Goal: Task Accomplishment & Management: Complete application form

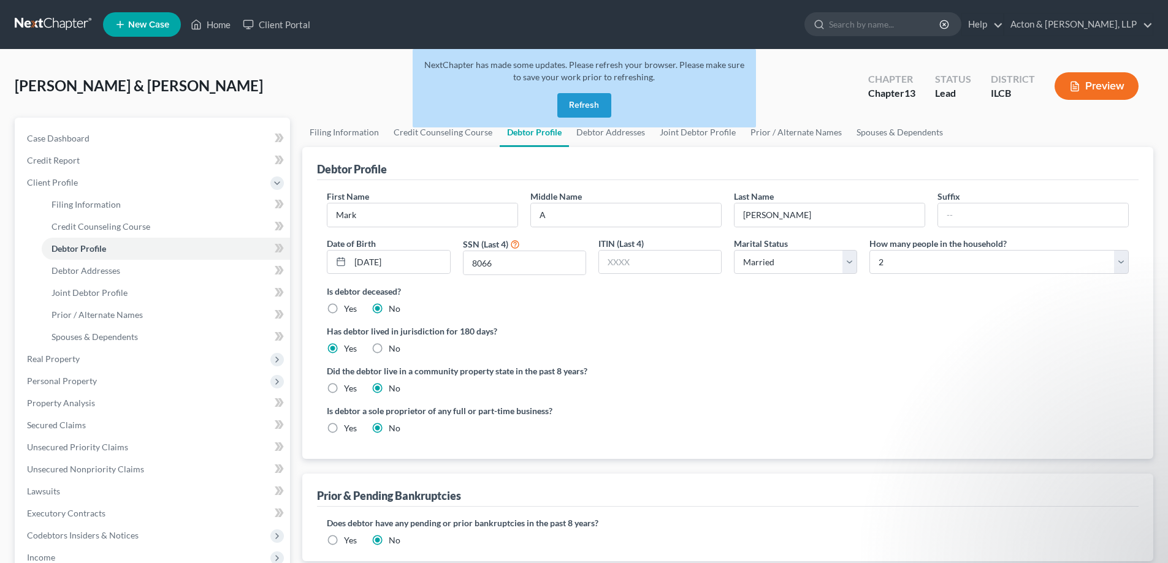
select select "1"
click at [586, 102] on button "Refresh" at bounding box center [584, 105] width 54 height 25
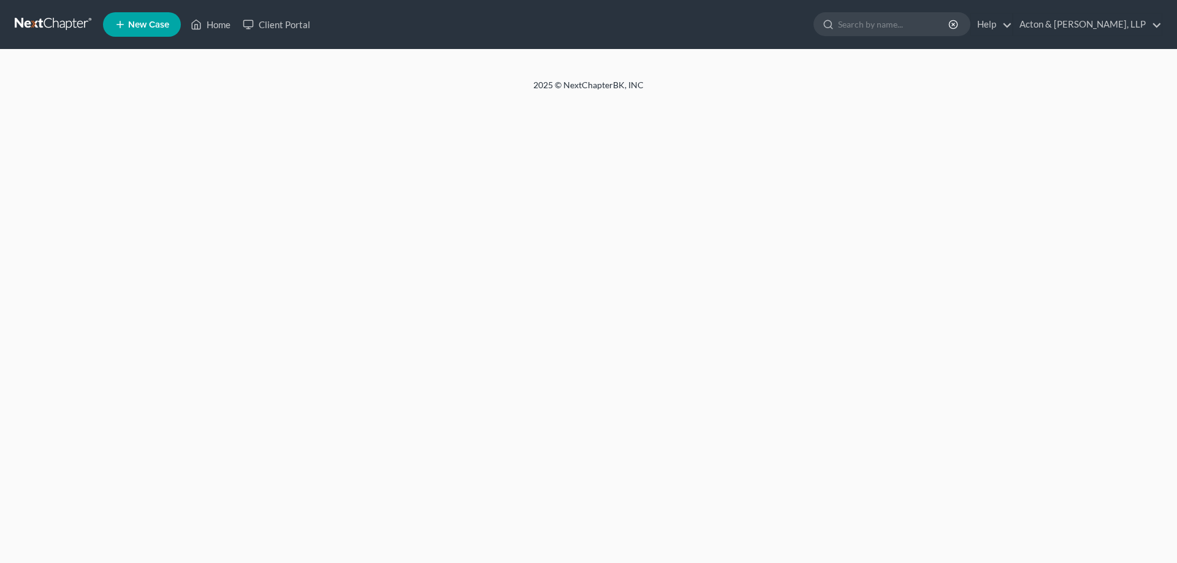
select select "1"
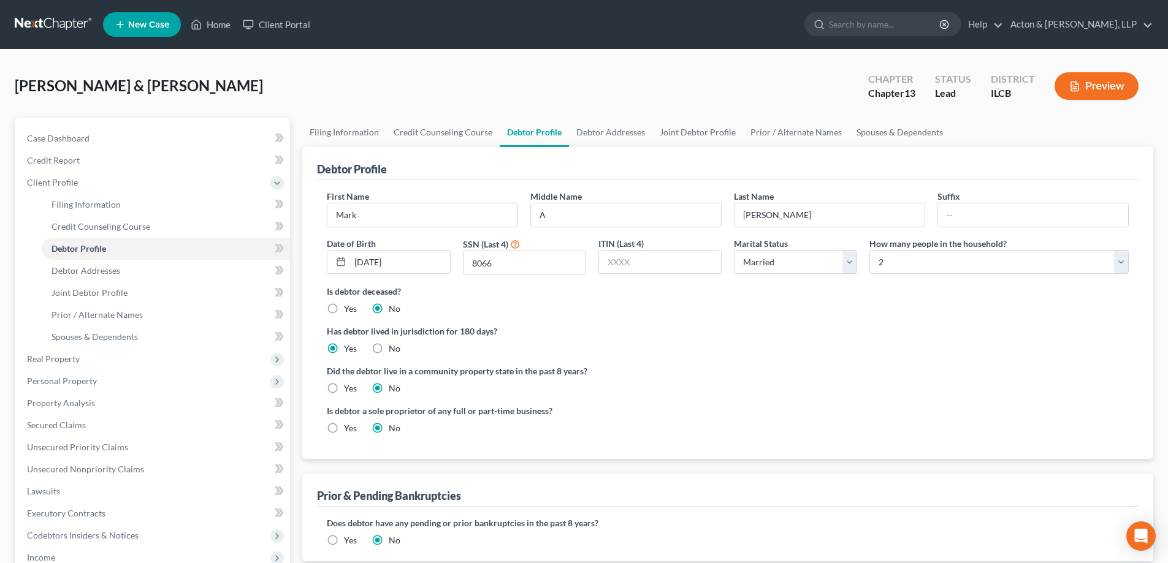
click at [134, 23] on span "New Case" at bounding box center [148, 24] width 41 height 9
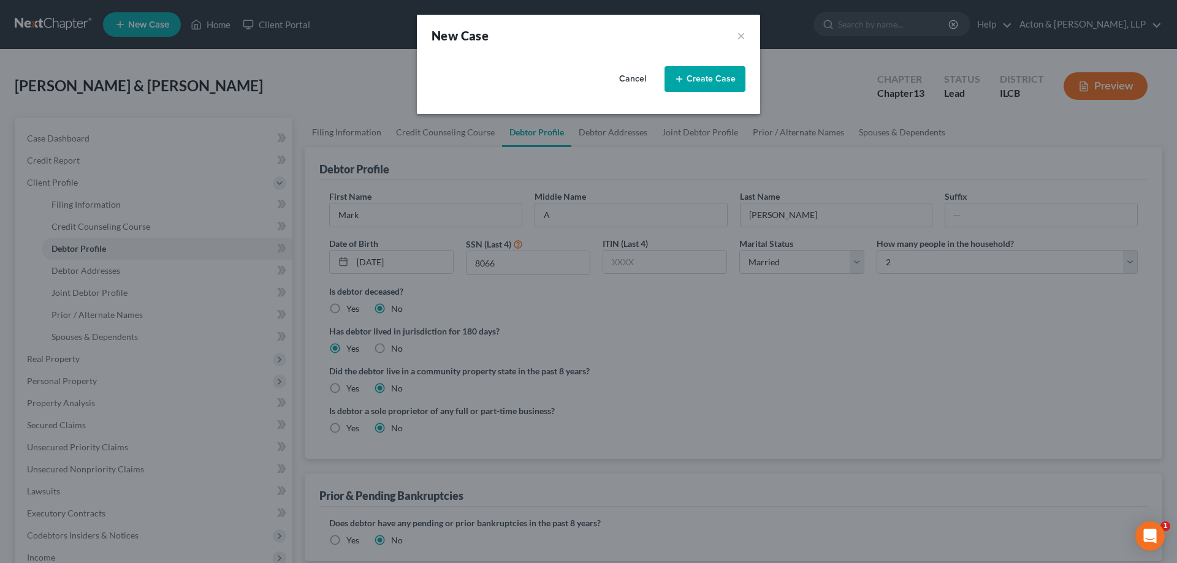
select select "24"
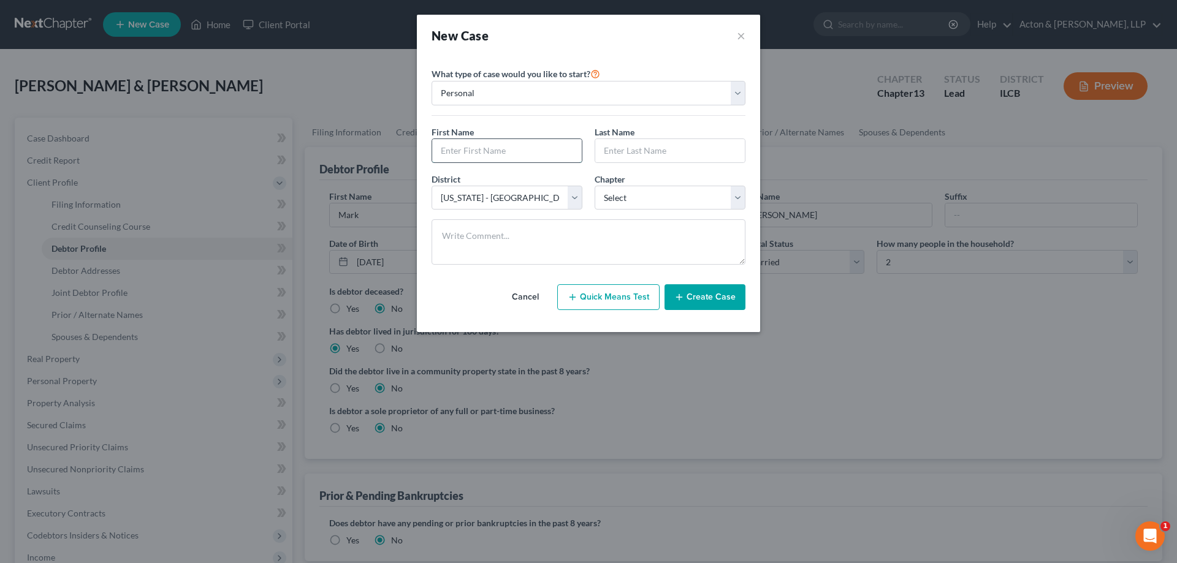
click at [480, 145] on input "text" at bounding box center [507, 150] width 150 height 23
type input "A"
type input "[PERSON_NAME]"
click at [733, 192] on select "Select 7 11 12 13" at bounding box center [670, 198] width 151 height 25
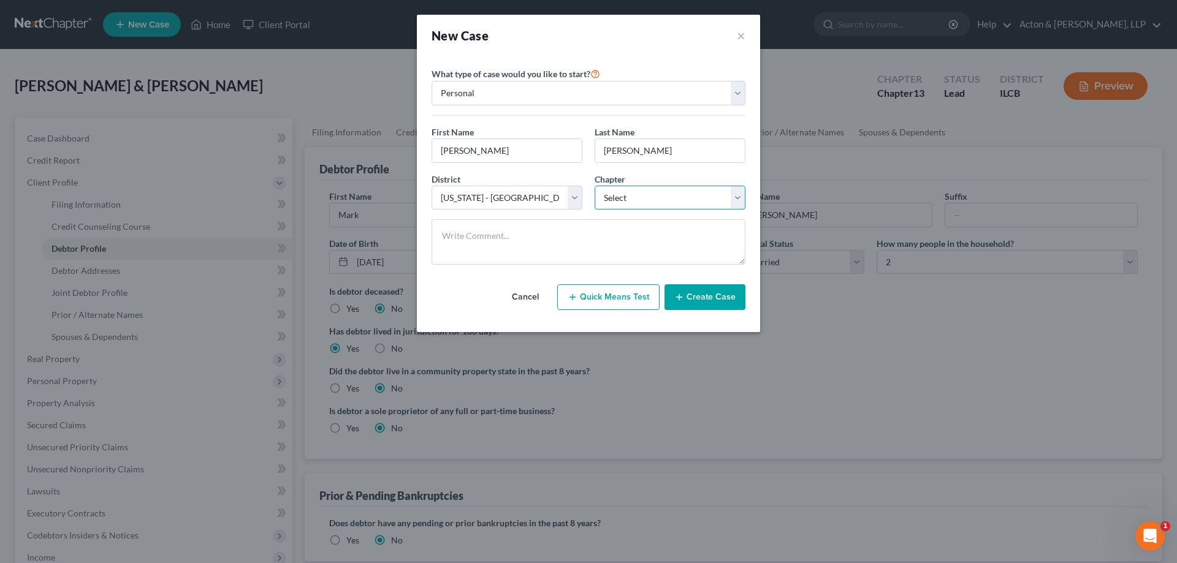
select select "3"
click at [595, 186] on select "Select 7 11 12 13" at bounding box center [670, 198] width 151 height 25
click at [703, 297] on button "Create Case" at bounding box center [704, 297] width 81 height 26
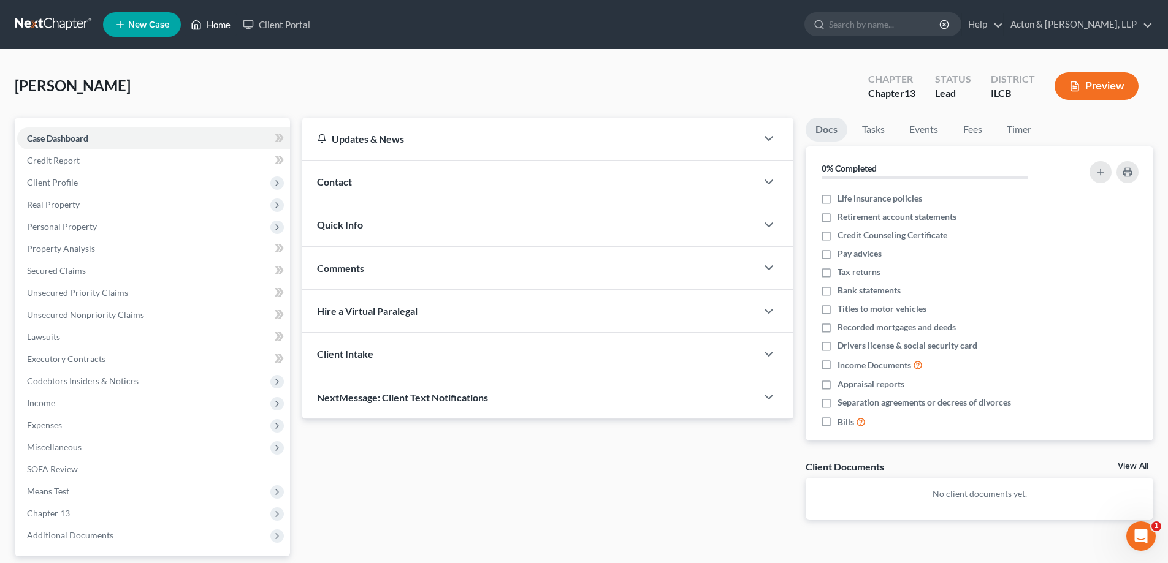
click at [216, 26] on link "Home" at bounding box center [211, 24] width 52 height 22
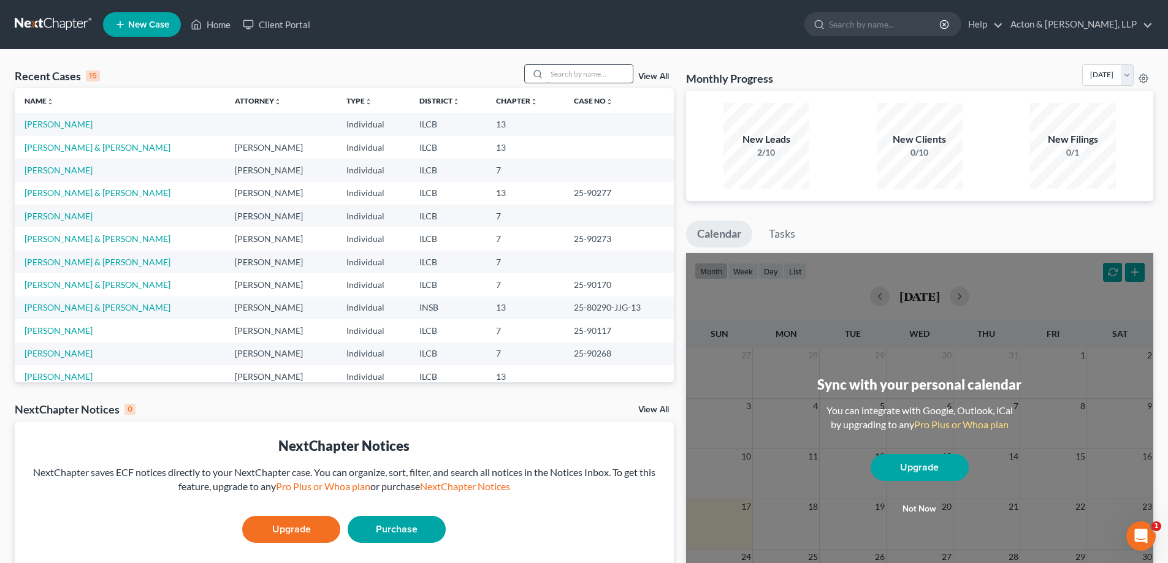
click at [601, 78] on input "search" at bounding box center [590, 74] width 86 height 18
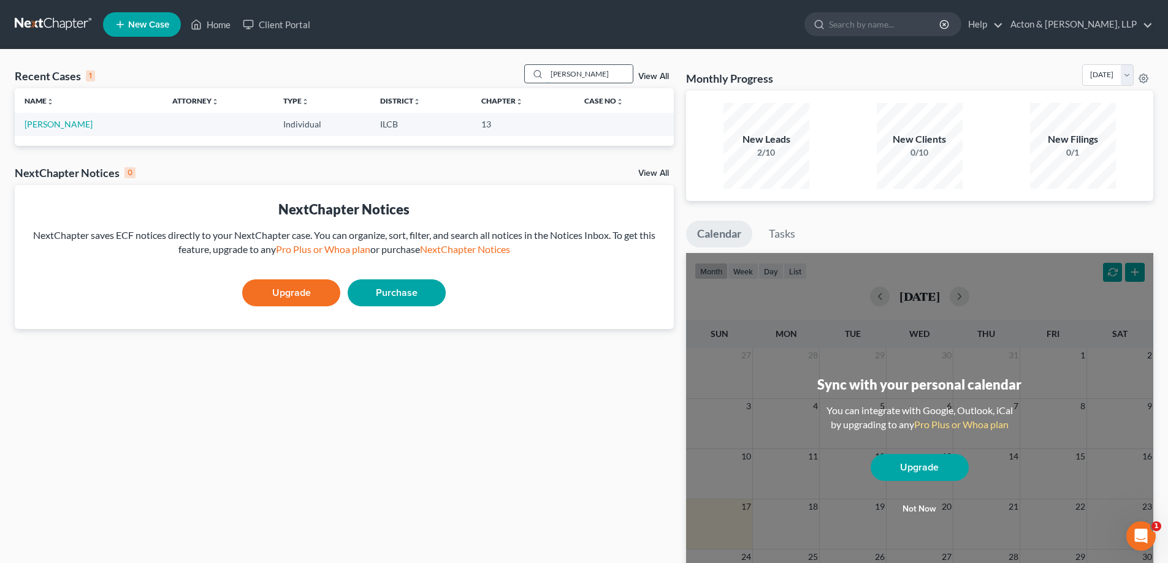
type input "[PERSON_NAME]"
click at [61, 124] on link "[PERSON_NAME]" at bounding box center [59, 124] width 68 height 10
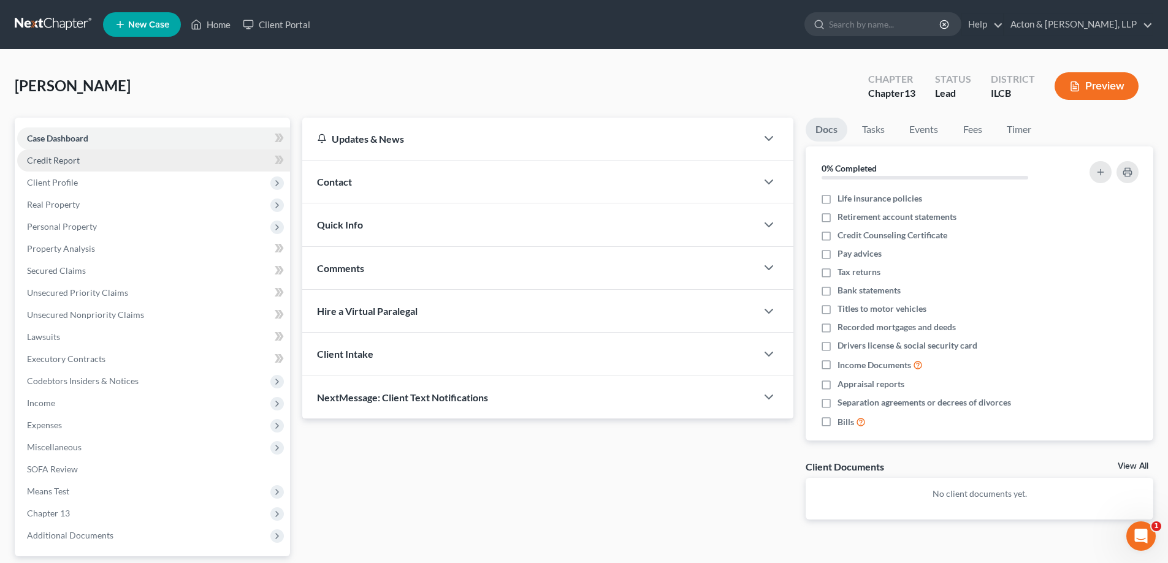
click at [47, 158] on span "Credit Report" at bounding box center [53, 160] width 53 height 10
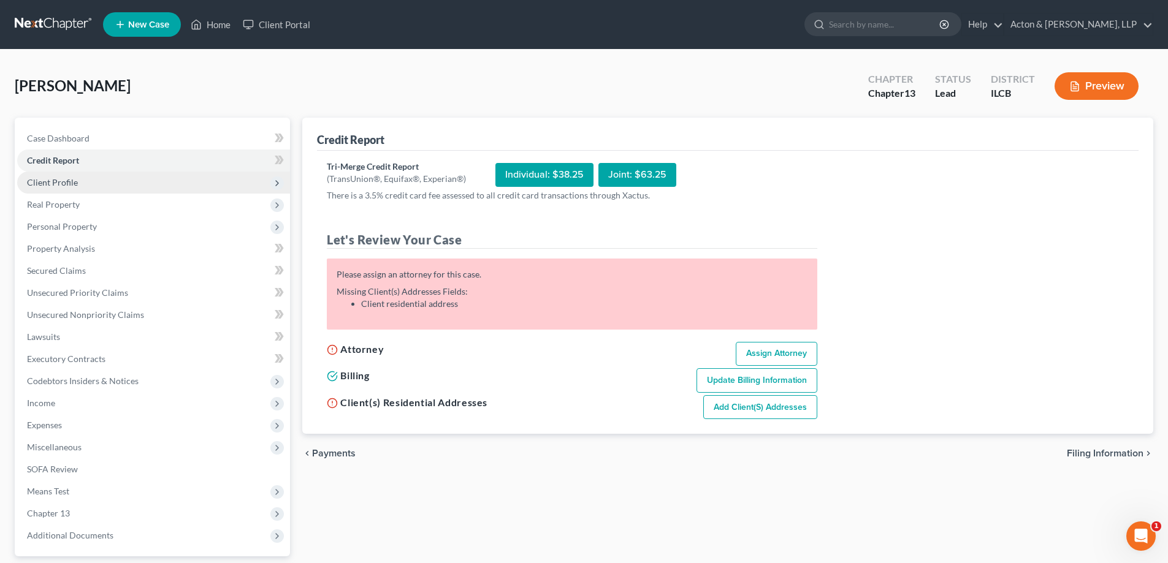
click at [58, 184] on span "Client Profile" at bounding box center [52, 182] width 51 height 10
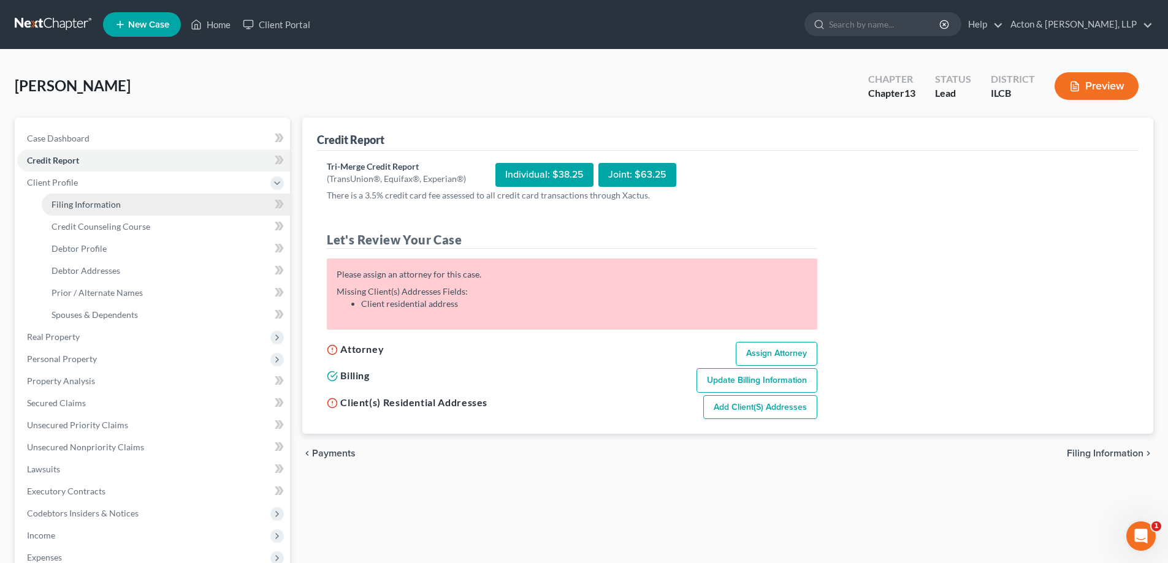
click at [94, 203] on span "Filing Information" at bounding box center [85, 204] width 69 height 10
select select "1"
select select "0"
select select "3"
select select "24"
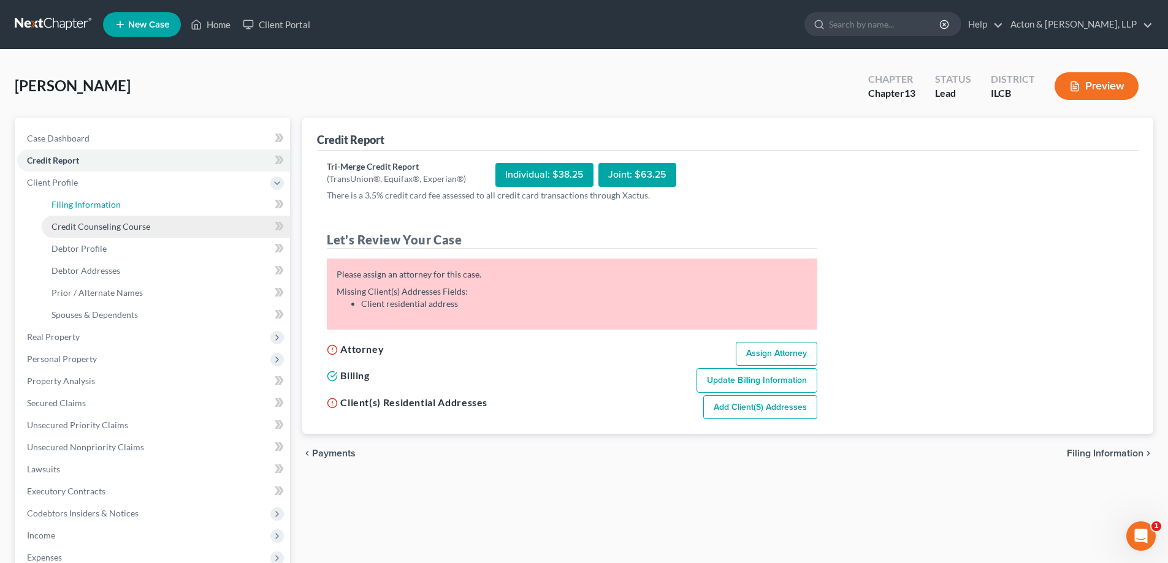
select select "14"
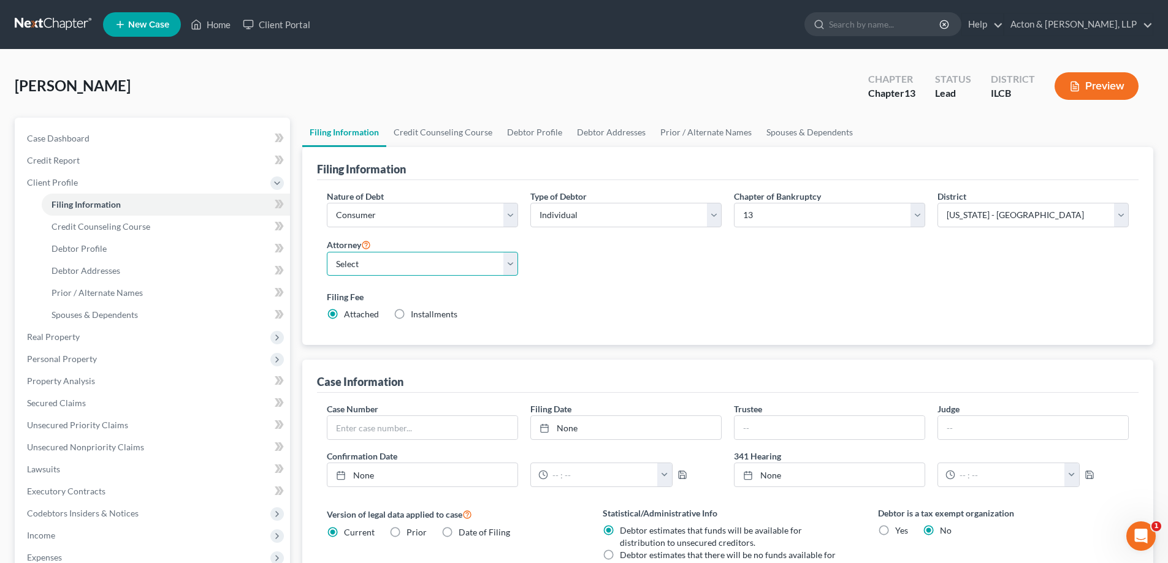
click at [506, 267] on select "Select [PERSON_NAME] - ILCB [PERSON_NAME] - ILCB" at bounding box center [422, 264] width 191 height 25
select select "1"
click at [327, 252] on select "Select [PERSON_NAME] - ILCB [PERSON_NAME] - ILCB" at bounding box center [422, 264] width 191 height 25
click at [127, 227] on span "Credit Counseling Course" at bounding box center [100, 226] width 99 height 10
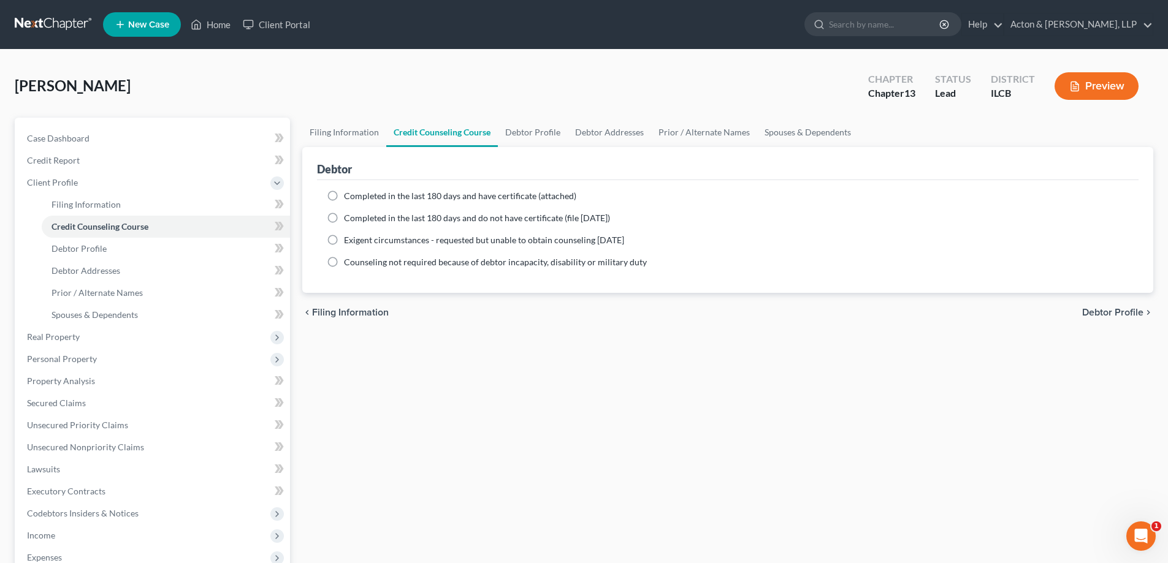
click at [344, 196] on label "Completed in the last 180 days and have certificate (attached)" at bounding box center [460, 196] width 232 height 12
click at [349, 196] on input "Completed in the last 180 days and have certificate (attached)" at bounding box center [353, 194] width 8 height 8
radio input "true"
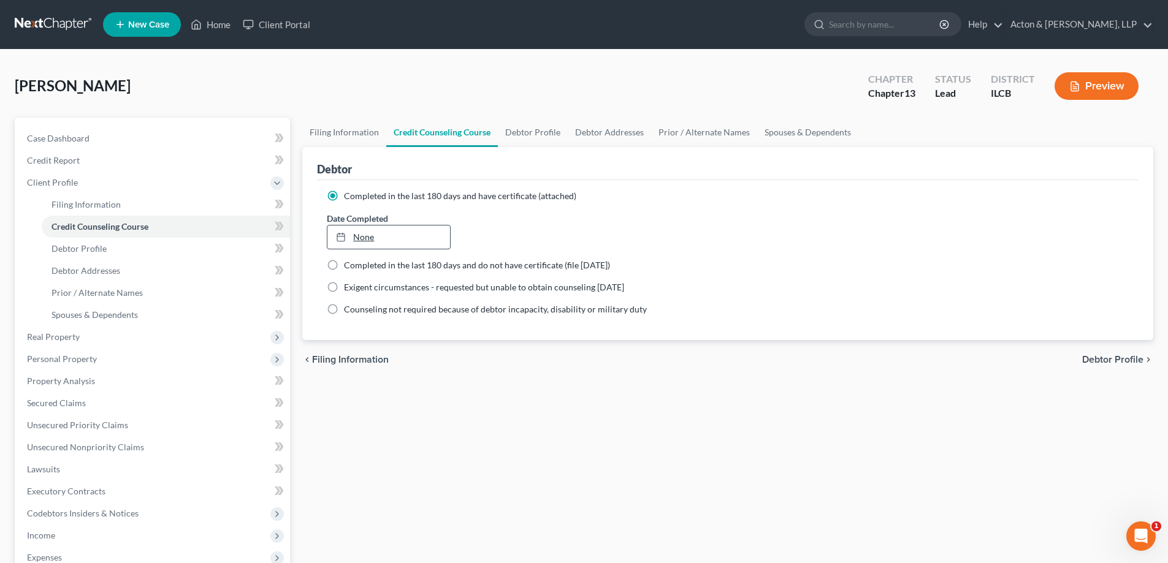
click at [362, 234] on link "None" at bounding box center [388, 237] width 122 height 23
type input "[DATE]"
click at [77, 251] on span "Debtor Profile" at bounding box center [78, 248] width 55 height 10
select select "0"
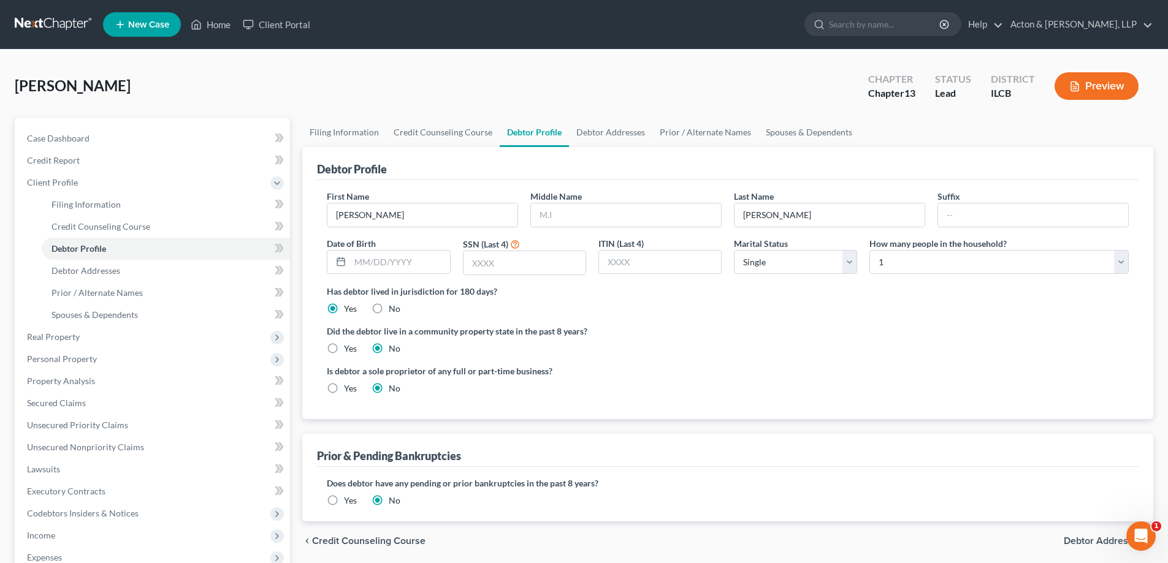
click at [558, 199] on label "Middle Name" at bounding box center [555, 196] width 51 height 13
drag, startPoint x: 558, startPoint y: 207, endPoint x: 558, endPoint y: 216, distance: 9.8
click at [558, 207] on input "text" at bounding box center [626, 215] width 190 height 23
type input "Y"
click at [106, 272] on span "Debtor Addresses" at bounding box center [85, 270] width 69 height 10
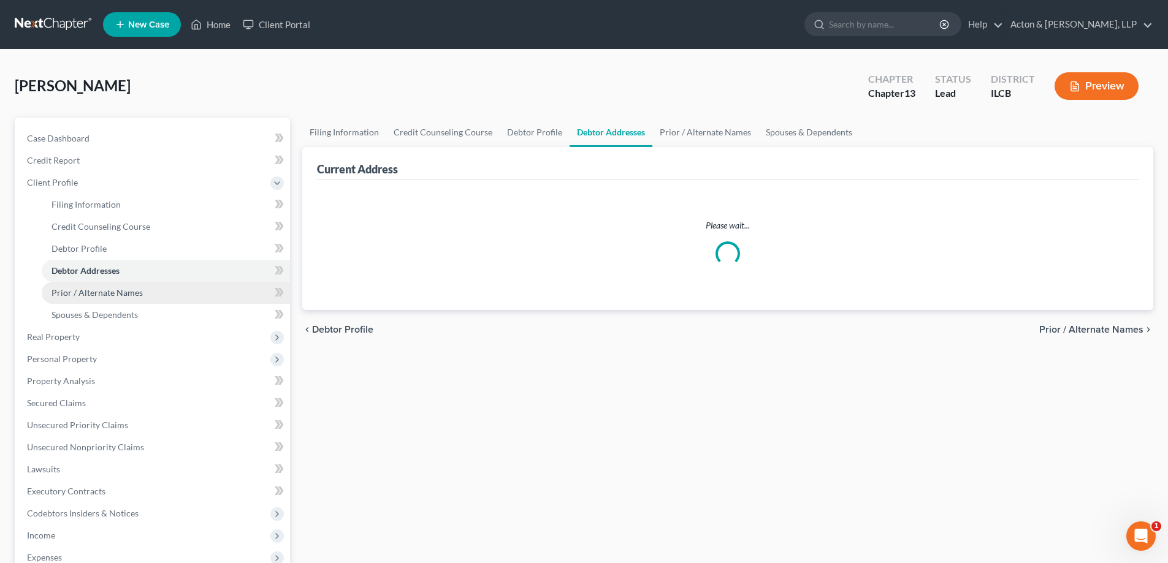
select select "0"
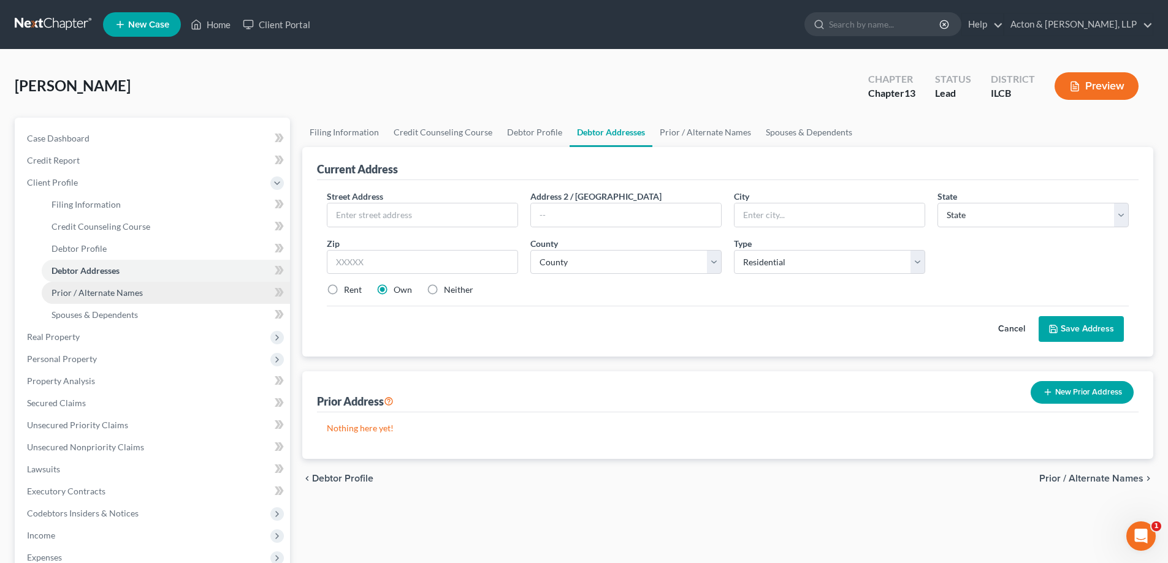
click at [108, 292] on span "Prior / Alternate Names" at bounding box center [96, 292] width 91 height 10
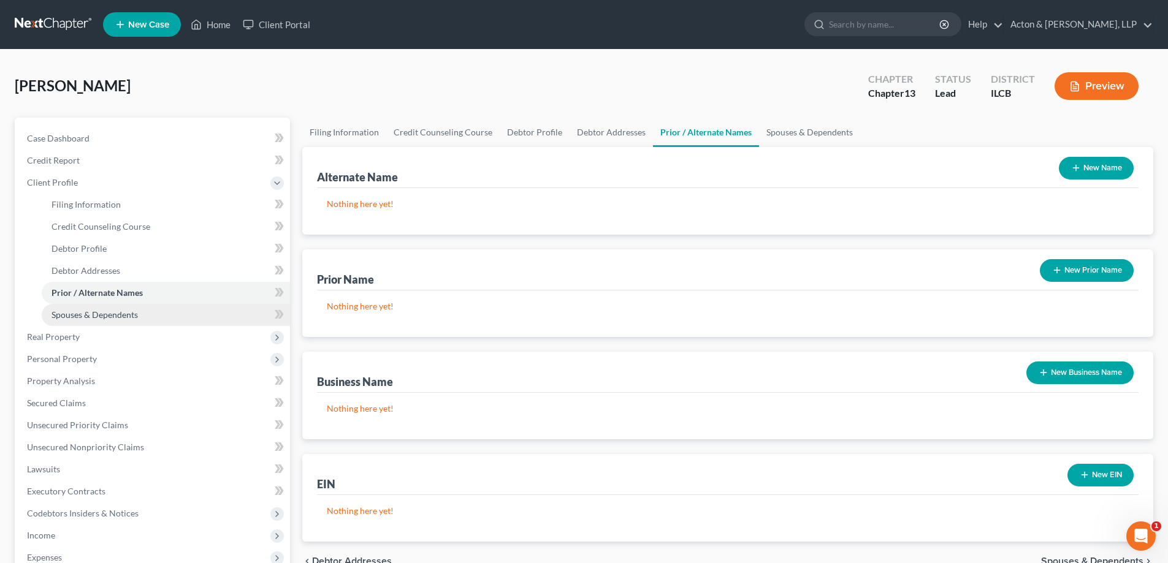
click at [112, 315] on span "Spouses & Dependents" at bounding box center [94, 315] width 86 height 10
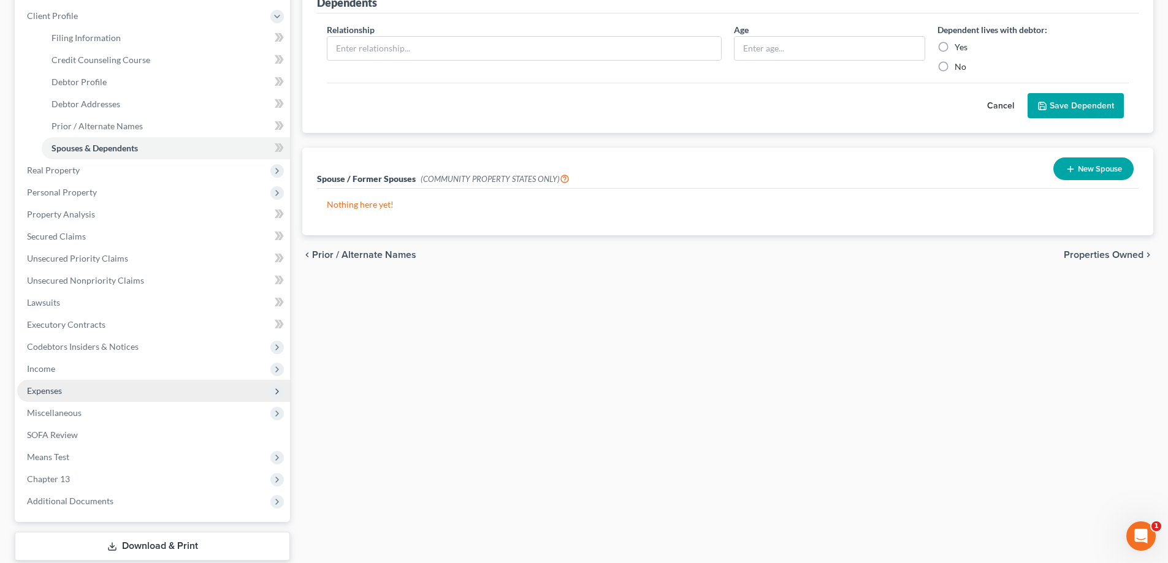
scroll to position [243, 0]
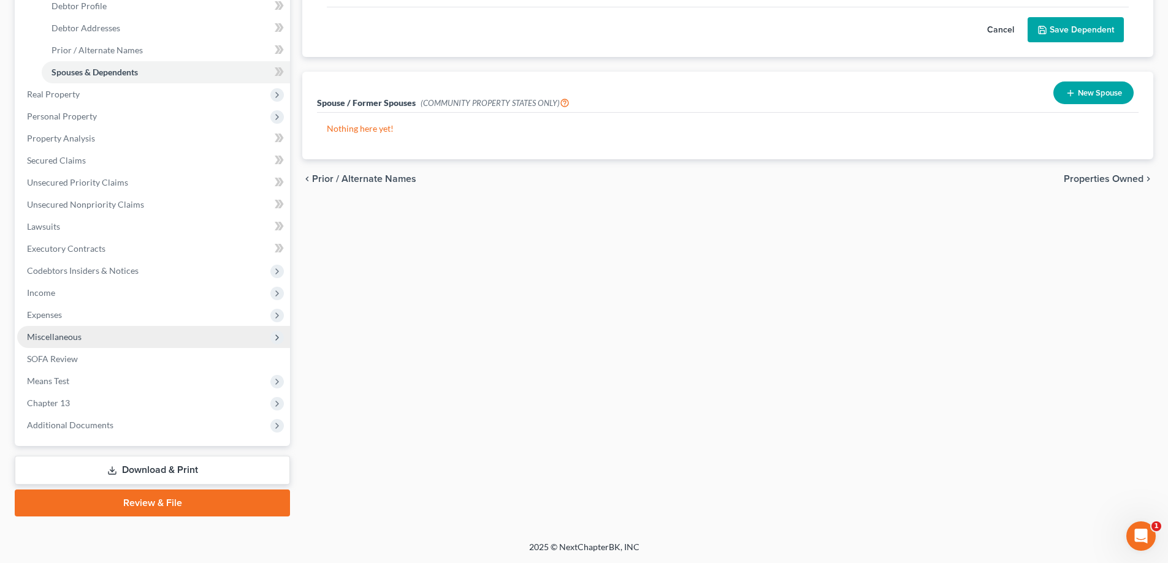
click at [48, 336] on span "Miscellaneous" at bounding box center [54, 337] width 55 height 10
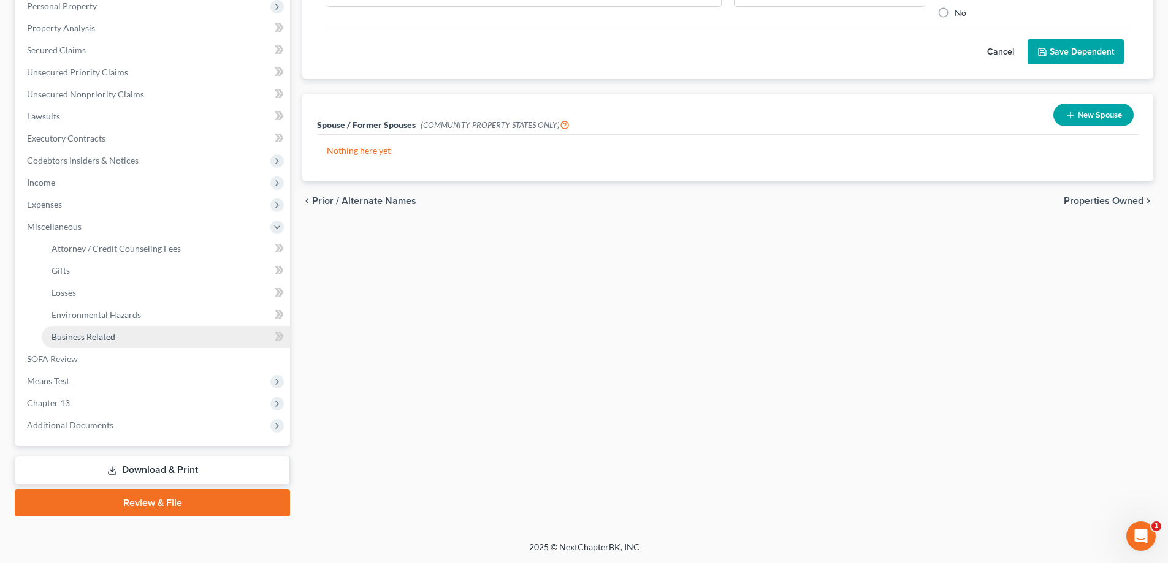
scroll to position [221, 0]
click at [113, 249] on span "Attorney / Credit Counseling Fees" at bounding box center [115, 248] width 129 height 10
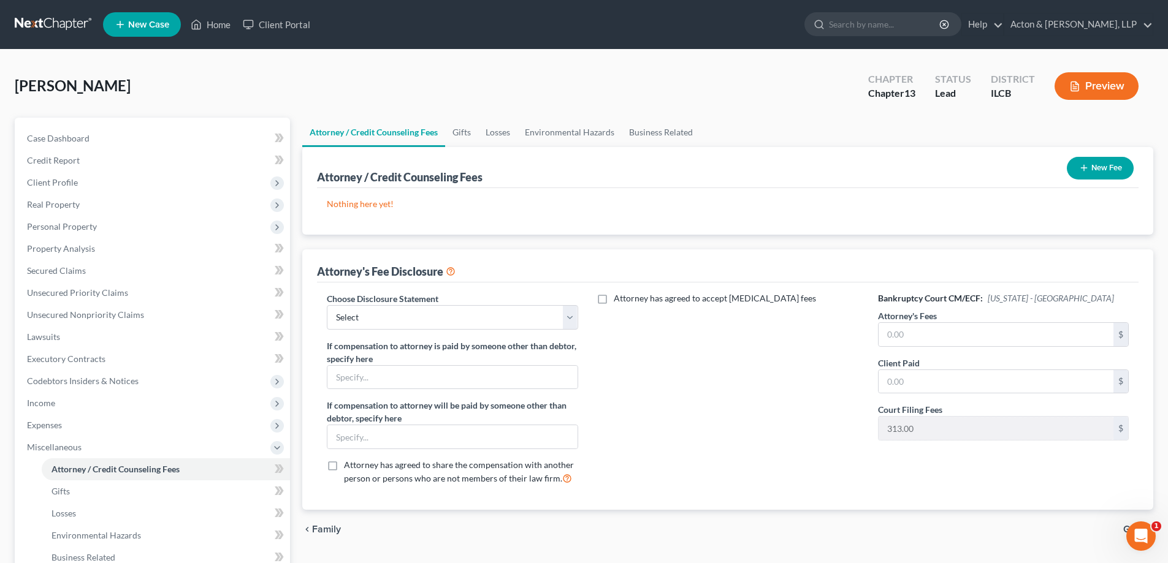
click at [1103, 167] on button "New Fee" at bounding box center [1100, 168] width 67 height 23
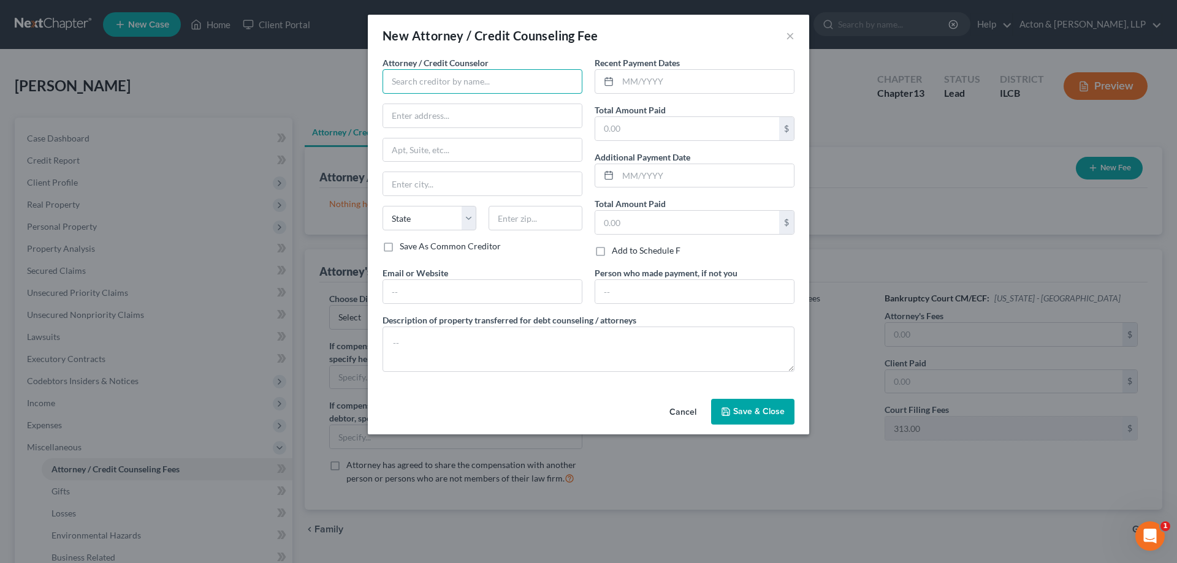
click at [446, 86] on input "text" at bounding box center [482, 81] width 200 height 25
type input "Dollar Learning Foundation"
click at [482, 113] on input "text" at bounding box center [482, 115] width 199 height 23
type input "Online"
click at [400, 246] on label "Save As Common Creditor" at bounding box center [450, 246] width 101 height 12
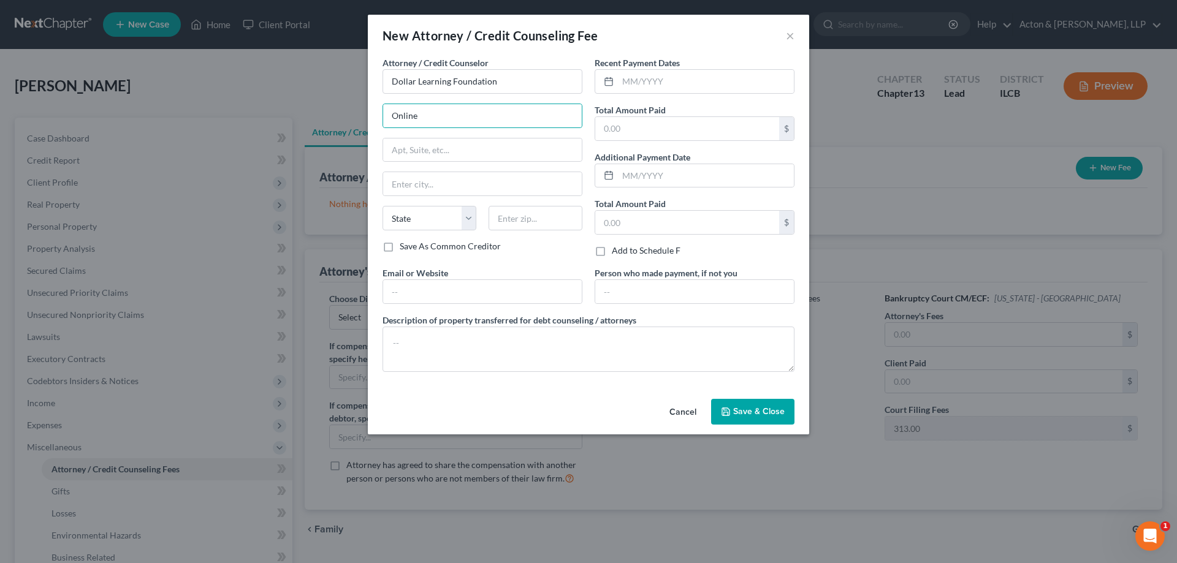
click at [405, 246] on input "Save As Common Creditor" at bounding box center [409, 244] width 8 height 8
checkbox input "true"
drag, startPoint x: 628, startPoint y: 83, endPoint x: 657, endPoint y: 87, distance: 29.7
click at [628, 83] on input "text" at bounding box center [706, 81] width 176 height 23
click at [628, 81] on input "[DATE]" at bounding box center [706, 81] width 176 height 23
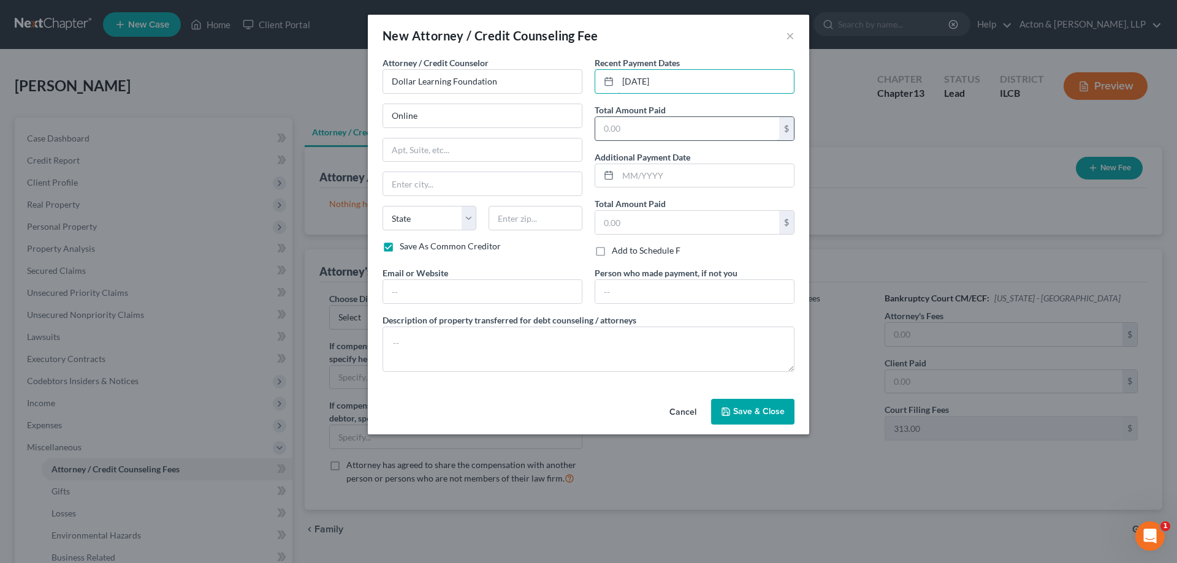
type input "[DATE]"
drag, startPoint x: 605, startPoint y: 131, endPoint x: 685, endPoint y: 131, distance: 79.7
click at [610, 131] on input "text" at bounding box center [687, 128] width 184 height 23
type input "500"
drag, startPoint x: 690, startPoint y: 85, endPoint x: 607, endPoint y: 82, distance: 82.8
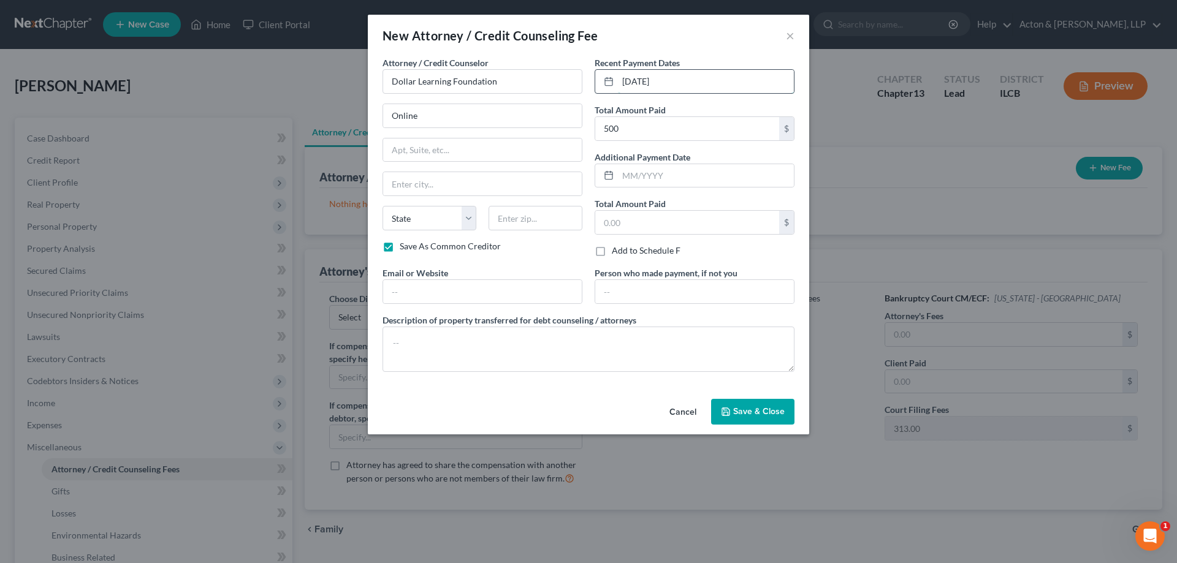
click at [607, 82] on div "[DATE]" at bounding box center [695, 81] width 200 height 25
type input "[DATE]"
type input "Onlin12e"
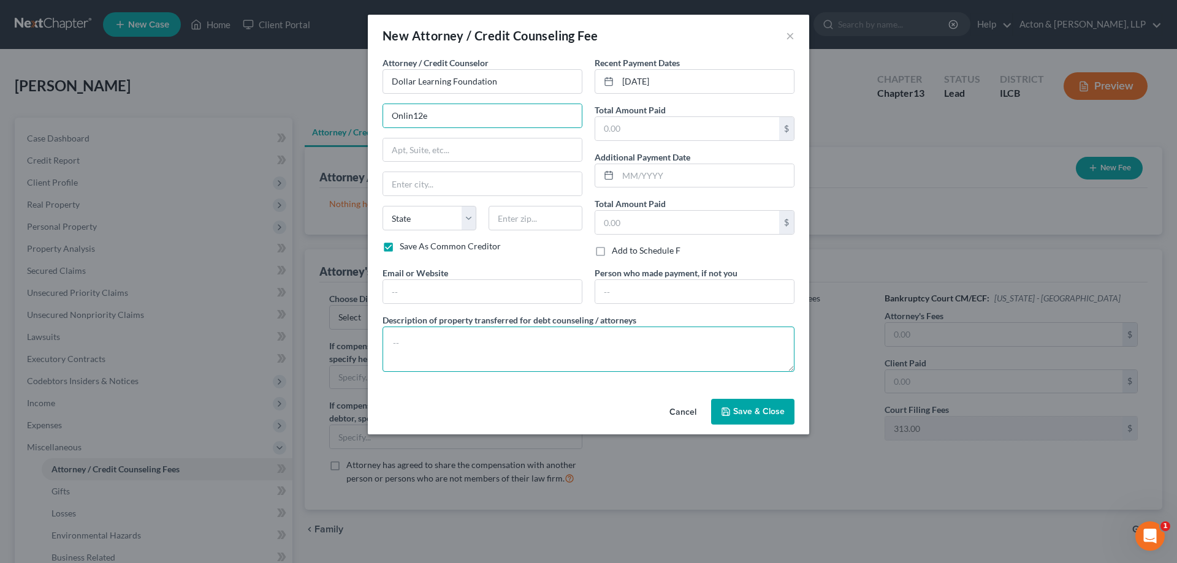
click at [525, 359] on textarea at bounding box center [588, 349] width 412 height 45
type textarea "F"
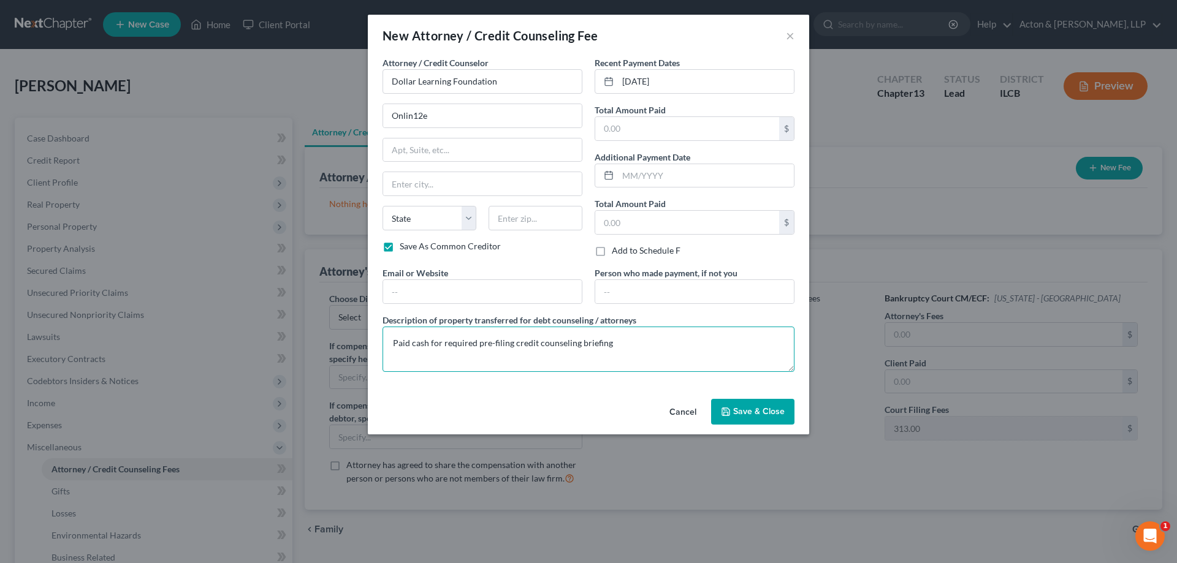
type textarea "Paid cash for required pre-filing credit counseling briefing"
click at [740, 408] on span "Save & Close" at bounding box center [758, 411] width 51 height 10
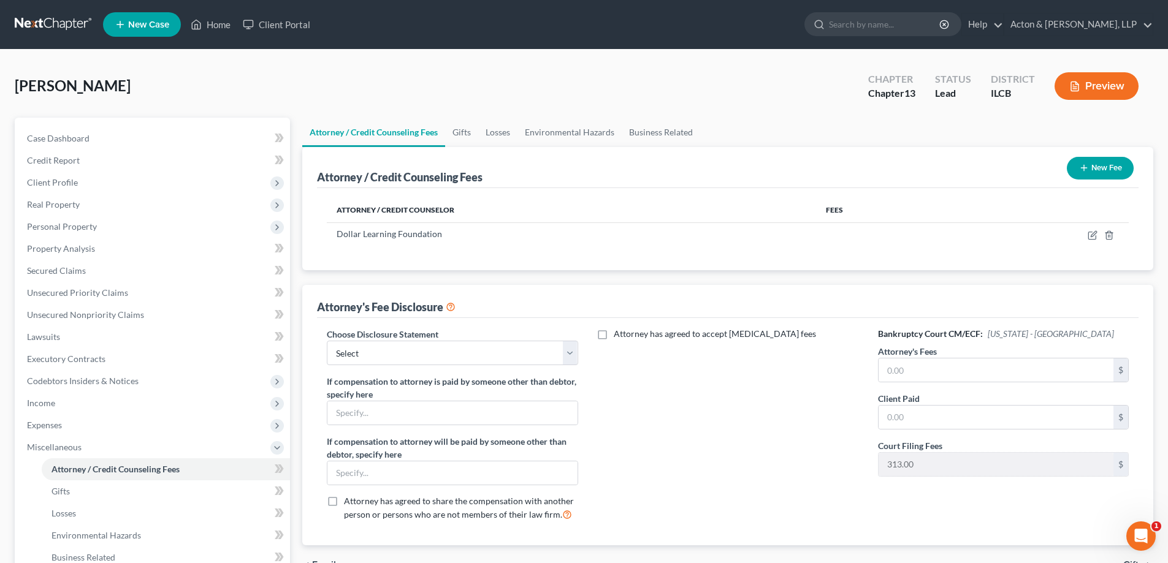
click at [1097, 160] on button "New Fee" at bounding box center [1100, 168] width 67 height 23
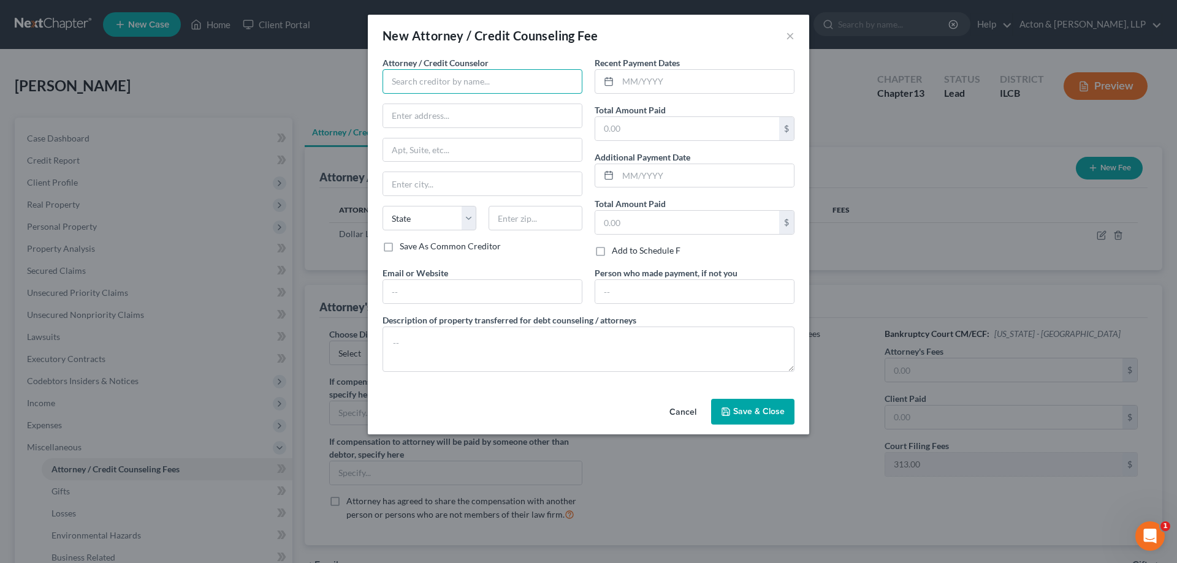
click at [451, 78] on input "text" at bounding box center [482, 81] width 200 height 25
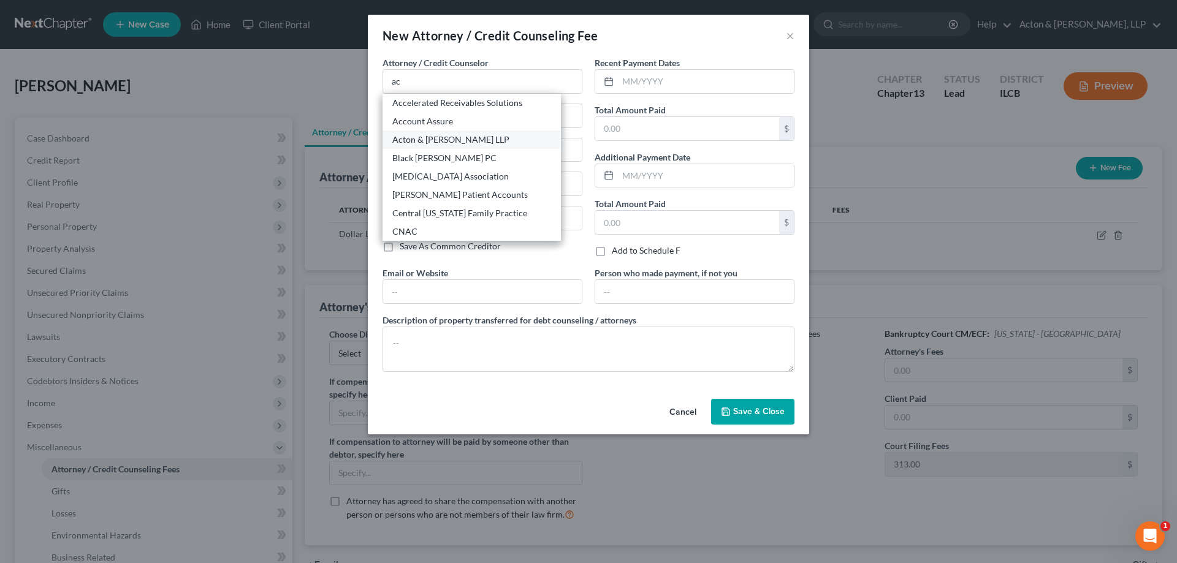
click at [426, 142] on div "Acton & [PERSON_NAME] LLP" at bounding box center [471, 140] width 159 height 12
type input "Acton & [PERSON_NAME] LLP"
type input "[STREET_ADDRESS]"
type input "[GEOGRAPHIC_DATA]"
select select "14"
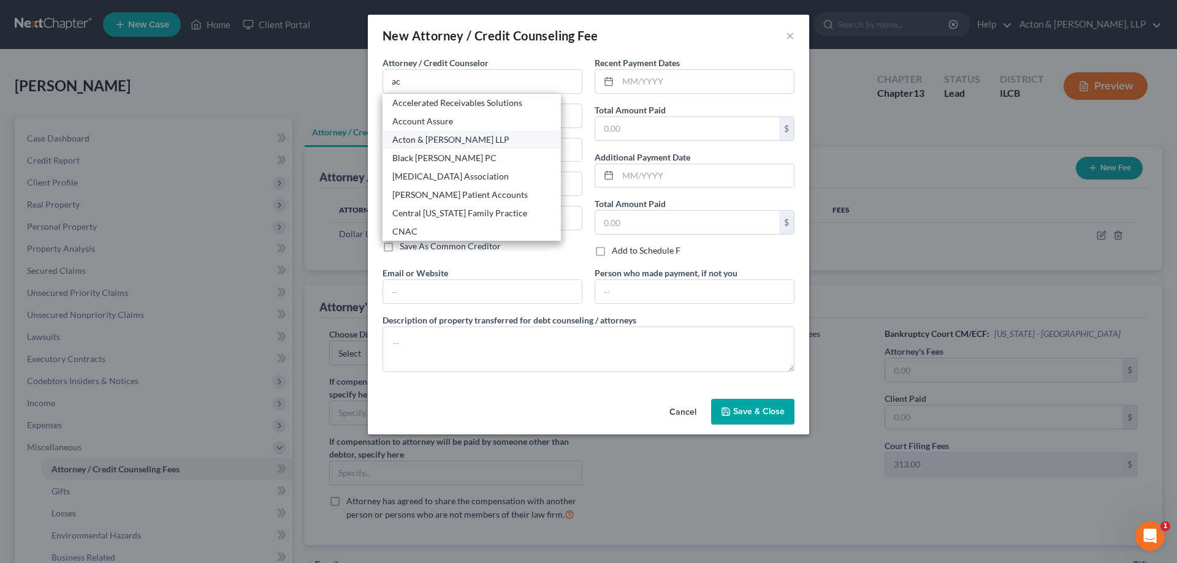
type input "61832"
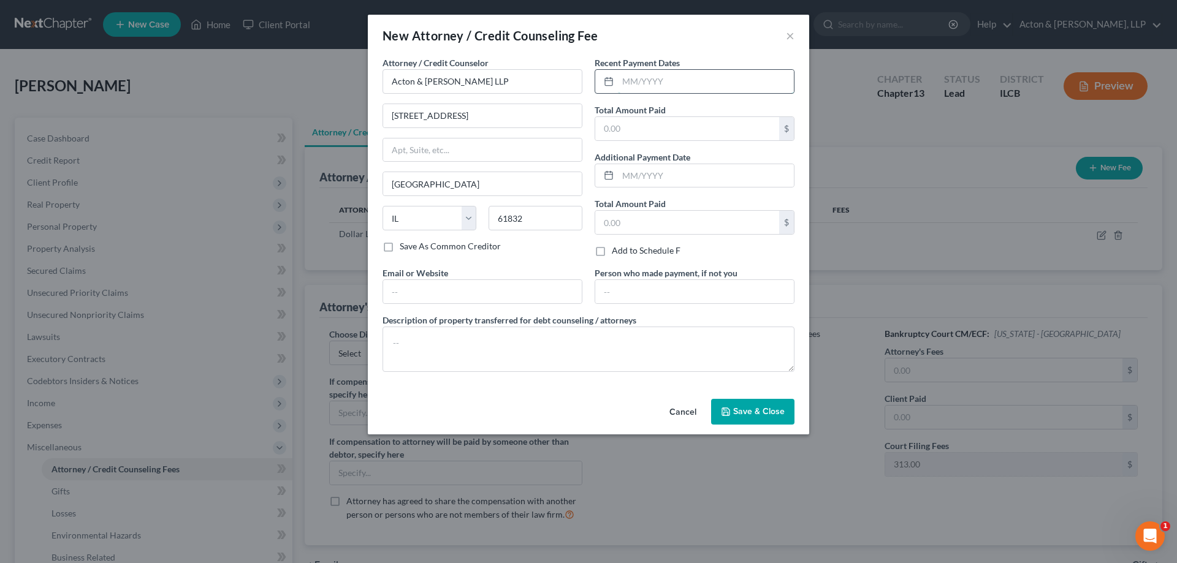
click at [629, 80] on input "text" at bounding box center [706, 81] width 176 height 23
click at [654, 129] on input "text" at bounding box center [687, 128] width 184 height 23
click at [625, 76] on input "[DATE]" at bounding box center [706, 81] width 176 height 23
drag, startPoint x: 604, startPoint y: 129, endPoint x: 649, endPoint y: 132, distance: 44.2
click at [604, 129] on input "text" at bounding box center [687, 128] width 184 height 23
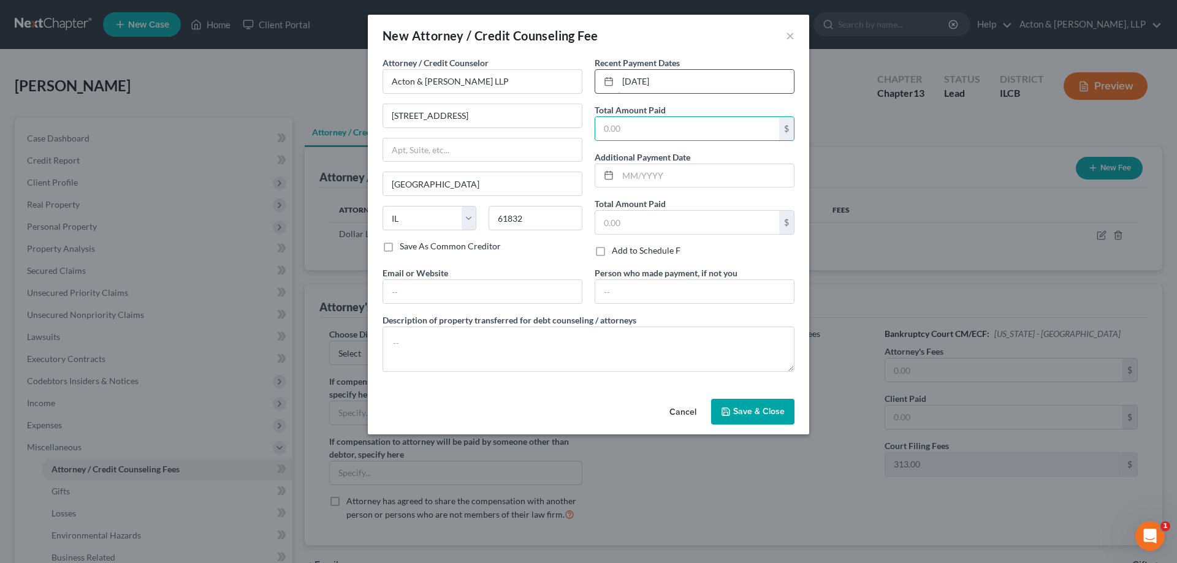
click at [627, 81] on input "[DATE]" at bounding box center [706, 81] width 176 height 23
type input "[DATE]"
drag, startPoint x: 602, startPoint y: 129, endPoint x: 694, endPoint y: 130, distance: 91.9
click at [603, 129] on input "text" at bounding box center [687, 128] width 184 height 23
type input "308"
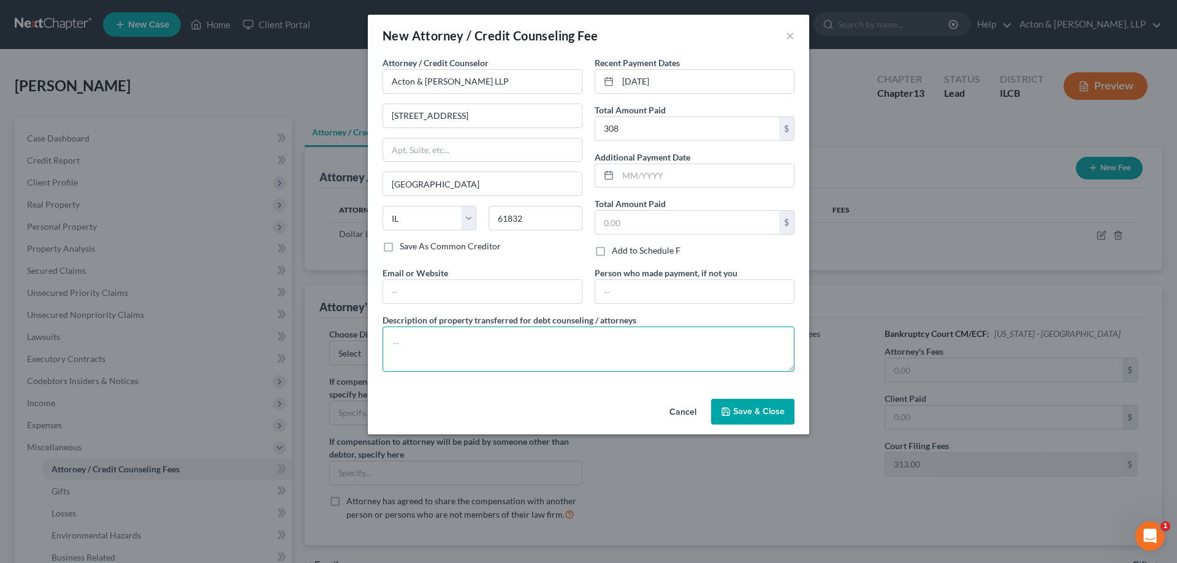
drag, startPoint x: 409, startPoint y: 334, endPoint x: 496, endPoint y: 335, distance: 86.4
click at [413, 332] on textarea at bounding box center [588, 349] width 412 height 45
click at [544, 345] on textarea "Debtor paid cash for Chapter 13 filing fee and money towards attorney fee." at bounding box center [588, 349] width 412 height 45
type textarea "Debtor paid cash for Chapter 13 filing fee, software license fee and money towa…"
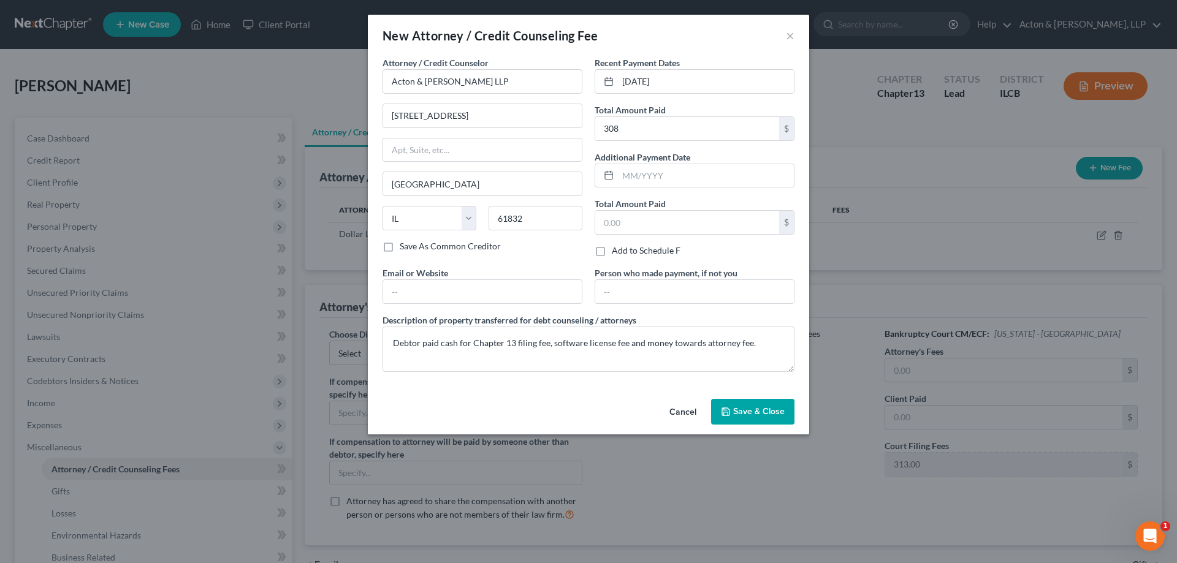
click at [745, 401] on button "Save & Close" at bounding box center [752, 412] width 83 height 26
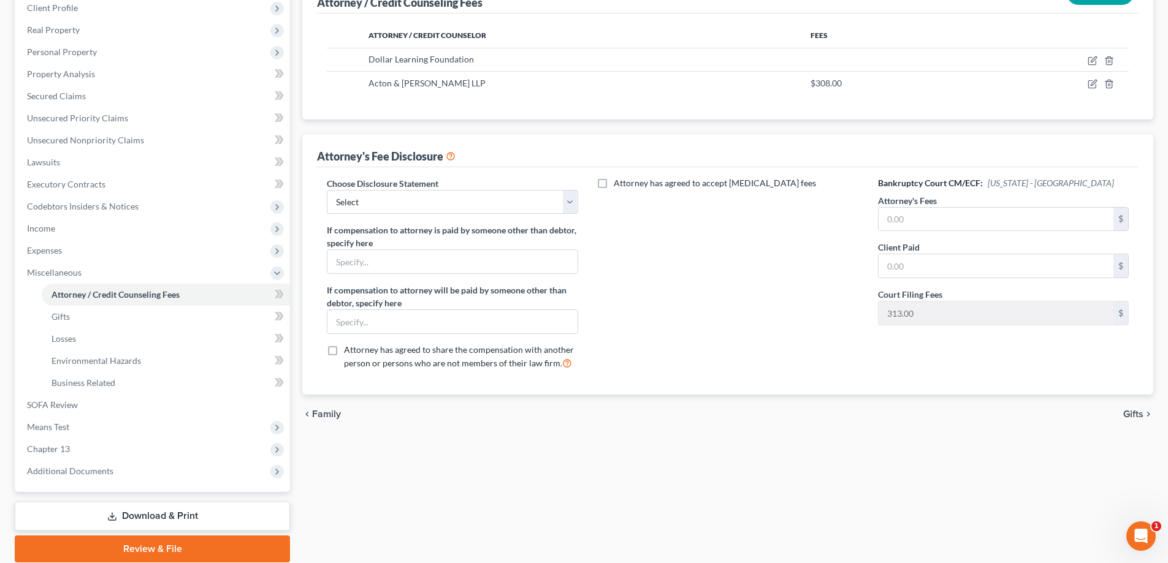
scroll to position [221, 0]
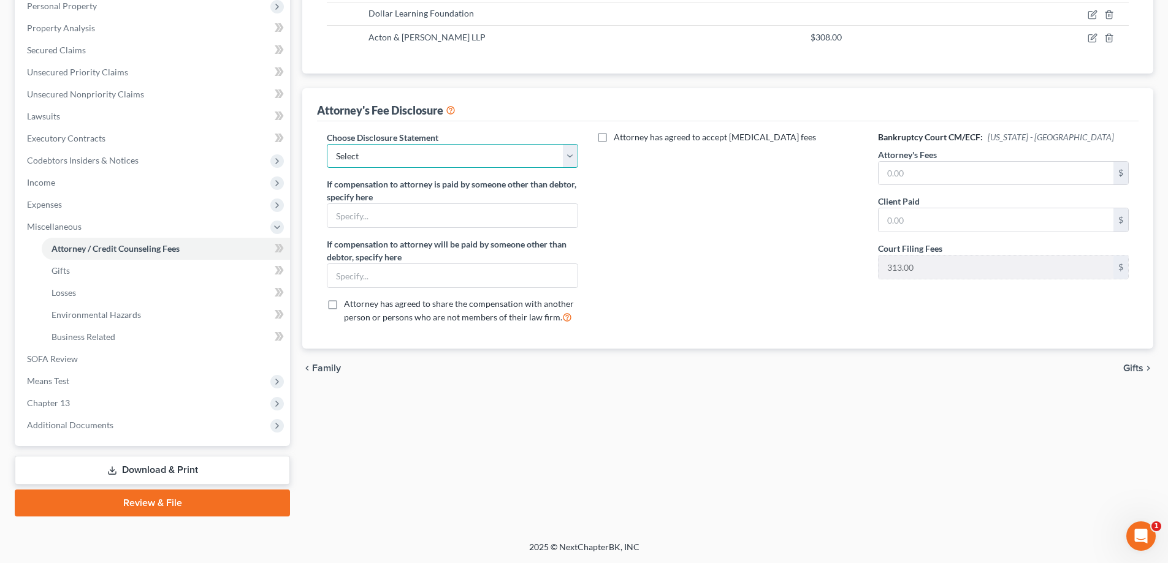
click at [567, 157] on select "Select Partner" at bounding box center [452, 156] width 251 height 25
select select "0"
click at [327, 144] on select "Select Partner" at bounding box center [452, 156] width 251 height 25
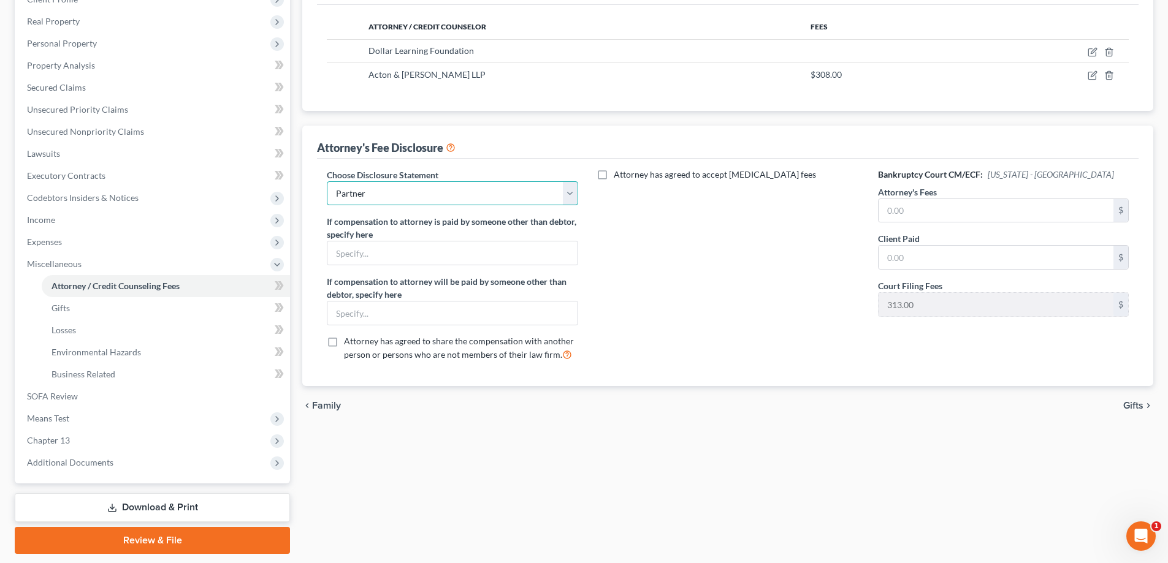
scroll to position [184, 0]
click at [882, 204] on input "text" at bounding box center [995, 210] width 235 height 23
type input "4,500"
click at [880, 256] on input "text" at bounding box center [995, 256] width 235 height 23
type input "308"
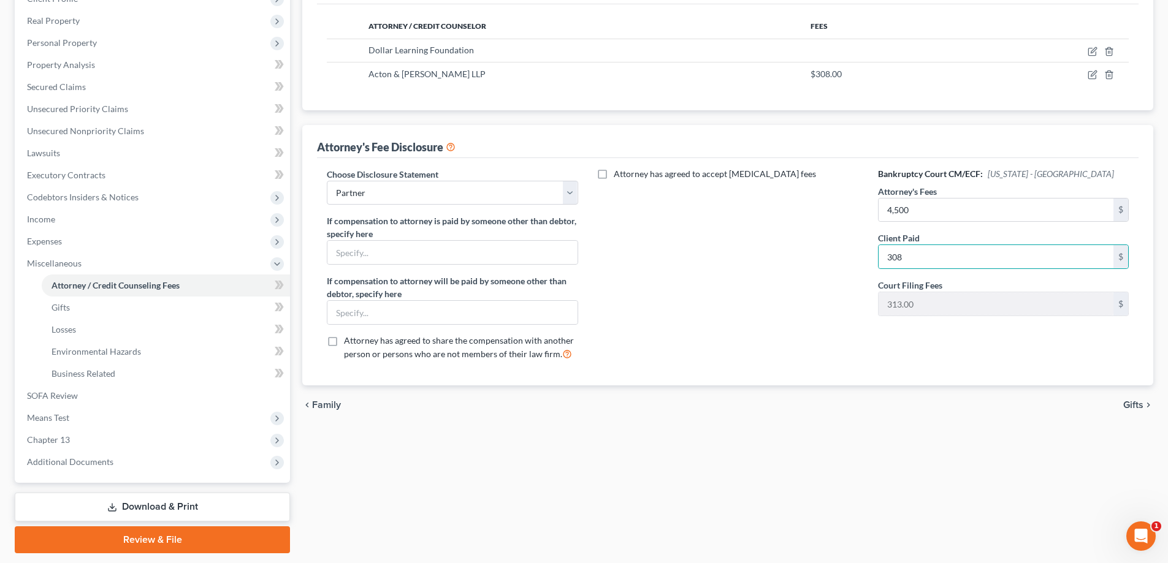
click at [805, 268] on div "Attorney has agreed to accept [MEDICAL_DATA] fees" at bounding box center [727, 269] width 275 height 203
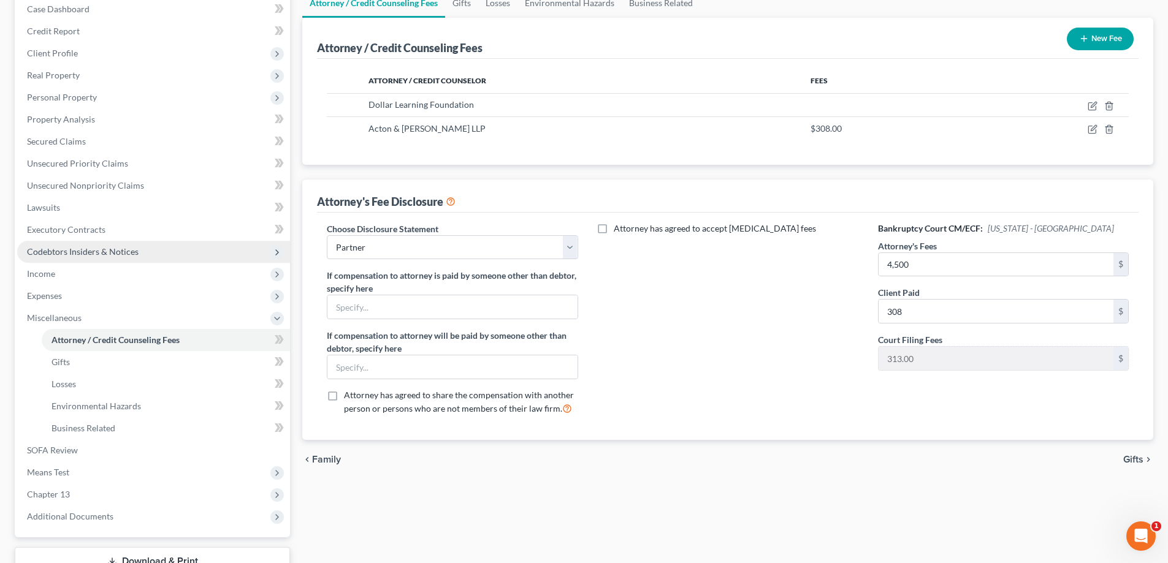
scroll to position [61, 0]
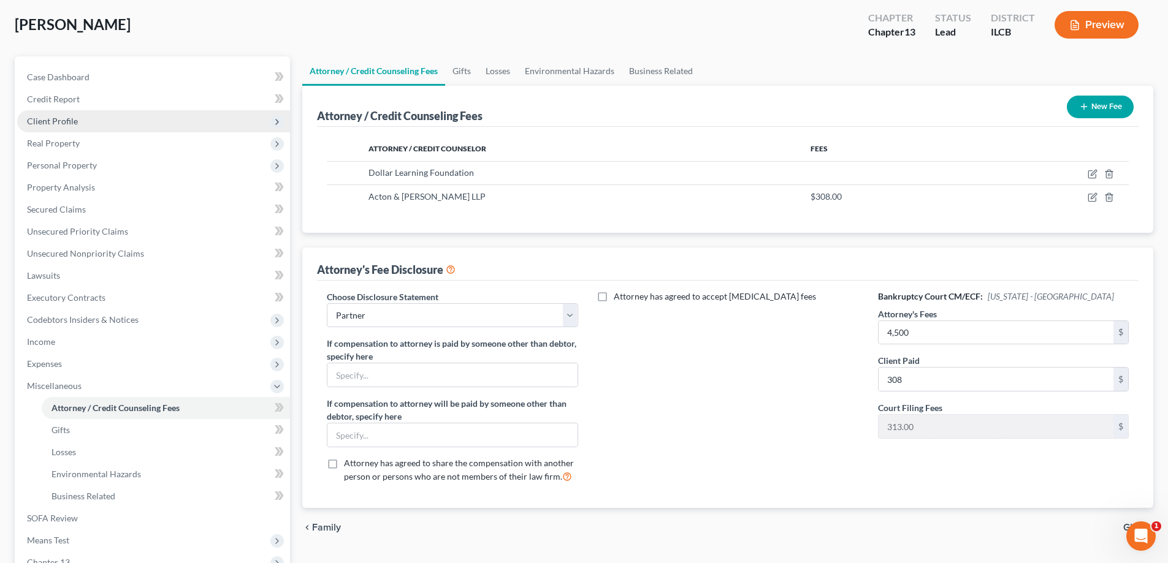
click at [51, 121] on span "Client Profile" at bounding box center [52, 121] width 51 height 10
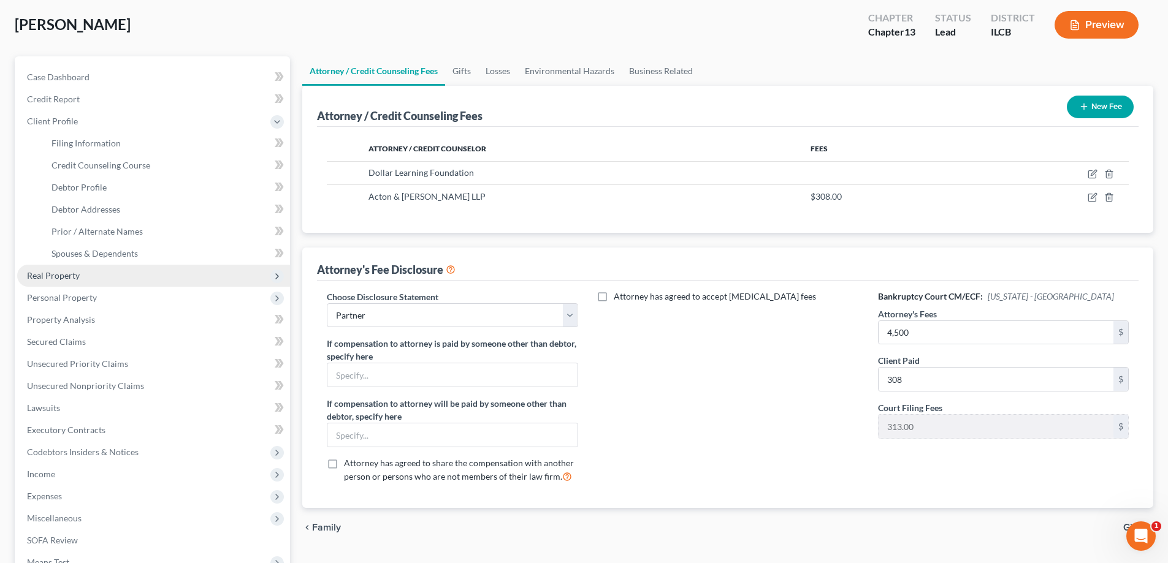
click at [50, 276] on span "Real Property" at bounding box center [53, 275] width 53 height 10
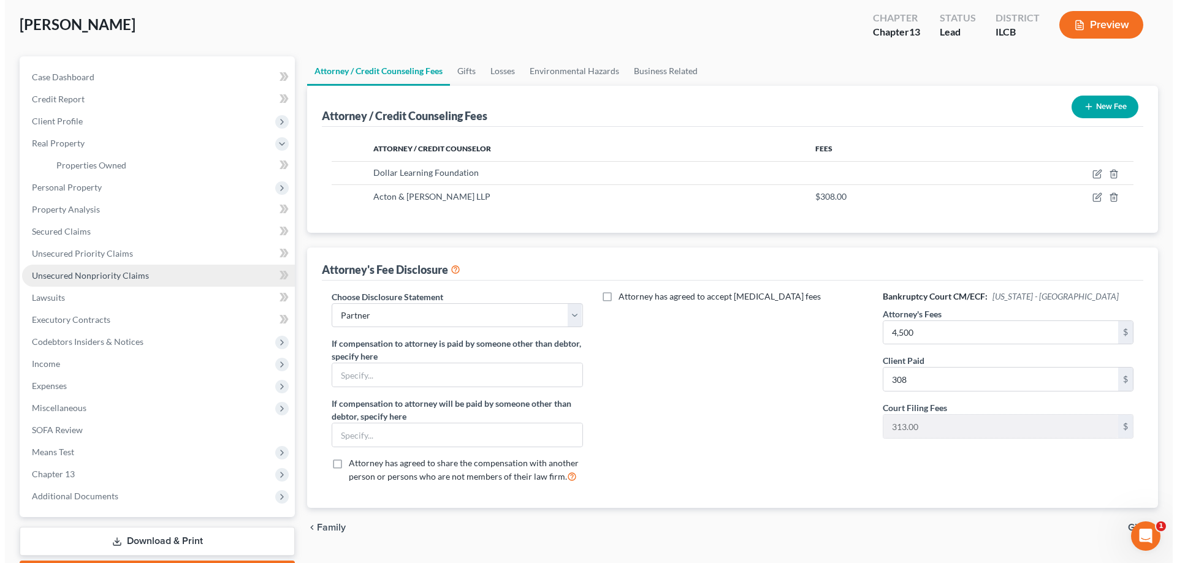
scroll to position [0, 0]
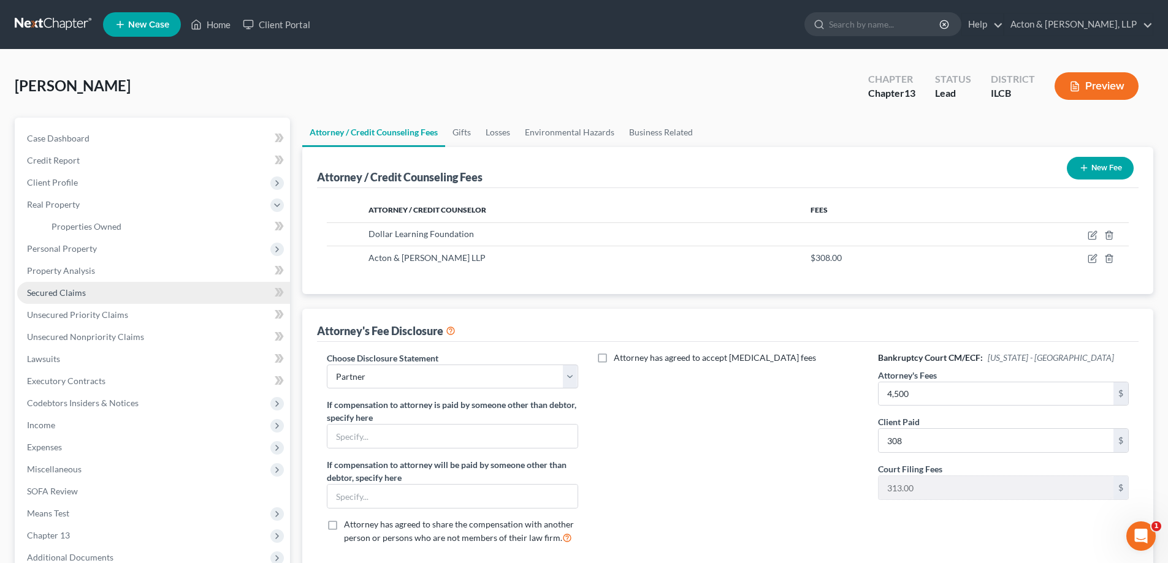
click at [56, 291] on span "Secured Claims" at bounding box center [56, 292] width 59 height 10
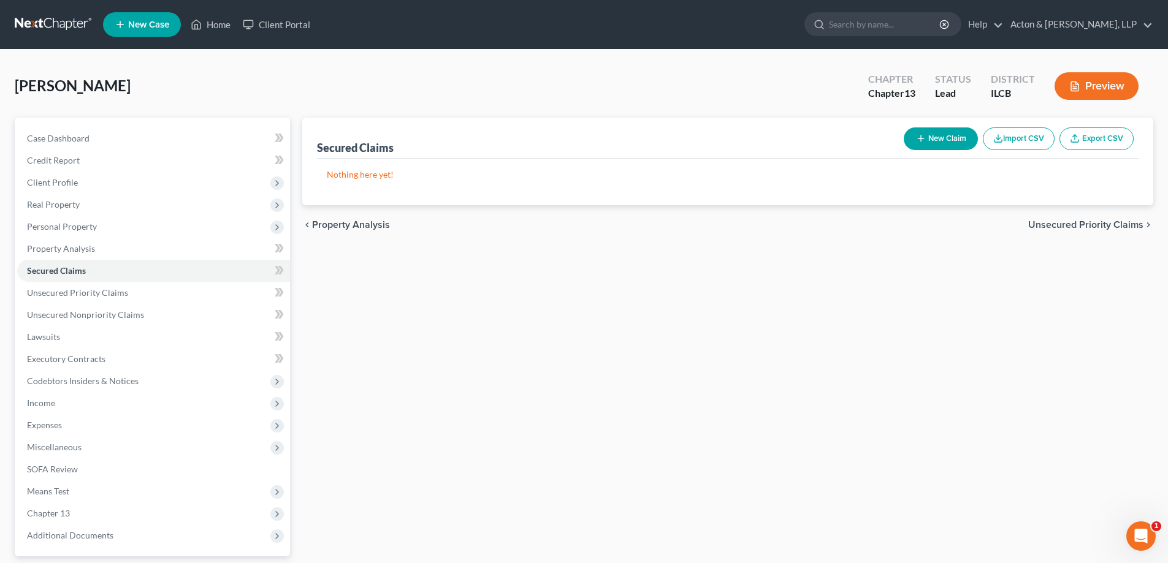
click at [940, 135] on button "New Claim" at bounding box center [941, 138] width 74 height 23
select select "0"
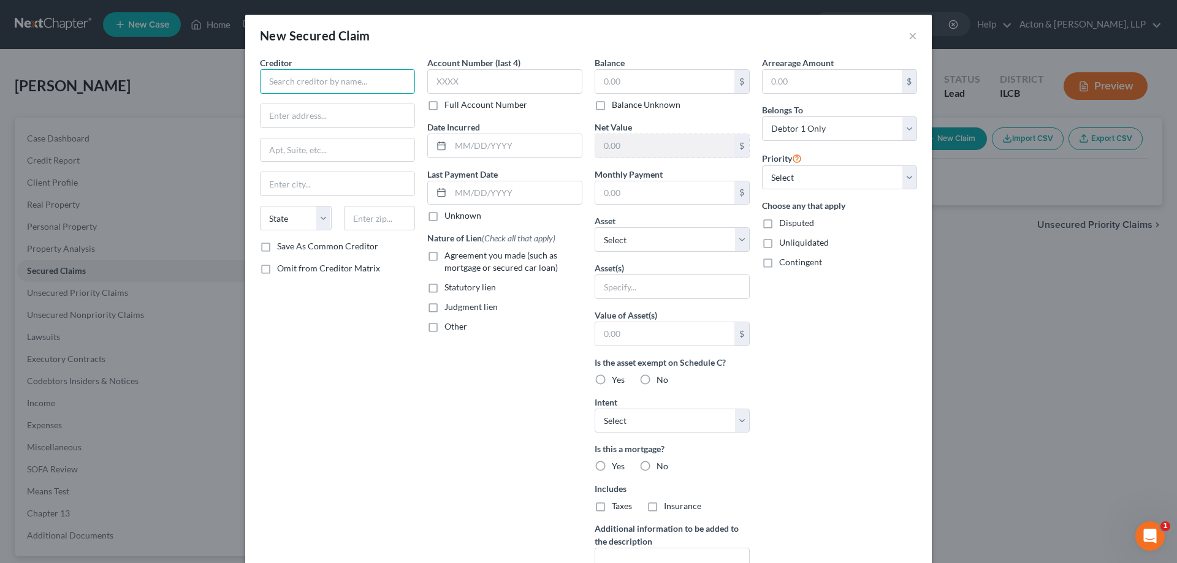
click at [322, 84] on input "text" at bounding box center [337, 81] width 155 height 25
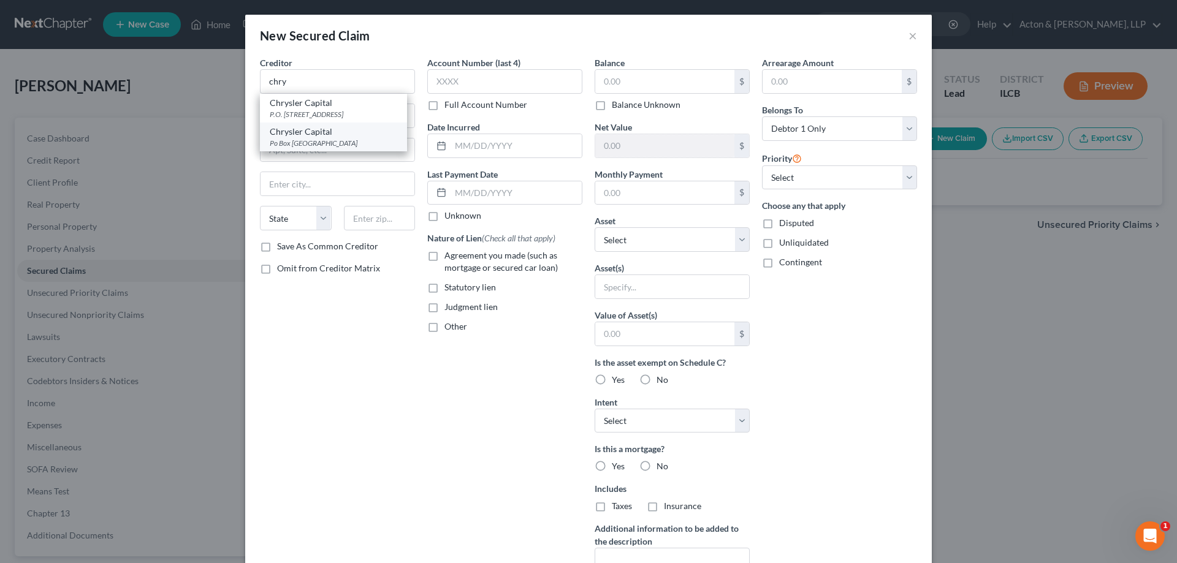
click at [304, 136] on div "Chrysler Capital" at bounding box center [333, 132] width 127 height 12
type input "Chrysler Capital"
type input "Po Box 961275"
type input "[GEOGRAPHIC_DATA]"
select select "45"
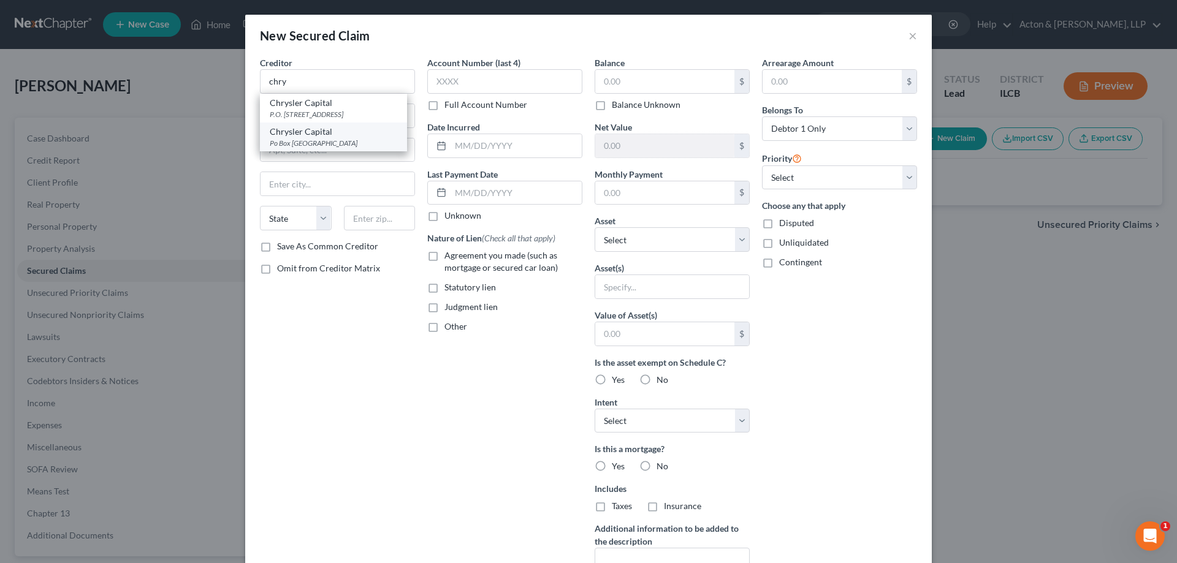
type input "76161"
click at [270, 117] on input "Po Box 961275" at bounding box center [338, 115] width 154 height 23
type input "PO Box 961275"
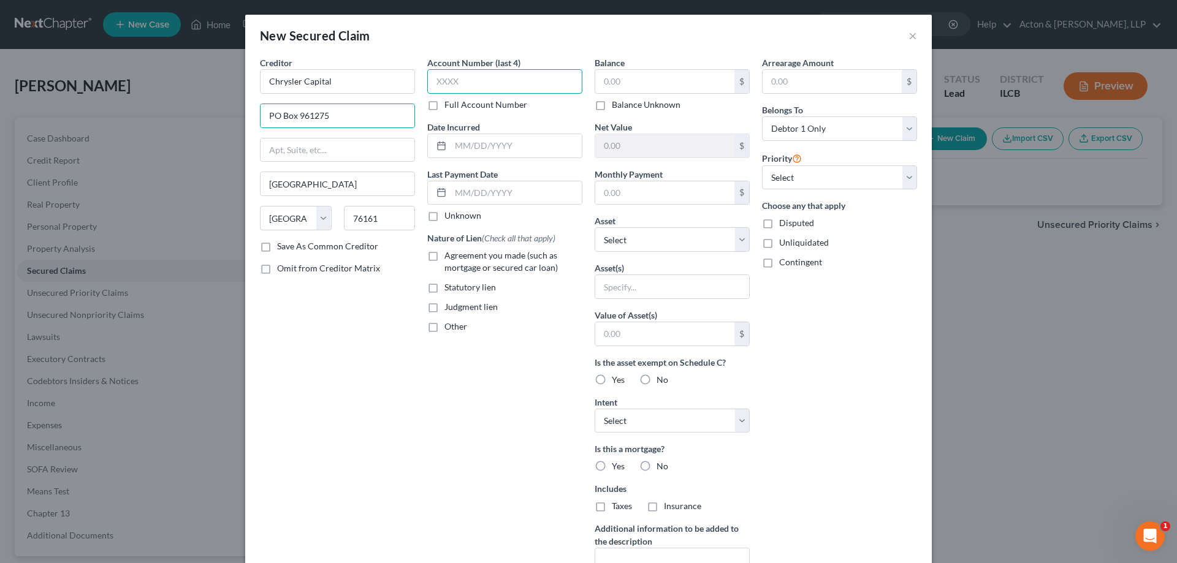
click at [444, 80] on input "text" at bounding box center [504, 81] width 155 height 25
type input "1515"
click at [457, 144] on input "text" at bounding box center [516, 145] width 131 height 23
type input "[DATE]"
click at [444, 261] on label "Agreement you made (such as mortgage or secured car loan)" at bounding box center [513, 261] width 138 height 25
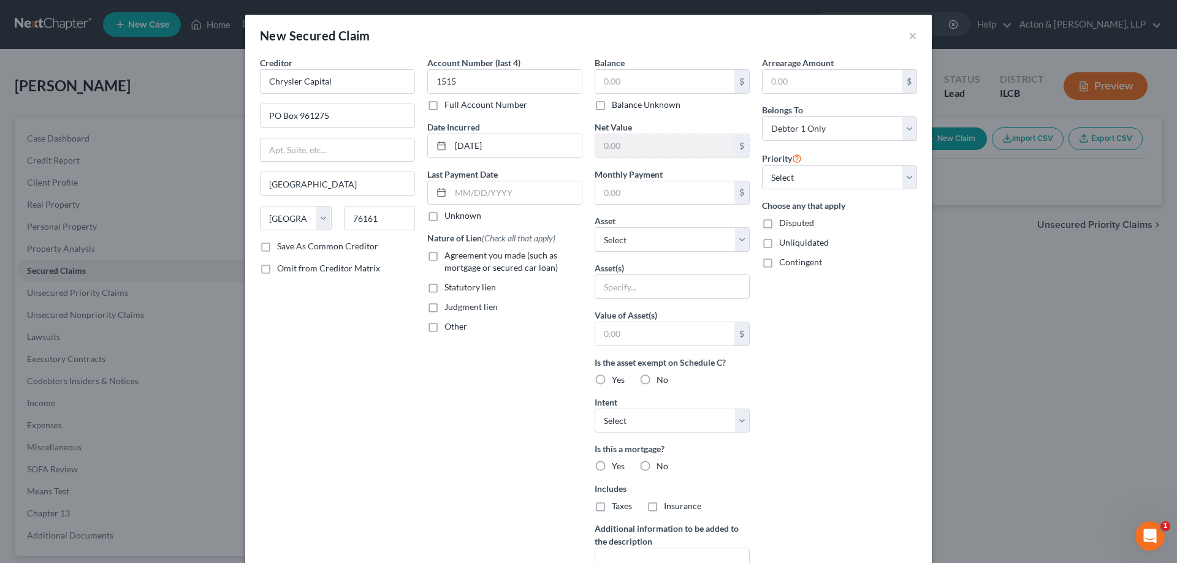
click at [449, 257] on input "Agreement you made (such as mortgage or secured car loan)" at bounding box center [453, 253] width 8 height 8
checkbox input "true"
click at [600, 80] on input "text" at bounding box center [664, 81] width 139 height 23
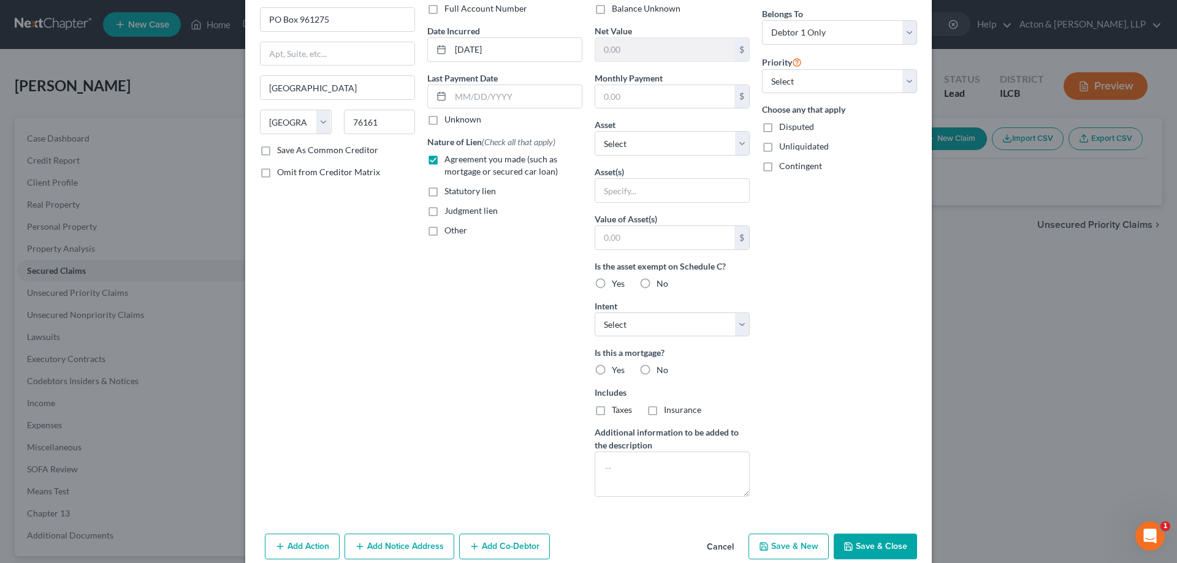
scroll to position [117, 0]
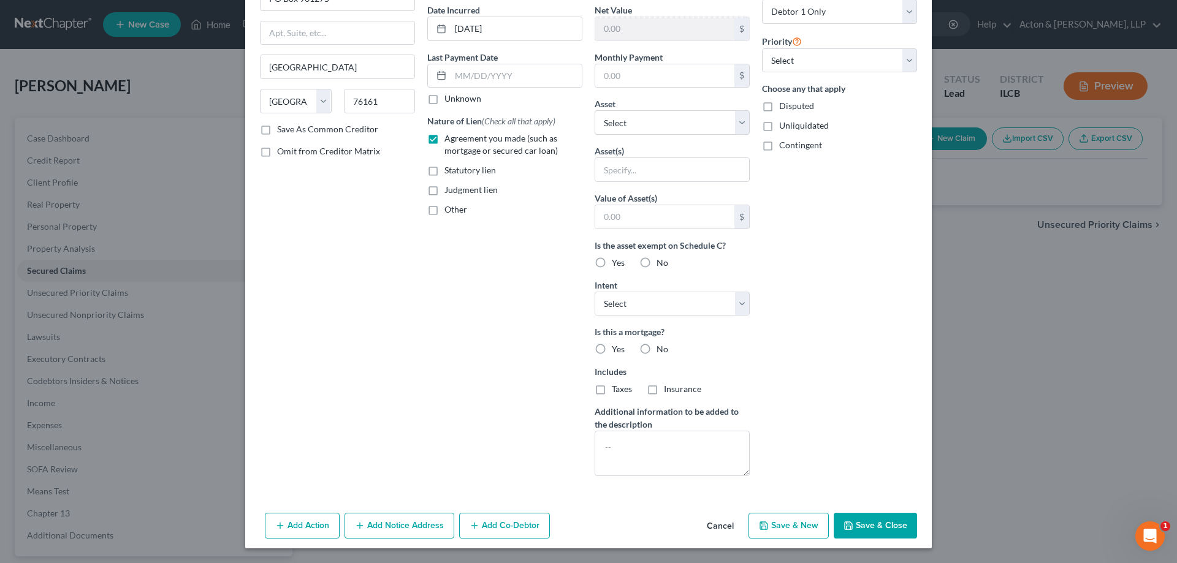
click at [782, 520] on button "Save & New" at bounding box center [788, 526] width 80 height 26
select select "0"
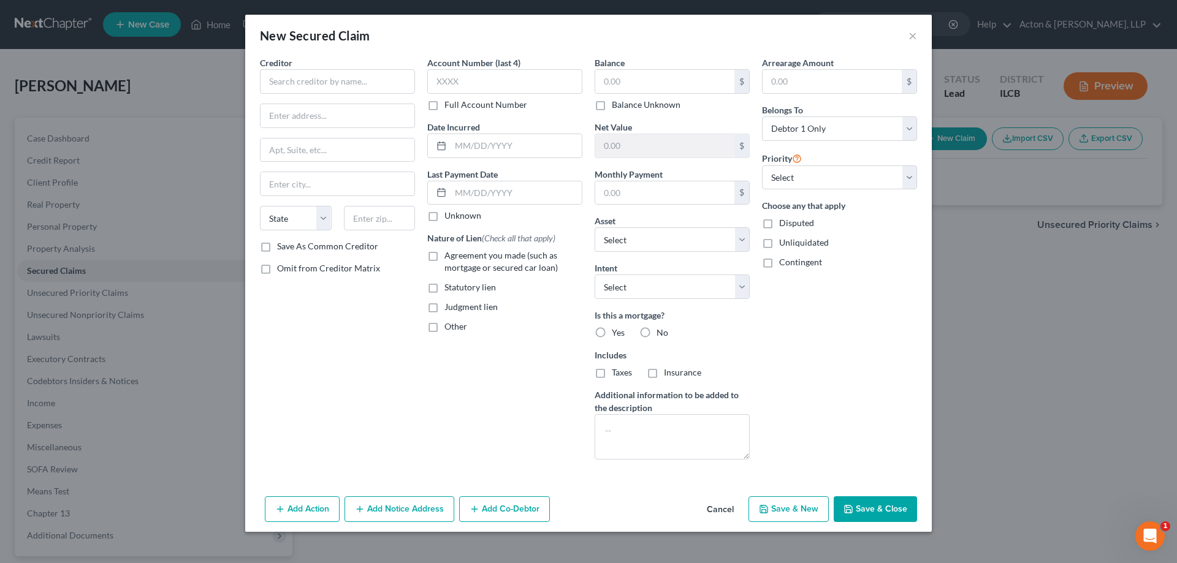
scroll to position [0, 0]
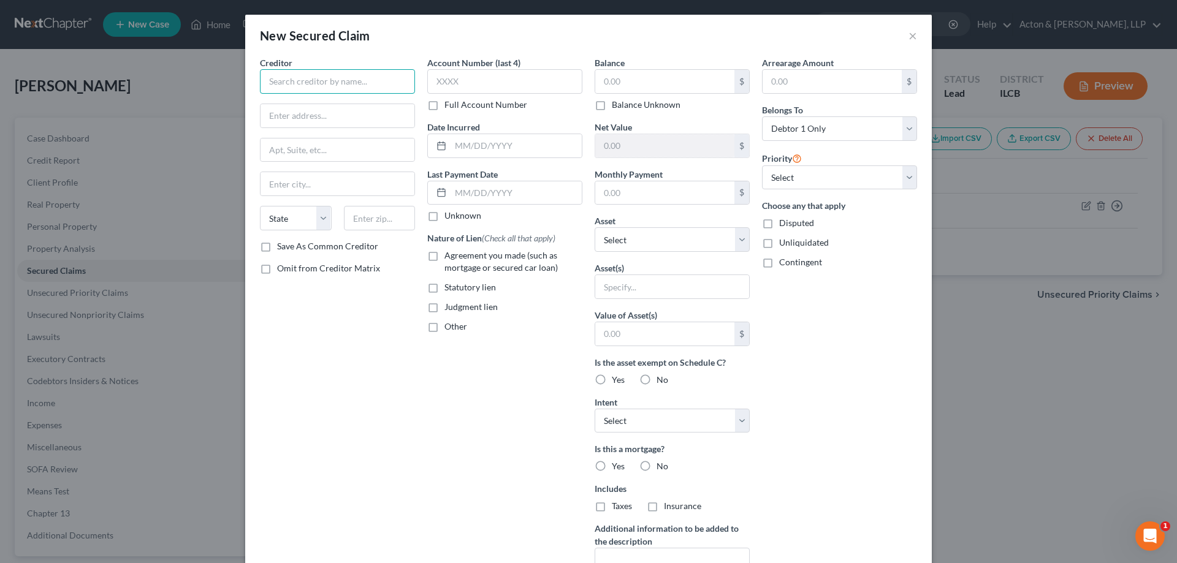
click at [289, 77] on input "text" at bounding box center [337, 81] width 155 height 25
type input "Pangea Properties"
type input "[STREET_ADDRESS][PERSON_NAME]"
type input "2nd Floor"
type input "60661"
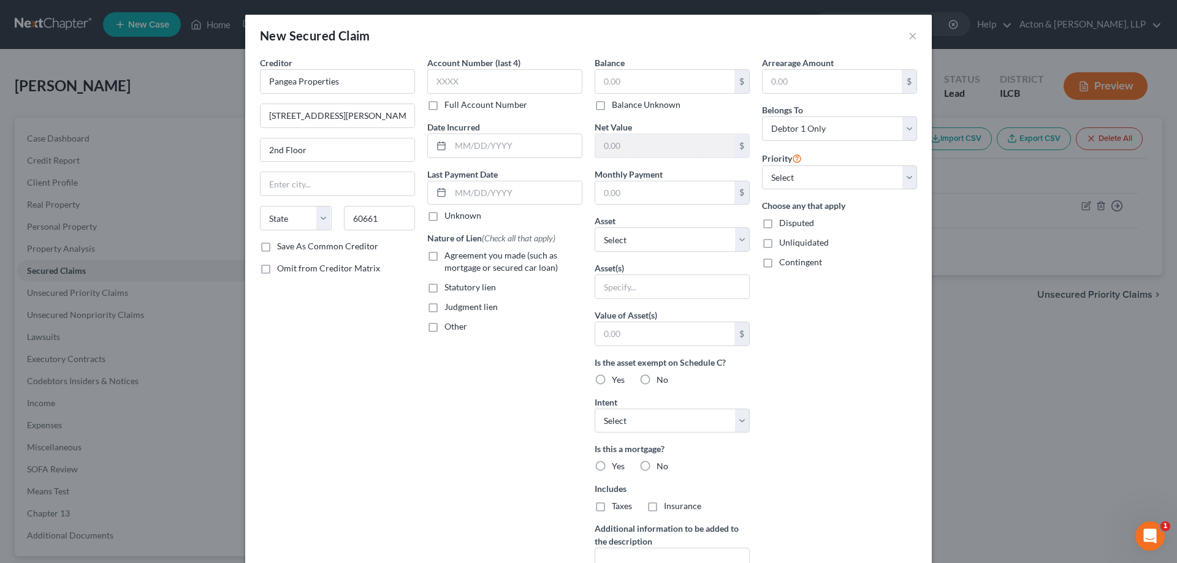
type input "[GEOGRAPHIC_DATA]"
select select "14"
click at [265, 306] on div "Creditor * Pangea Properties [STREET_ADDRESS][GEOGRAPHIC_DATA][PERSON_NAME][US_…" at bounding box center [337, 329] width 167 height 547
click at [277, 245] on label "Save As Common Creditor" at bounding box center [327, 246] width 101 height 12
click at [282, 245] on input "Save As Common Creditor" at bounding box center [286, 244] width 8 height 8
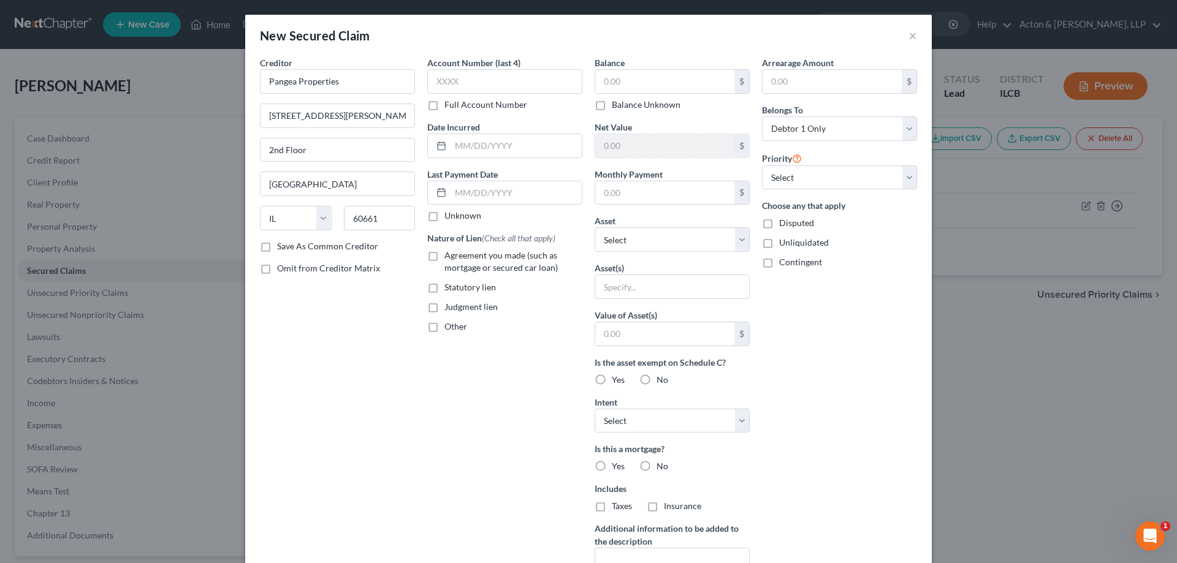
checkbox input "true"
click at [455, 84] on input "text" at bounding box center [504, 81] width 155 height 25
type input "5745"
drag, startPoint x: 471, startPoint y: 152, endPoint x: 478, endPoint y: 152, distance: 6.7
click at [471, 152] on input "text" at bounding box center [516, 145] width 131 height 23
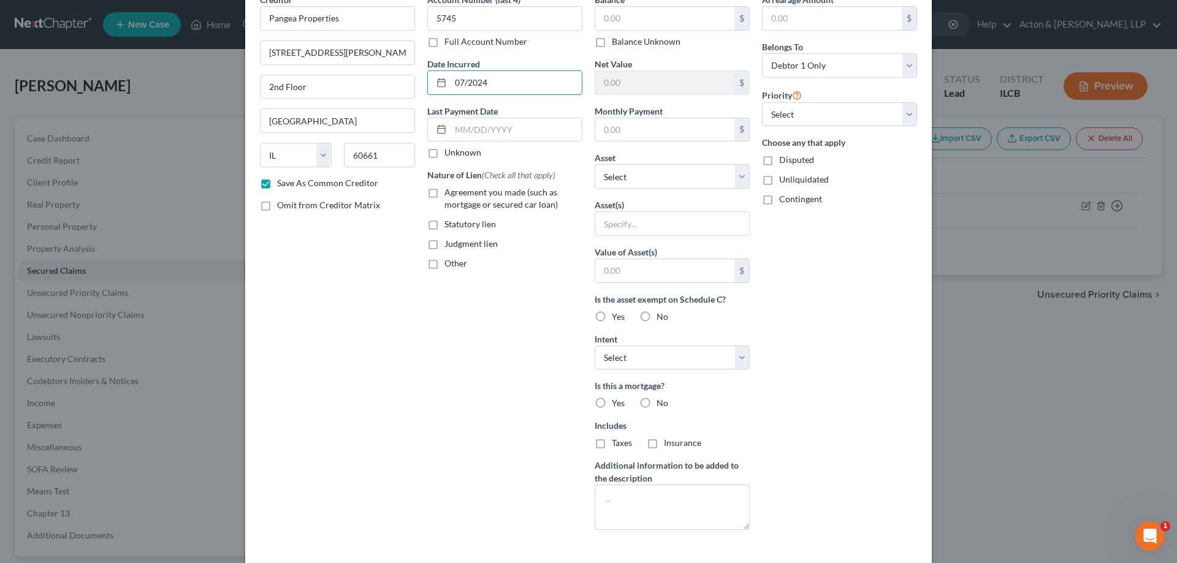
scroll to position [117, 0]
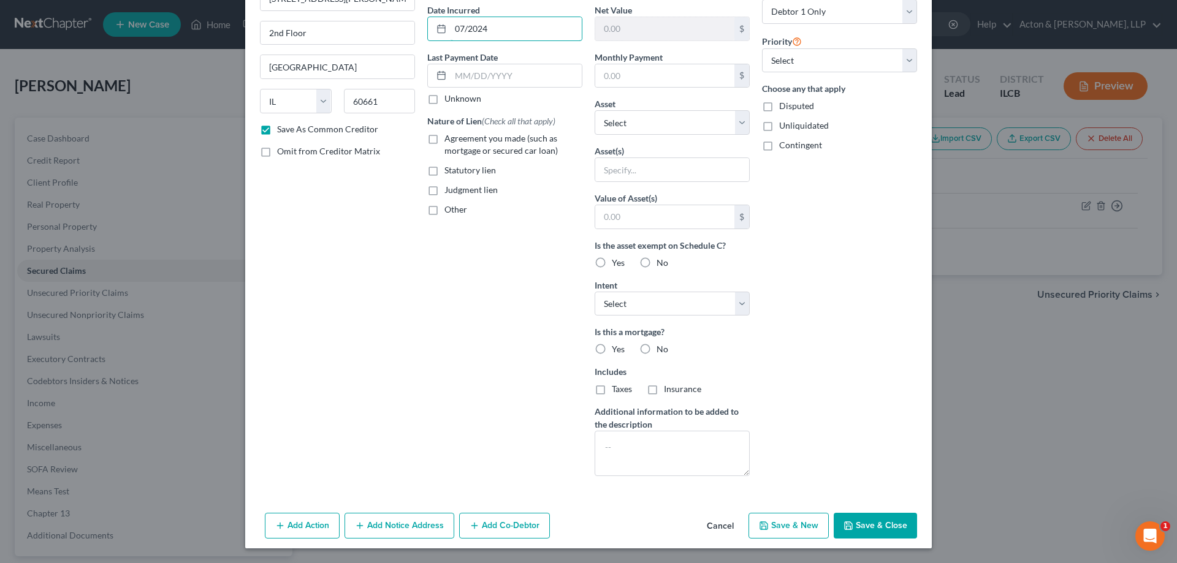
type input "07/2024"
click at [871, 526] on button "Save & Close" at bounding box center [875, 526] width 83 height 26
checkbox input "false"
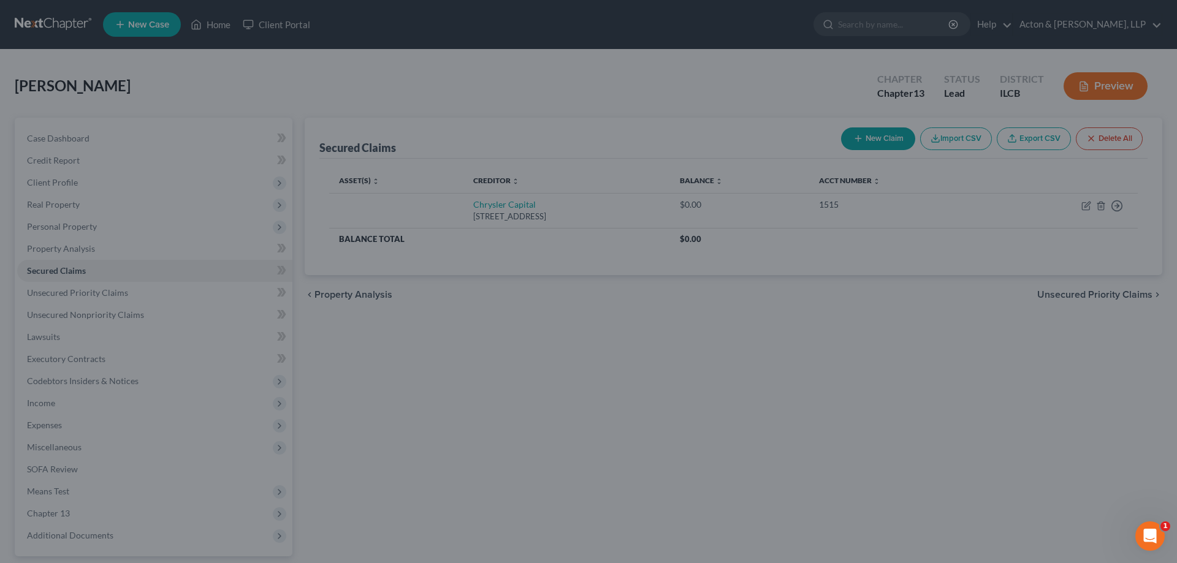
scroll to position [0, 0]
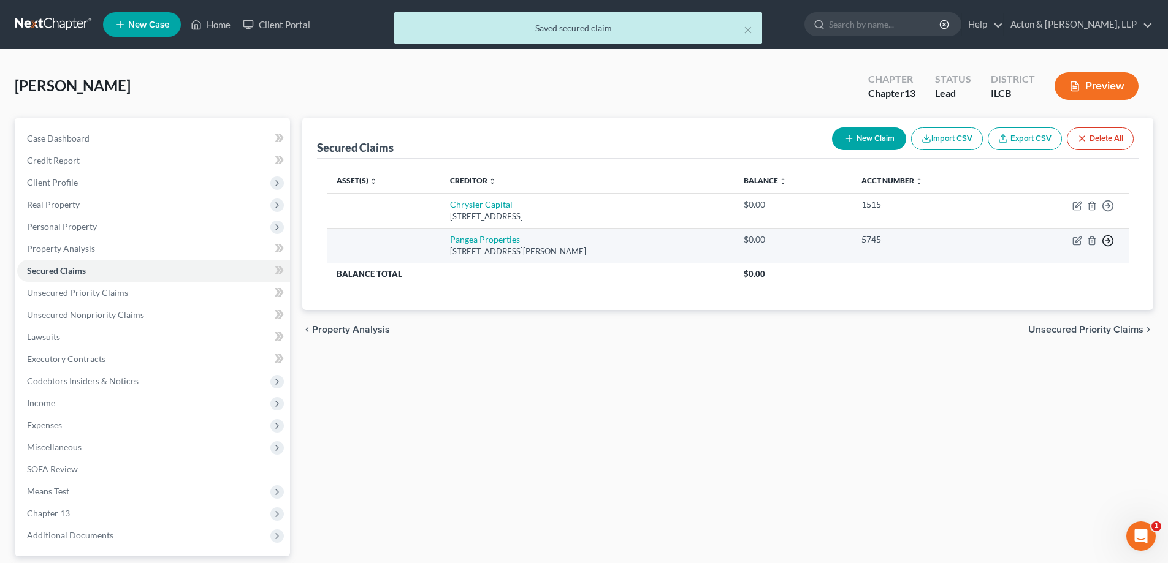
click at [1103, 211] on circle "button" at bounding box center [1108, 206] width 10 height 10
click at [1027, 272] on link "Move to F" at bounding box center [1051, 270] width 102 height 21
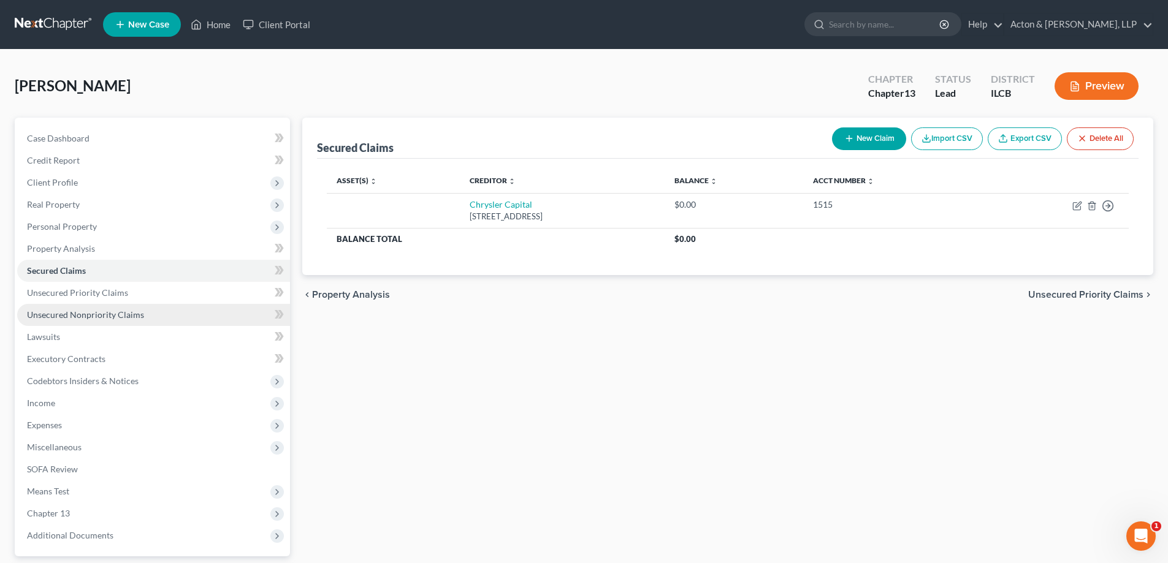
click at [61, 317] on span "Unsecured Nonpriority Claims" at bounding box center [85, 315] width 117 height 10
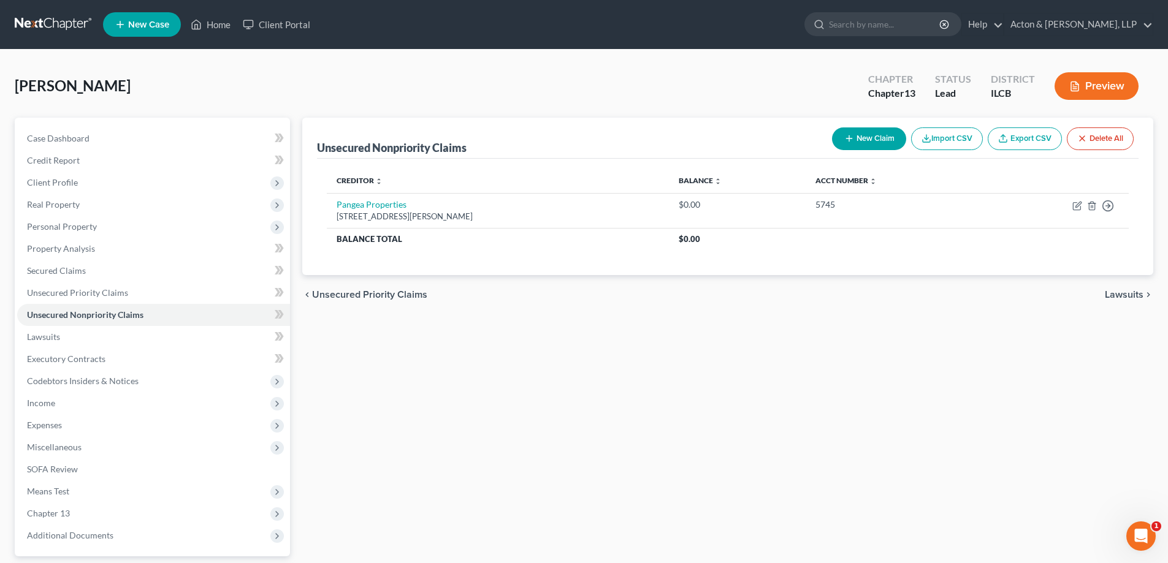
click at [873, 137] on button "New Claim" at bounding box center [869, 138] width 74 height 23
select select "0"
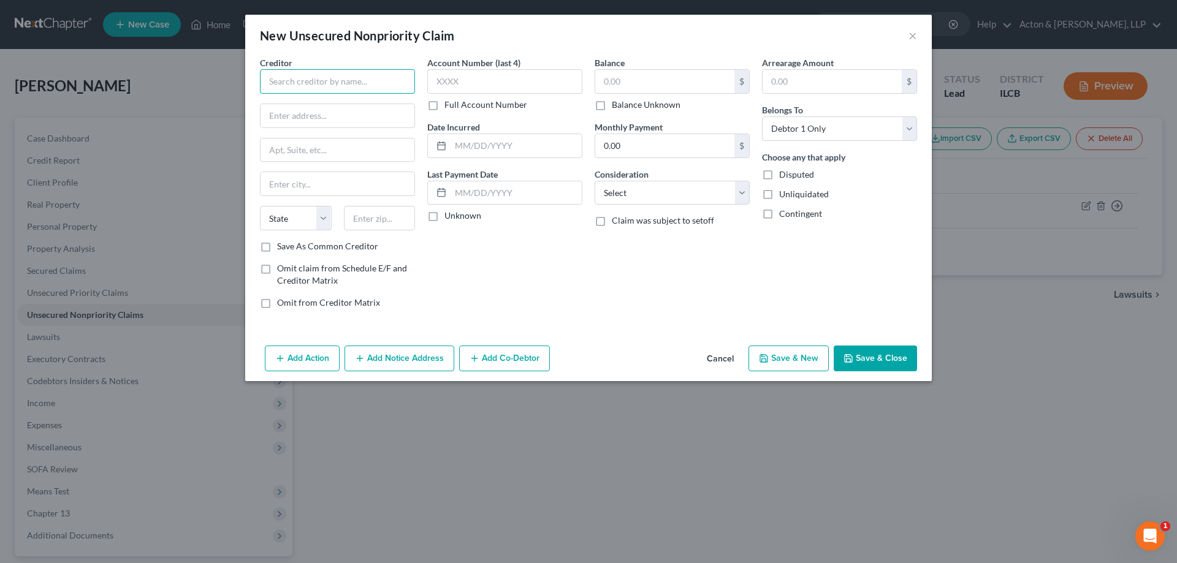
click at [368, 88] on input "text" at bounding box center [337, 81] width 155 height 25
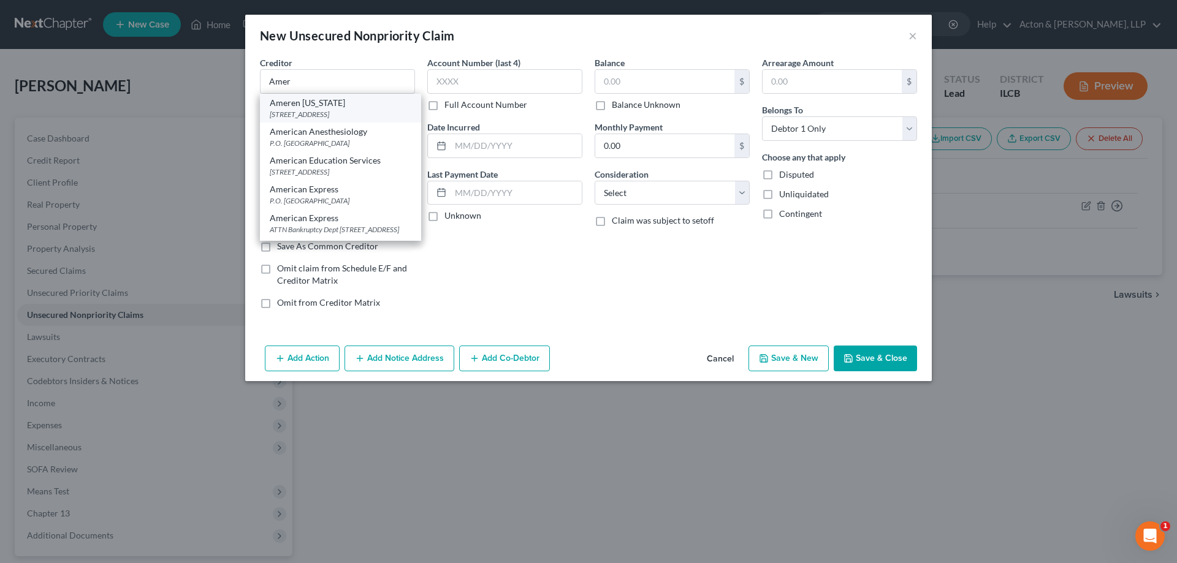
click at [313, 113] on div "[STREET_ADDRESS]" at bounding box center [341, 114] width 142 height 10
type input "Ameren [US_STATE]"
type input "[STREET_ADDRESS]"
type input "Peoria"
select select "14"
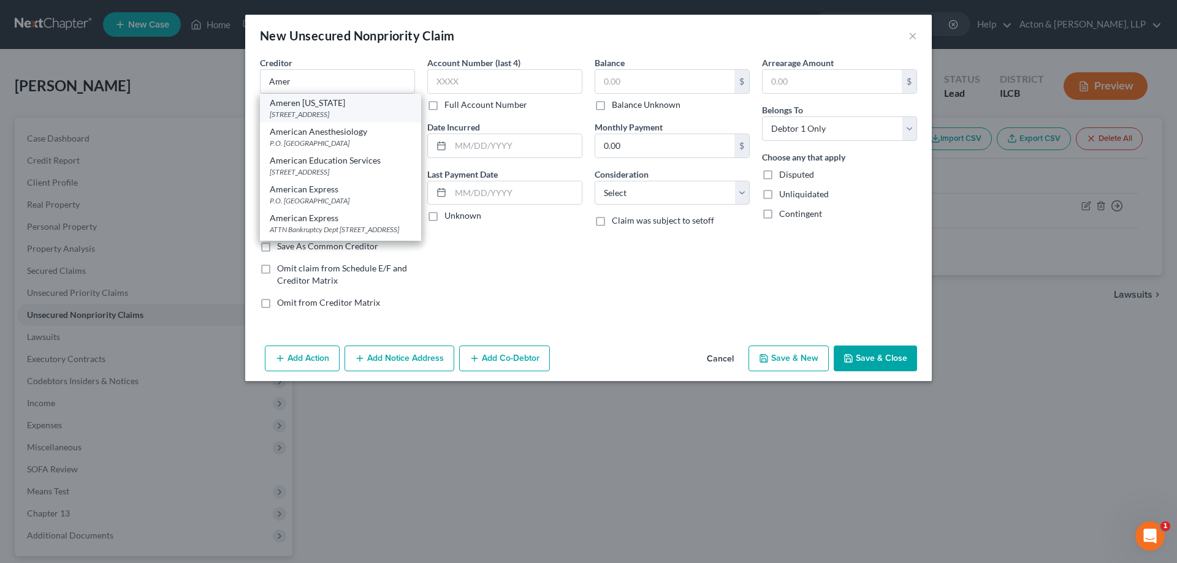
type input "61602"
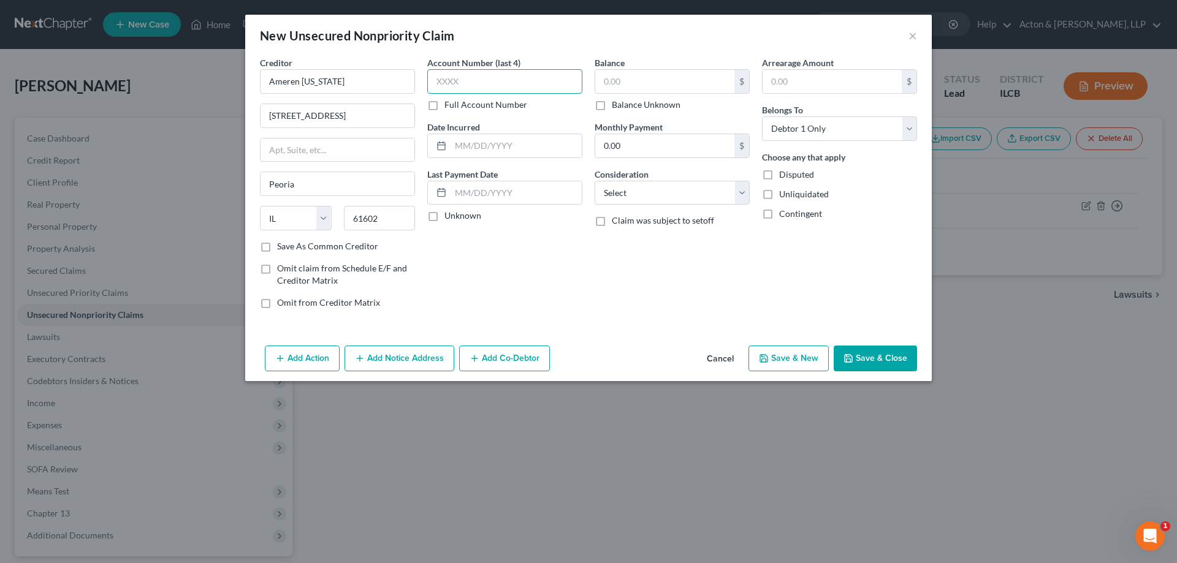
click at [454, 83] on input "text" at bounding box center [504, 81] width 155 height 25
type input "4088"
click at [467, 142] on input "text" at bounding box center [516, 145] width 131 height 23
type input "0"
type input "01/2025"
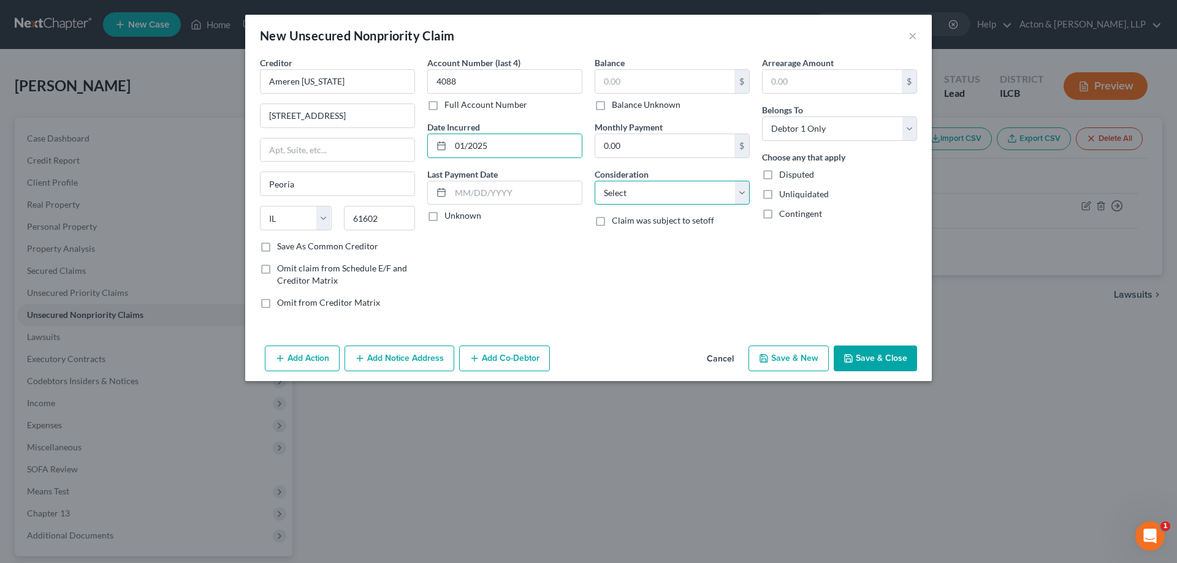
click at [739, 190] on select "Select Cable / Satellite Services Collection Agency Credit Card Debt Debt Couns…" at bounding box center [672, 193] width 155 height 25
select select "20"
click at [595, 181] on select "Select Cable / Satellite Services Collection Agency Credit Card Debt Debt Couns…" at bounding box center [672, 193] width 155 height 25
click at [805, 357] on button "Save & New" at bounding box center [788, 359] width 80 height 26
select select "0"
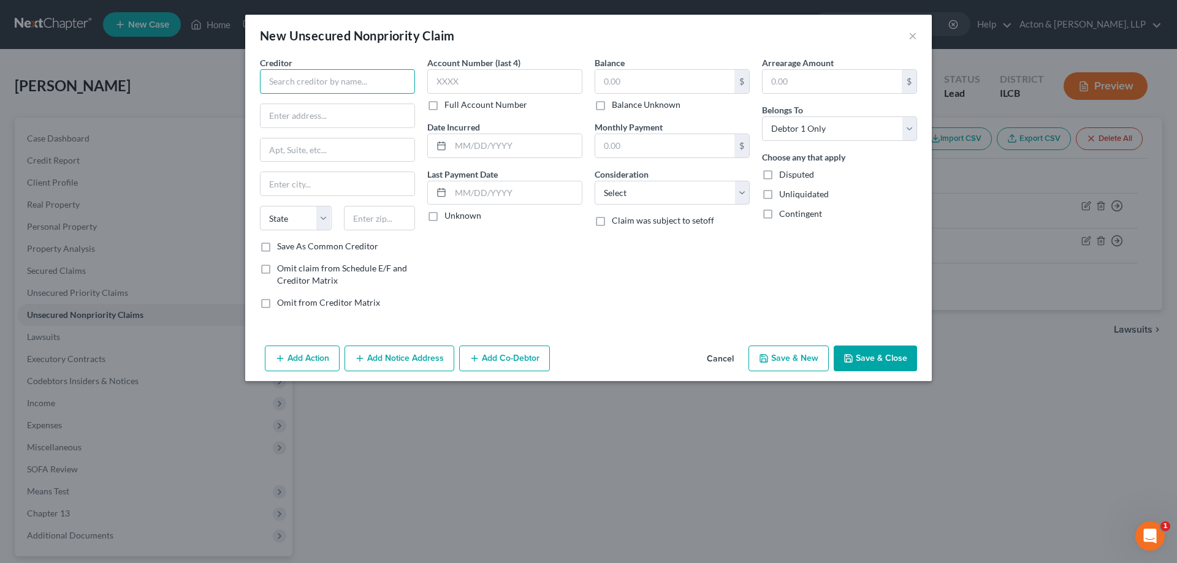
click at [319, 84] on input "text" at bounding box center [337, 81] width 155 height 25
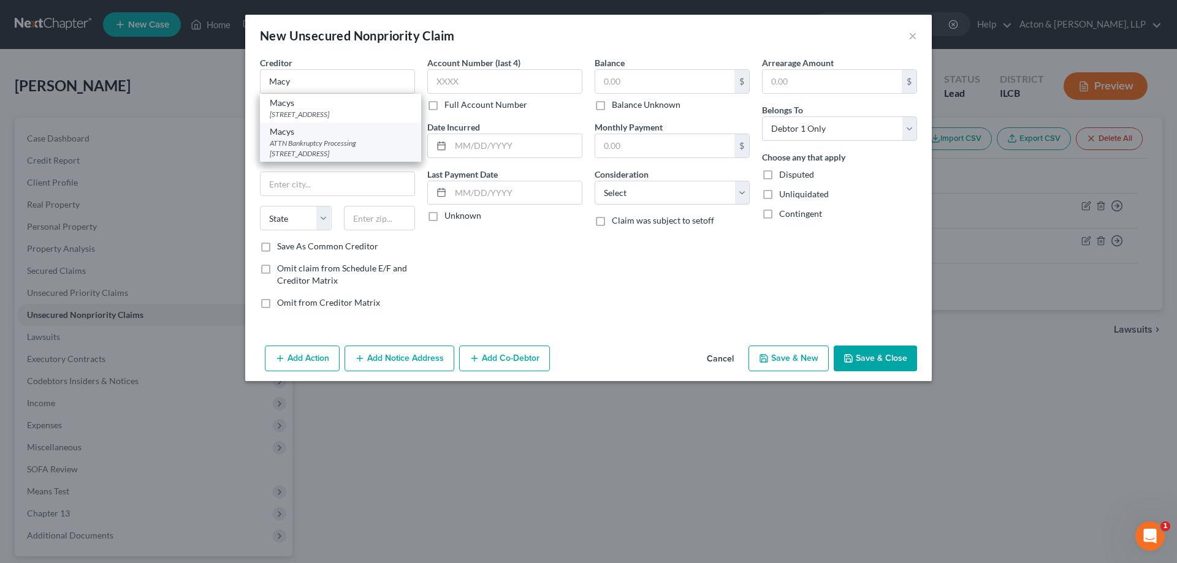
click at [349, 142] on div "ATTN Bankruptcy Processing [STREET_ADDRESS]" at bounding box center [341, 148] width 142 height 21
type input "Macys"
type input "ATTN Bankruptcy Processing"
type input "PO Box 6786"
type input "[GEOGRAPHIC_DATA]"
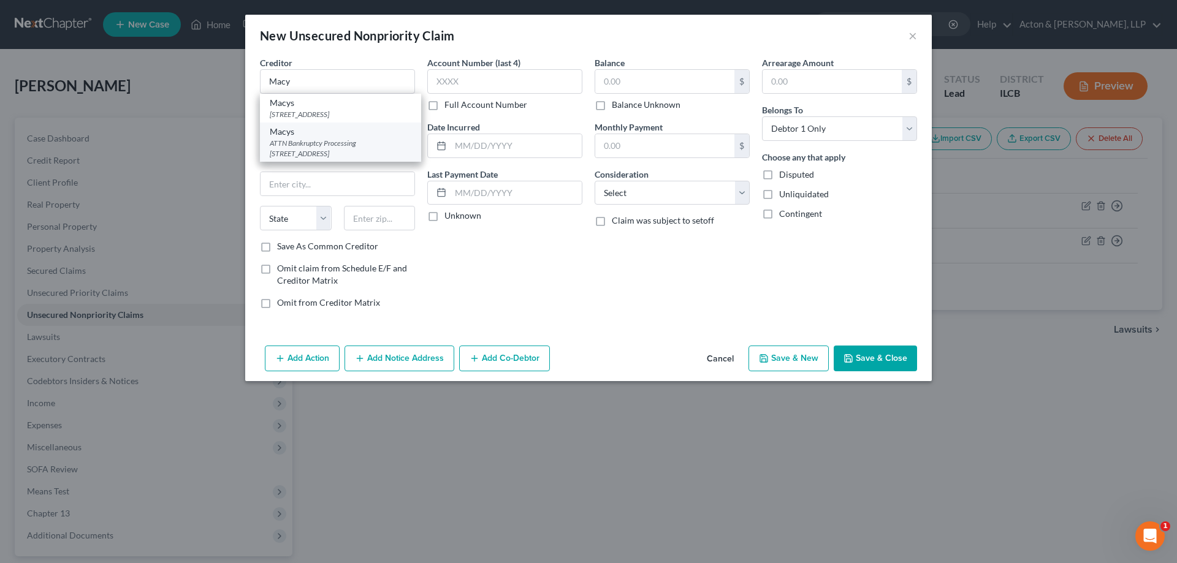
select select "43"
type input "57117"
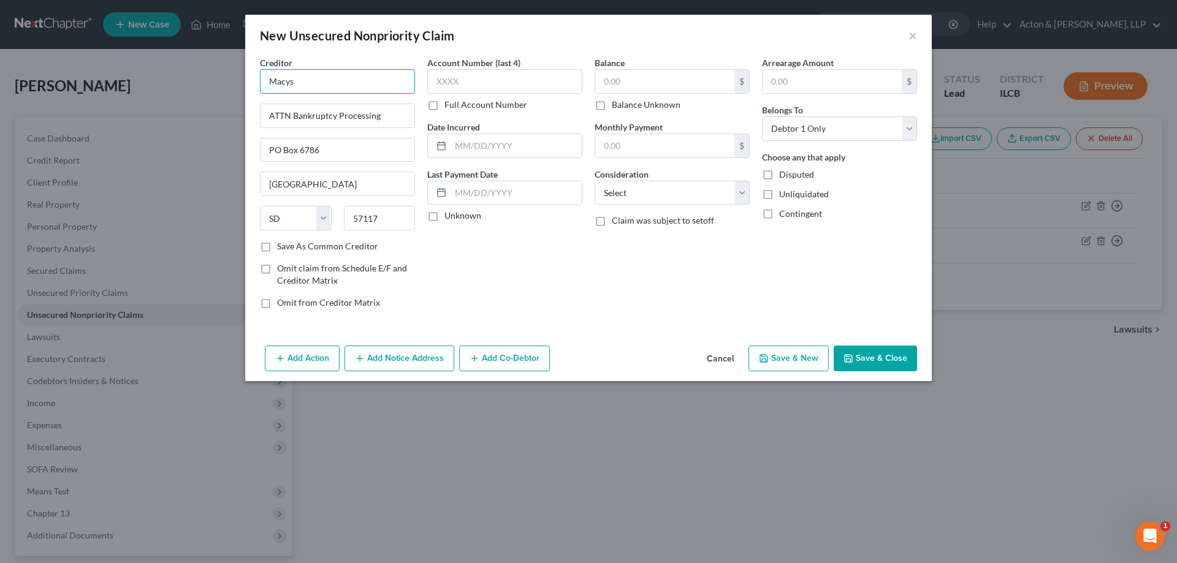
click at [287, 83] on input "Macys" at bounding box center [337, 81] width 155 height 25
type input "Macy's"
click at [449, 86] on input "text" at bounding box center [504, 81] width 155 height 25
type input "1891"
click at [508, 143] on input "text" at bounding box center [516, 145] width 131 height 23
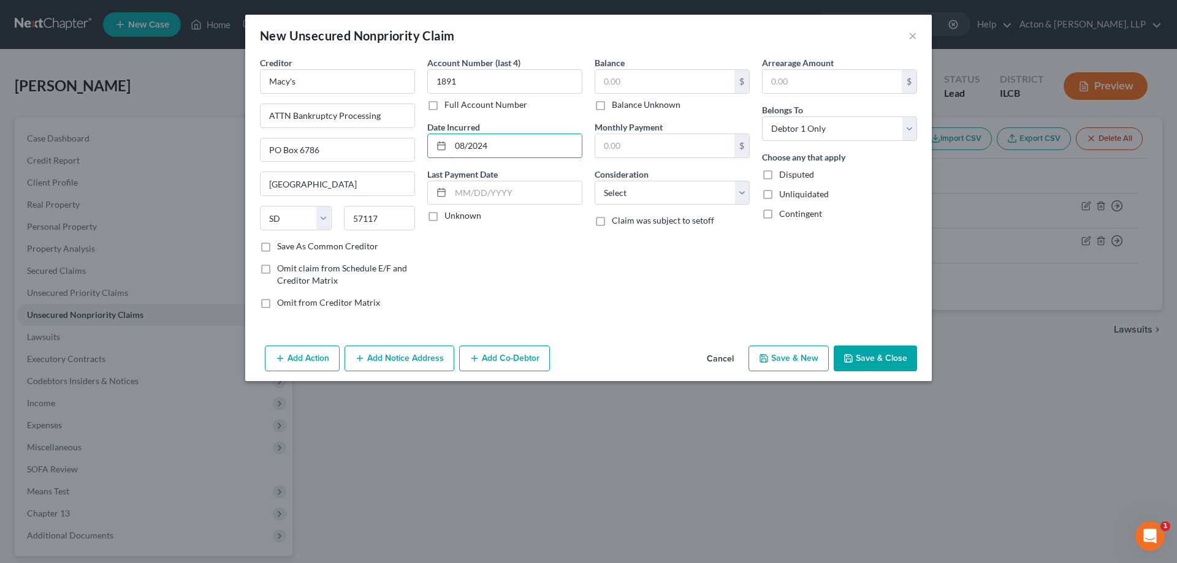
type input "08/2024"
click at [487, 257] on div "Account Number (last 4) 1891 Full Account Number Date Incurred 08/2024 Last Pay…" at bounding box center [504, 187] width 167 height 262
click at [746, 197] on select "Select Cable / Satellite Services Collection Agency Credit Card Debt Debt Couns…" at bounding box center [672, 193] width 155 height 25
select select "2"
click at [595, 181] on select "Select Cable / Satellite Services Collection Agency Credit Card Debt Debt Couns…" at bounding box center [672, 193] width 155 height 25
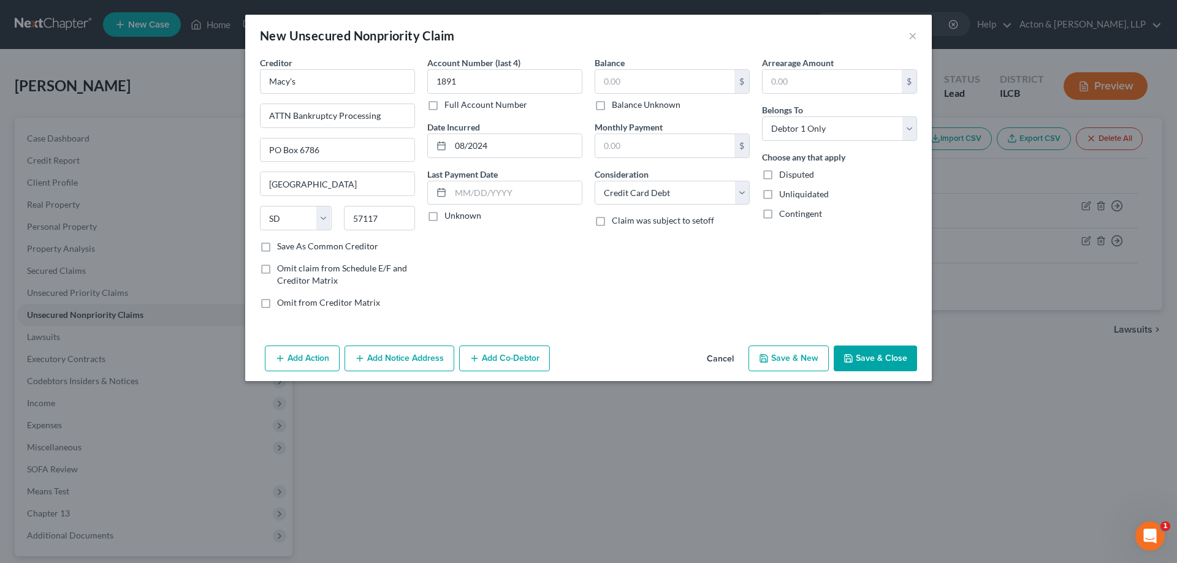
click at [818, 357] on button "Save & New" at bounding box center [788, 359] width 80 height 26
type input "0.00"
select select "0"
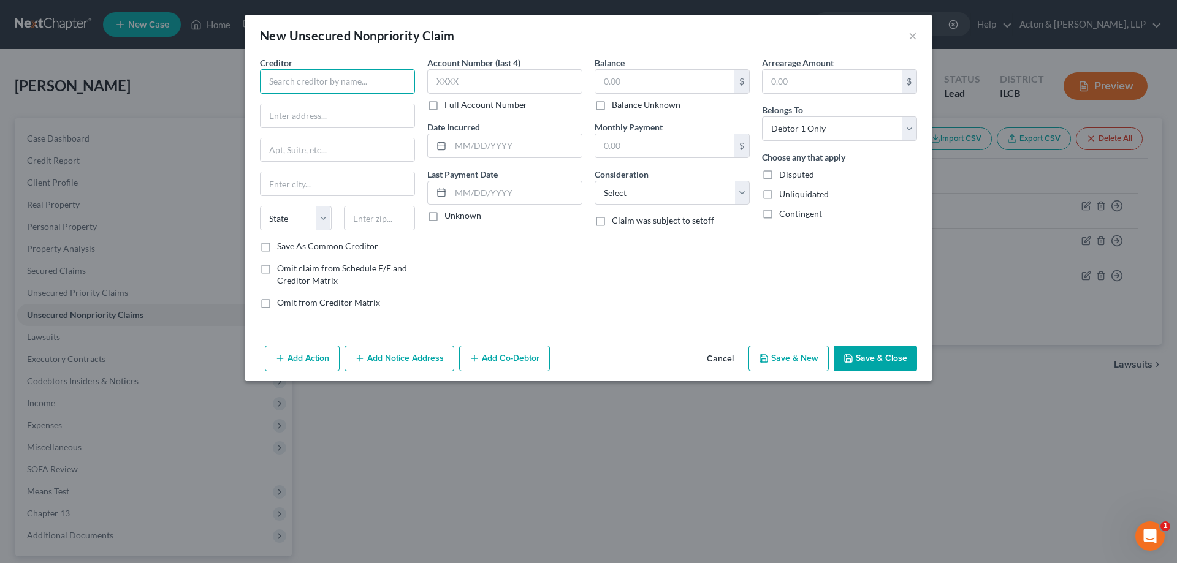
click at [314, 78] on input "text" at bounding box center [337, 81] width 155 height 25
type input "[PERSON_NAME]'s"
type input "Special Account Handling"
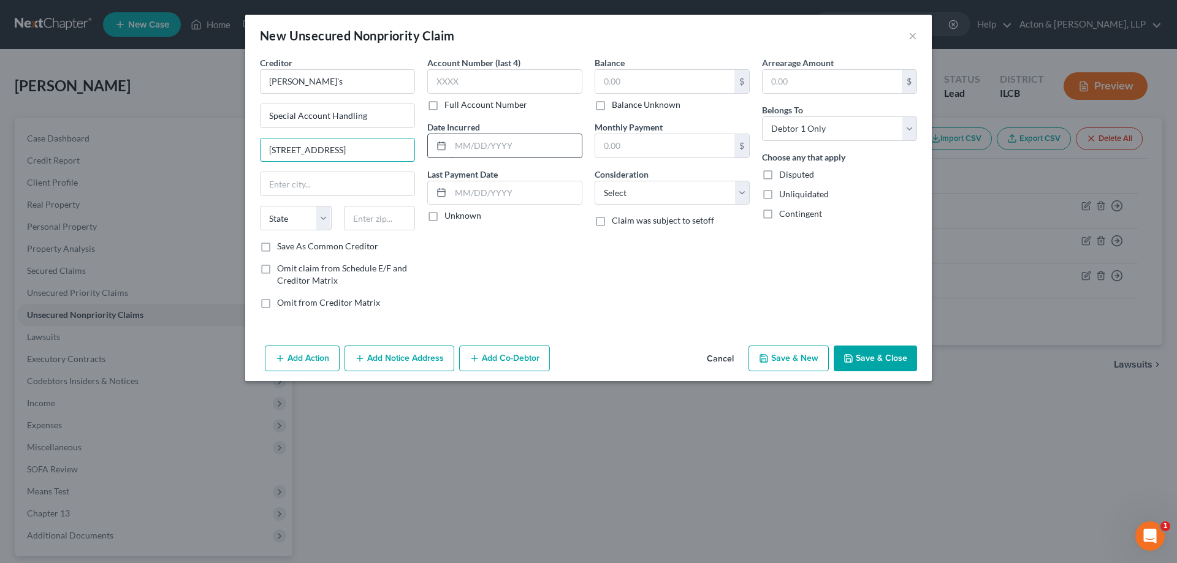
type input "[STREET_ADDRESS]"
type input "53566"
type input "Monroe"
select select "52"
click at [277, 247] on label "Save As Common Creditor" at bounding box center [327, 246] width 101 height 12
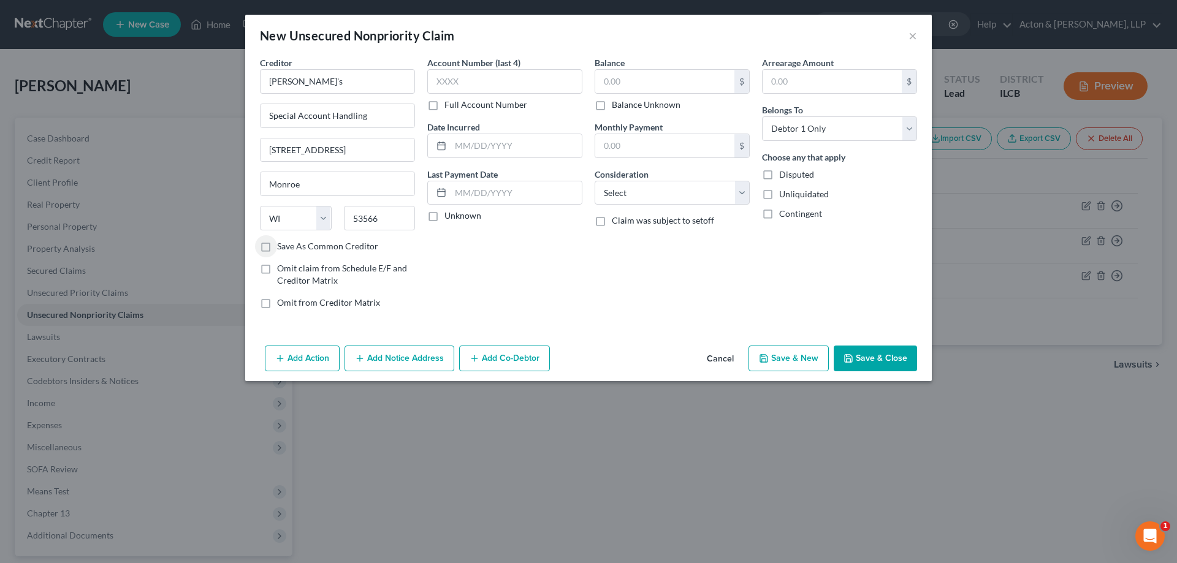
click at [282, 247] on input "Save As Common Creditor" at bounding box center [286, 244] width 8 height 8
checkbox input "true"
click at [460, 76] on input "text" at bounding box center [504, 81] width 155 height 25
type input "7630"
click at [485, 143] on input "text" at bounding box center [516, 145] width 131 height 23
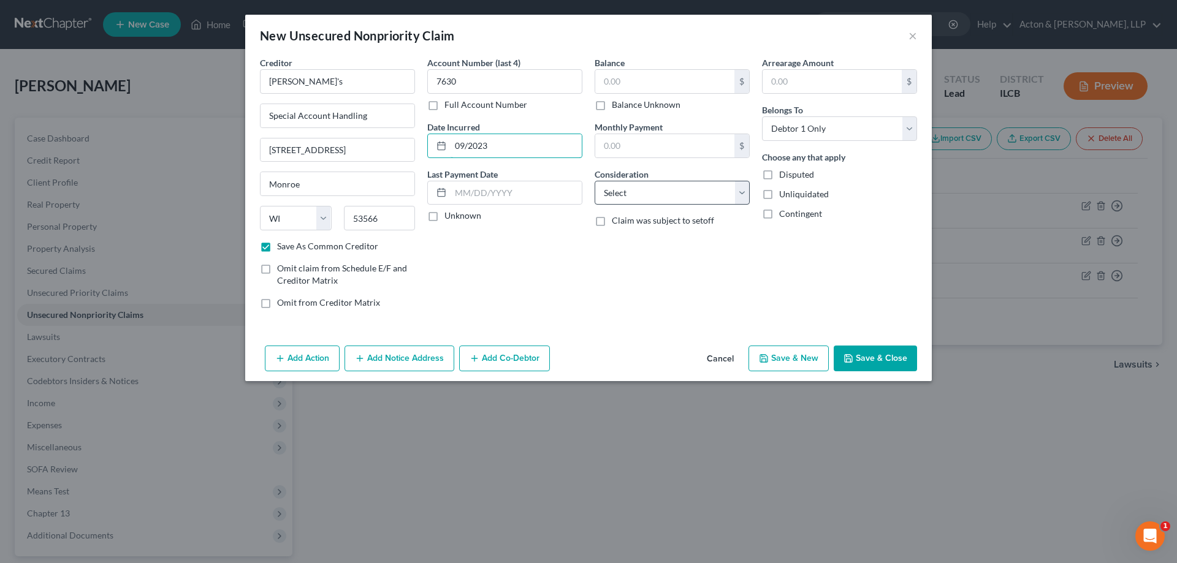
type input "09/2023"
click at [651, 199] on select "Select Cable / Satellite Services Collection Agency Credit Card Debt Debt Couns…" at bounding box center [672, 193] width 155 height 25
select select "2"
click at [595, 181] on select "Select Cable / Satellite Services Collection Agency Credit Card Debt Debt Couns…" at bounding box center [672, 193] width 155 height 25
click at [786, 356] on button "Save & New" at bounding box center [788, 359] width 80 height 26
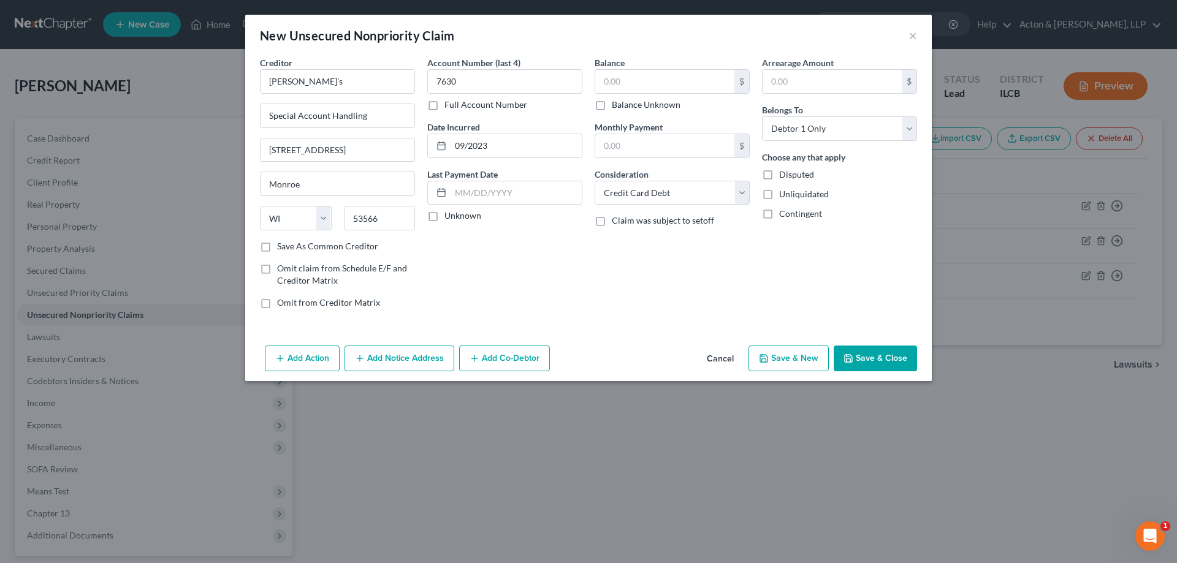
checkbox input "false"
select select "0"
type input "0.00"
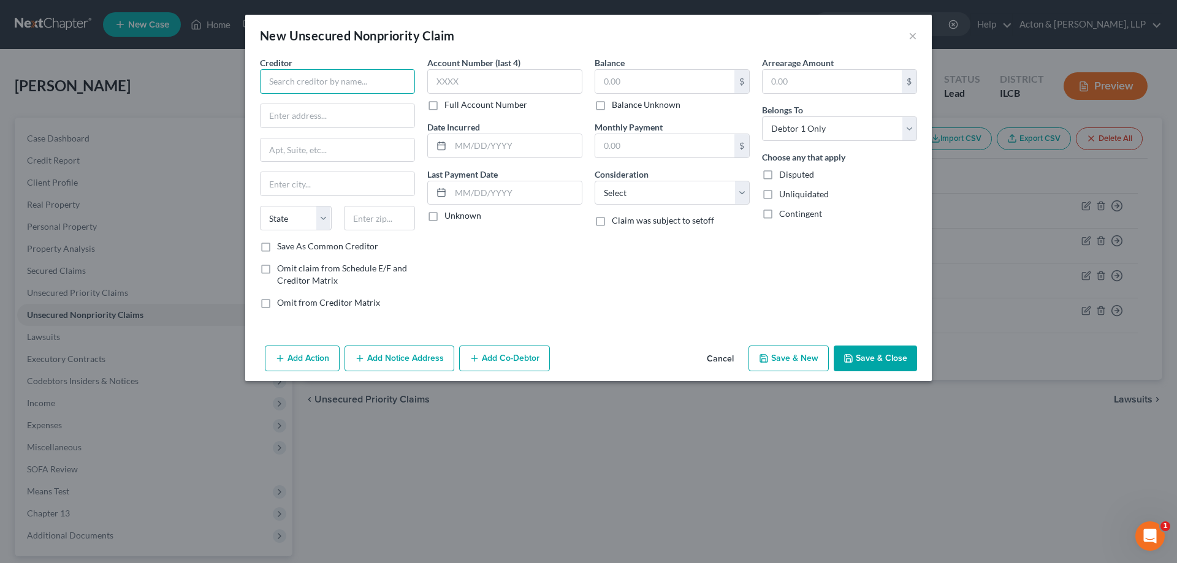
click at [323, 80] on input "text" at bounding box center [337, 81] width 155 height 25
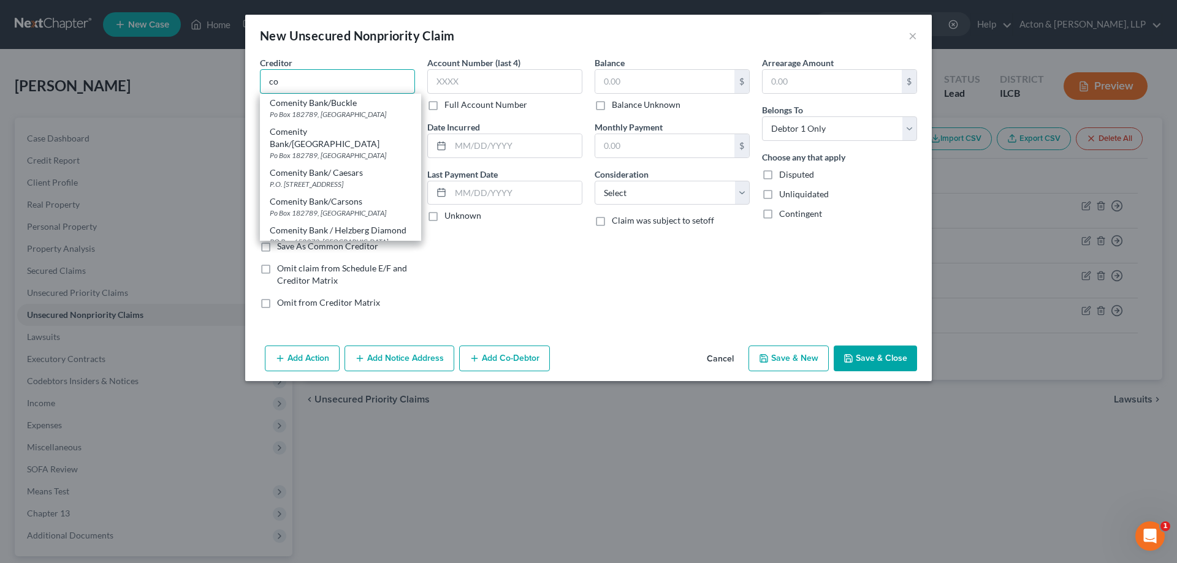
type input "c"
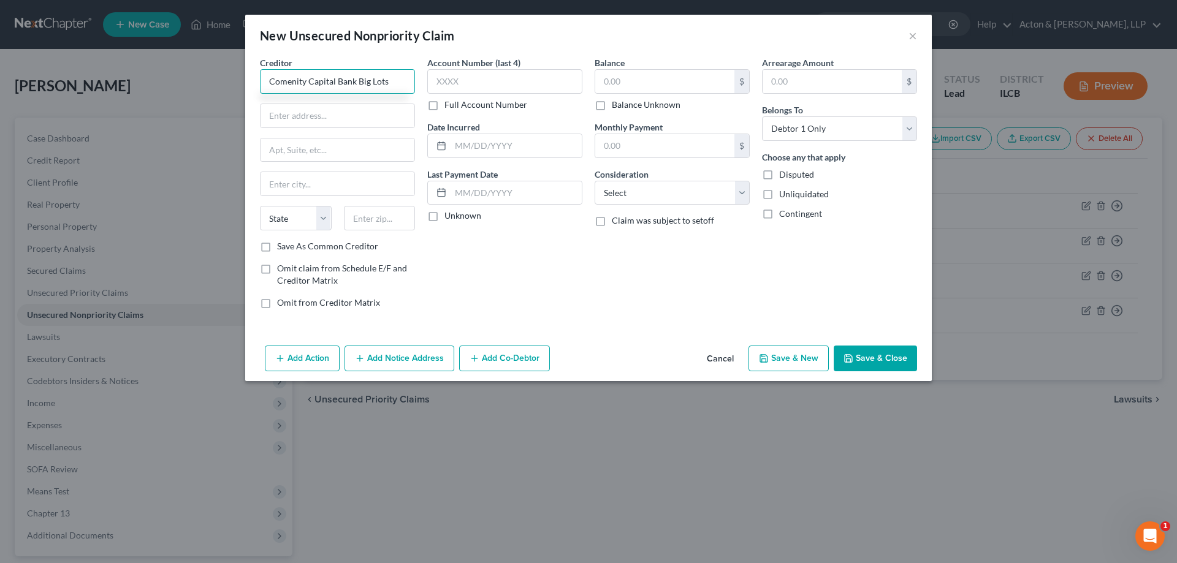
type input "Comenity Capital Bank Big Lots"
type input "ATTN Bankruptcy Dept"
click at [291, 153] on input "text" at bounding box center [338, 150] width 154 height 23
type input "PO Box 183043"
click at [363, 217] on input "text" at bounding box center [380, 218] width 72 height 25
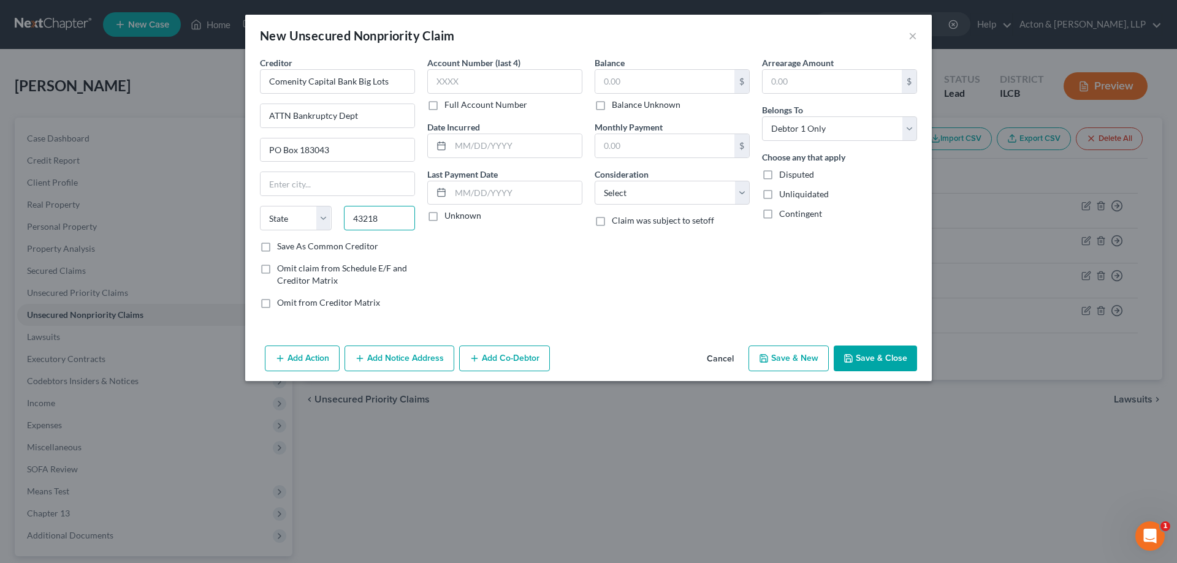
type input "43218"
click at [453, 276] on div "Account Number (last 4) Full Account Number Date Incurred Last Payment Date Unk…" at bounding box center [504, 187] width 167 height 262
type input "Columbus"
select select "36"
click at [277, 250] on label "Save As Common Creditor" at bounding box center [327, 246] width 101 height 12
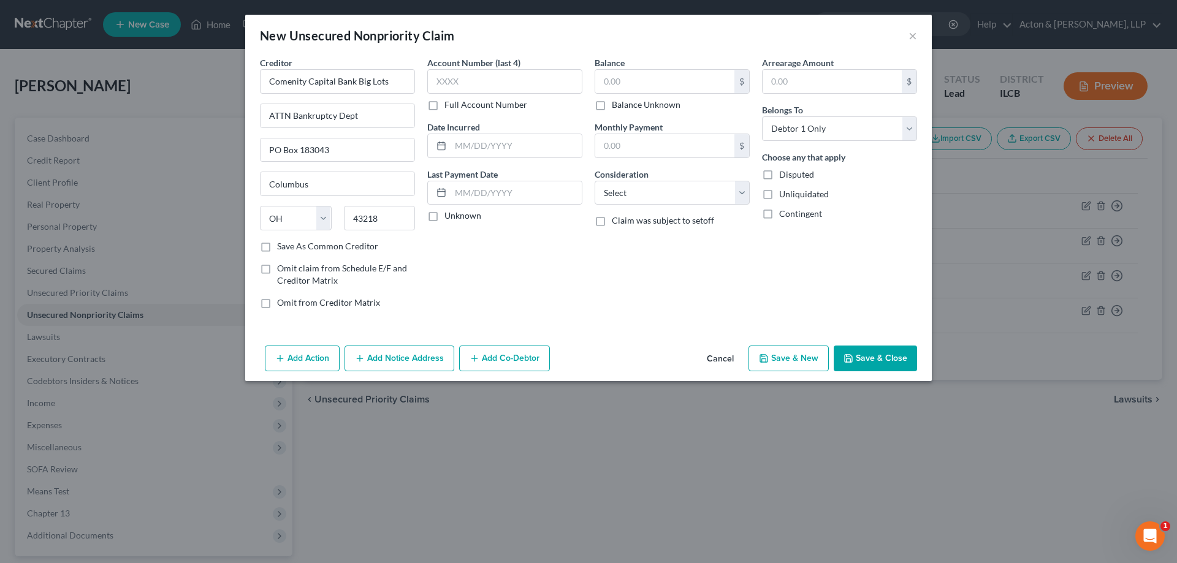
click at [282, 248] on input "Save As Common Creditor" at bounding box center [286, 244] width 8 height 8
checkbox input "true"
click at [448, 82] on input "text" at bounding box center [504, 81] width 155 height 25
type input "0165"
click at [469, 141] on input "text" at bounding box center [516, 145] width 131 height 23
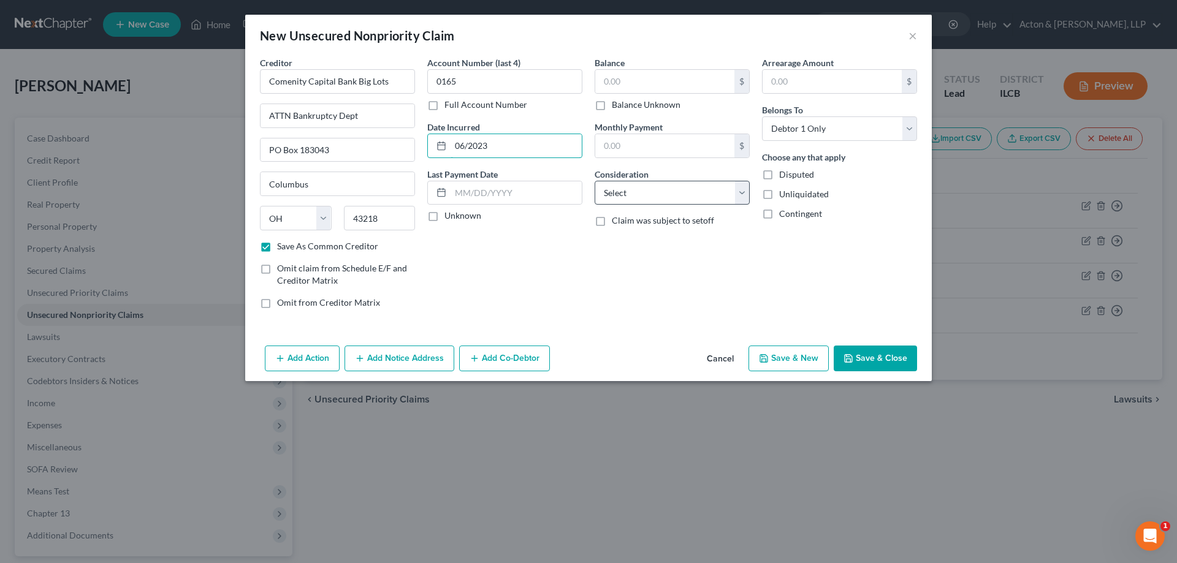
type input "06/2023"
click at [641, 192] on select "Select Cable / Satellite Services Collection Agency Credit Card Debt Debt Couns…" at bounding box center [672, 193] width 155 height 25
select select "2"
click at [595, 181] on select "Select Cable / Satellite Services Collection Agency Credit Card Debt Debt Couns…" at bounding box center [672, 193] width 155 height 25
click at [706, 300] on div "Balance $ Balance Unknown Balance Undetermined $ Balance Unknown Monthly Paymen…" at bounding box center [671, 187] width 167 height 262
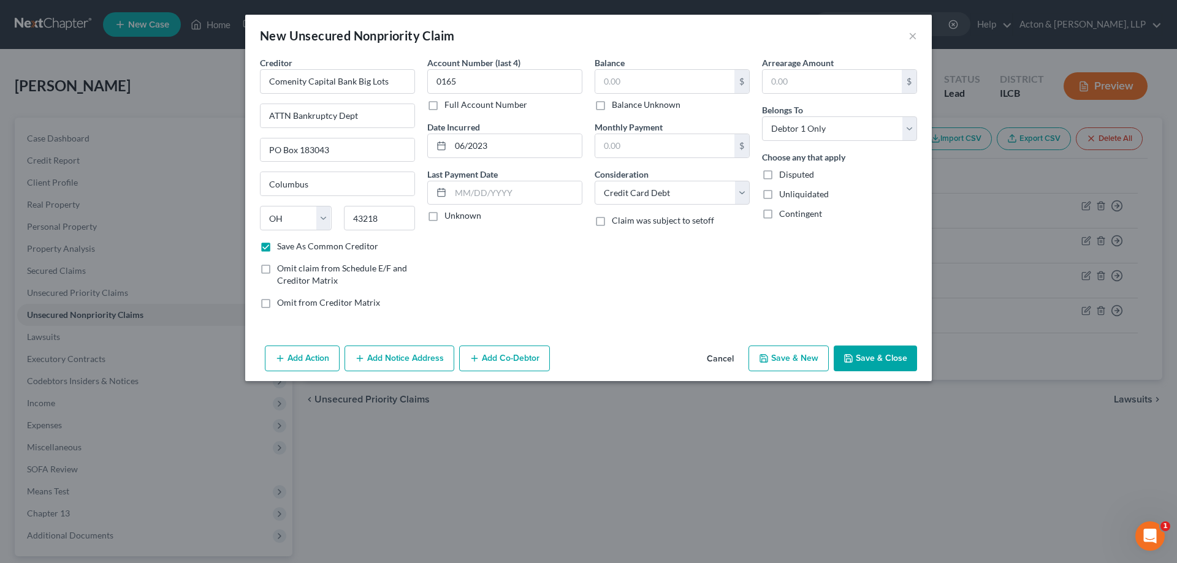
click at [777, 357] on button "Save & New" at bounding box center [788, 359] width 80 height 26
checkbox input "false"
select select "0"
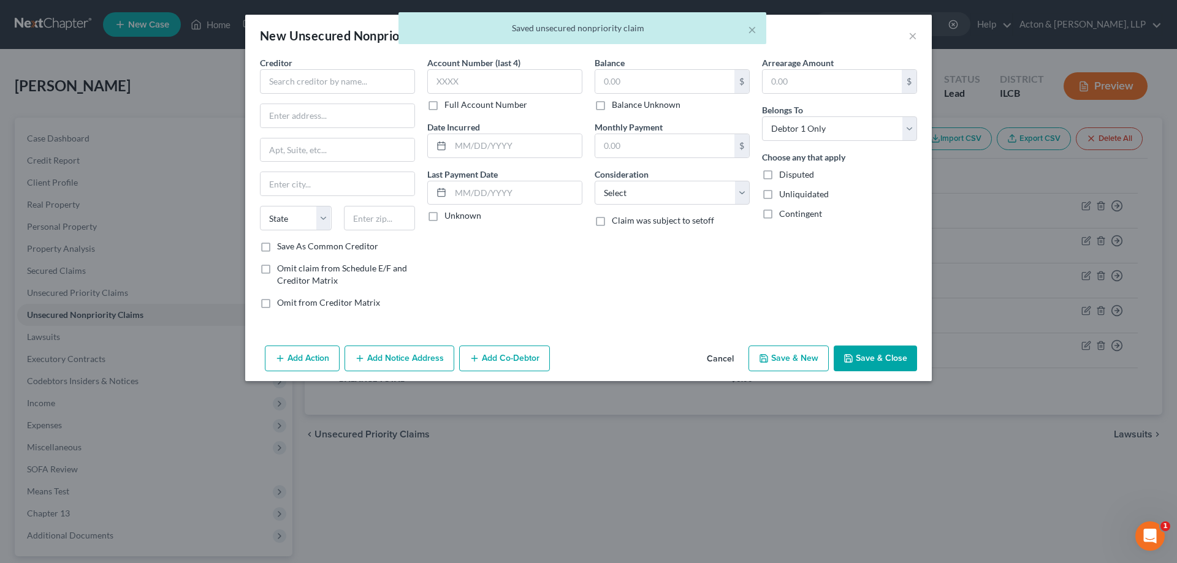
type input "0.00"
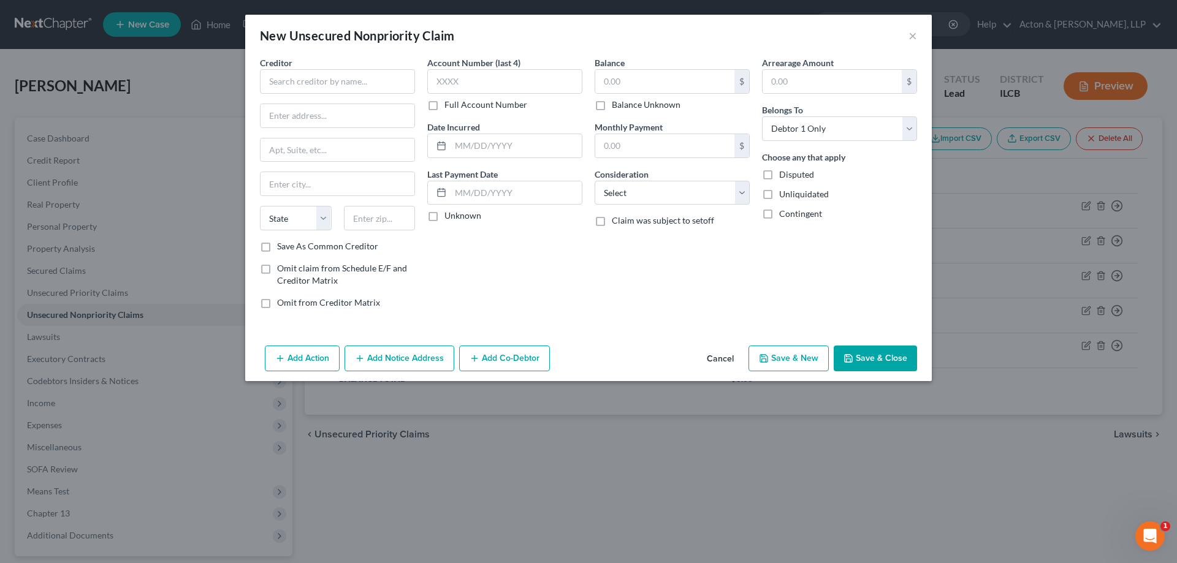
click at [713, 356] on button "Cancel" at bounding box center [720, 359] width 47 height 25
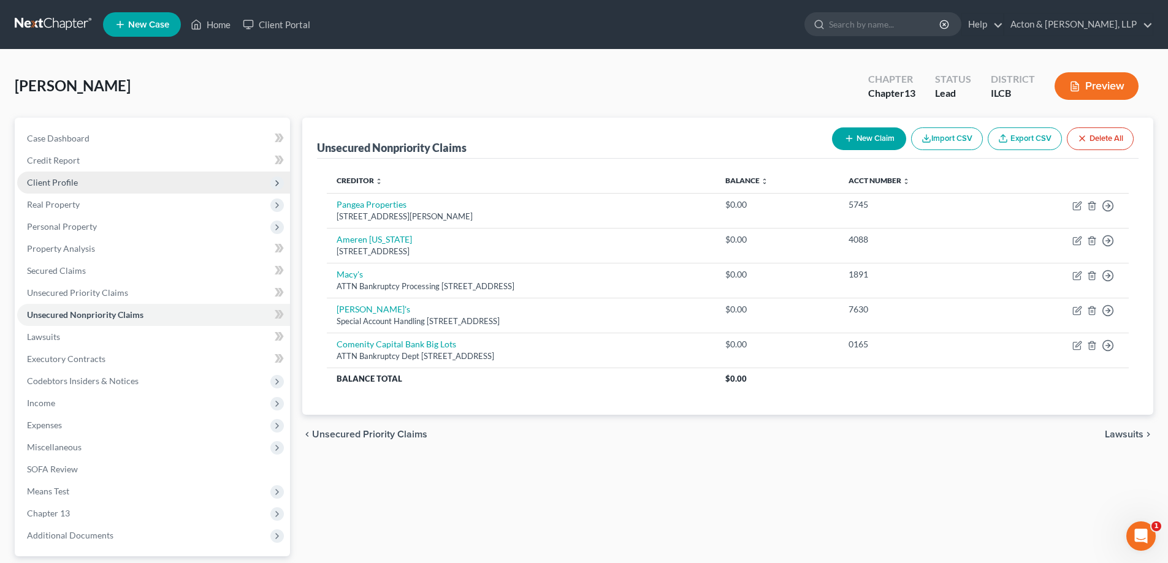
click at [51, 183] on span "Client Profile" at bounding box center [52, 182] width 51 height 10
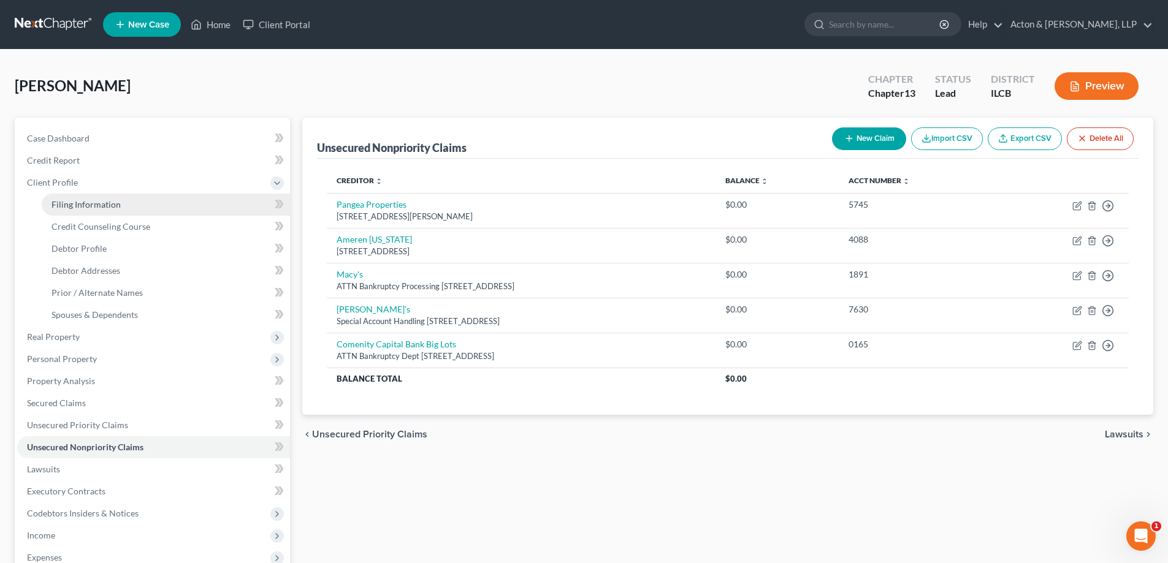
click at [83, 204] on span "Filing Information" at bounding box center [85, 204] width 69 height 10
select select "1"
select select "0"
select select "3"
select select "24"
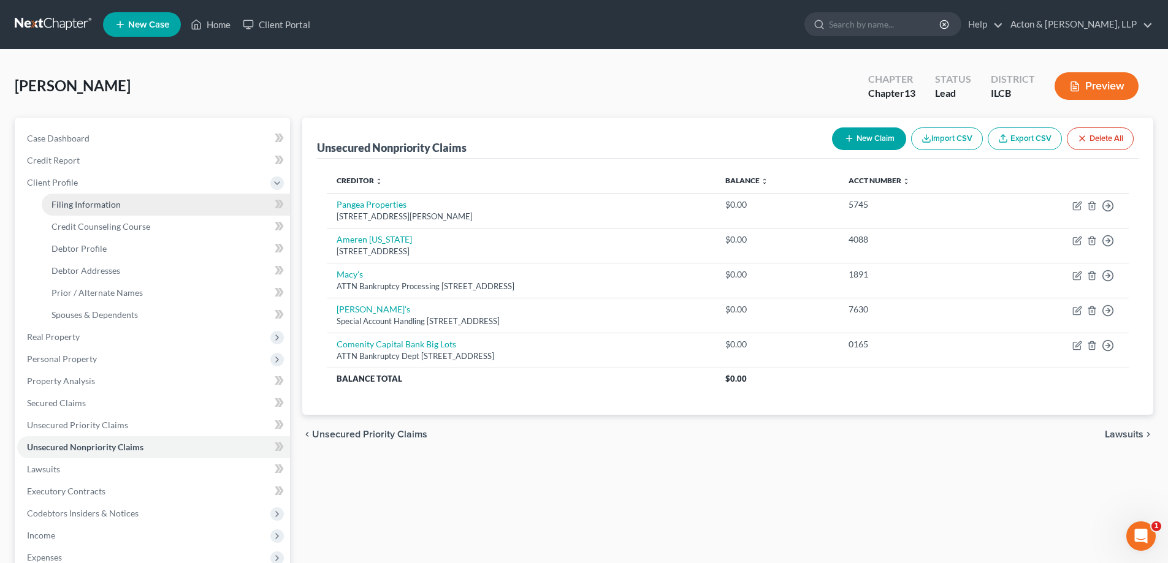
select select "1"
select select "14"
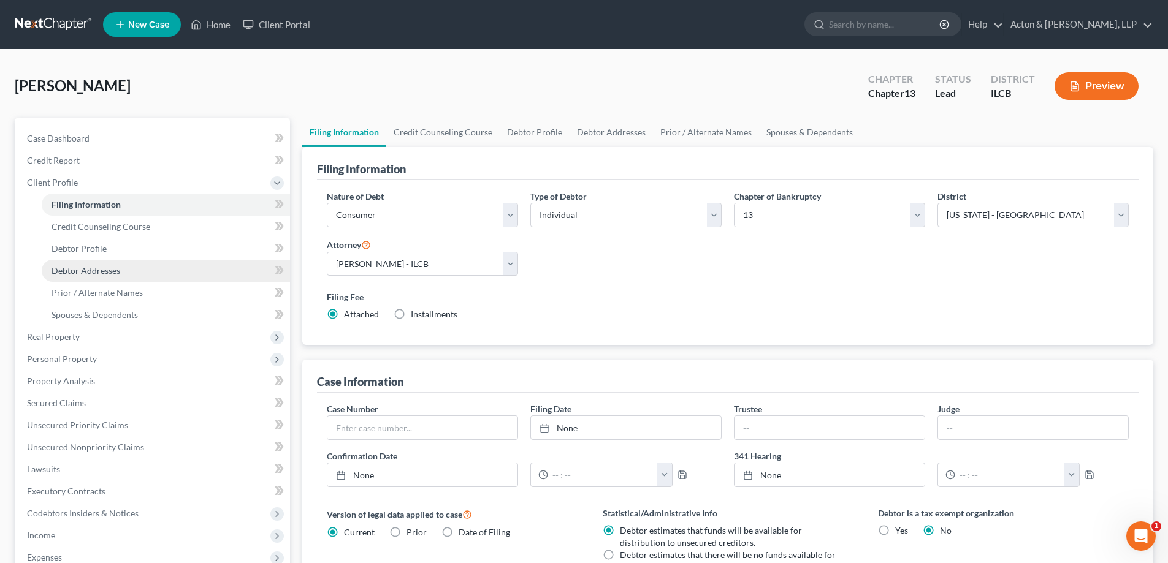
click at [88, 273] on span "Debtor Addresses" at bounding box center [85, 270] width 69 height 10
select select "0"
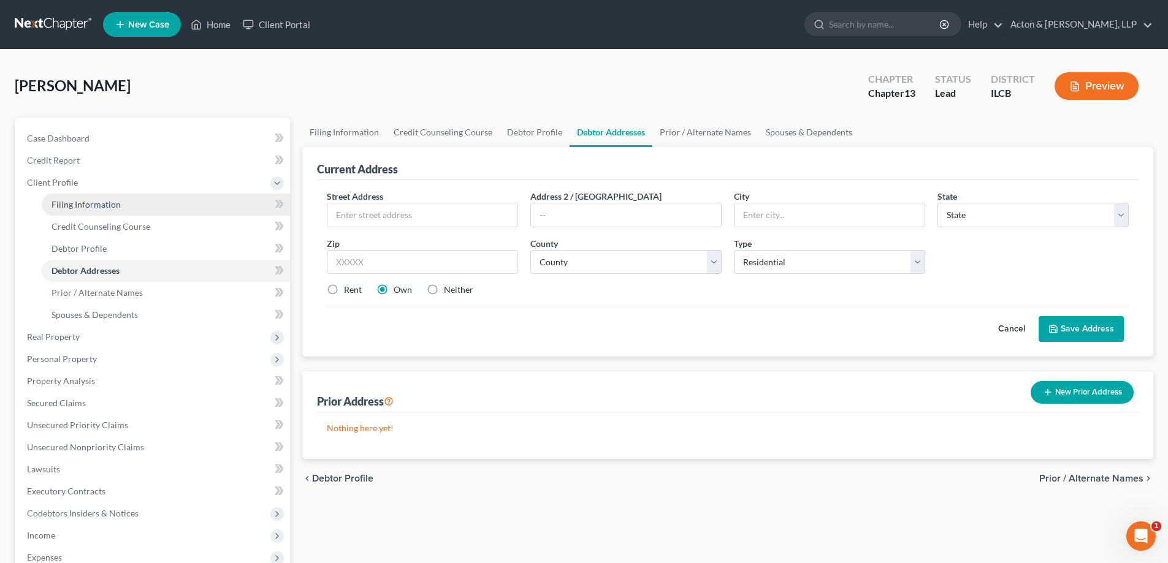
click at [86, 204] on span "Filing Information" at bounding box center [85, 204] width 69 height 10
select select "1"
select select "0"
select select "3"
select select "24"
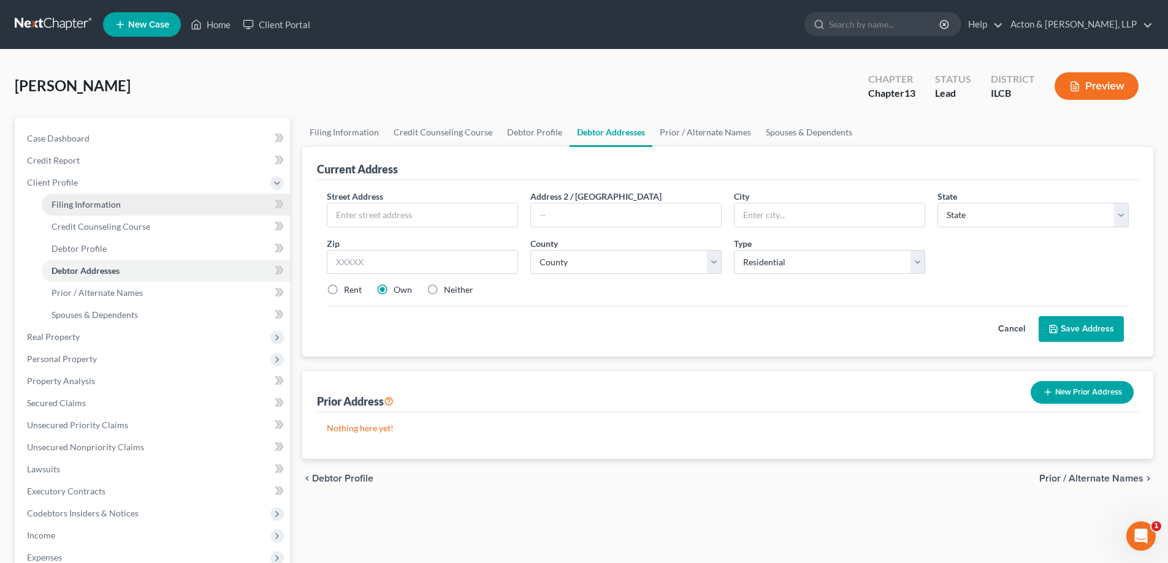
select select "1"
select select "14"
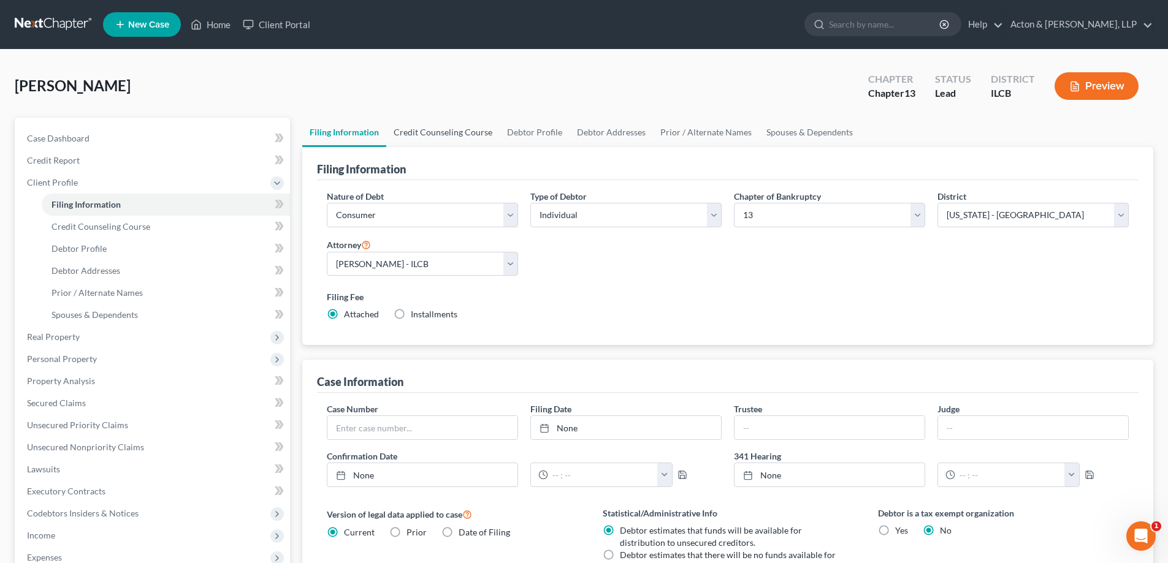
click at [433, 132] on link "Credit Counseling Course" at bounding box center [442, 132] width 113 height 29
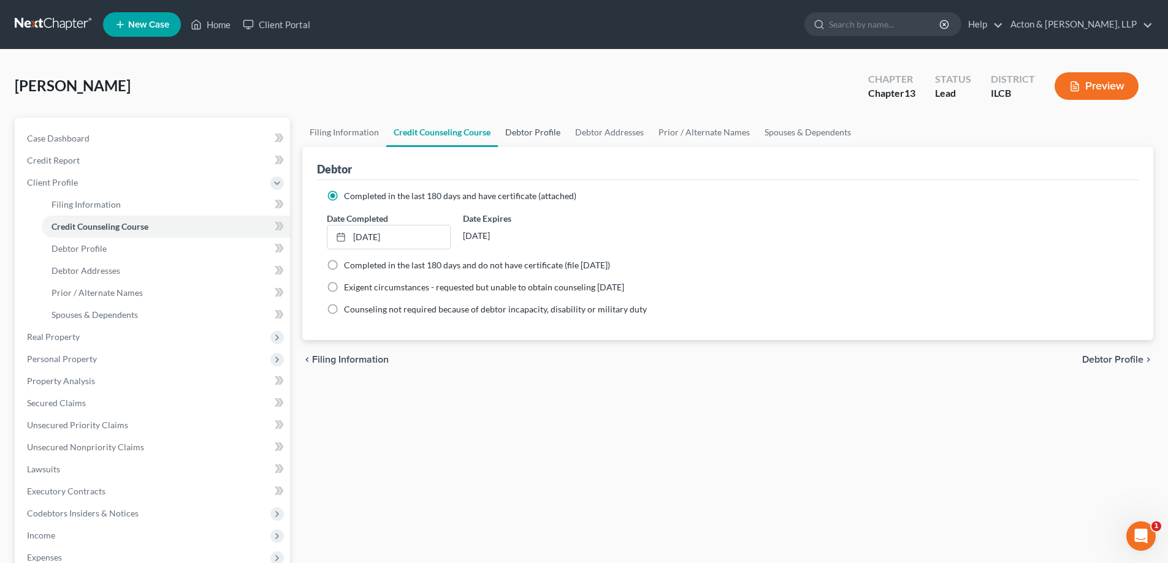
click at [528, 129] on link "Debtor Profile" at bounding box center [533, 132] width 70 height 29
select select "0"
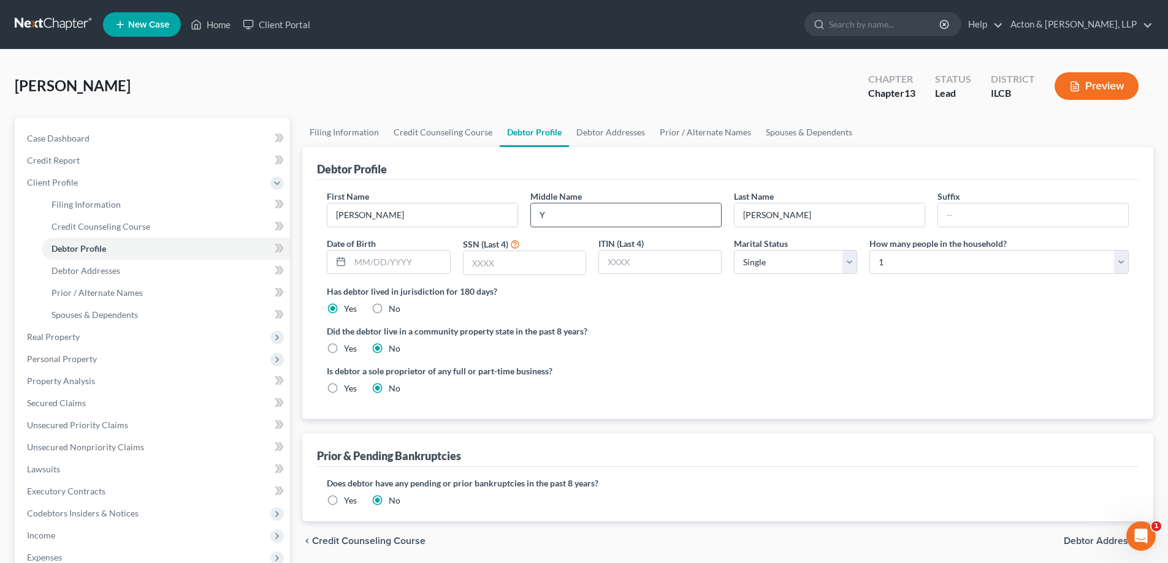
click at [555, 218] on input "Y" at bounding box center [626, 215] width 190 height 23
type input "[PERSON_NAME]"
drag, startPoint x: 500, startPoint y: 271, endPoint x: 546, endPoint y: 269, distance: 46.6
click at [500, 271] on input "text" at bounding box center [524, 262] width 122 height 23
type input "0345"
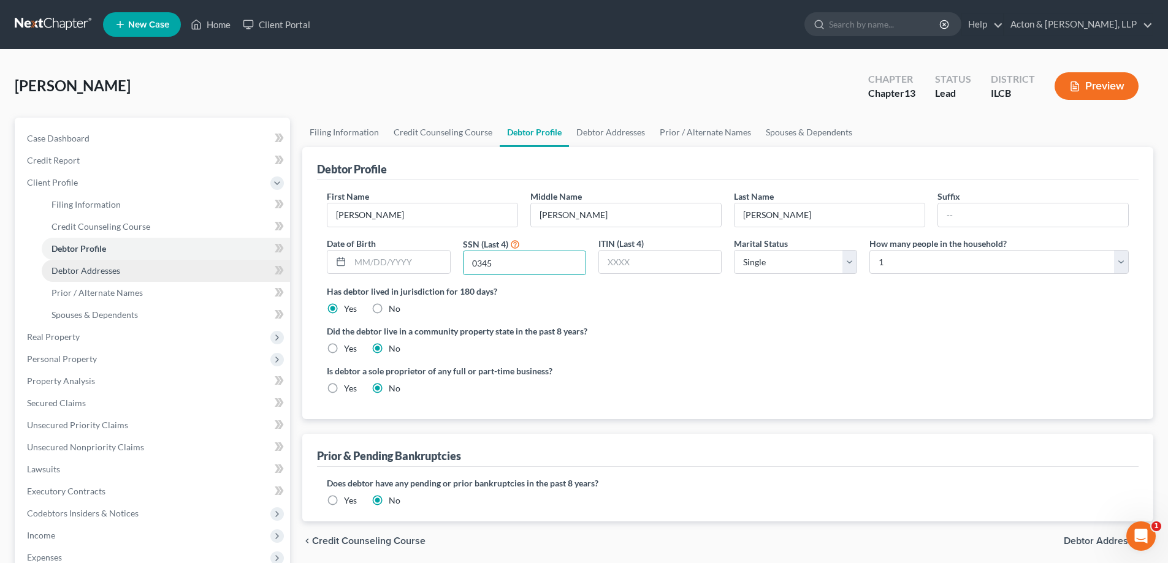
click at [92, 270] on span "Debtor Addresses" at bounding box center [85, 270] width 69 height 10
select select "0"
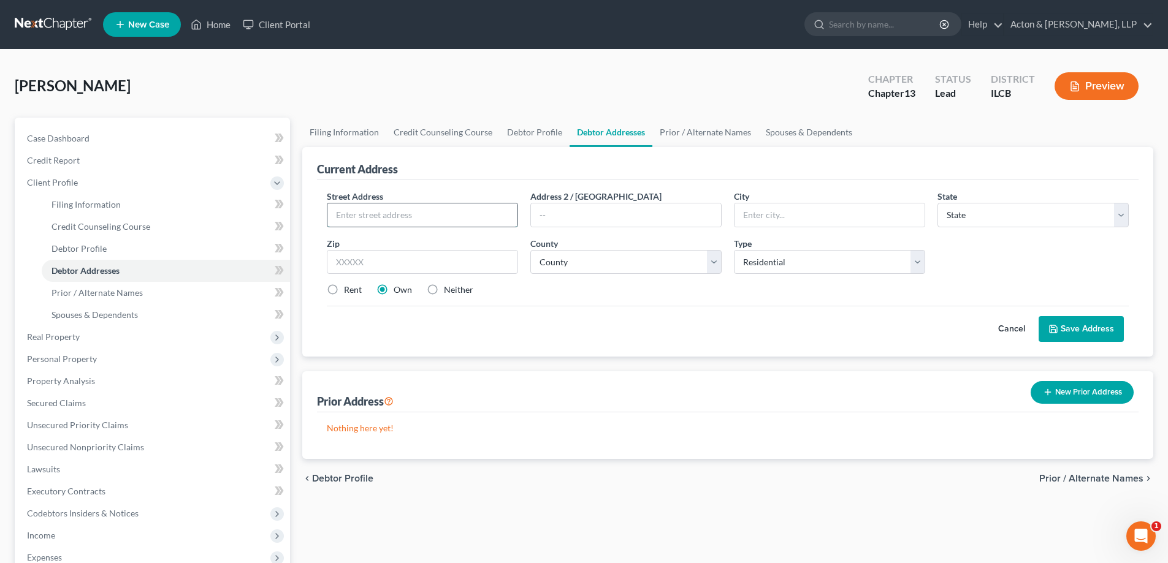
click at [411, 213] on input "text" at bounding box center [422, 215] width 190 height 23
type input "[STREET_ADDRESS]"
type input "61832"
type input "[GEOGRAPHIC_DATA]"
select select "14"
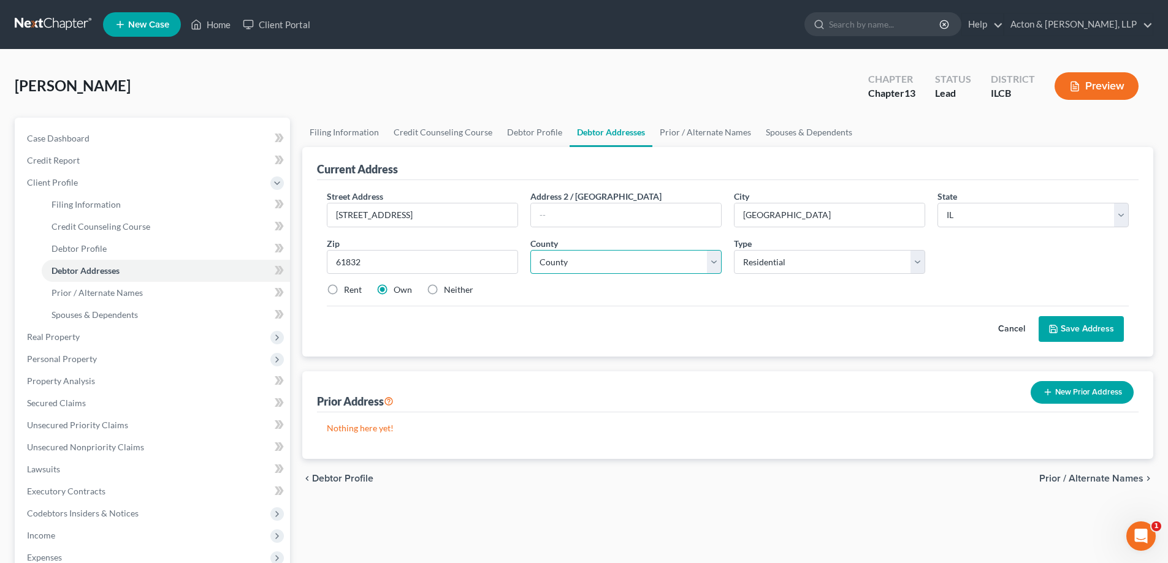
click at [671, 259] on select "County [GEOGRAPHIC_DATA] [GEOGRAPHIC_DATA] [GEOGRAPHIC_DATA] [GEOGRAPHIC_DATA] …" at bounding box center [625, 262] width 191 height 25
select select "91"
click at [631, 292] on div "Rent Own Neither" at bounding box center [728, 290] width 814 height 12
click at [344, 290] on label "Rent" at bounding box center [353, 290] width 18 height 12
click at [349, 290] on input "Rent" at bounding box center [353, 288] width 8 height 8
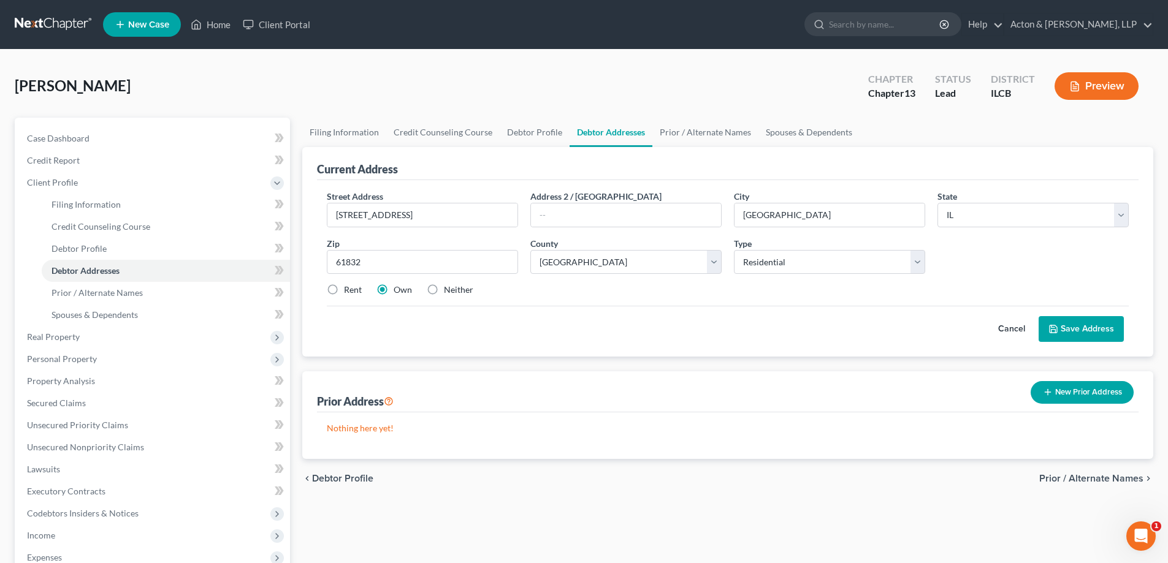
radio input "true"
click at [1080, 328] on button "Save Address" at bounding box center [1080, 329] width 85 height 26
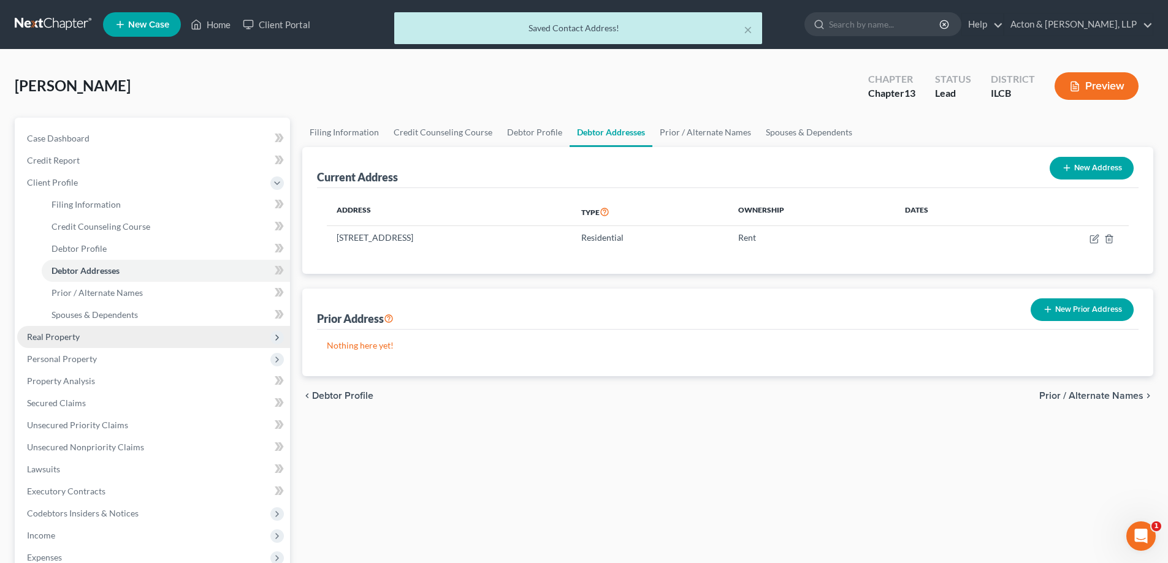
click at [71, 335] on span "Real Property" at bounding box center [53, 337] width 53 height 10
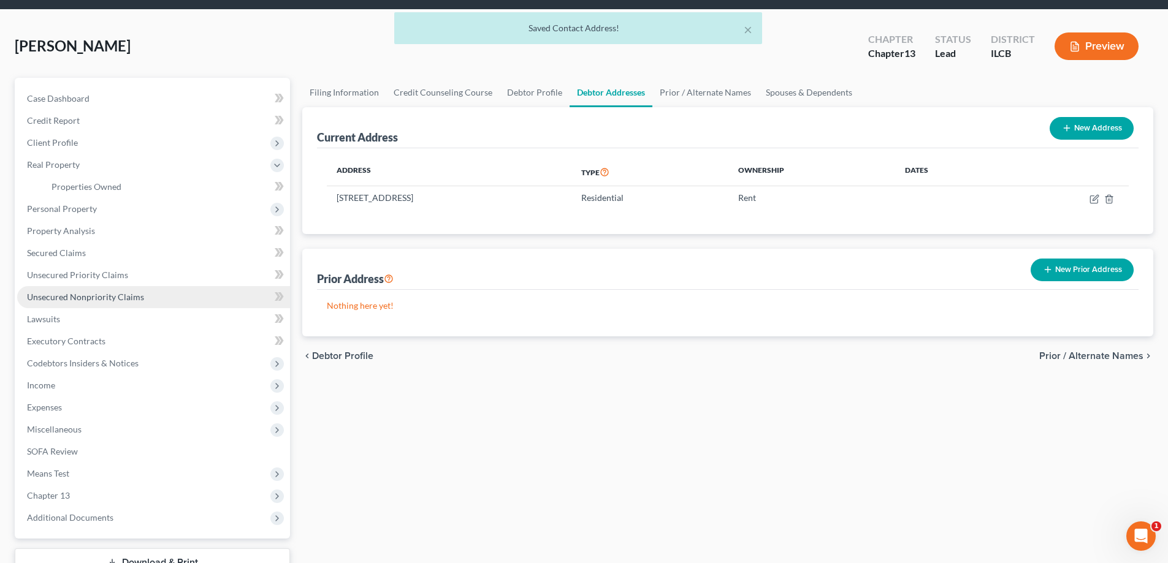
scroll to position [61, 0]
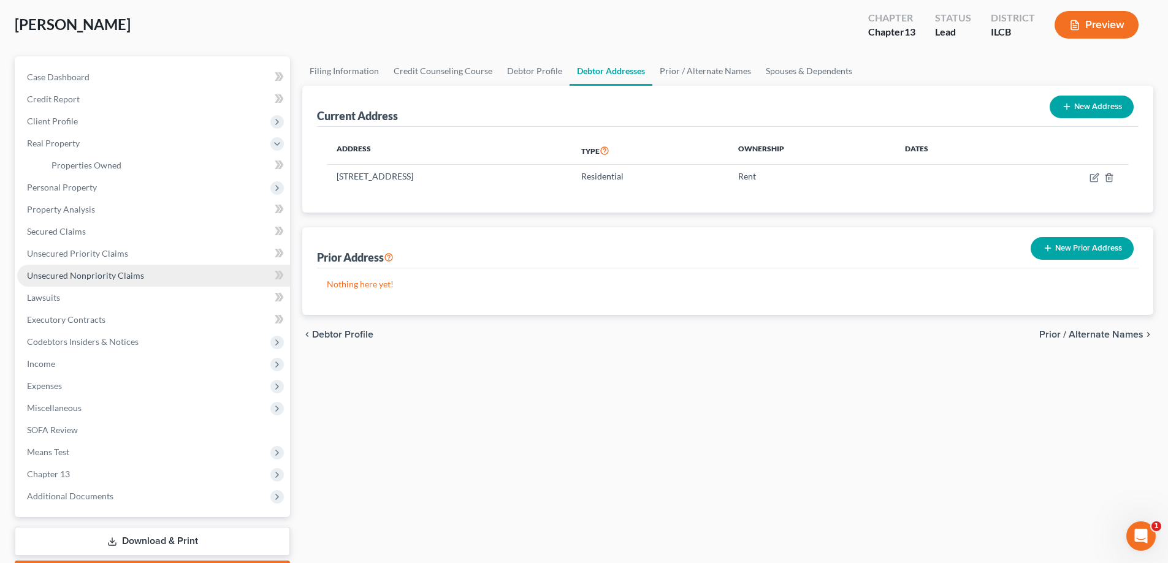
click at [60, 276] on span "Unsecured Nonpriority Claims" at bounding box center [85, 275] width 117 height 10
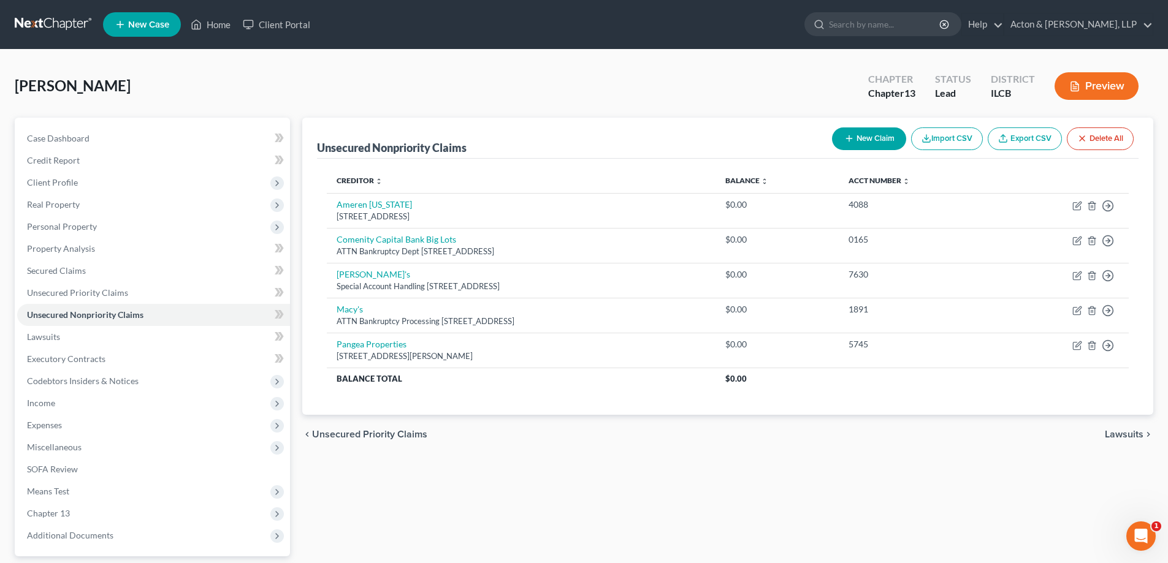
click at [872, 136] on button "New Claim" at bounding box center [869, 138] width 74 height 23
select select "0"
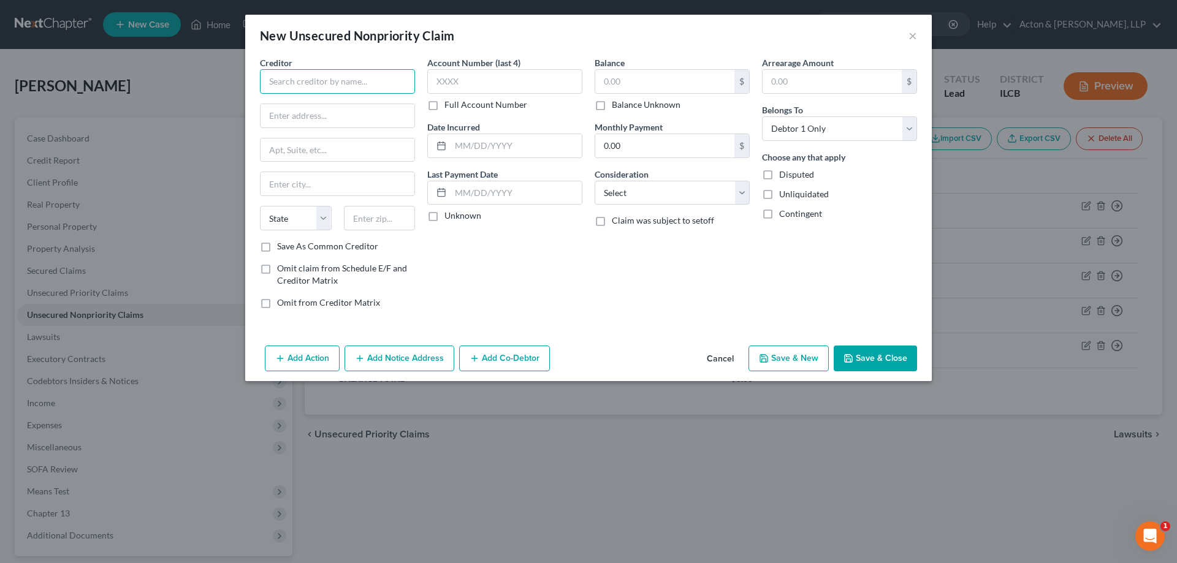
click at [308, 76] on input "text" at bounding box center [337, 81] width 155 height 25
type input "p"
click at [333, 88] on input "text" at bounding box center [337, 81] width 155 height 25
click at [317, 115] on input "text" at bounding box center [338, 115] width 154 height 23
type input "Comenity Bank Pink/Victoria Secret"
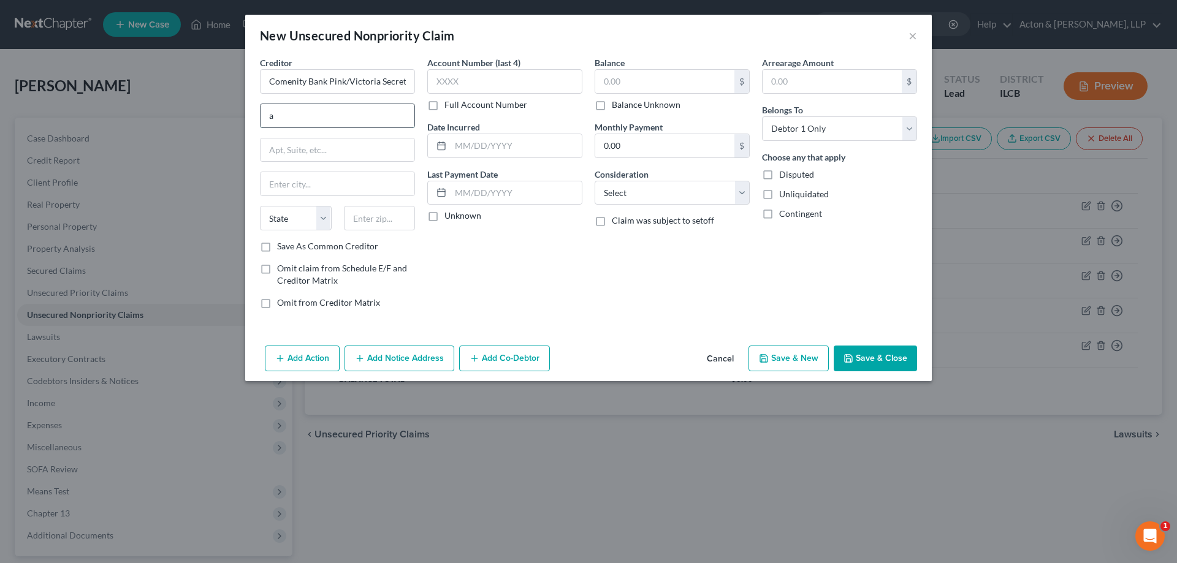
type input "ATTN Bankruptcy Dept"
click at [292, 151] on input "text" at bounding box center [338, 150] width 154 height 23
type input "PO Box 183043"
type input "43218"
type input "Columbus"
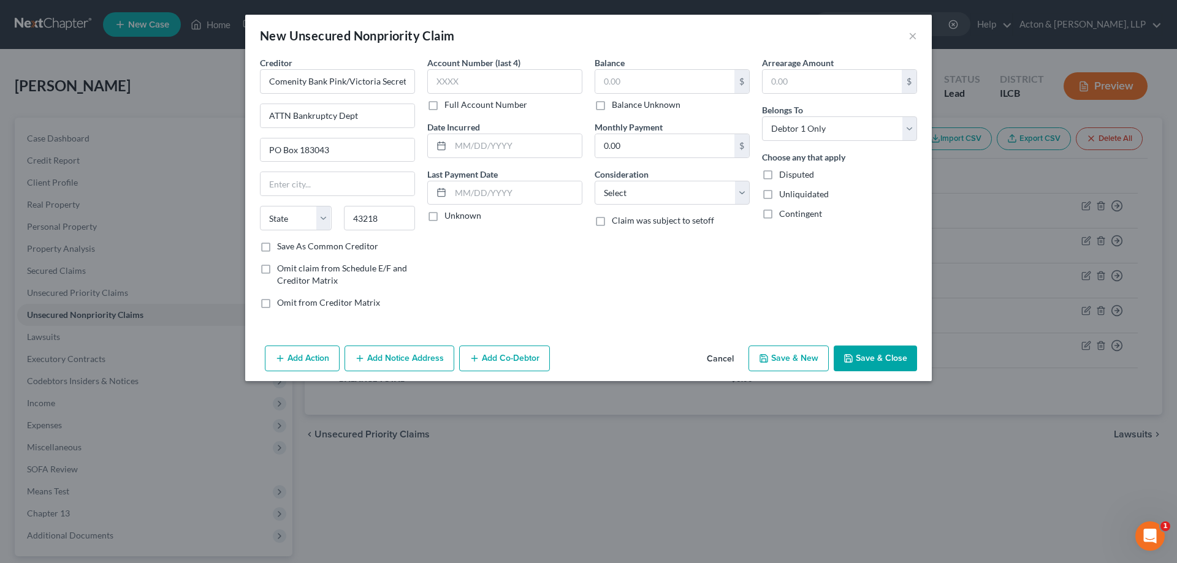
select select "36"
click at [277, 243] on label "Save As Common Creditor" at bounding box center [327, 246] width 101 height 12
click at [282, 243] on input "Save As Common Creditor" at bounding box center [286, 244] width 8 height 8
checkbox input "true"
click at [527, 278] on div "Account Number (last 4) Full Account Number Date Incurred Last Payment Date Unk…" at bounding box center [504, 187] width 167 height 262
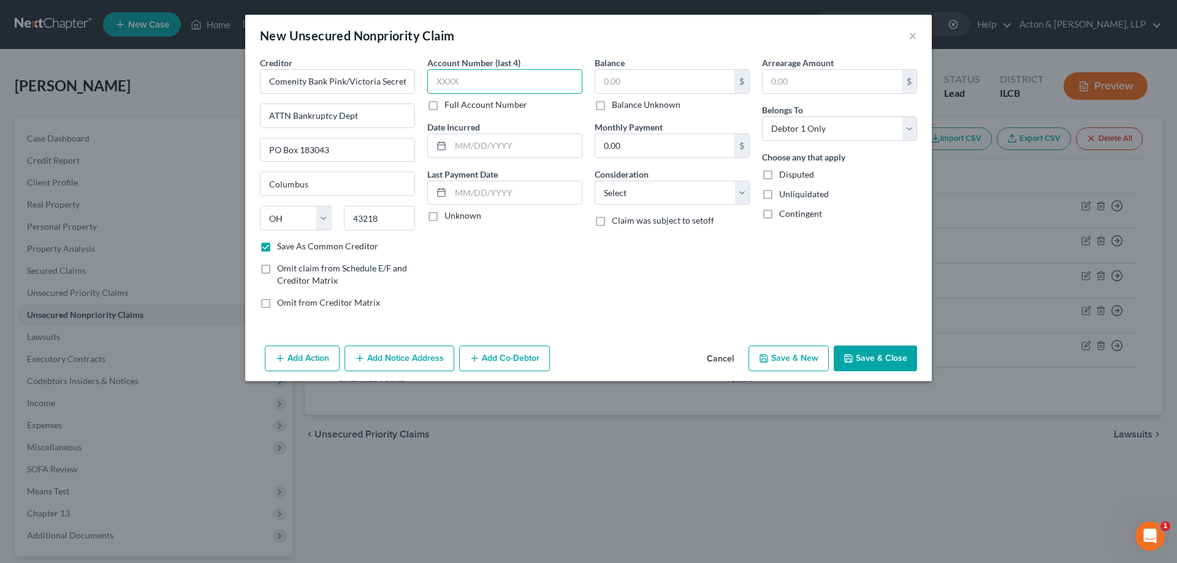
click at [447, 83] on input "text" at bounding box center [504, 81] width 155 height 25
type input "6251"
drag, startPoint x: 554, startPoint y: 275, endPoint x: 515, endPoint y: 218, distance: 69.4
click at [553, 275] on div "Account Number (last 4) 6251 Full Account Number Date Incurred Last Payment Dat…" at bounding box center [504, 187] width 167 height 262
click at [470, 148] on input "text" at bounding box center [516, 145] width 131 height 23
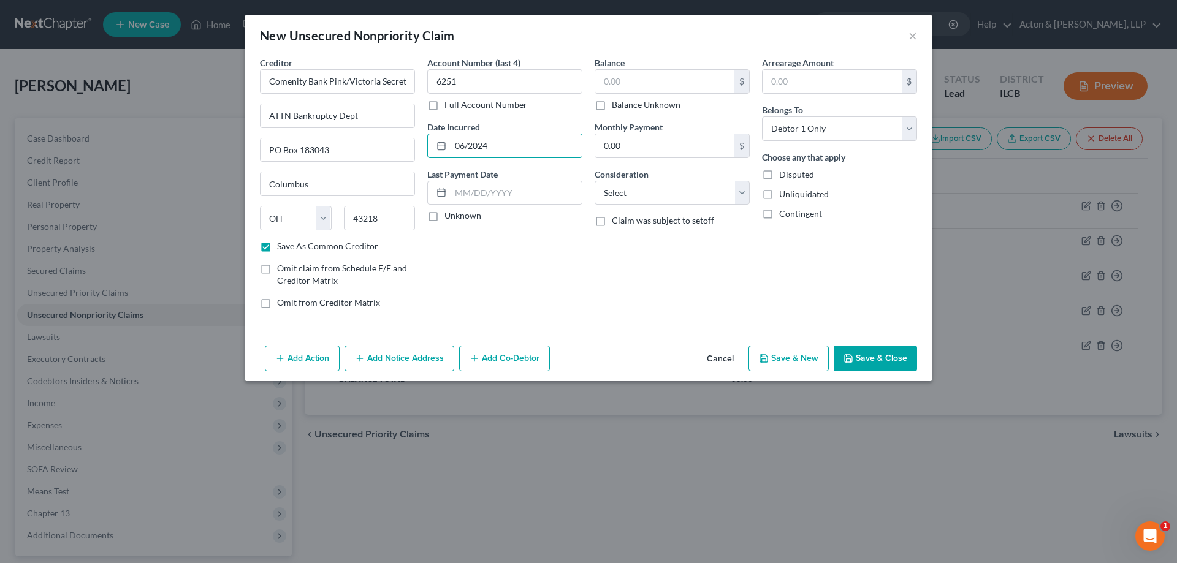
click at [533, 281] on div "Account Number (last 4) 6251 Full Account Number Date Incurred 06/2024 Last Pay…" at bounding box center [504, 187] width 167 height 262
click at [507, 143] on input "06/2024" at bounding box center [516, 145] width 131 height 23
type input "06/2022"
click at [672, 186] on select "Select Cable / Satellite Services Collection Agency Credit Card Debt Debt Couns…" at bounding box center [672, 193] width 155 height 25
select select "2"
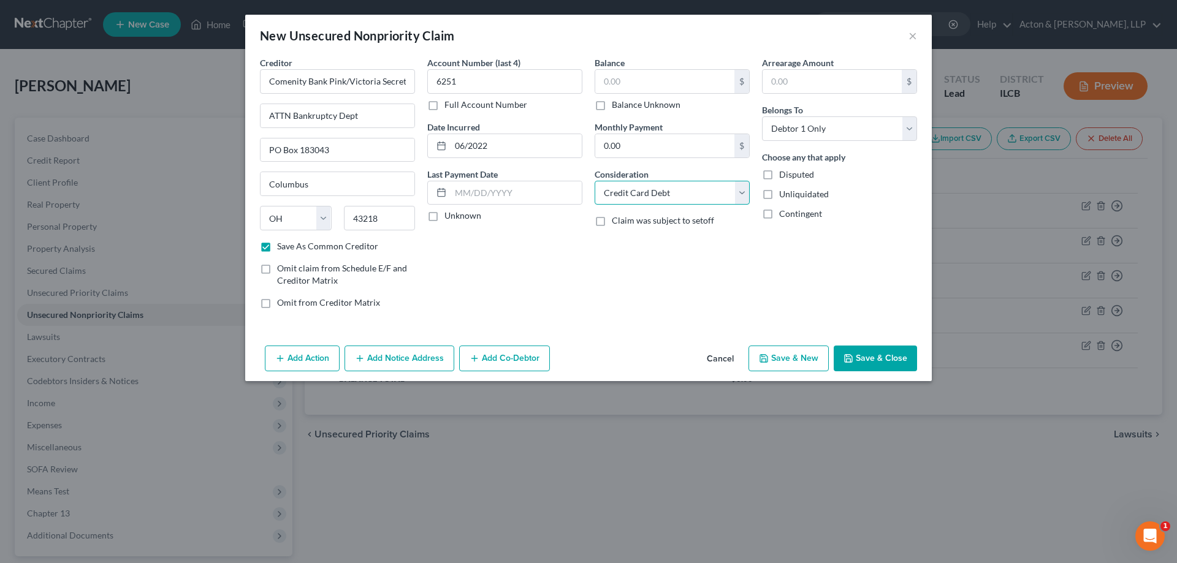
click at [595, 181] on select "Select Cable / Satellite Services Collection Agency Credit Card Debt Debt Couns…" at bounding box center [672, 193] width 155 height 25
click at [799, 354] on button "Save & New" at bounding box center [788, 359] width 80 height 26
checkbox input "false"
select select "0"
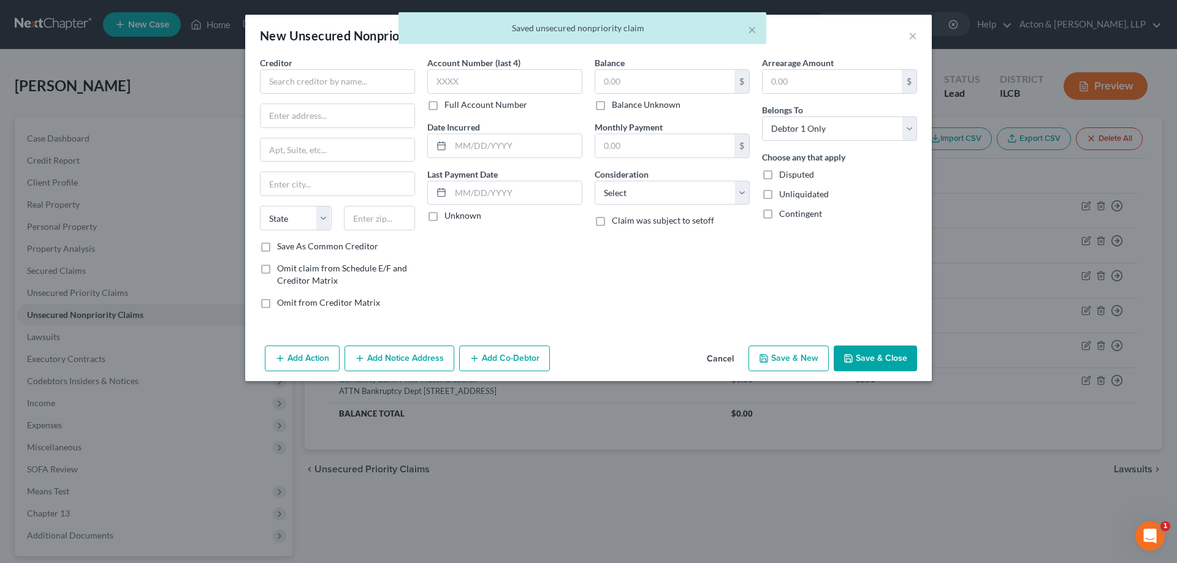
type input "0.00"
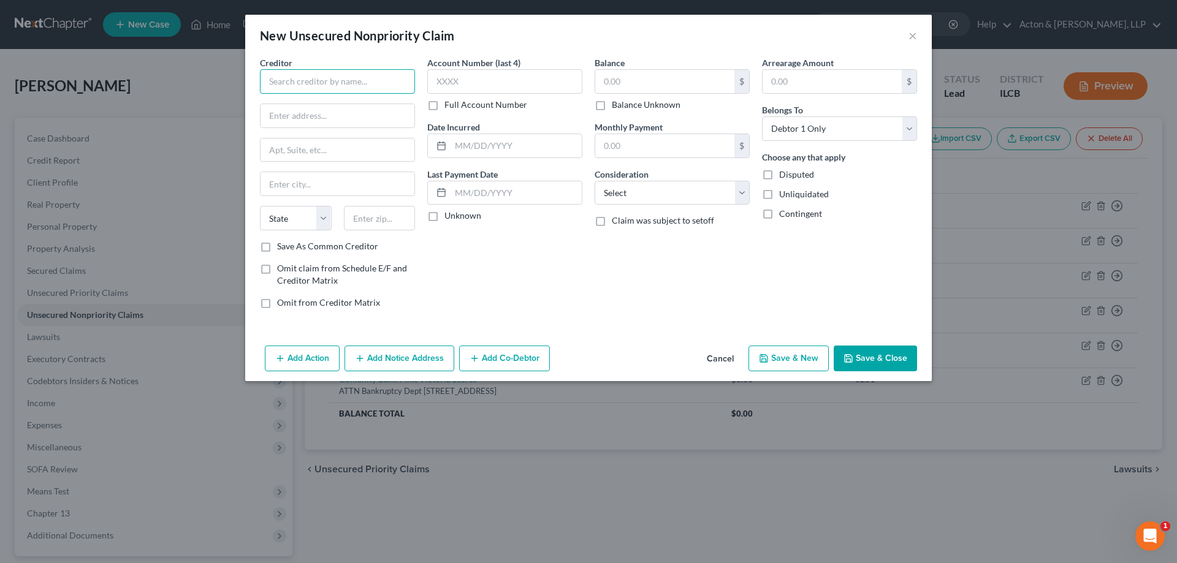
click at [287, 77] on input "text" at bounding box center [337, 81] width 155 height 25
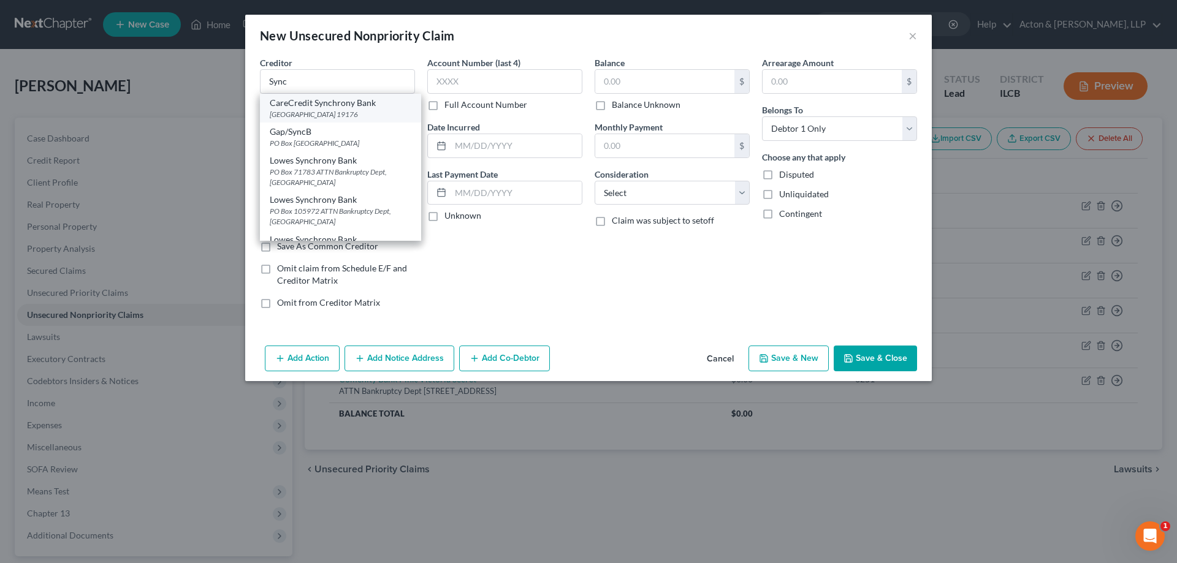
click at [334, 113] on div "[GEOGRAPHIC_DATA] 19176" at bounding box center [341, 114] width 142 height 10
type input "CareCredit Synchrony Bank"
type input "PO Box 71715"
type input "[GEOGRAPHIC_DATA]"
select select "39"
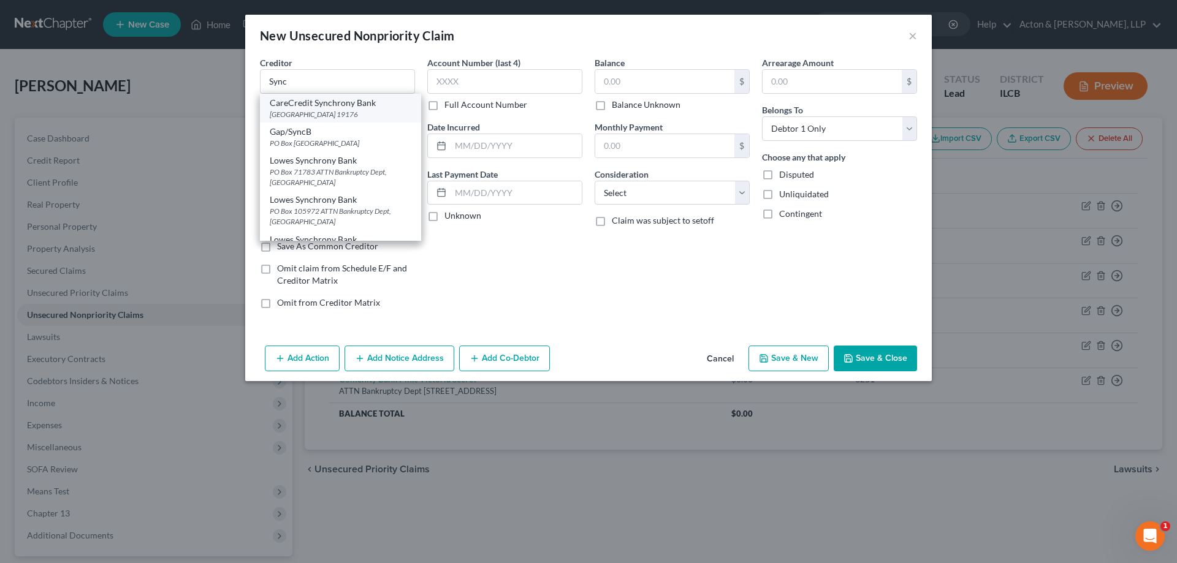
type input "19176"
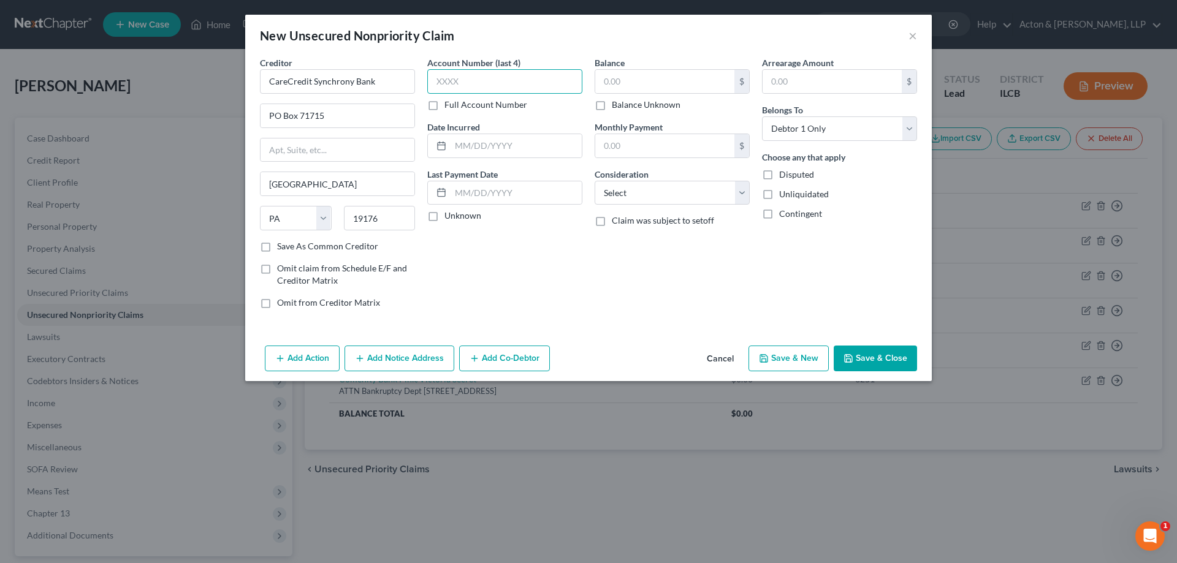
click at [444, 80] on input "text" at bounding box center [504, 81] width 155 height 25
type input "9993"
drag, startPoint x: 474, startPoint y: 148, endPoint x: 480, endPoint y: 149, distance: 6.2
click at [474, 148] on input "text" at bounding box center [516, 145] width 131 height 23
type input "05/2022"
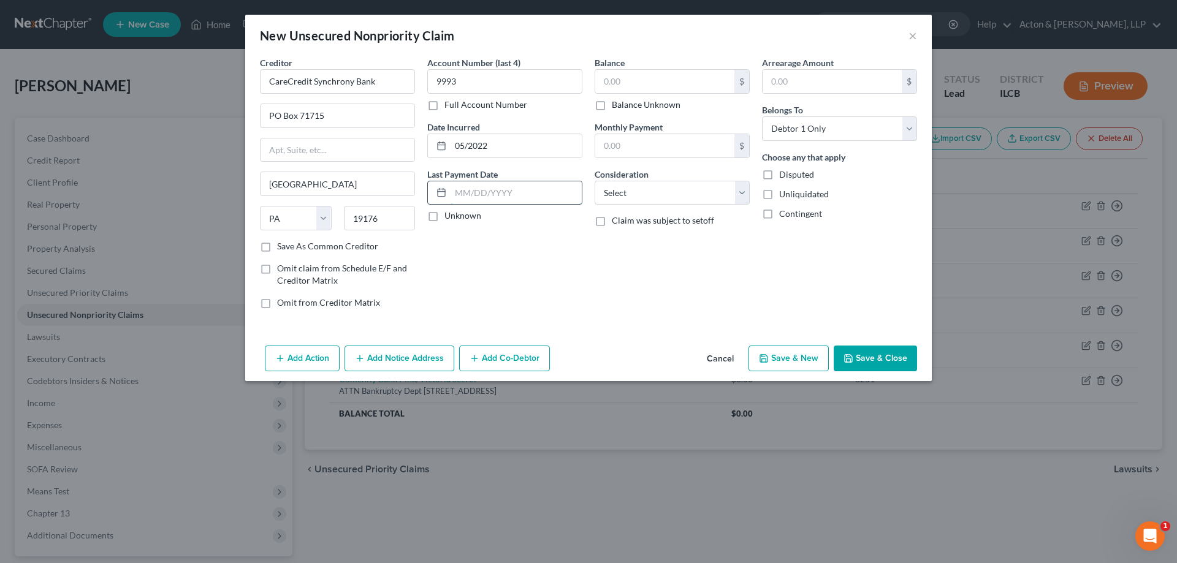
click at [487, 195] on input "text" at bounding box center [516, 192] width 131 height 23
click at [639, 72] on input "text" at bounding box center [664, 81] width 139 height 23
drag, startPoint x: 644, startPoint y: 191, endPoint x: 644, endPoint y: 199, distance: 8.0
click at [644, 191] on select "Select Cable / Satellite Services Collection Agency Credit Card Debt Debt Couns…" at bounding box center [672, 193] width 155 height 25
select select "2"
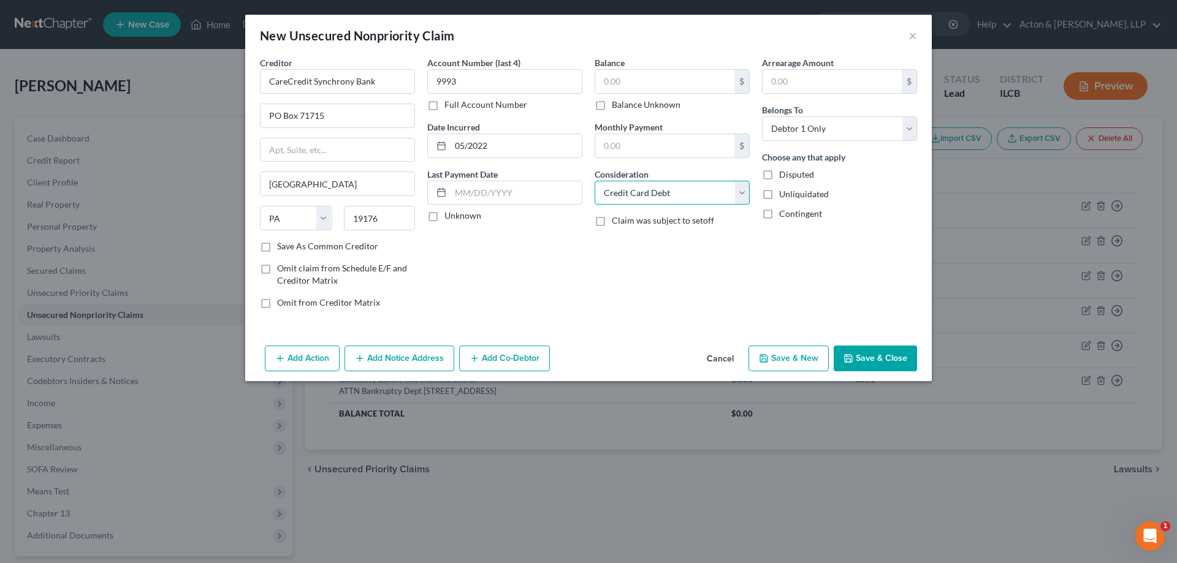
click at [595, 181] on select "Select Cable / Satellite Services Collection Agency Credit Card Debt Debt Couns…" at bounding box center [672, 193] width 155 height 25
click at [605, 262] on div "Balance $ Balance Unknown Balance Undetermined $ Balance Unknown Monthly Paymen…" at bounding box center [671, 187] width 167 height 262
click at [404, 357] on button "Add Notice Address" at bounding box center [399, 359] width 110 height 26
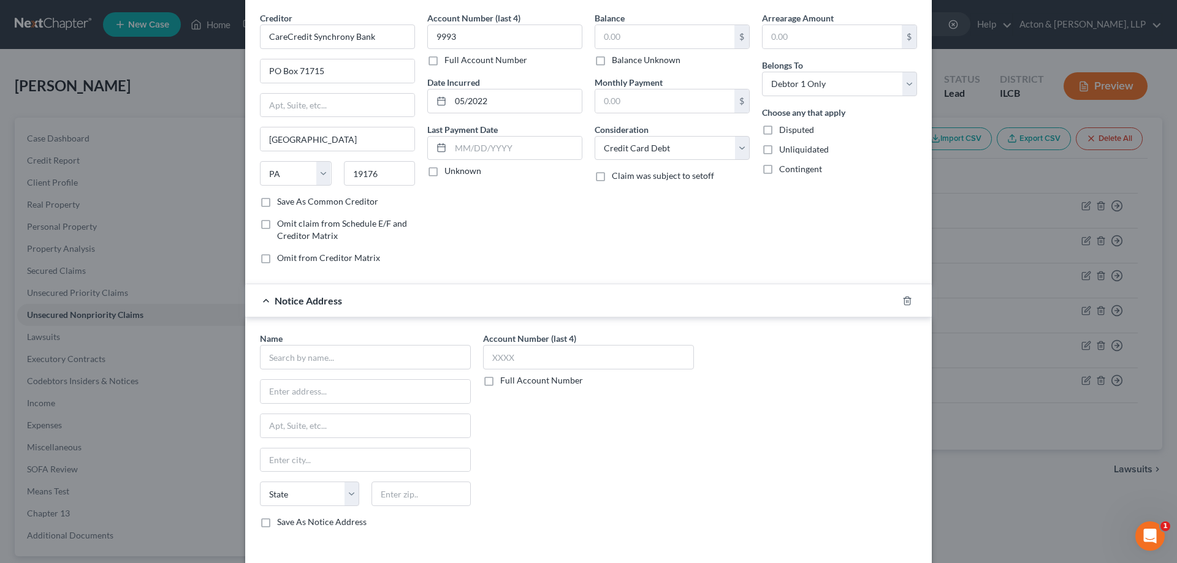
scroll to position [97, 0]
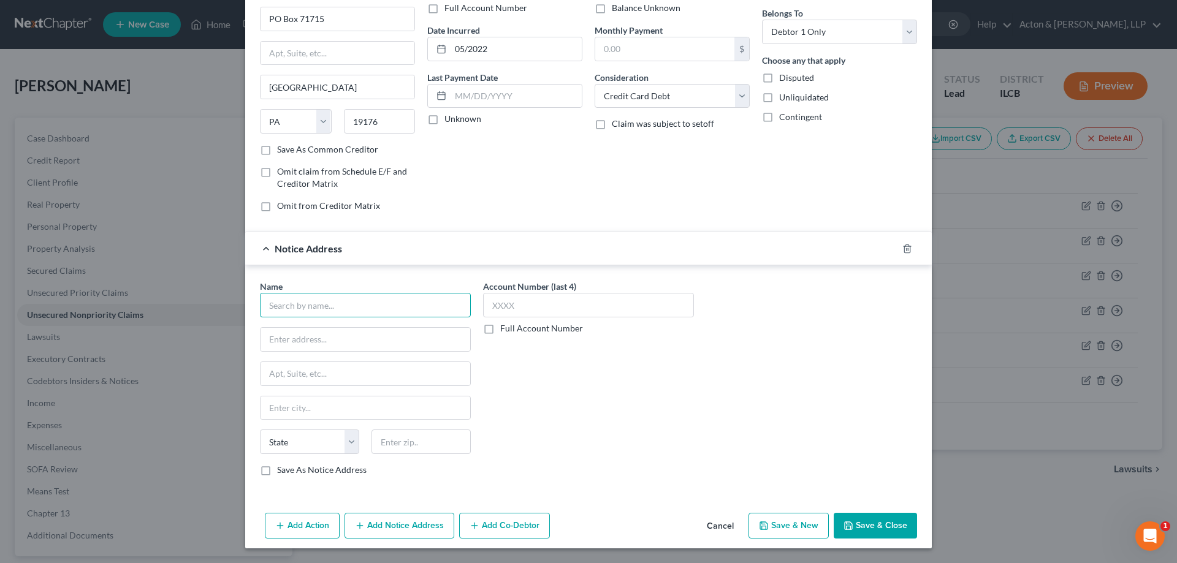
click at [310, 310] on input "text" at bounding box center [365, 305] width 211 height 25
type input "a"
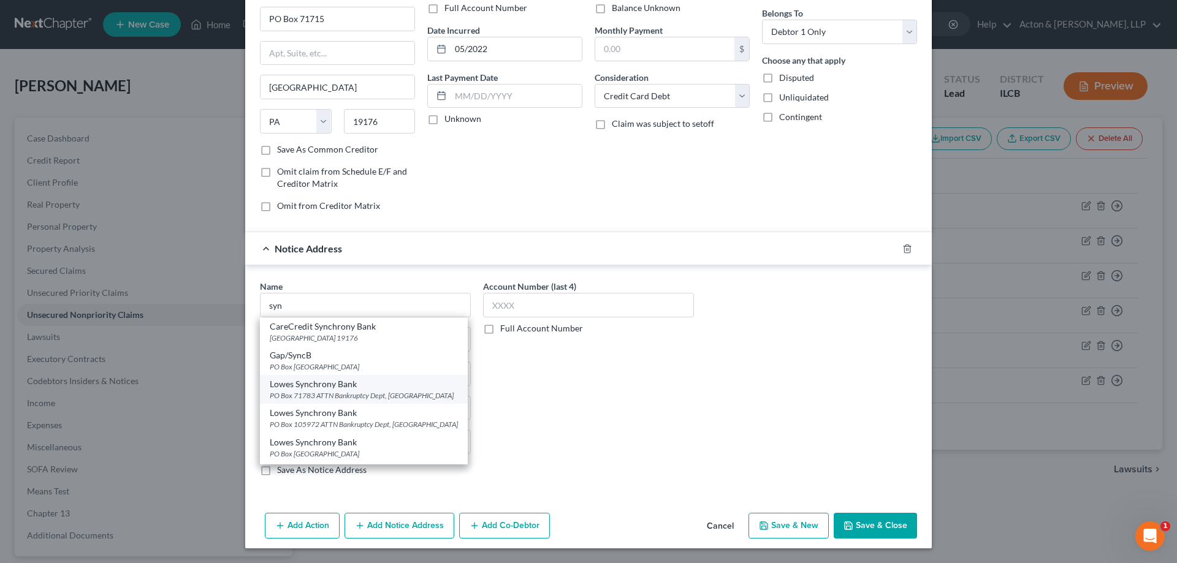
click at [327, 393] on div "PO Box 71783 ATTN Bankruptcy Dept, [GEOGRAPHIC_DATA]" at bounding box center [364, 395] width 188 height 10
type input "Lowes Synchrony Bank"
type input "PO Box 71783"
type input "ATTN Bankruptcy Dept"
type input "[GEOGRAPHIC_DATA]"
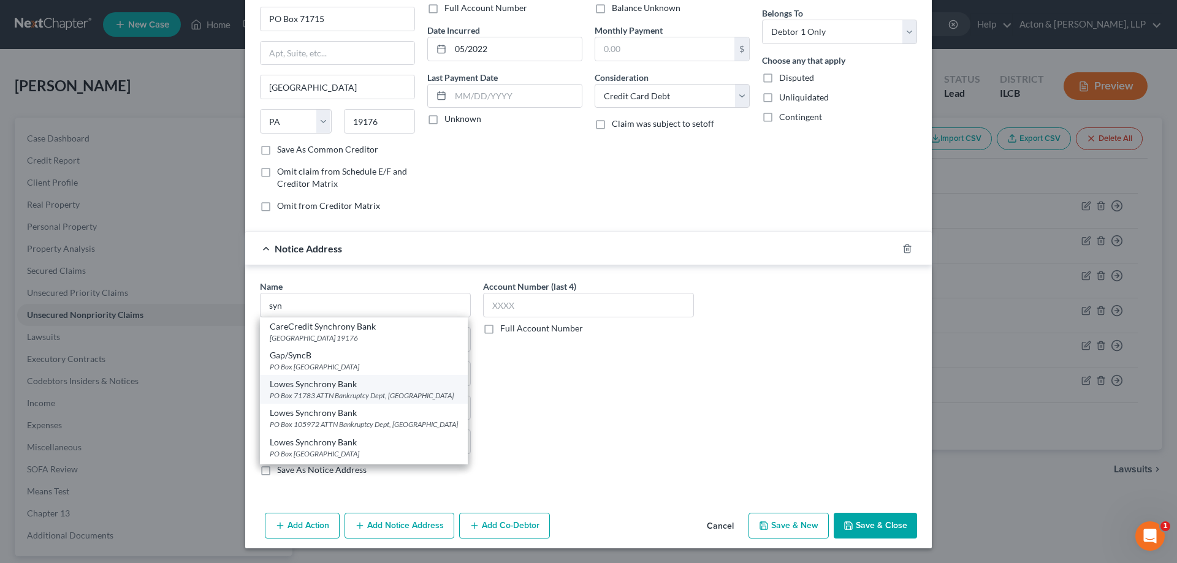
select select "10"
type input "19176"
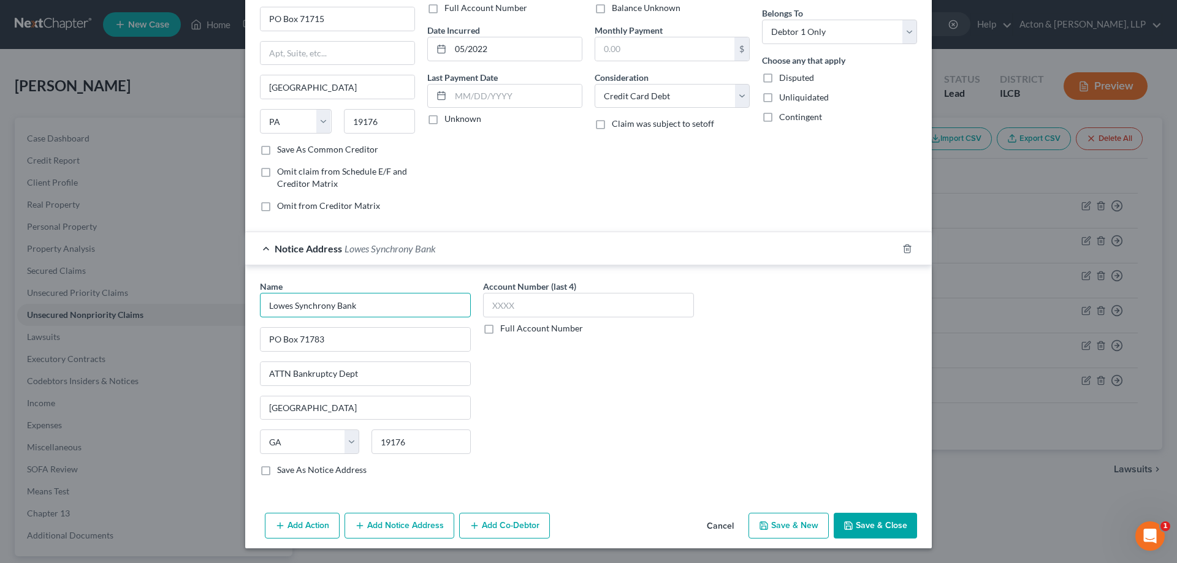
click at [288, 306] on input "Lowes Synchrony Bank" at bounding box center [365, 305] width 211 height 25
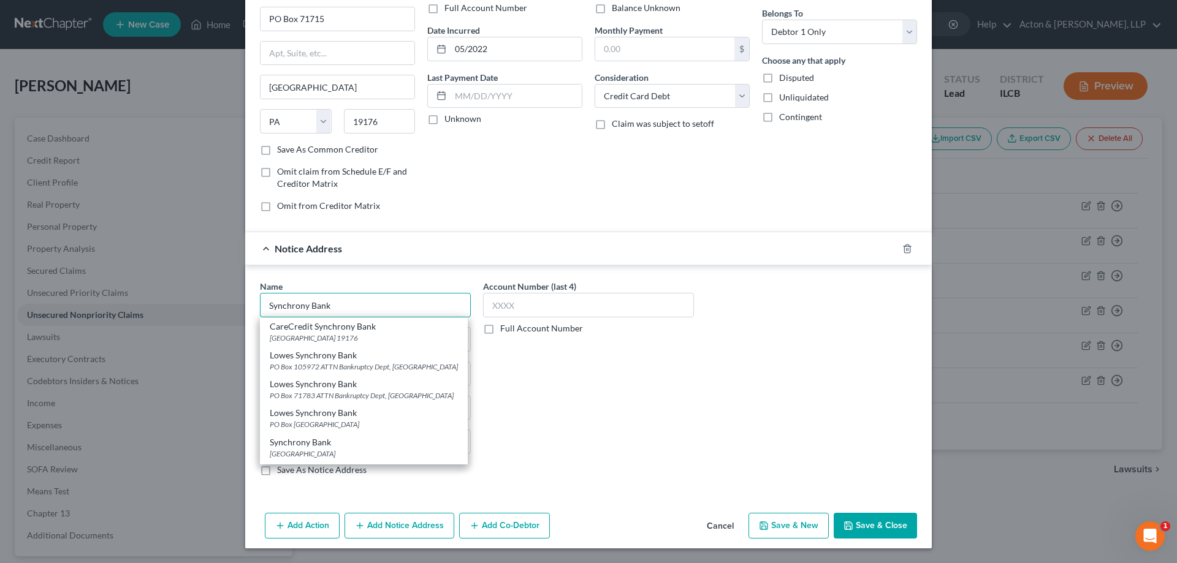
type input "Synchrony Bank"
click at [642, 429] on div "Account Number (last 4) Full Account Number" at bounding box center [588, 383] width 223 height 206
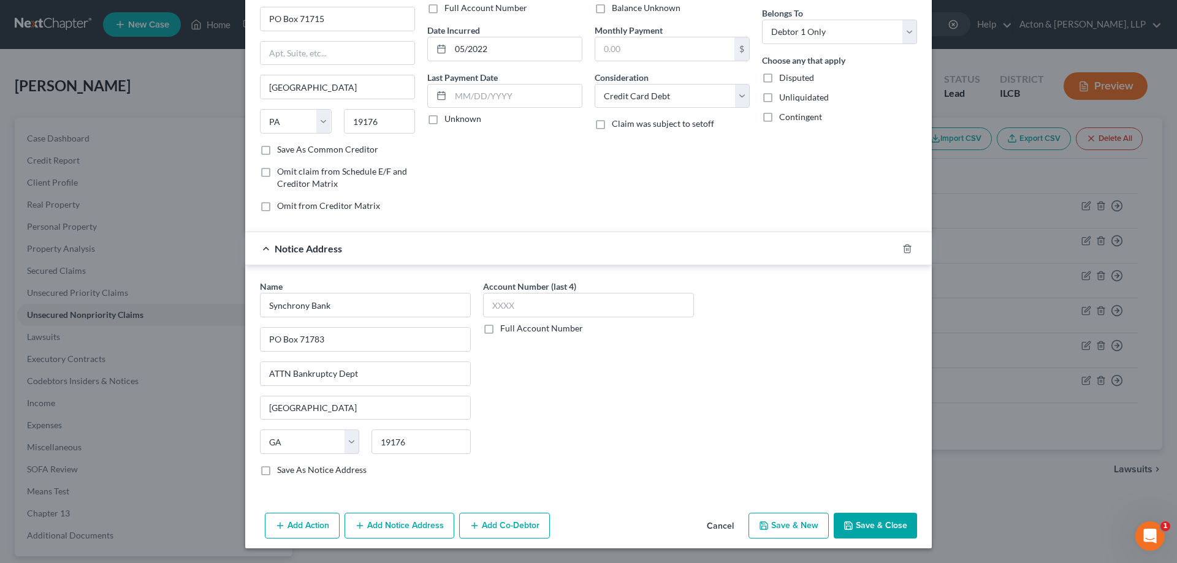
click at [607, 456] on div "Account Number (last 4) Full Account Number" at bounding box center [588, 383] width 223 height 206
click at [527, 303] on input "text" at bounding box center [588, 305] width 211 height 25
type input "9993"
click at [628, 394] on div "Account Number (last 4) 9993 Full Account Number" at bounding box center [588, 383] width 223 height 206
click at [393, 523] on button "Add Notice Address" at bounding box center [399, 526] width 110 height 26
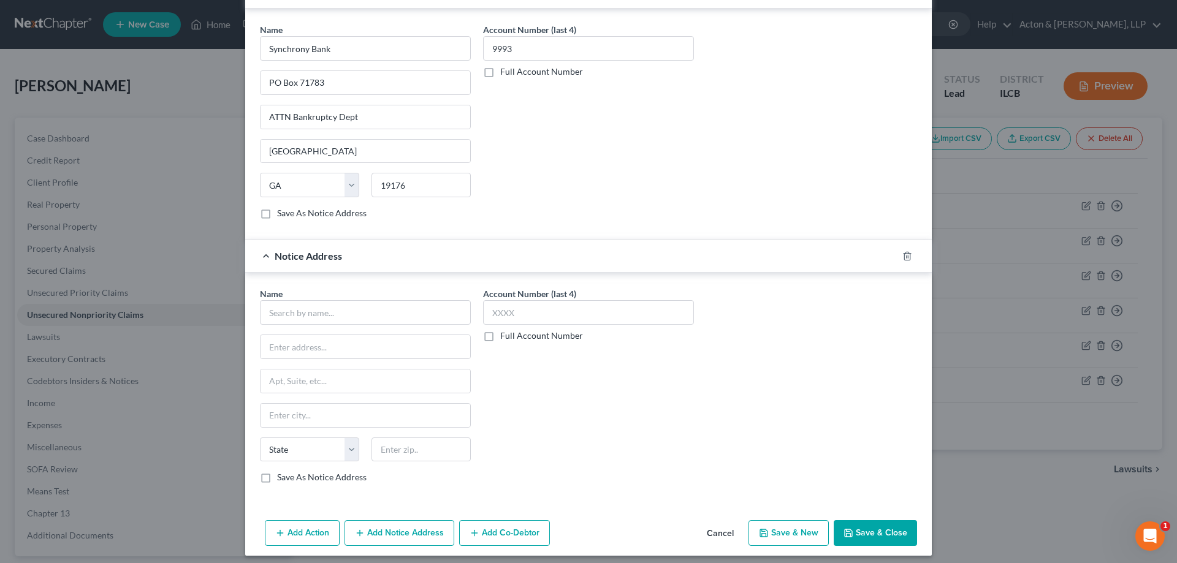
scroll to position [361, 0]
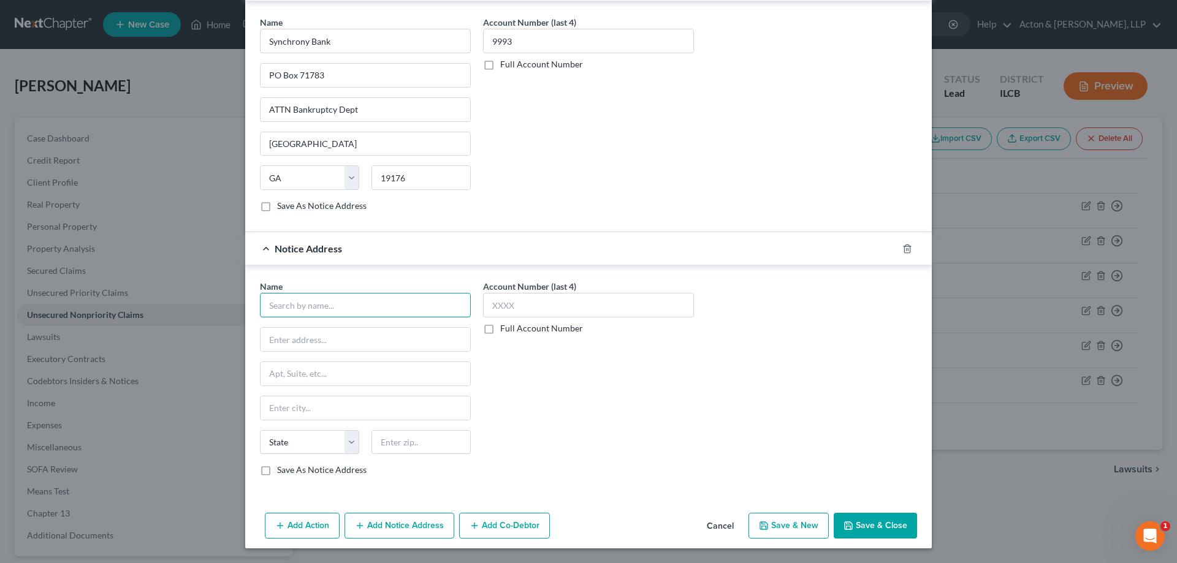
click at [282, 308] on input "text" at bounding box center [365, 305] width 211 height 25
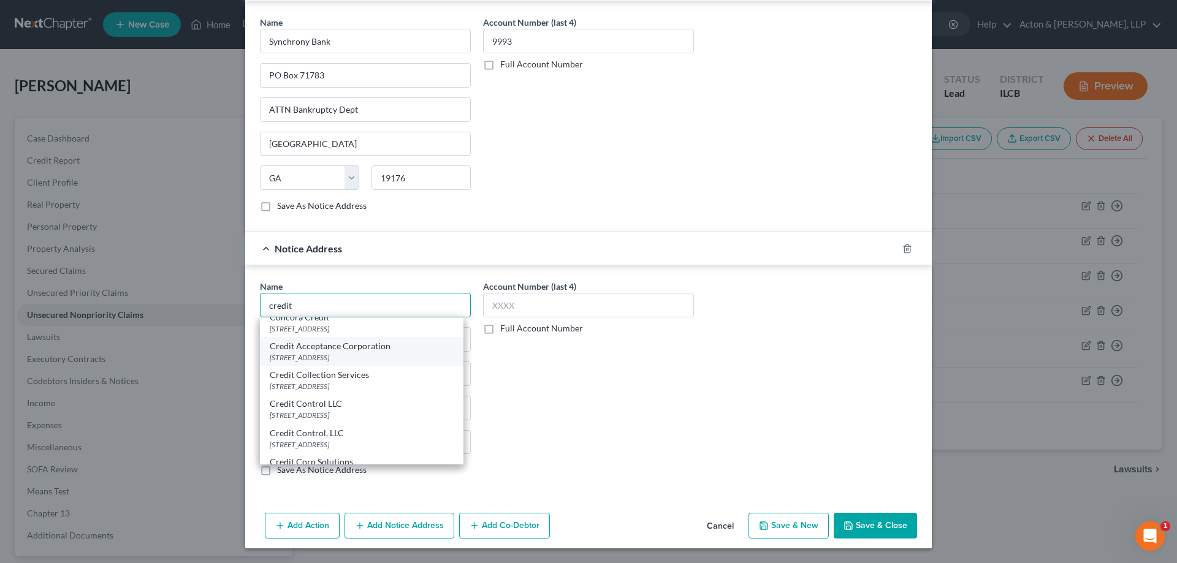
scroll to position [184, 0]
click at [307, 376] on div "Credit Control LLC" at bounding box center [362, 374] width 184 height 12
type input "Credit Control LLC"
type input "3300 Rider Trial S"
type input "Suite 500"
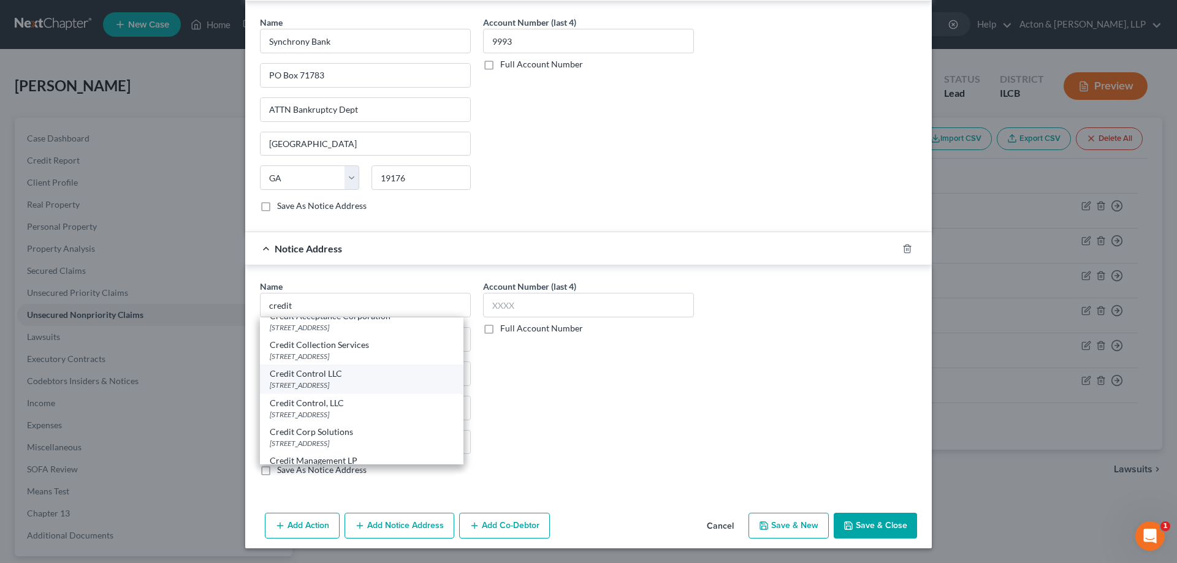
type input "Earth City"
select select "26"
type input "63045"
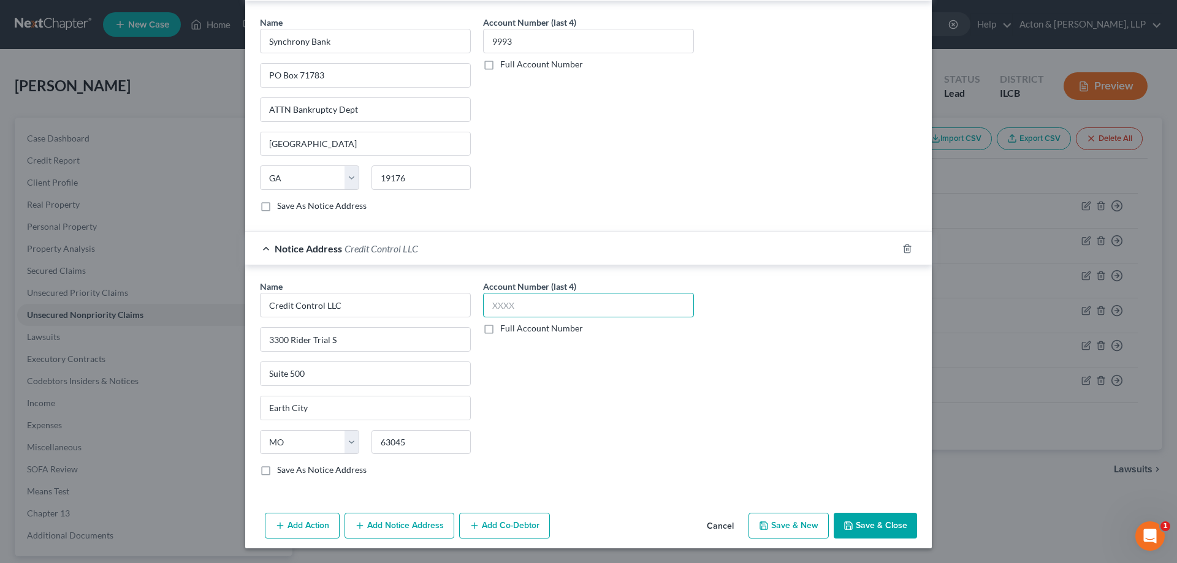
click at [513, 303] on input "text" at bounding box center [588, 305] width 211 height 25
type input "9993"
click at [782, 521] on button "Save & New" at bounding box center [788, 526] width 80 height 26
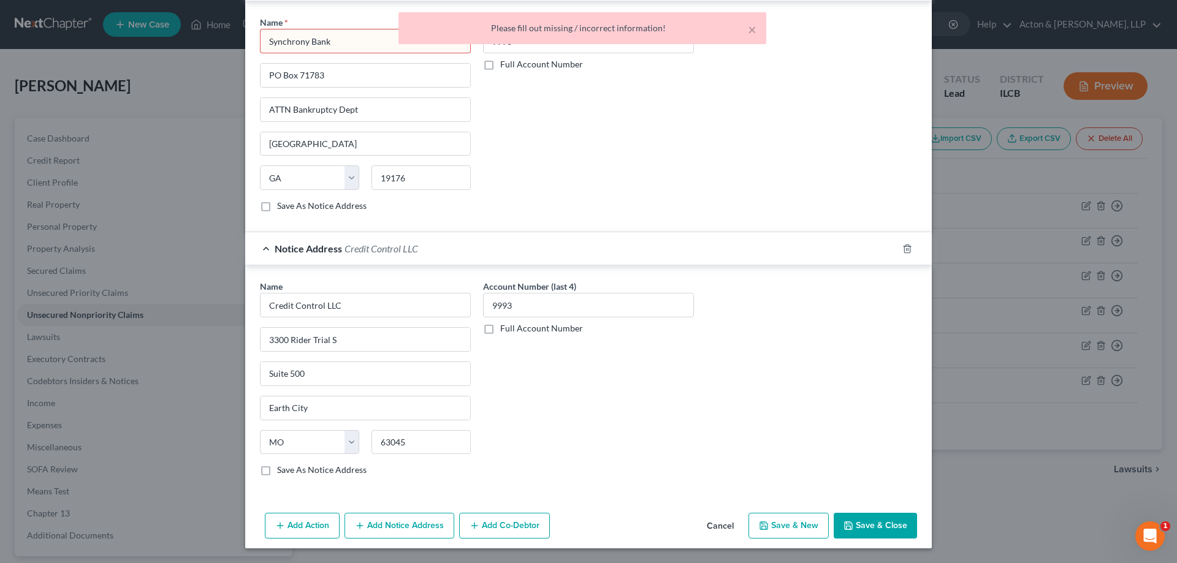
click at [570, 175] on div "Account Number (last 4) 9993 Full Account Number" at bounding box center [588, 119] width 223 height 206
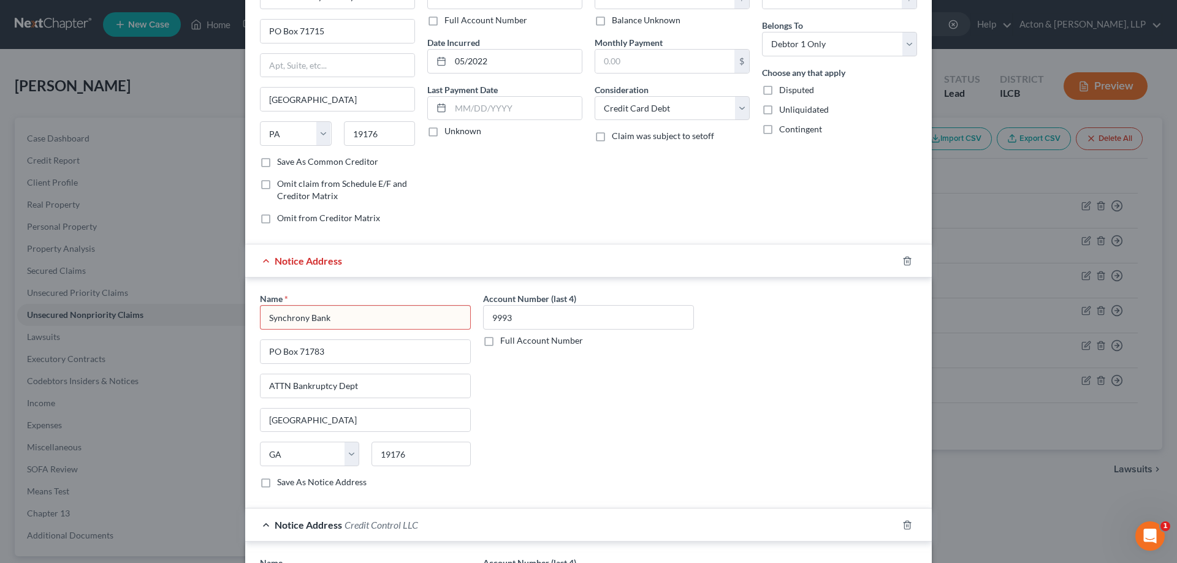
scroll to position [55, 0]
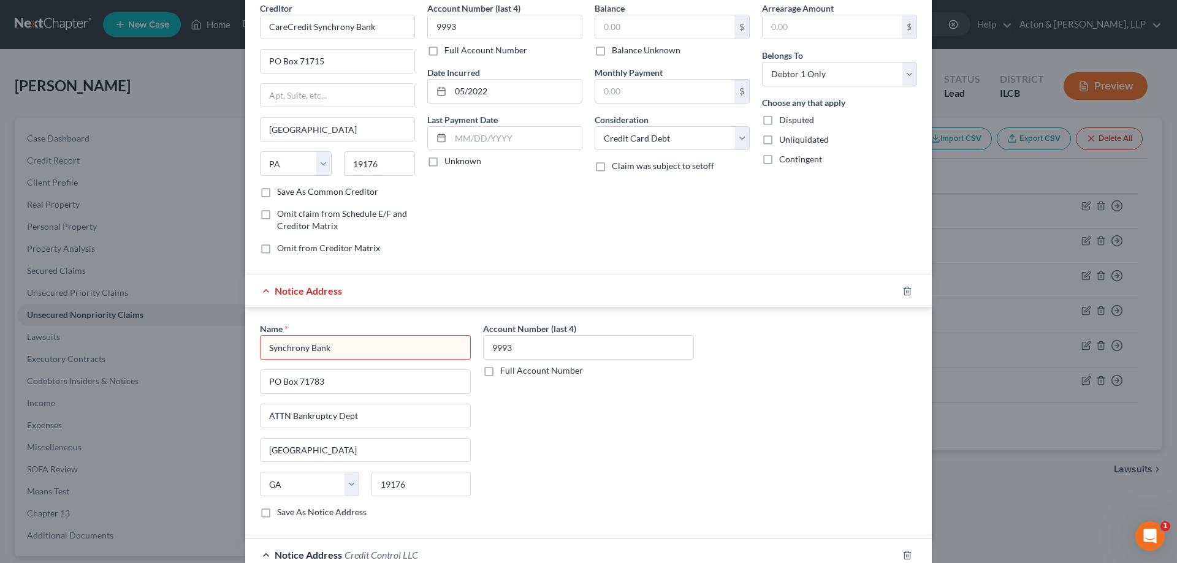
click at [343, 351] on input "Synchrony Bank" at bounding box center [365, 347] width 211 height 25
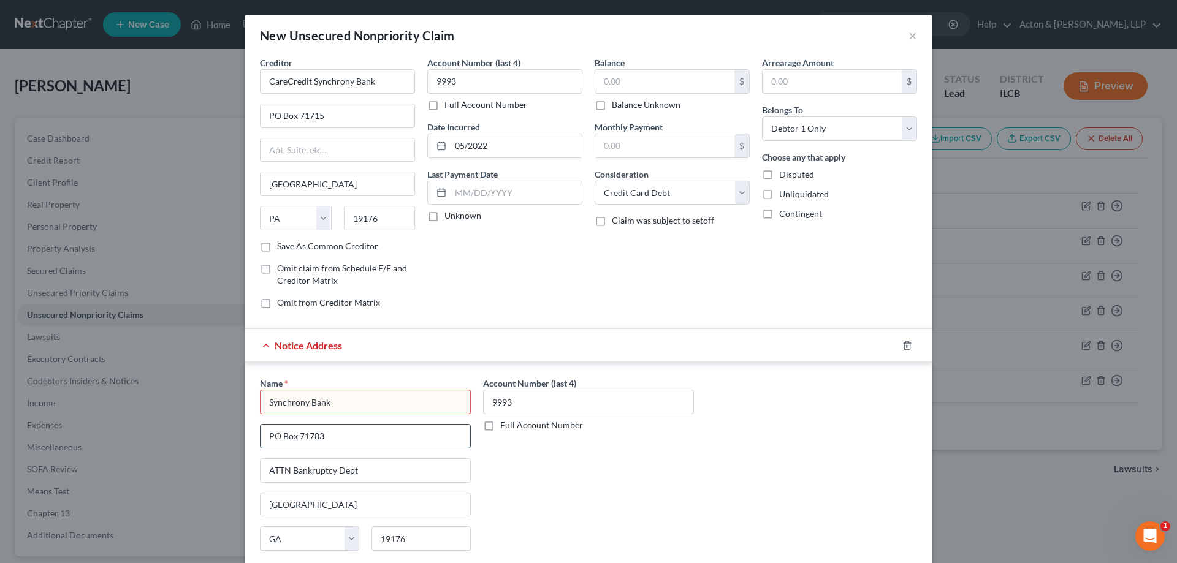
click at [351, 437] on input "PO Box 71783" at bounding box center [366, 436] width 210 height 23
click at [368, 406] on input "Synchrony Bank" at bounding box center [365, 402] width 211 height 25
drag, startPoint x: 344, startPoint y: 406, endPoint x: 173, endPoint y: 412, distance: 170.5
click at [173, 412] on div "New Unsecured Nonpriority Claim × Creditor * CareCredit Synchrony Bank PO Box 7…" at bounding box center [588, 281] width 1177 height 563
type input "k"
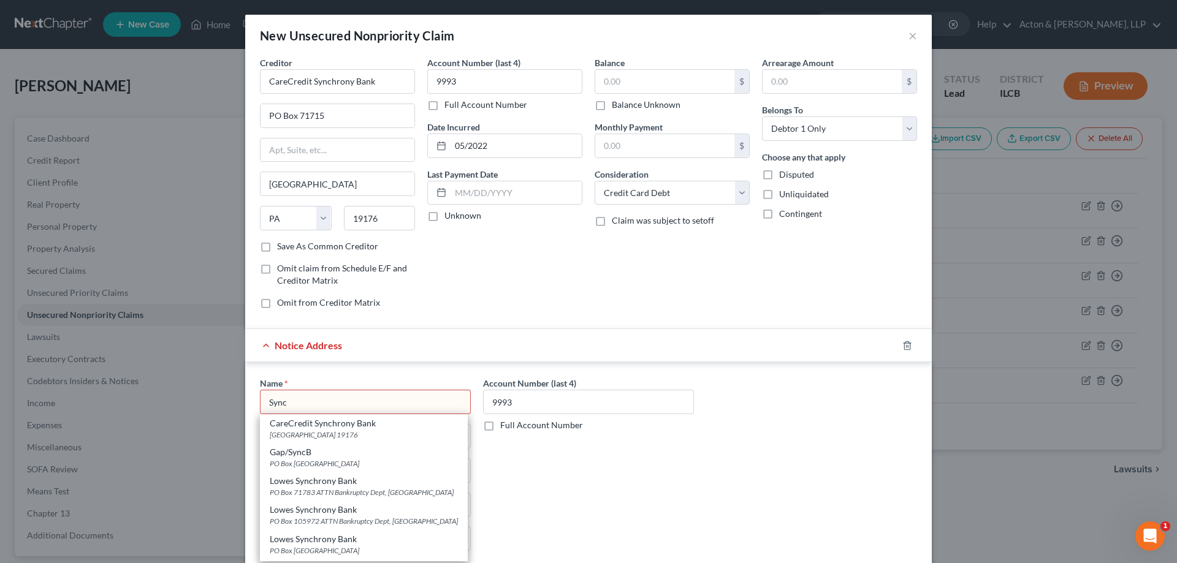
click at [314, 400] on input "Sync" at bounding box center [365, 402] width 211 height 25
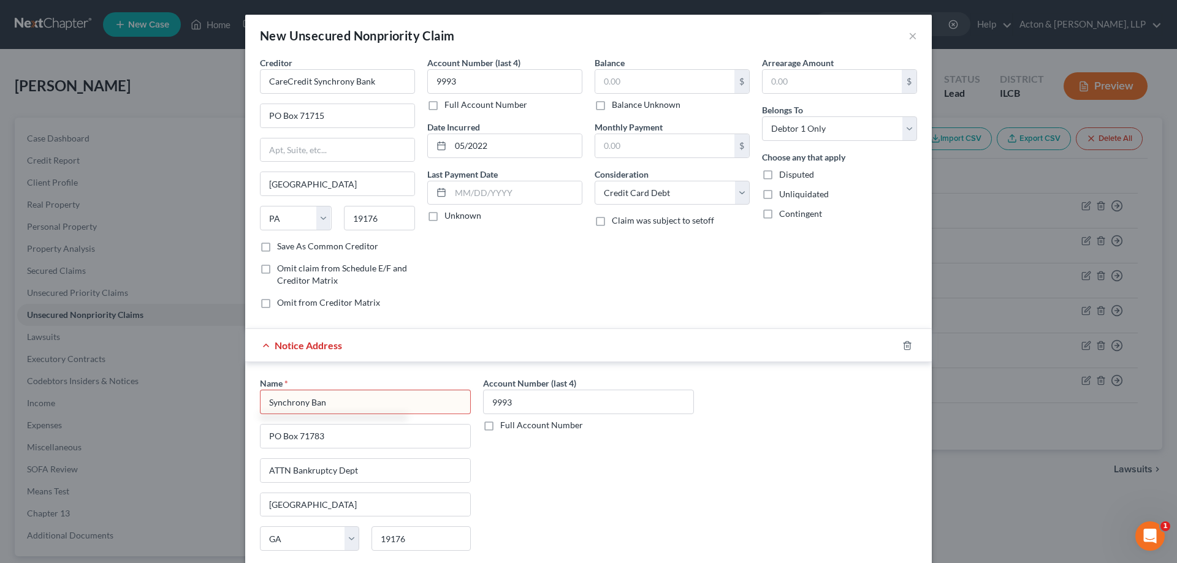
type input "Synchrony Bank"
click at [641, 493] on div "Account Number (last 4) 9993 Full Account Number" at bounding box center [588, 480] width 223 height 206
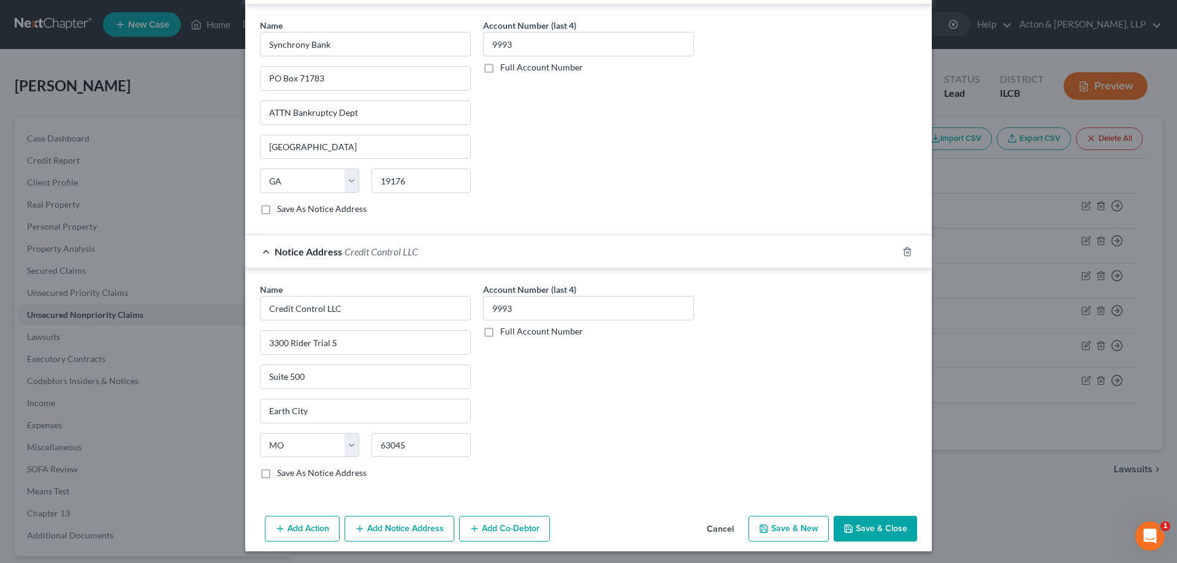
scroll to position [361, 0]
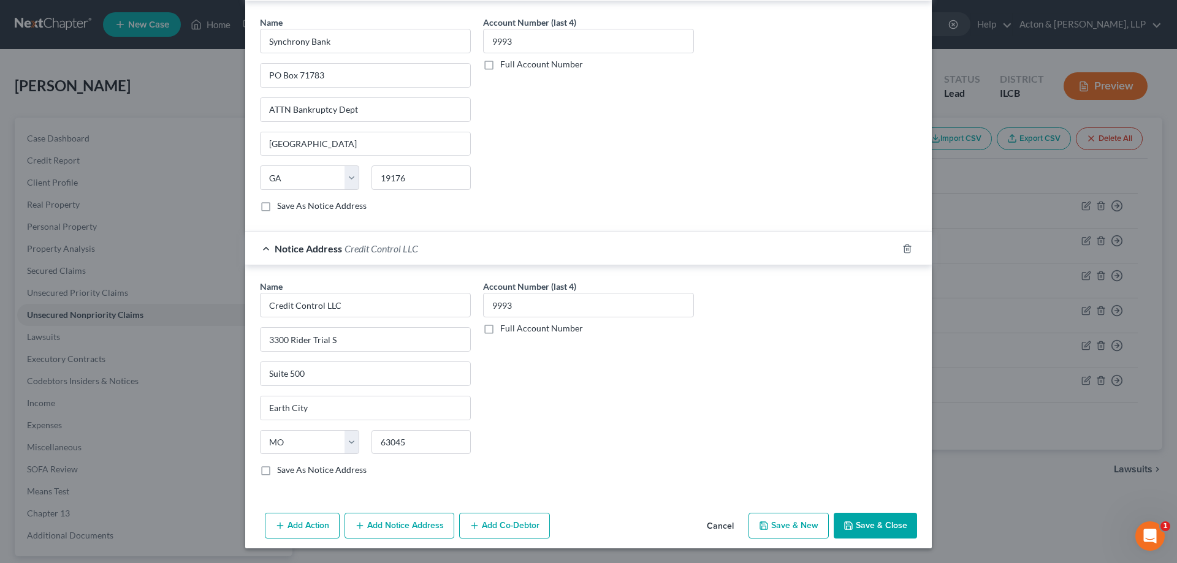
click at [767, 523] on button "Save & New" at bounding box center [788, 526] width 80 height 26
select select "0"
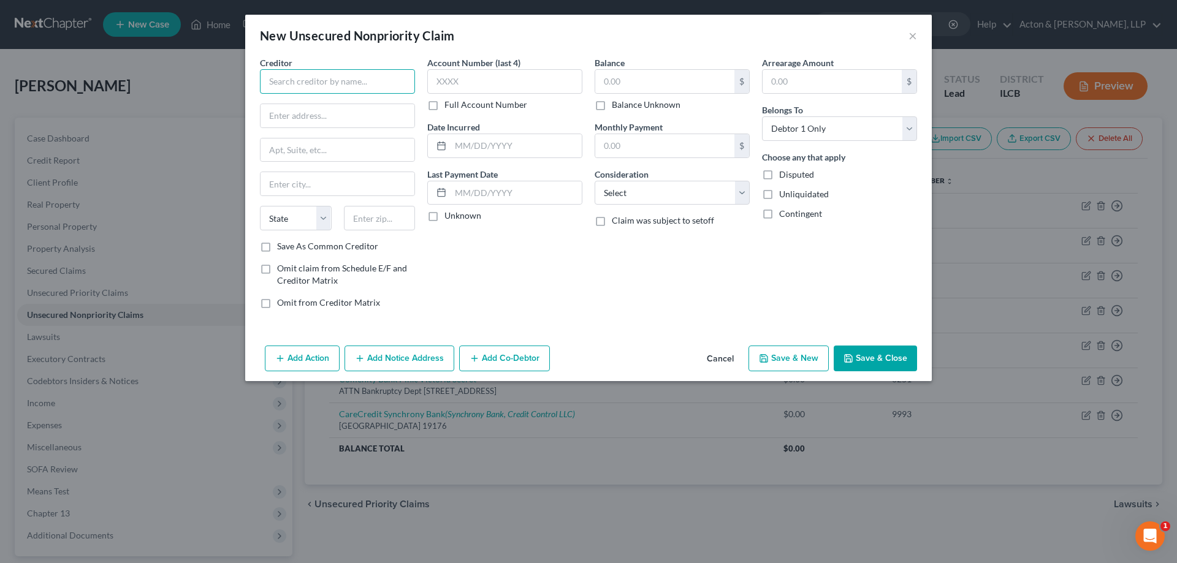
click at [297, 83] on input "text" at bounding box center [337, 81] width 155 height 25
click at [322, 77] on input "text" at bounding box center [337, 81] width 155 height 25
type input "Best Buy Credit Services"
type input "ATTN Bankruptcy Dept"
click at [315, 147] on input "text" at bounding box center [338, 150] width 154 height 23
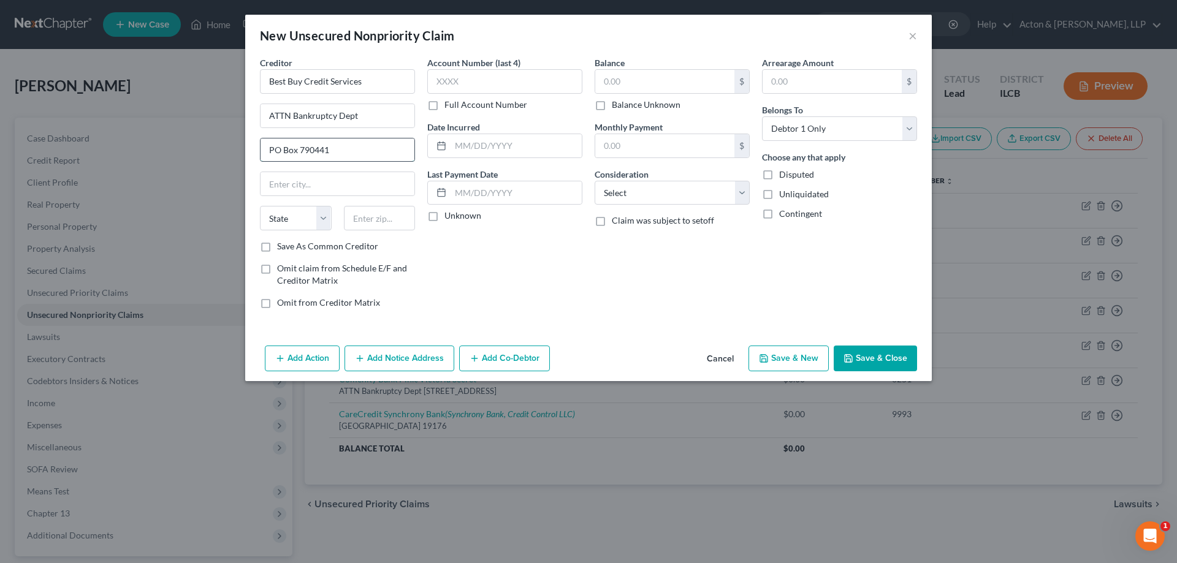
type input "PO Box 790441"
type input "63179"
type input "Saint Louis"
select select "26"
click at [277, 246] on label "Save As Common Creditor" at bounding box center [327, 246] width 101 height 12
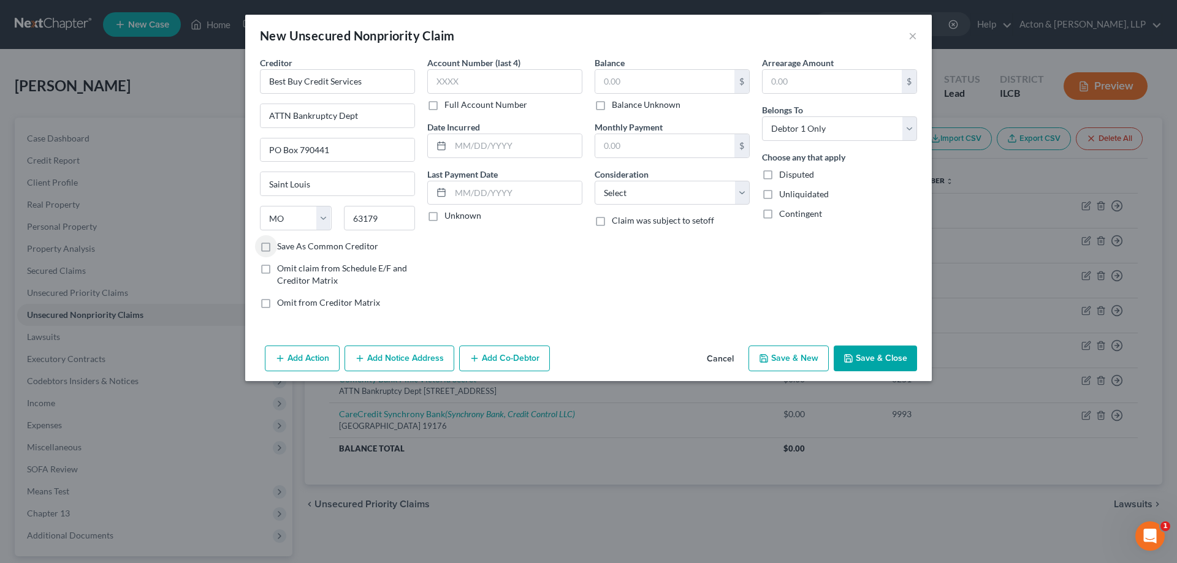
click at [282, 246] on input "Save As Common Creditor" at bounding box center [286, 244] width 8 height 8
checkbox input "true"
click at [470, 78] on input "text" at bounding box center [504, 81] width 155 height 25
type input "3501"
click at [498, 140] on input "text" at bounding box center [516, 145] width 131 height 23
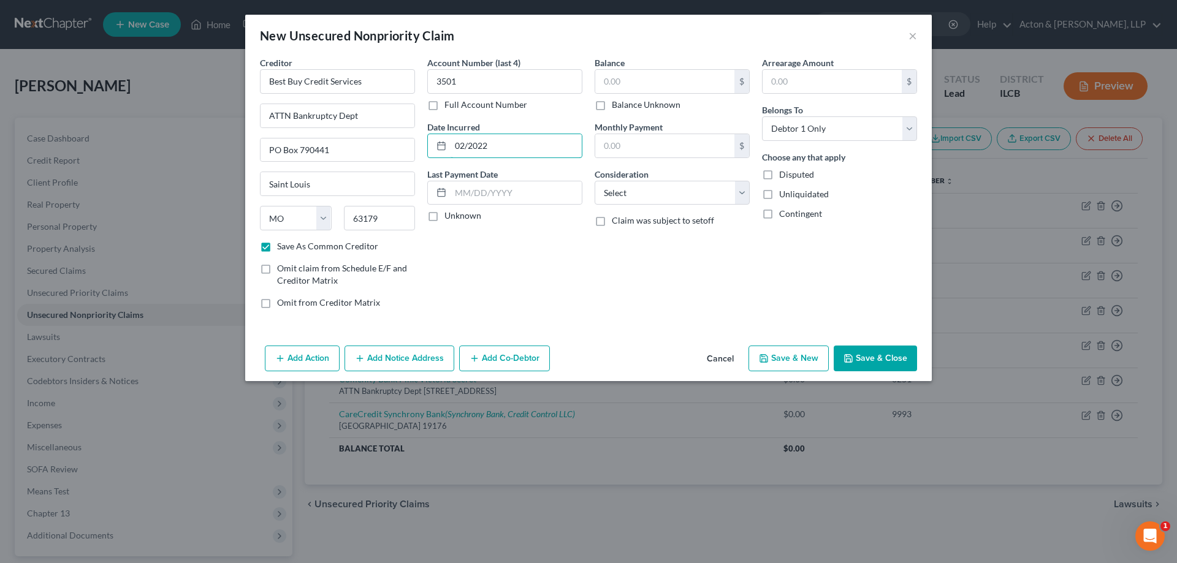
type input "02/2022"
click at [538, 250] on div "Account Number (last 4) 3501 Full Account Number Date Incurred 02/2022 Last Pay…" at bounding box center [504, 187] width 167 height 262
click at [655, 191] on select "Select Cable / Satellite Services Collection Agency Credit Card Debt Debt Couns…" at bounding box center [672, 193] width 155 height 25
select select "2"
click at [595, 181] on select "Select Cable / Satellite Services Collection Agency Credit Card Debt Debt Couns…" at bounding box center [672, 193] width 155 height 25
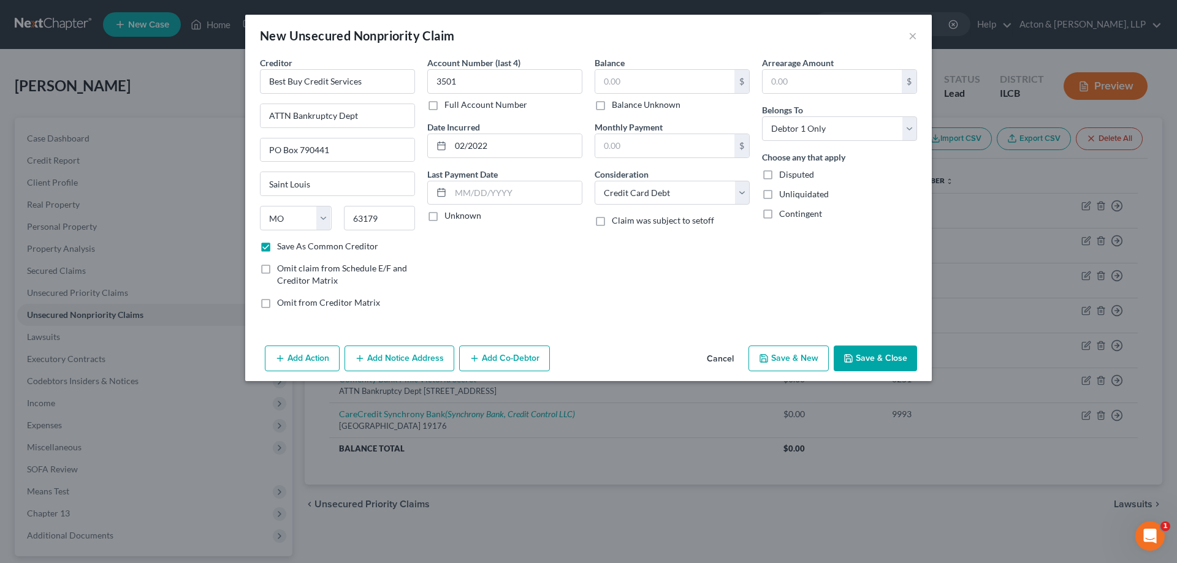
click at [757, 263] on div "Arrearage Amount $ Belongs To * Select Debtor 1 Only Debtor 2 Only Debtor 1 And…" at bounding box center [839, 187] width 167 height 262
click at [783, 360] on button "Save & New" at bounding box center [788, 359] width 80 height 26
checkbox input "false"
select select "0"
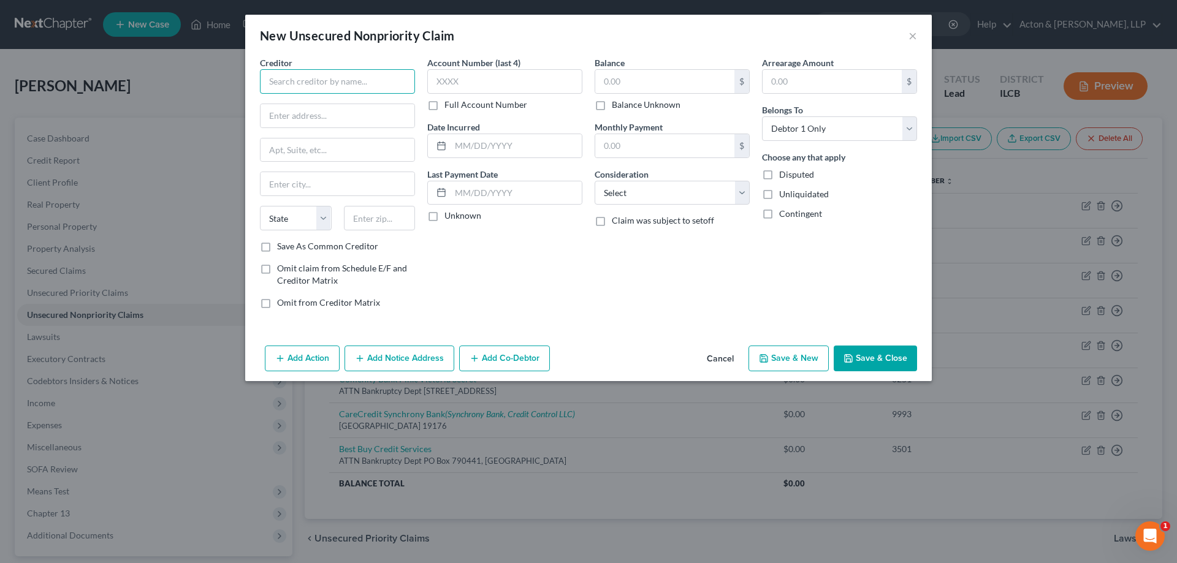
click at [286, 86] on input "text" at bounding box center [337, 81] width 155 height 25
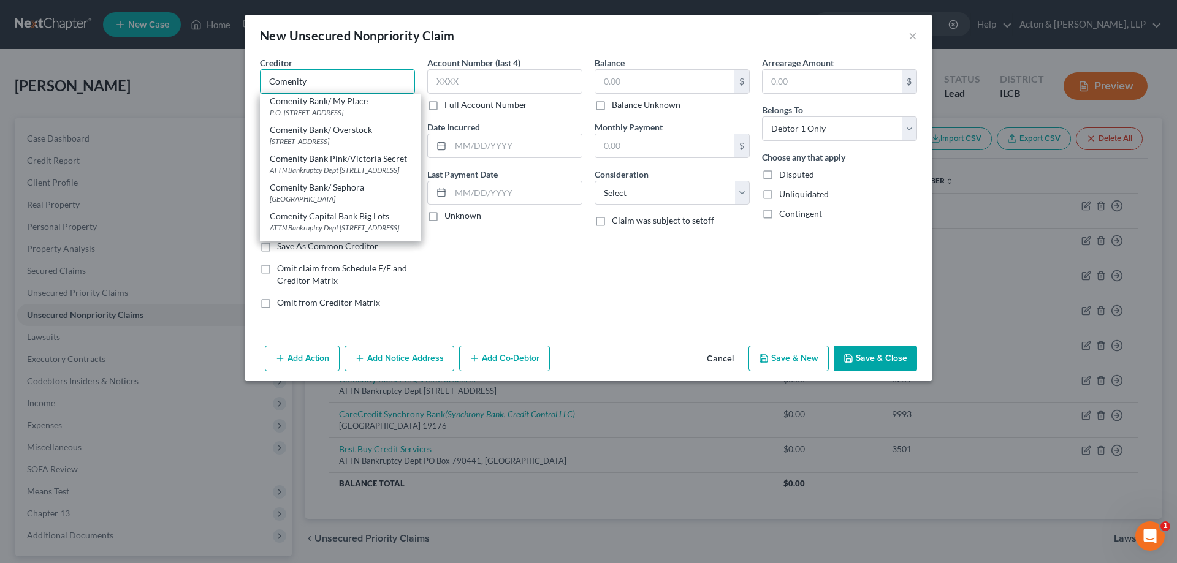
scroll to position [306, 0]
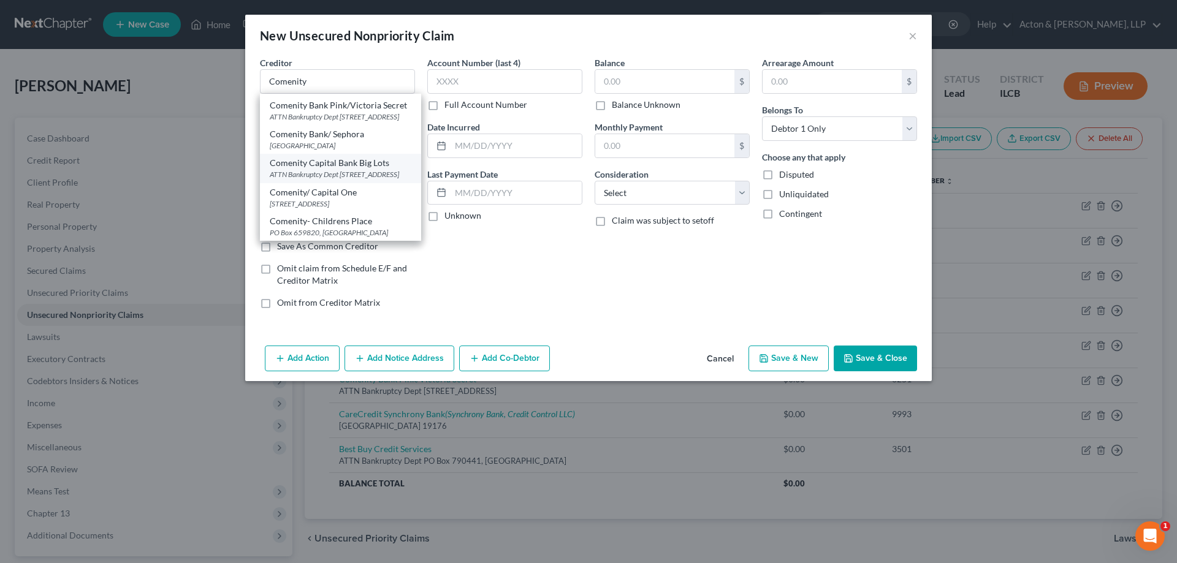
click at [313, 180] on div "ATTN Bankruptcy Dept [STREET_ADDRESS]" at bounding box center [341, 174] width 142 height 10
type input "Comenity Capital Bank Big Lots"
type input "ATTN Bankruptcy Dept"
type input "PO Box 183043"
type input "Columbus"
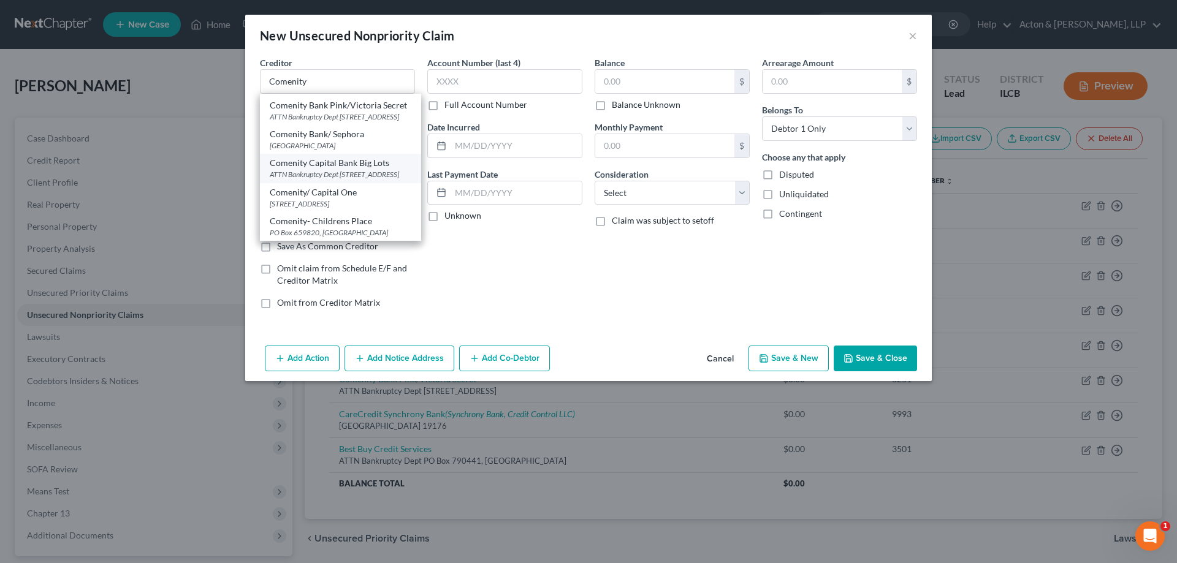
select select "36"
type input "43218"
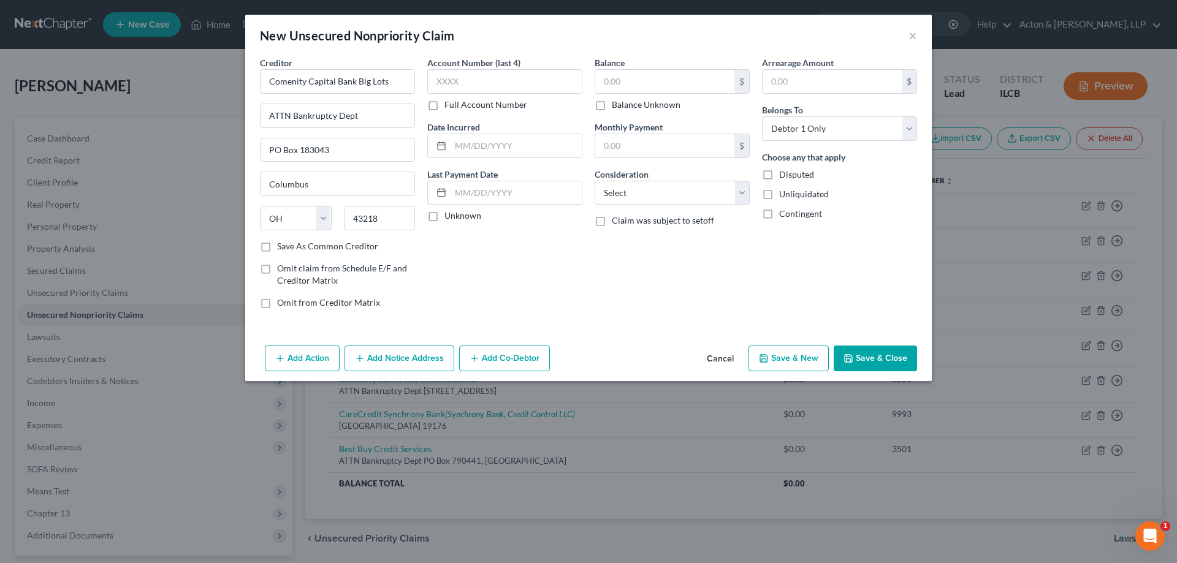
scroll to position [0, 0]
click at [385, 82] on input "Comenity Capital Bank Big Lots" at bounding box center [337, 81] width 155 height 25
click at [386, 77] on input "Comenity Capital Bank Sephoria" at bounding box center [337, 81] width 155 height 25
type input "Comenity Capital Bank Sephora"
click at [277, 251] on label "Save As Common Creditor" at bounding box center [327, 246] width 101 height 12
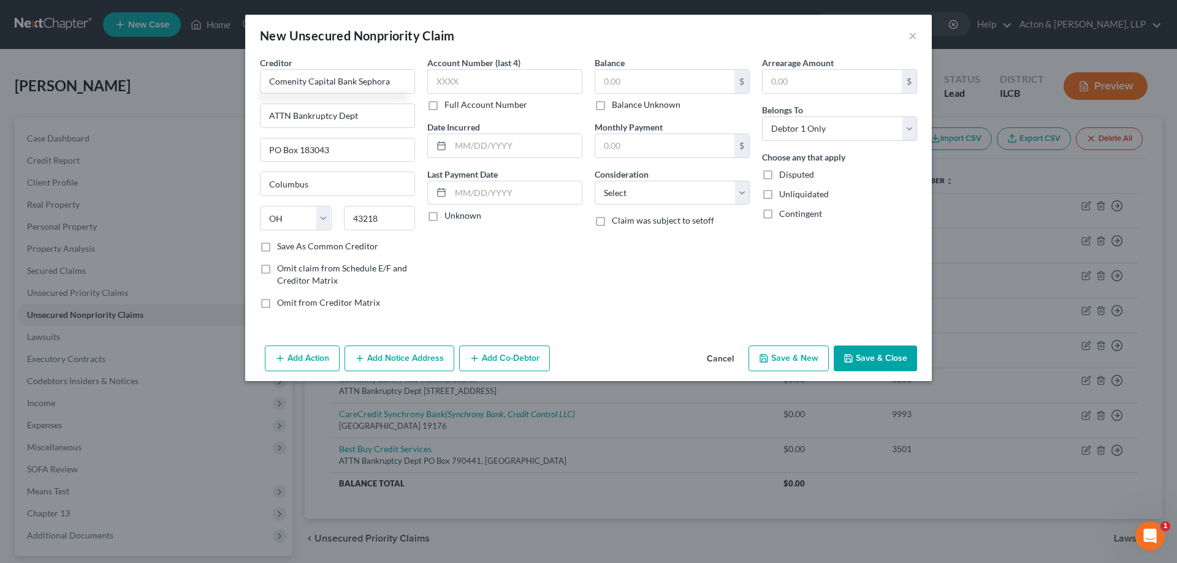
click at [282, 248] on input "Save As Common Creditor" at bounding box center [286, 244] width 8 height 8
click at [452, 80] on input "text" at bounding box center [504, 81] width 155 height 25
click at [482, 155] on input "text" at bounding box center [516, 145] width 131 height 23
click at [634, 192] on select "Select Cable / Satellite Services Collection Agency Credit Card Debt Debt Couns…" at bounding box center [672, 193] width 155 height 25
click at [595, 181] on select "Select Cable / Satellite Services Collection Agency Credit Card Debt Debt Couns…" at bounding box center [672, 193] width 155 height 25
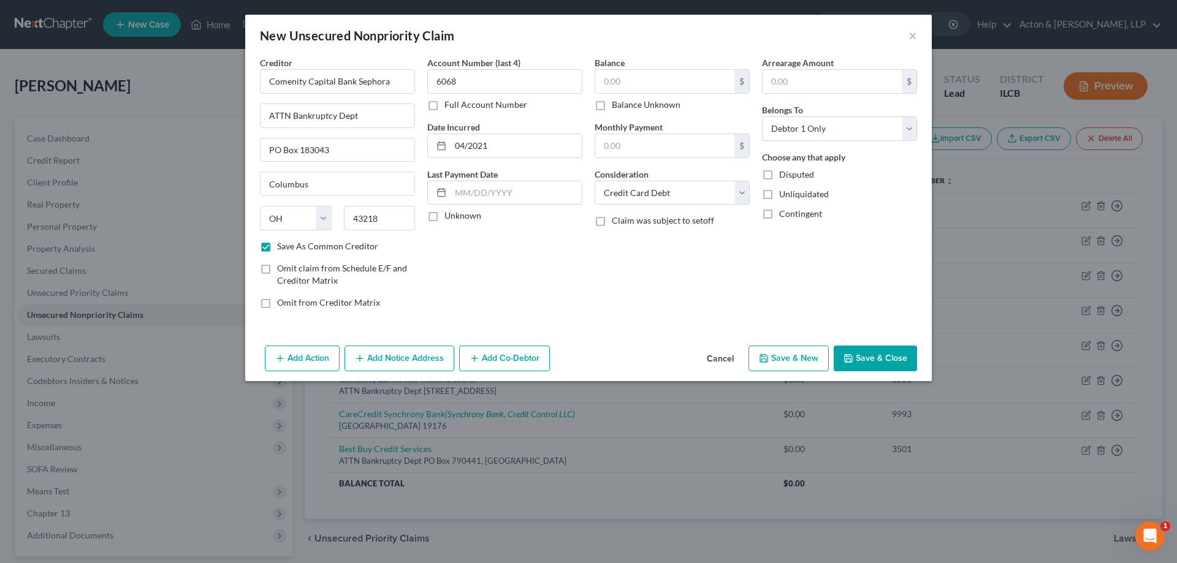
click at [776, 355] on button "Save & New" at bounding box center [788, 359] width 80 height 26
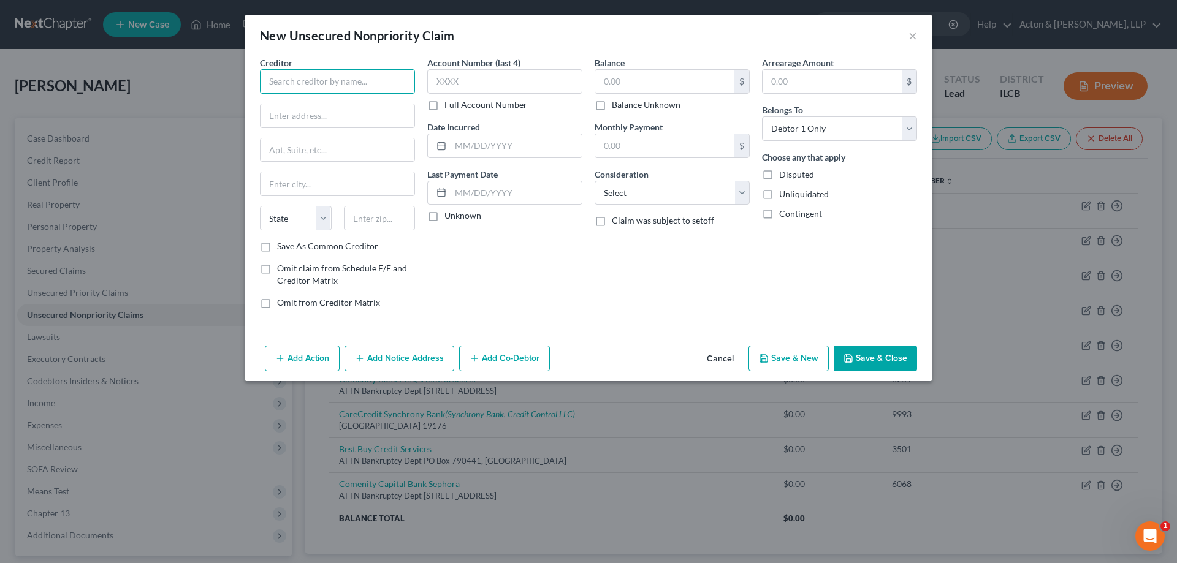
click at [349, 74] on input "text" at bounding box center [337, 81] width 155 height 25
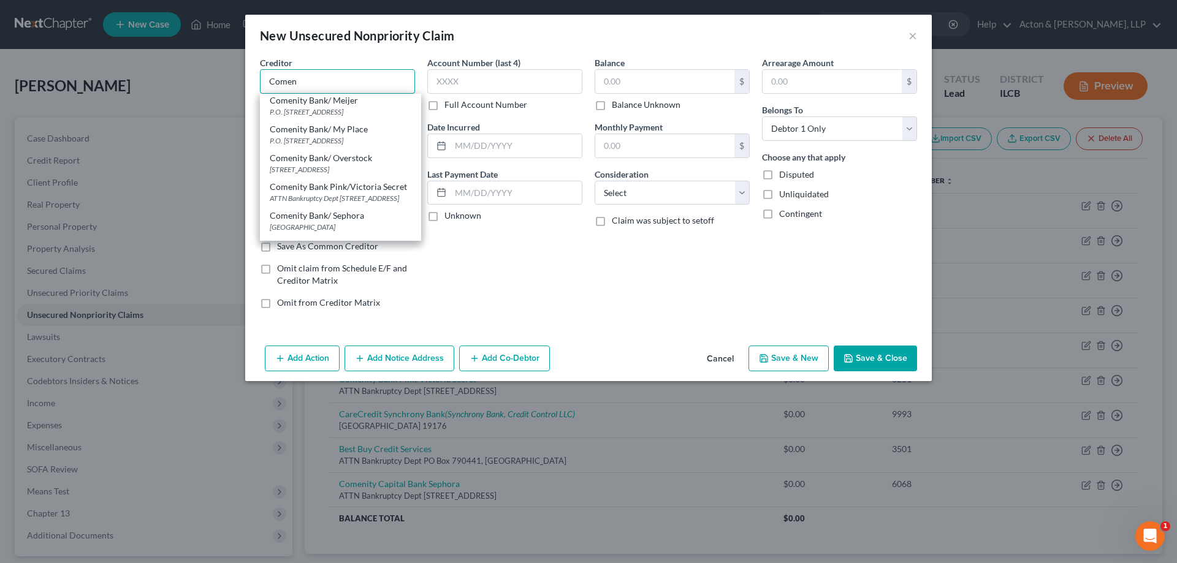
scroll to position [245, 0]
click at [306, 175] on div "ATTN Bankruptcy Dept [STREET_ADDRESS]" at bounding box center [341, 170] width 142 height 10
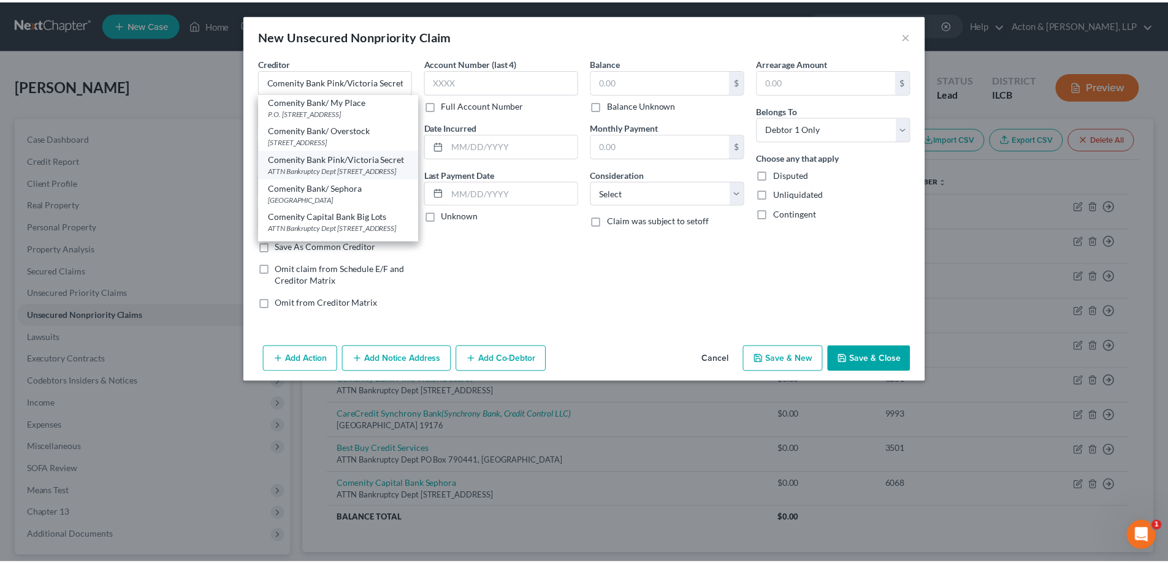
scroll to position [0, 0]
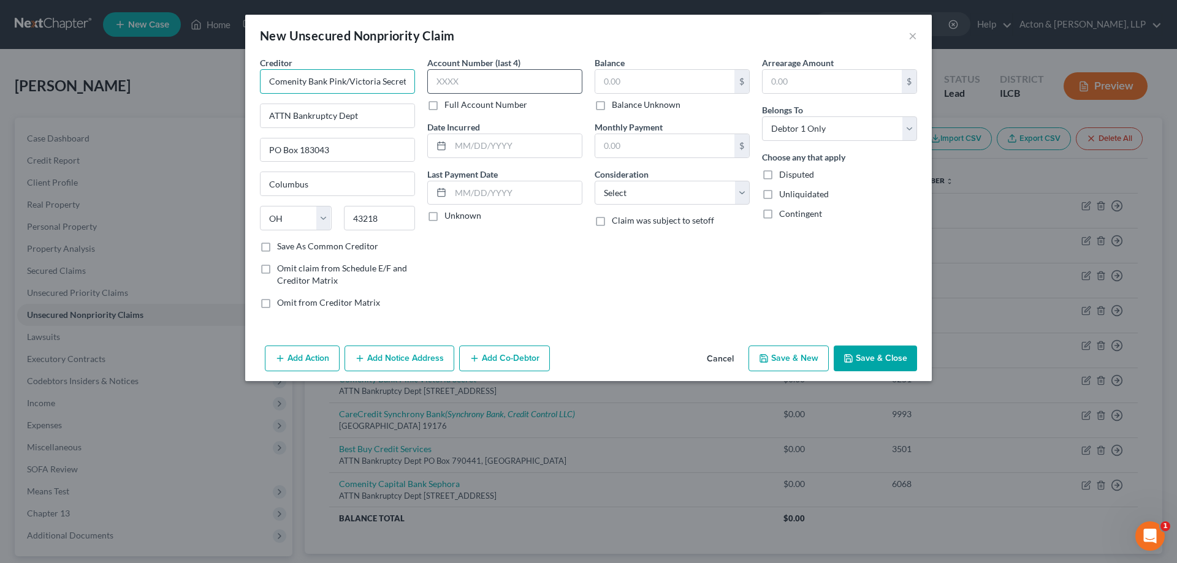
drag, startPoint x: 398, startPoint y: 83, endPoint x: 470, endPoint y: 83, distance: 72.3
click at [399, 83] on input "Comenity Bank Pink/Victoria Secret" at bounding box center [337, 81] width 155 height 25
click at [368, 153] on input "PO Box 183043" at bounding box center [338, 150] width 154 height 23
click at [466, 265] on div "Account Number (last 4) Full Account Number Date Incurred Last Payment Date Unk…" at bounding box center [504, 187] width 167 height 262
drag, startPoint x: 264, startPoint y: 246, endPoint x: 427, endPoint y: 115, distance: 209.3
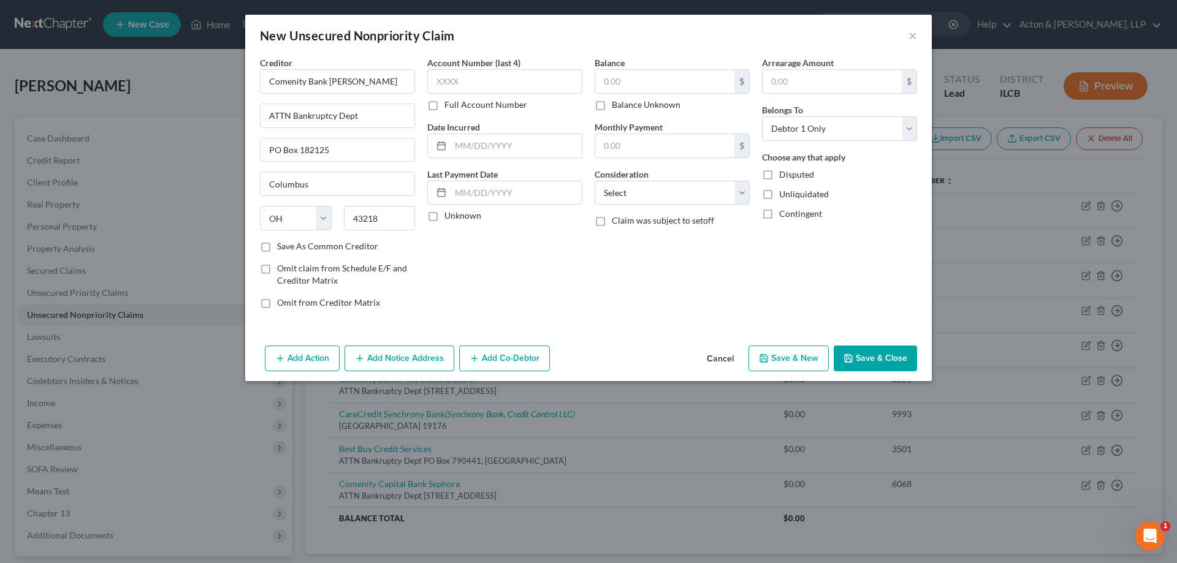
click at [277, 246] on label "Save As Common Creditor" at bounding box center [327, 246] width 101 height 12
click at [282, 246] on input "Save As Common Creditor" at bounding box center [286, 244] width 8 height 8
click at [479, 80] on input "text" at bounding box center [504, 81] width 155 height 25
click at [476, 153] on input "text" at bounding box center [516, 145] width 131 height 23
drag, startPoint x: 610, startPoint y: 270, endPoint x: 626, endPoint y: 215, distance: 57.6
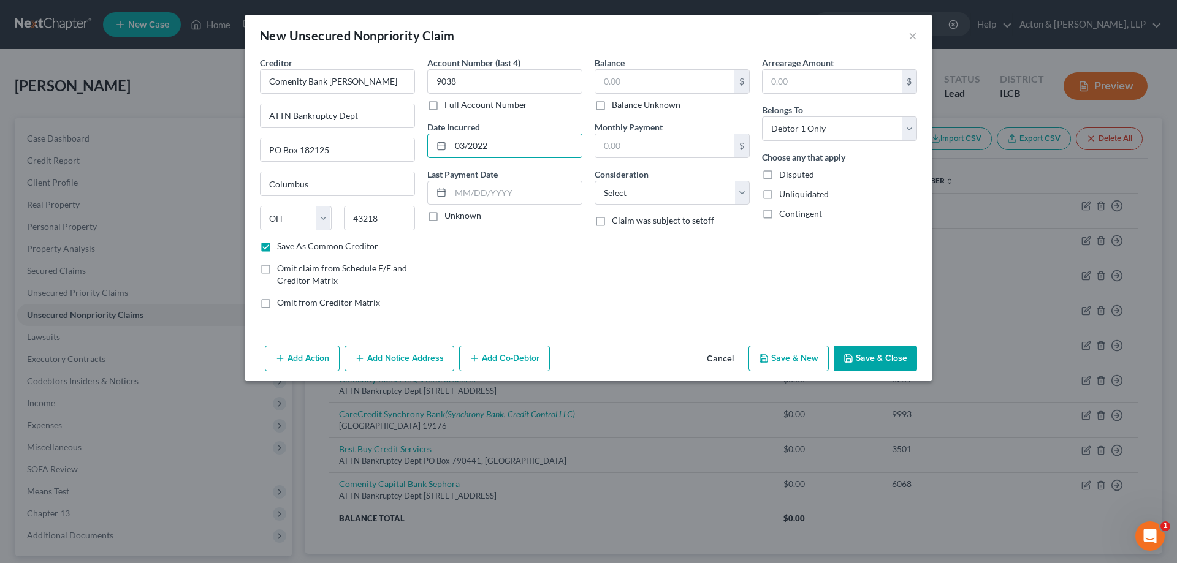
click at [611, 268] on div "Balance $ Balance Unknown Balance Undetermined $ Balance Unknown Monthly Paymen…" at bounding box center [671, 187] width 167 height 262
click at [640, 192] on select "Select Cable / Satellite Services Collection Agency Credit Card Debt Debt Couns…" at bounding box center [672, 193] width 155 height 25
click at [595, 181] on select "Select Cable / Satellite Services Collection Agency Credit Card Debt Debt Couns…" at bounding box center [672, 193] width 155 height 25
click at [637, 268] on div "Balance $ Balance Unknown Balance Undetermined $ Balance Unknown Monthly Paymen…" at bounding box center [671, 187] width 167 height 262
click at [856, 360] on button "Save & Close" at bounding box center [875, 359] width 83 height 26
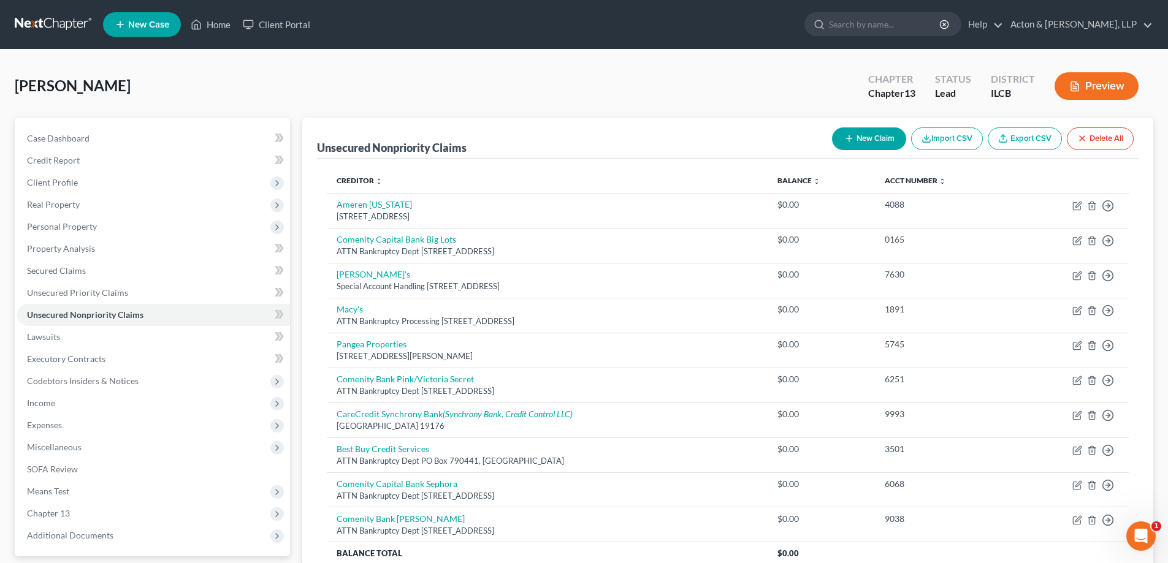
click at [869, 135] on button "New Claim" at bounding box center [869, 138] width 74 height 23
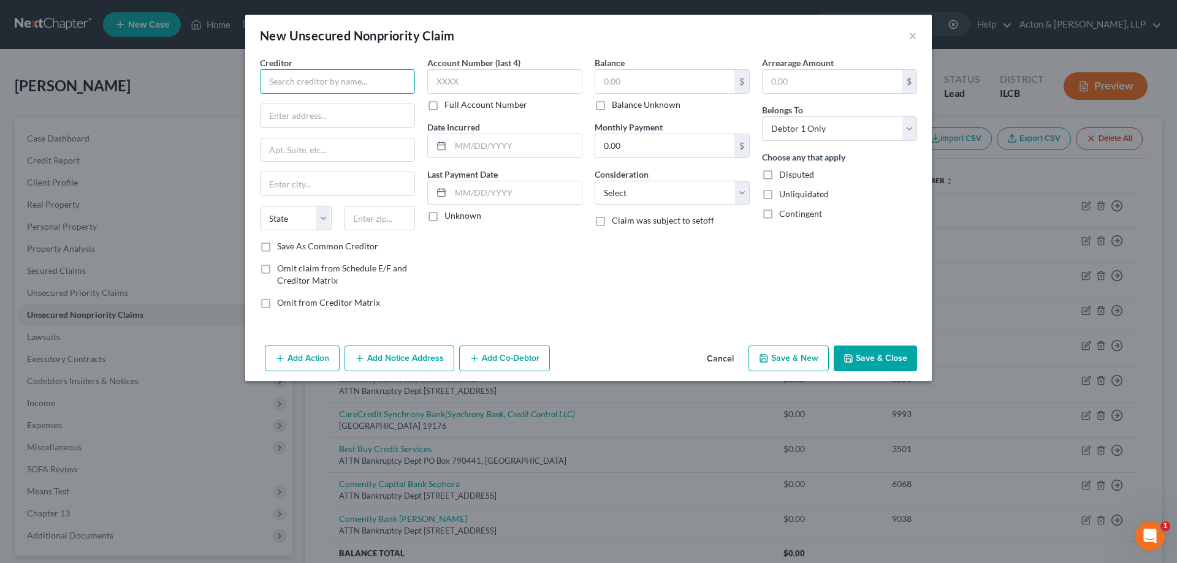
click at [306, 86] on input "text" at bounding box center [337, 81] width 155 height 25
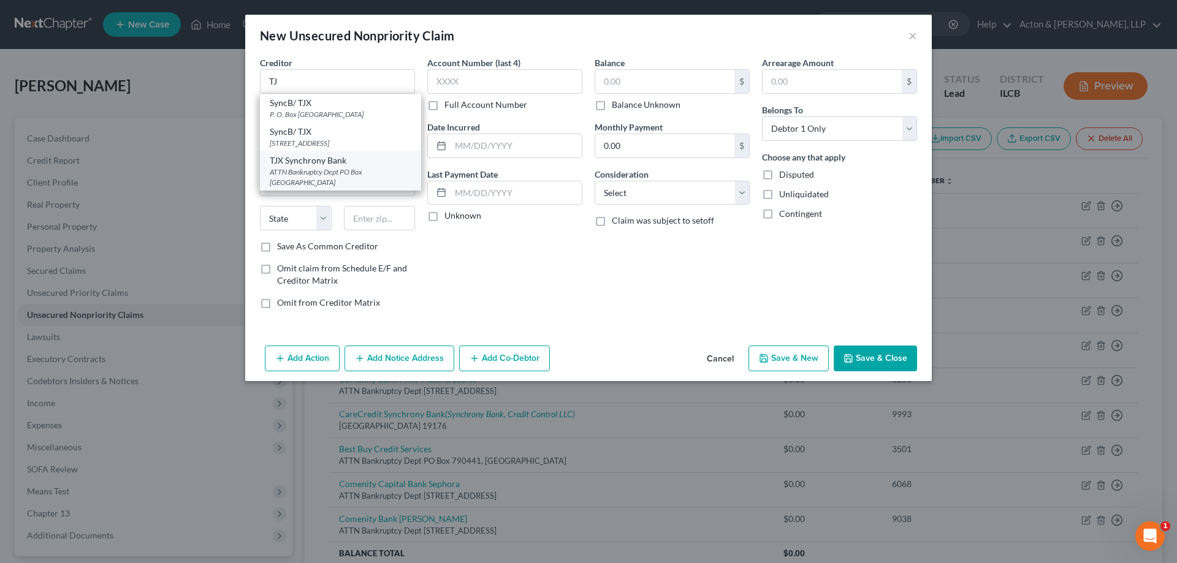
click at [305, 166] on div "TJX Synchrony Bank" at bounding box center [341, 160] width 142 height 12
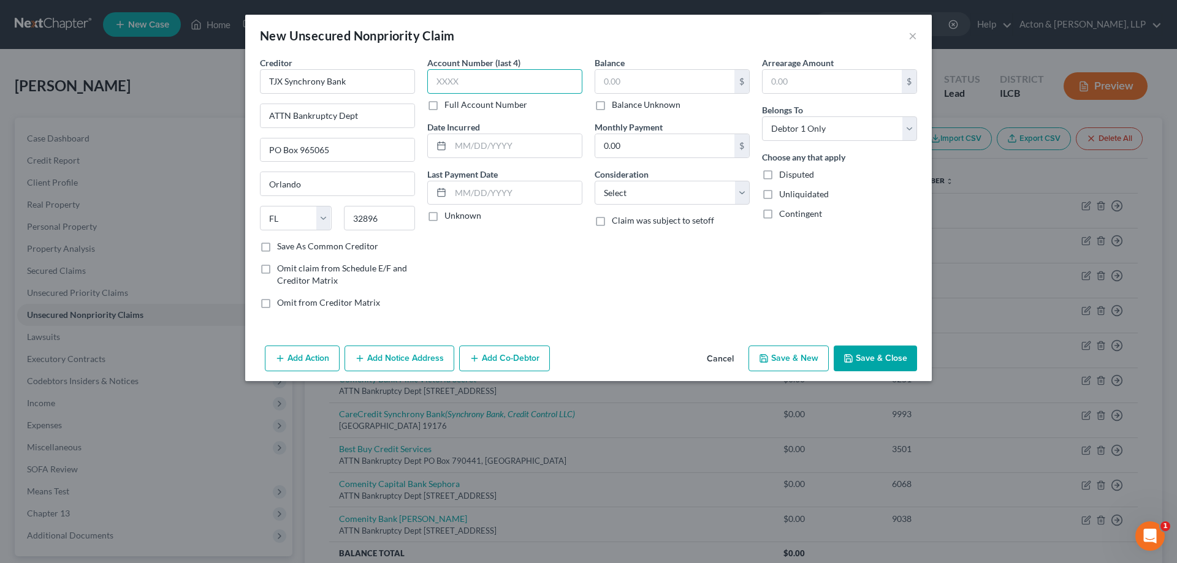
click at [456, 92] on input "text" at bounding box center [504, 81] width 155 height 25
click at [476, 142] on input "text" at bounding box center [516, 145] width 131 height 23
click at [636, 189] on select "Select Cable / Satellite Services Collection Agency Credit Card Debt Debt Couns…" at bounding box center [672, 193] width 155 height 25
click at [595, 181] on select "Select Cable / Satellite Services Collection Agency Credit Card Debt Debt Couns…" at bounding box center [672, 193] width 155 height 25
click at [724, 281] on div "Balance $ Balance Unknown Balance Undetermined $ Balance Unknown Monthly Paymen…" at bounding box center [671, 187] width 167 height 262
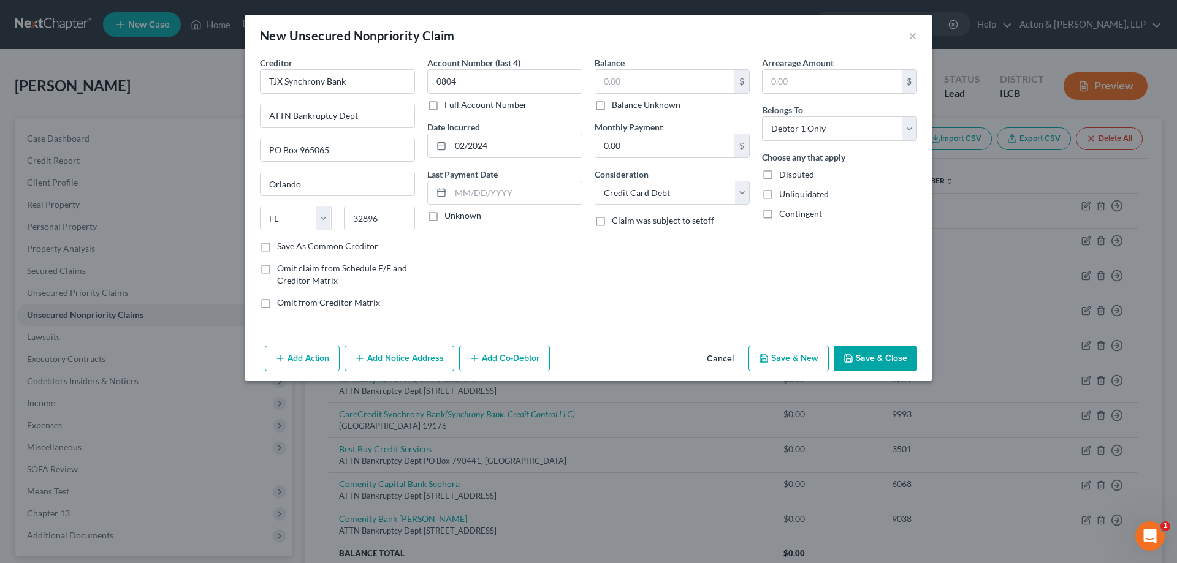
click at [877, 357] on button "Save & Close" at bounding box center [875, 359] width 83 height 26
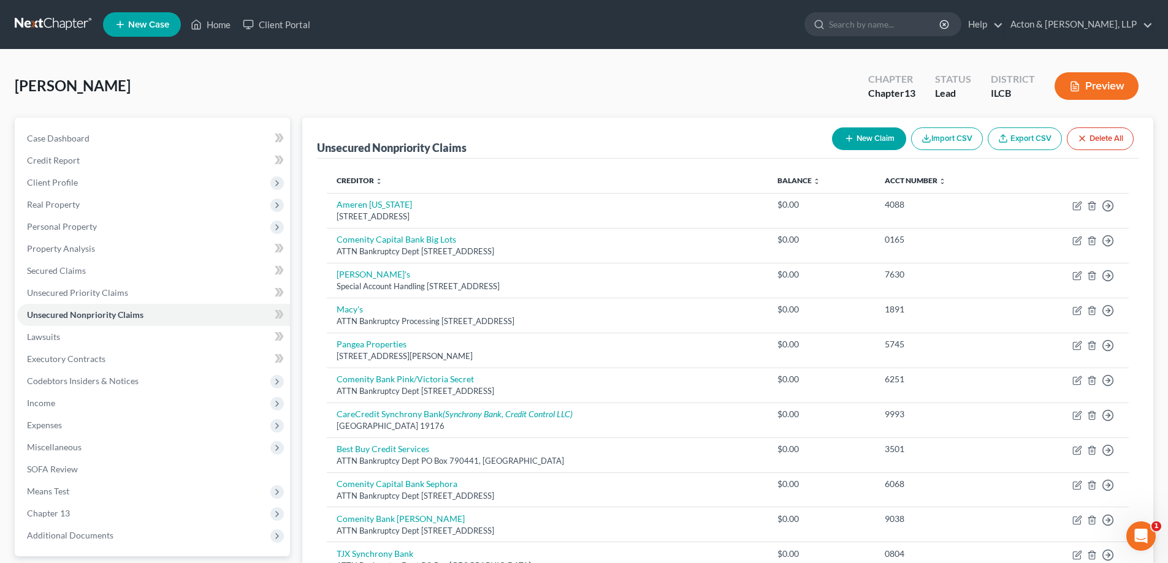
click at [883, 138] on button "New Claim" at bounding box center [869, 138] width 74 height 23
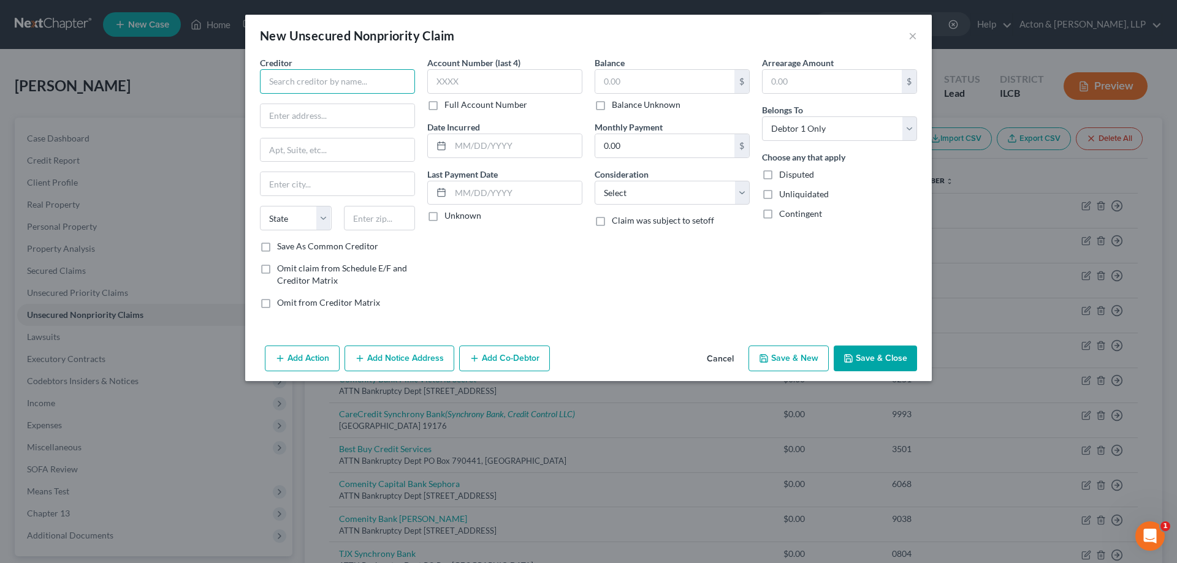
click at [306, 77] on input "text" at bounding box center [337, 81] width 155 height 25
click at [308, 118] on input "text" at bounding box center [338, 115] width 154 height 23
drag, startPoint x: 345, startPoint y: 149, endPoint x: 342, endPoint y: 155, distance: 6.9
click at [342, 153] on input "text" at bounding box center [338, 150] width 154 height 23
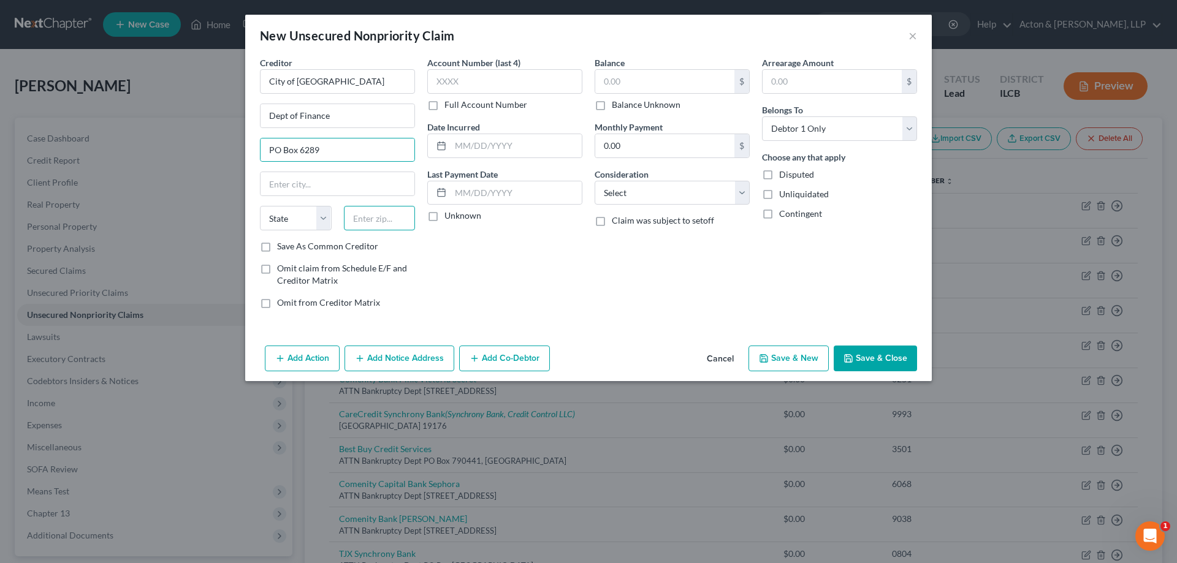
click at [387, 218] on input "text" at bounding box center [380, 218] width 72 height 25
click at [525, 275] on div "Account Number (last 4) Full Account Number Date Incurred Last Payment Date Unk…" at bounding box center [504, 187] width 167 height 262
click at [277, 246] on label "Save As Common Creditor" at bounding box center [327, 246] width 101 height 12
click at [282, 246] on input "Save As Common Creditor" at bounding box center [286, 244] width 8 height 8
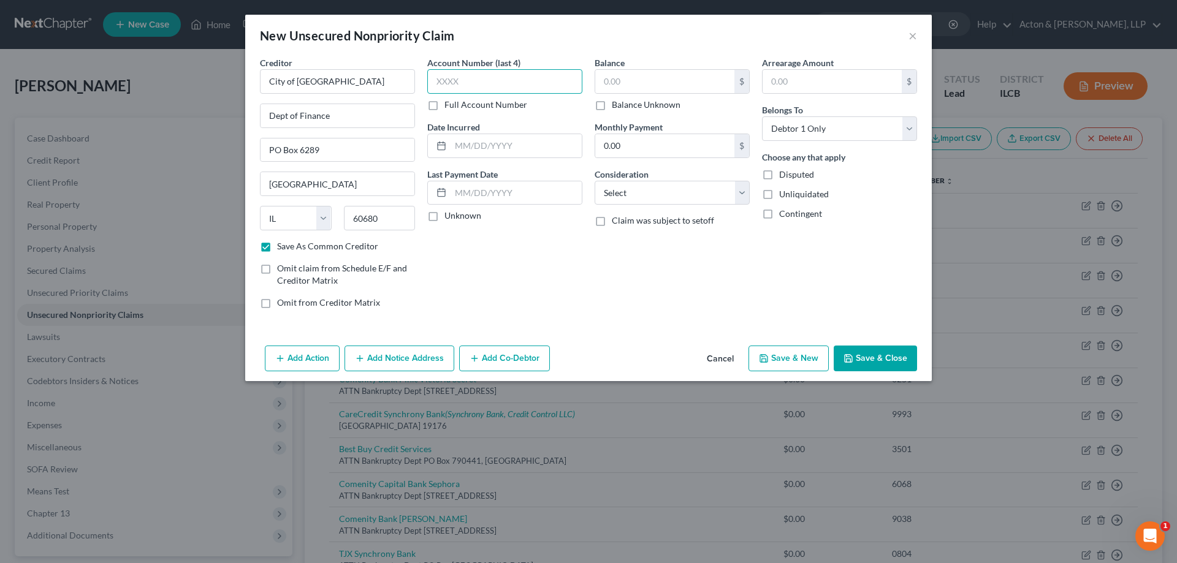
click at [455, 82] on input "text" at bounding box center [504, 81] width 155 height 25
click at [489, 151] on input "text" at bounding box center [516, 145] width 131 height 23
click at [623, 188] on select "Select Cable / Satellite Services Collection Agency Credit Card Debt Debt Couns…" at bounding box center [672, 193] width 155 height 25
click at [595, 181] on select "Select Cable / Satellite Services Collection Agency Credit Card Debt Debt Couns…" at bounding box center [672, 193] width 155 height 25
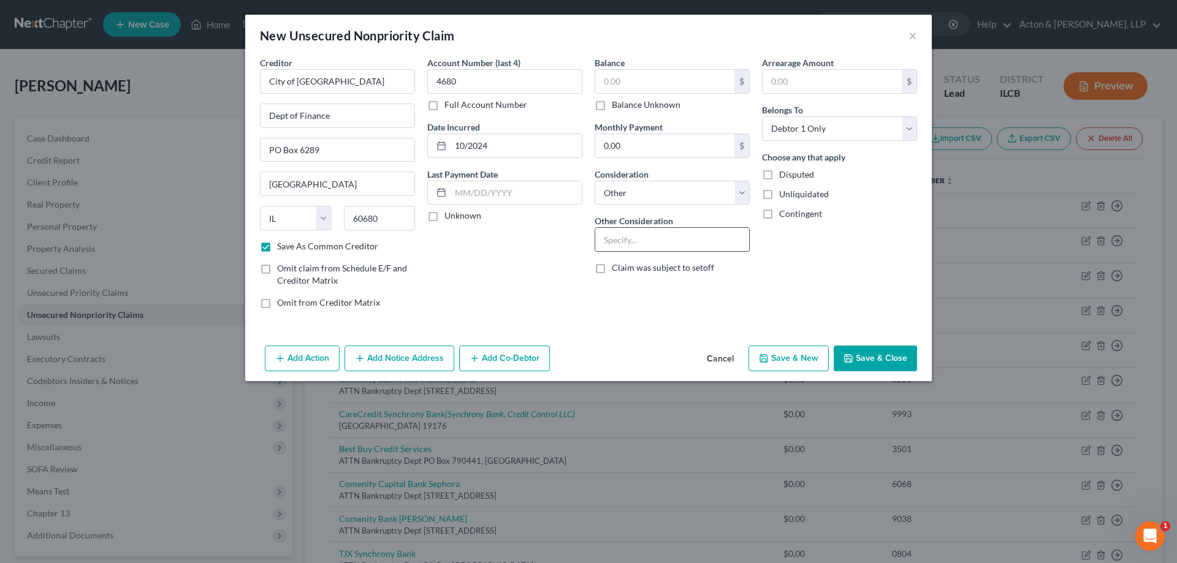
click at [628, 234] on input "text" at bounding box center [672, 239] width 154 height 23
click at [779, 174] on label "Disputed" at bounding box center [796, 175] width 35 height 12
click at [784, 174] on input "Disputed" at bounding box center [788, 173] width 8 height 8
click at [404, 360] on button "Add Notice Address" at bounding box center [399, 359] width 110 height 26
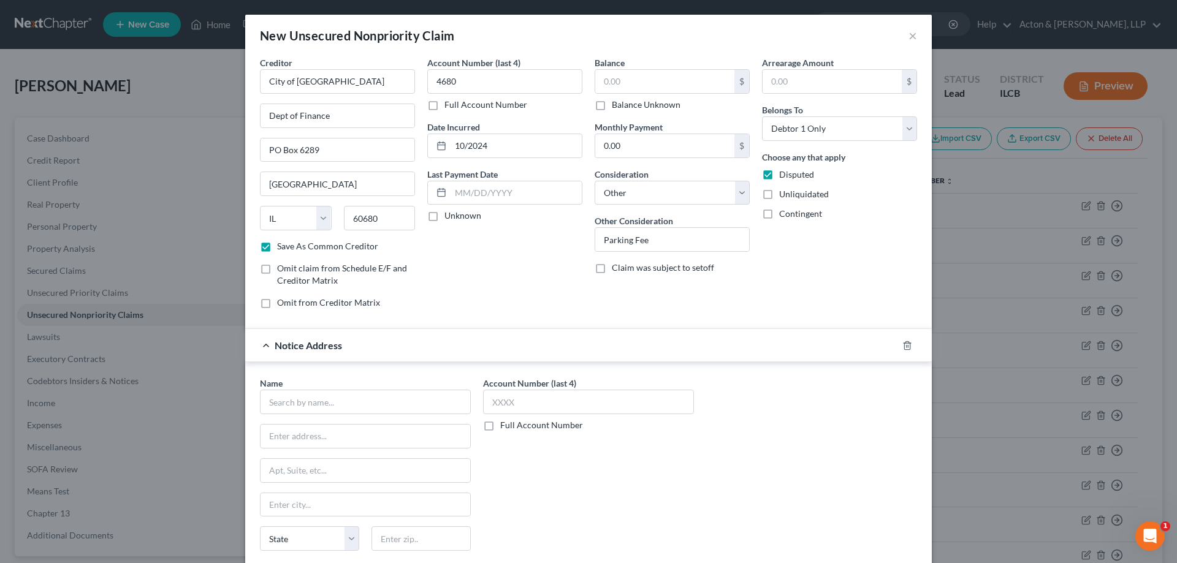
click at [264, 341] on div "Notice Address" at bounding box center [571, 345] width 652 height 32
click at [904, 343] on polyline "button" at bounding box center [907, 343] width 7 height 0
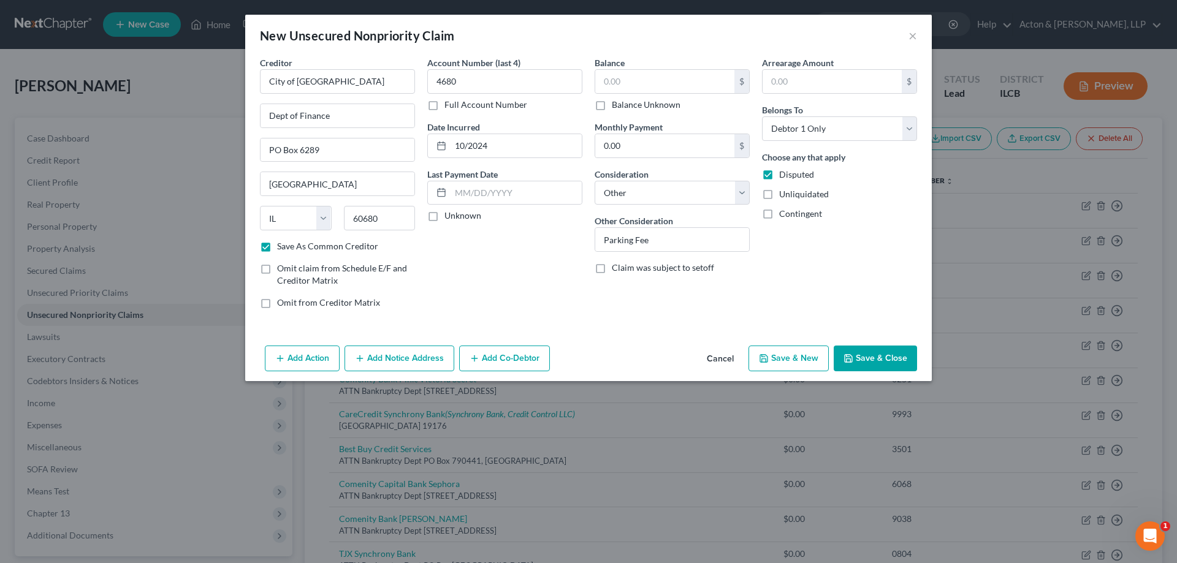
click at [869, 354] on button "Save & Close" at bounding box center [875, 359] width 83 height 26
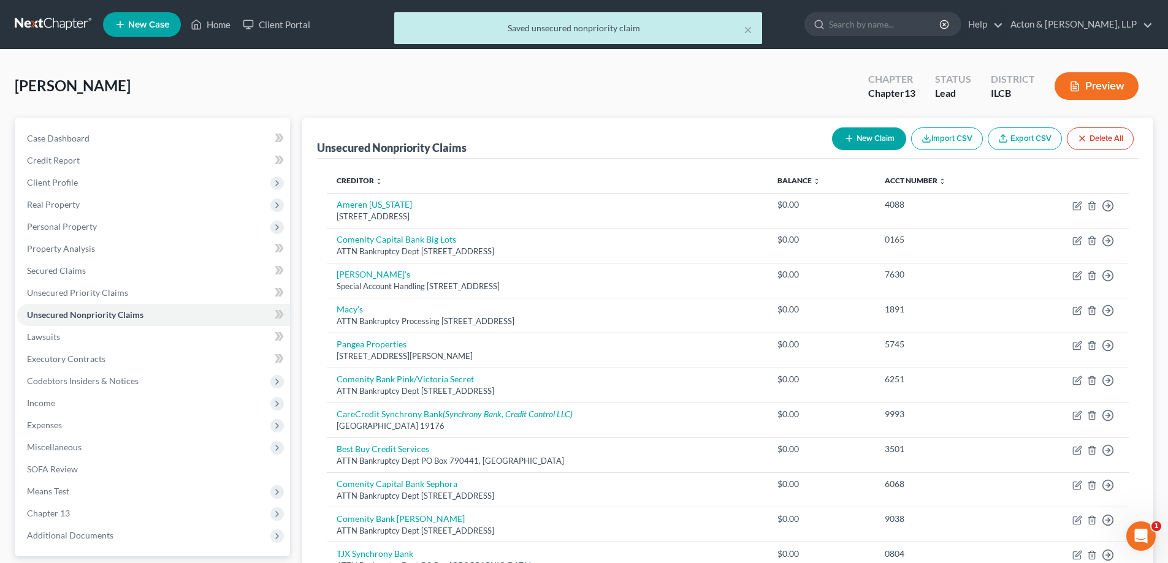
click at [870, 134] on button "New Claim" at bounding box center [869, 138] width 74 height 23
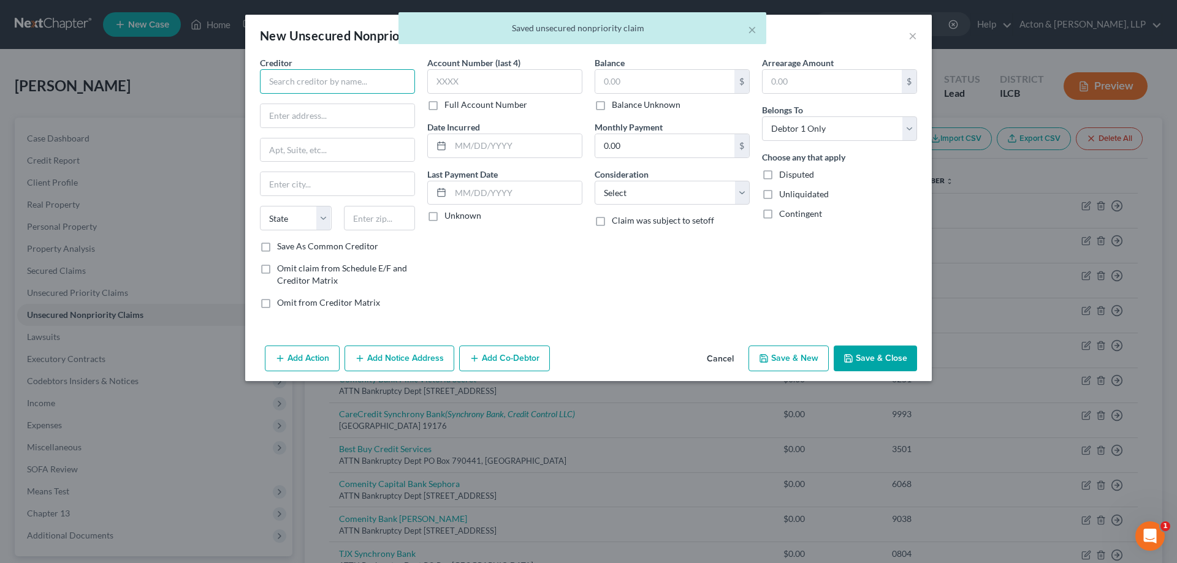
click at [303, 77] on input "text" at bounding box center [337, 81] width 155 height 25
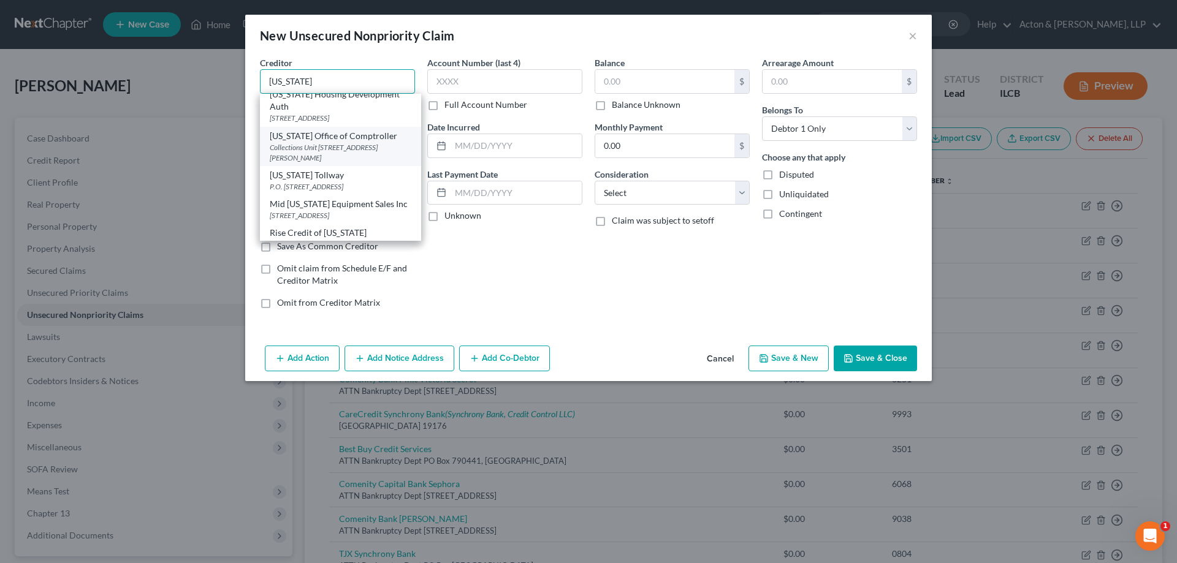
scroll to position [403, 0]
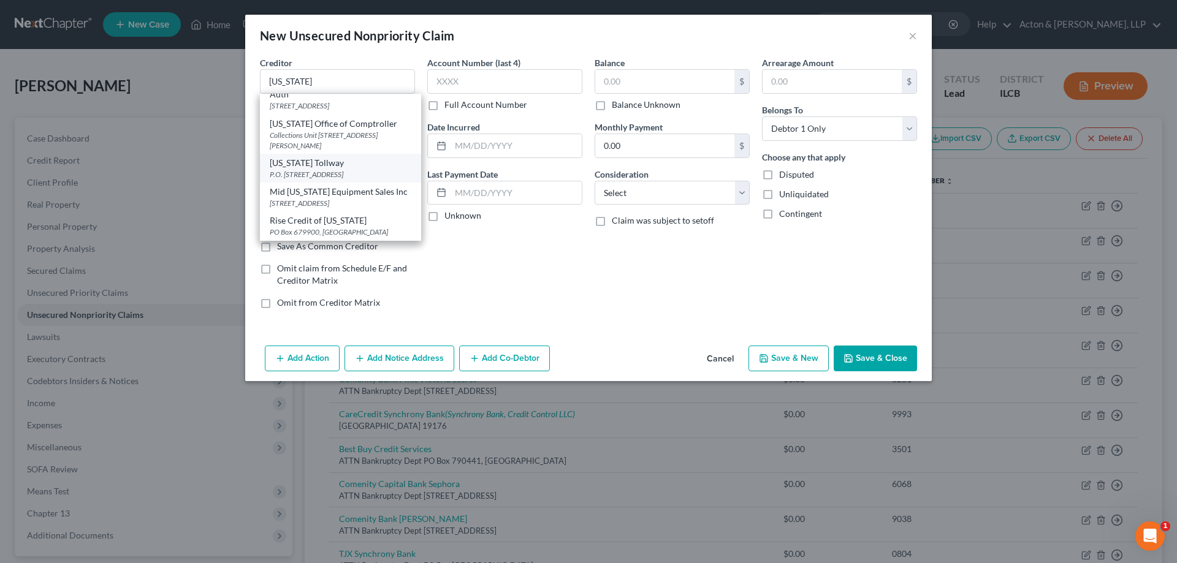
click at [297, 157] on div "[US_STATE] Tollway" at bounding box center [341, 163] width 142 height 12
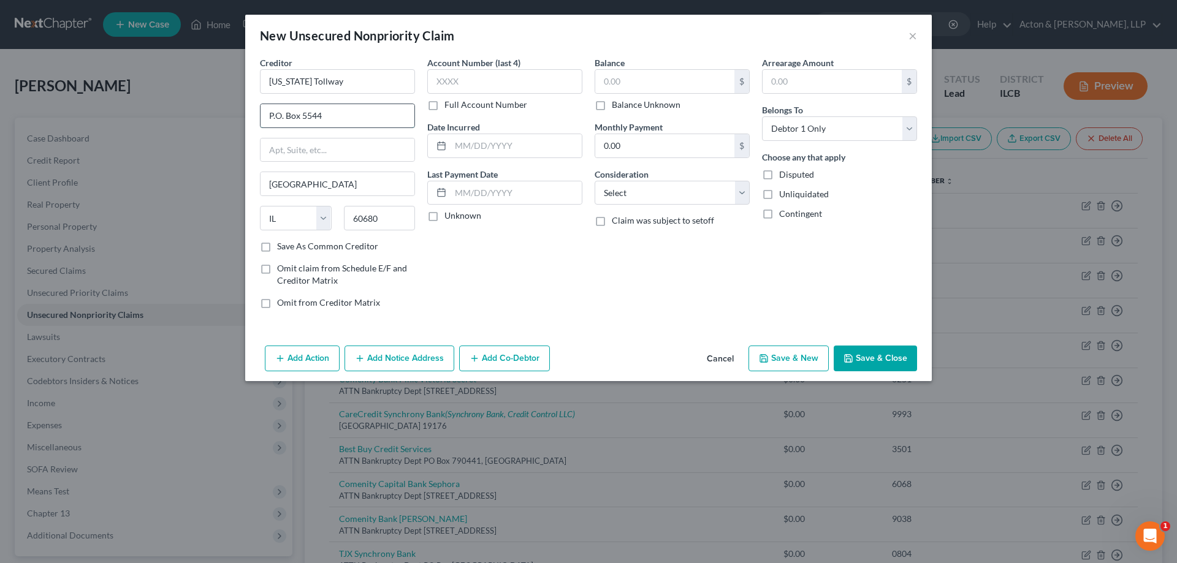
click at [272, 113] on input "P.O. Box 5544" at bounding box center [338, 115] width 154 height 23
click at [444, 79] on input "text" at bounding box center [504, 81] width 155 height 25
click at [491, 147] on input "text" at bounding box center [516, 145] width 131 height 23
click at [503, 254] on div "Account Number (last 4) 8226 Full Account Number Date Incurred 01/2025 Last Pay…" at bounding box center [504, 187] width 167 height 262
click at [676, 192] on select "Select Cable / Satellite Services Collection Agency Credit Card Debt Debt Couns…" at bounding box center [672, 193] width 155 height 25
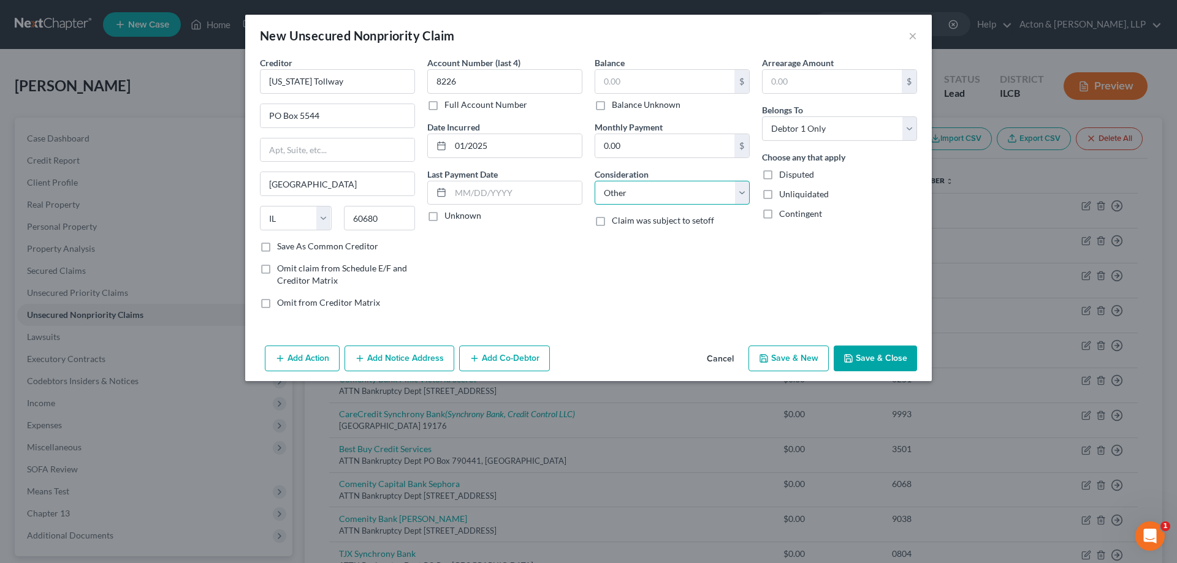
click at [595, 181] on select "Select Cable / Satellite Services Collection Agency Credit Card Debt Debt Couns…" at bounding box center [672, 193] width 155 height 25
click at [628, 243] on input "text" at bounding box center [672, 239] width 154 height 23
click at [381, 358] on button "Add Notice Address" at bounding box center [399, 359] width 110 height 26
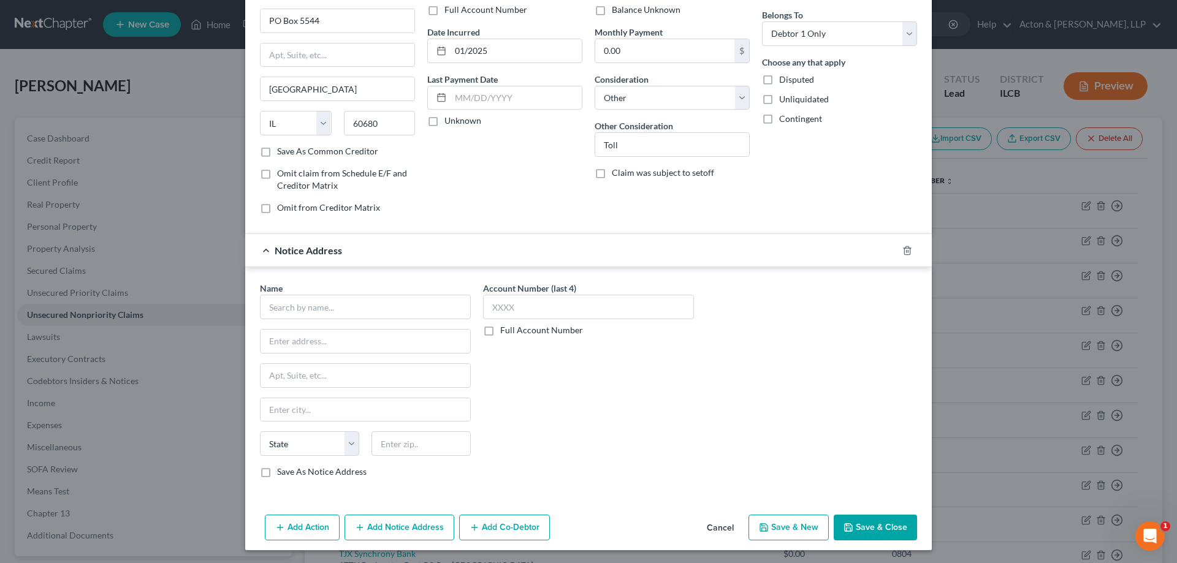
scroll to position [97, 0]
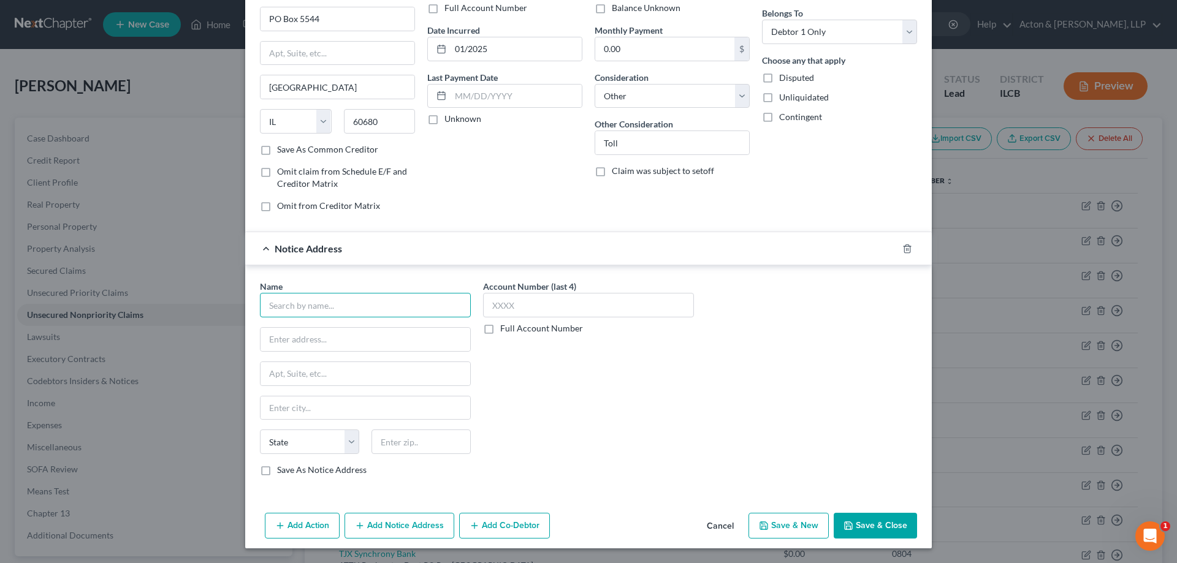
click at [289, 299] on input "text" at bounding box center [365, 305] width 211 height 25
click at [659, 409] on div "Account Number (last 4) Full Account Number" at bounding box center [588, 383] width 223 height 206
click at [277, 468] on label "Save As Notice Address" at bounding box center [321, 470] width 89 height 12
click at [282, 468] on input "Save As Notice Address" at bounding box center [286, 468] width 8 height 8
click at [489, 303] on input "text" at bounding box center [588, 305] width 211 height 25
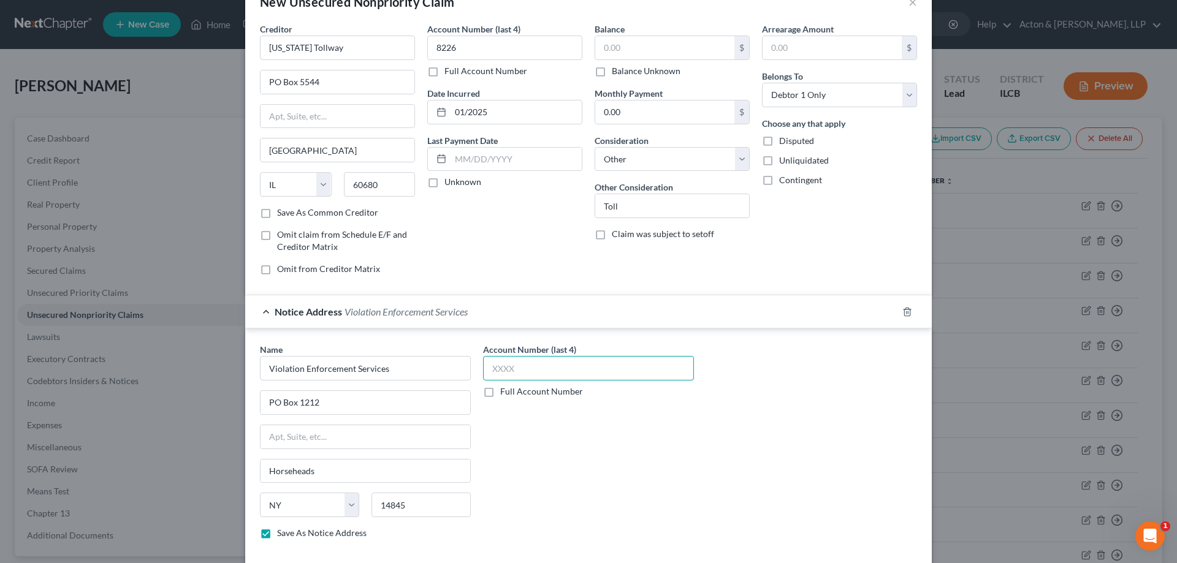
scroll to position [61, 0]
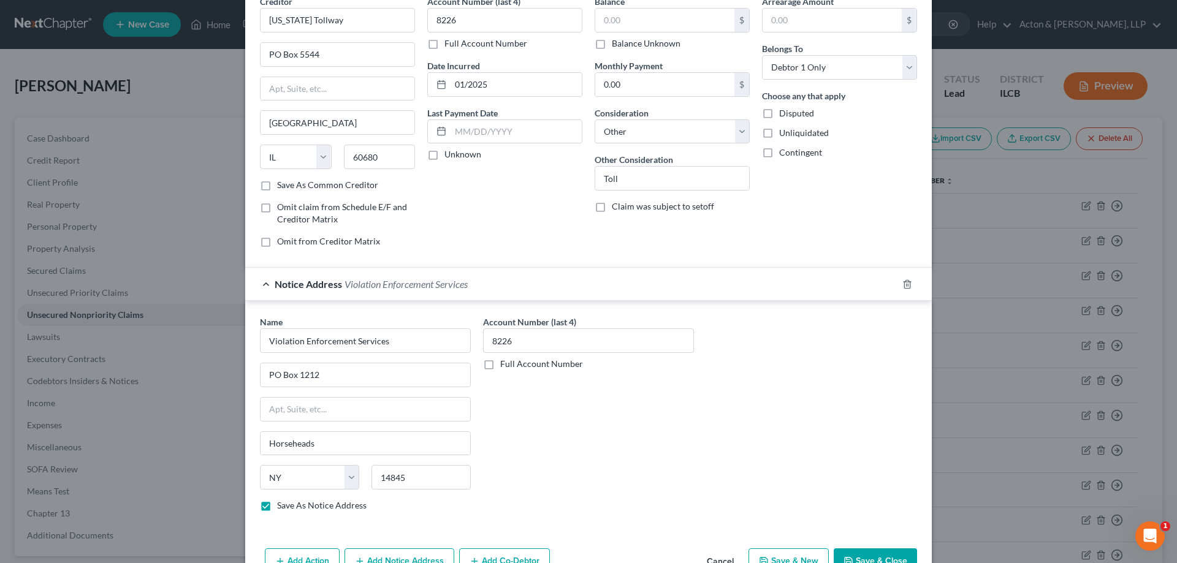
click at [514, 417] on div "Account Number (last 4) 8226 Full Account Number" at bounding box center [588, 419] width 223 height 206
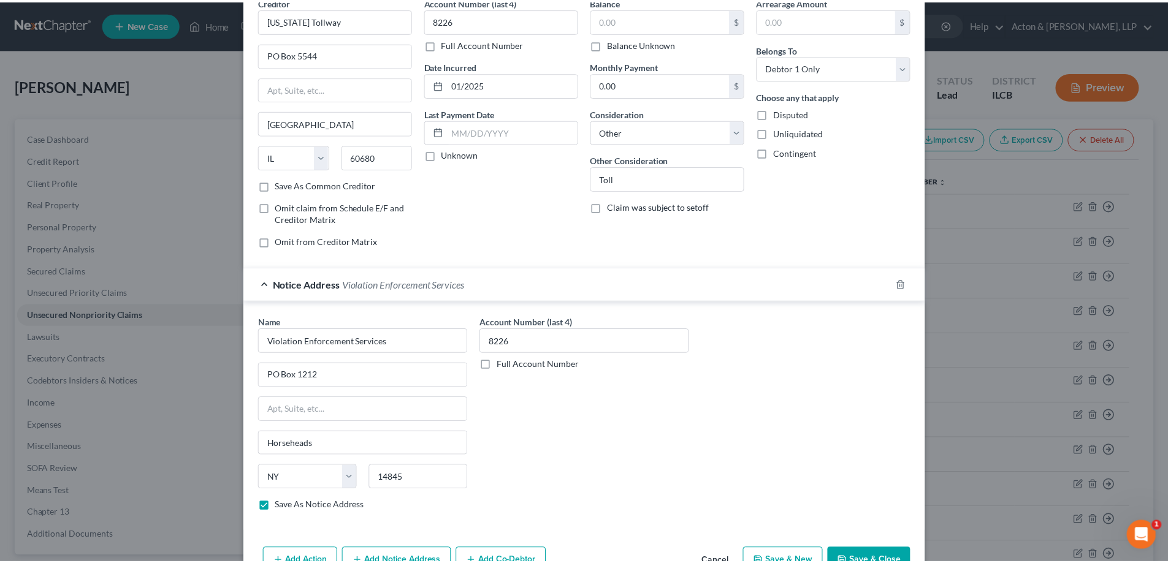
scroll to position [97, 0]
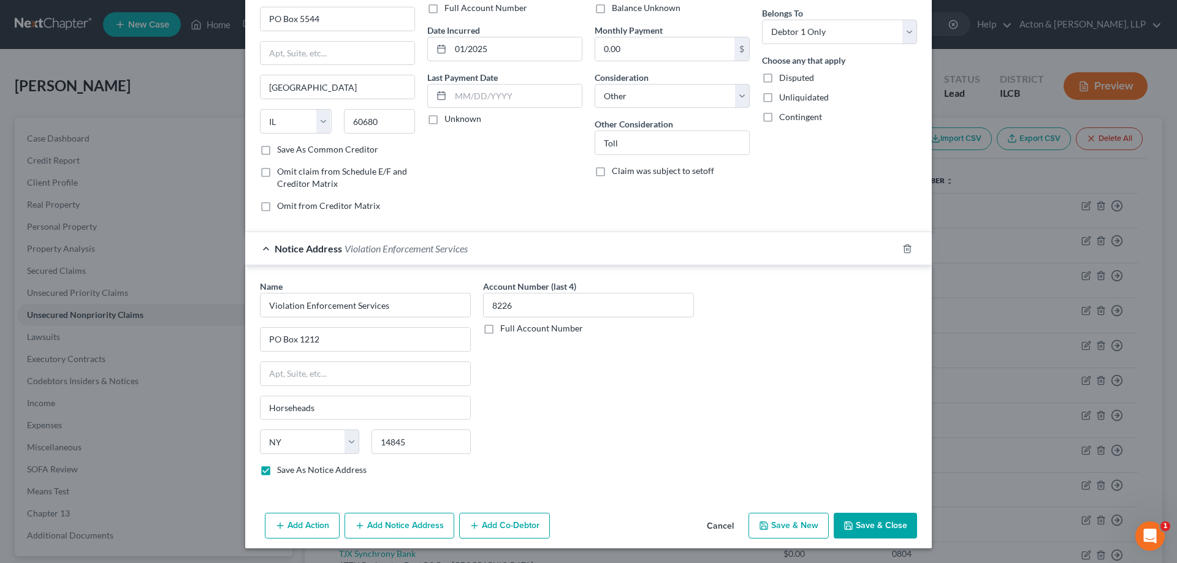
click at [860, 520] on button "Save & Close" at bounding box center [875, 526] width 83 height 26
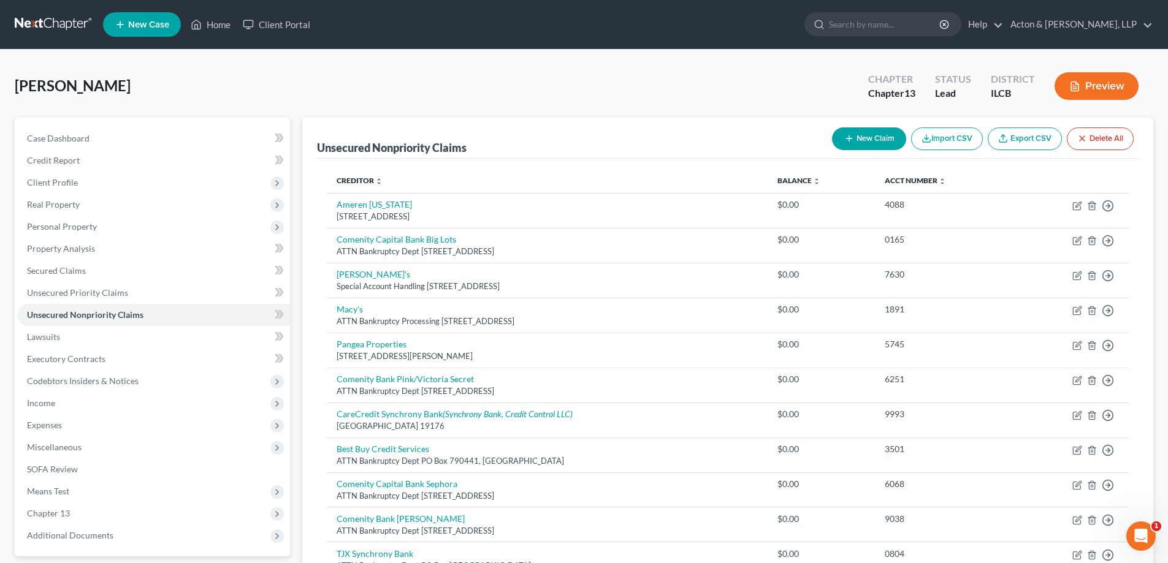
click at [877, 142] on button "New Claim" at bounding box center [869, 138] width 74 height 23
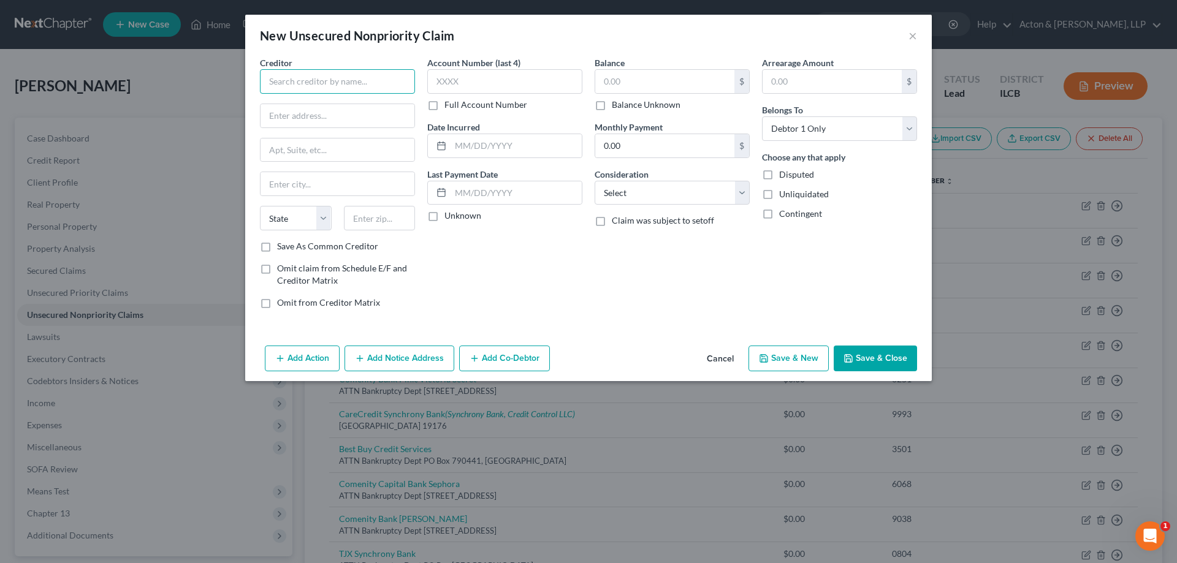
click at [299, 80] on input "text" at bounding box center [337, 81] width 155 height 25
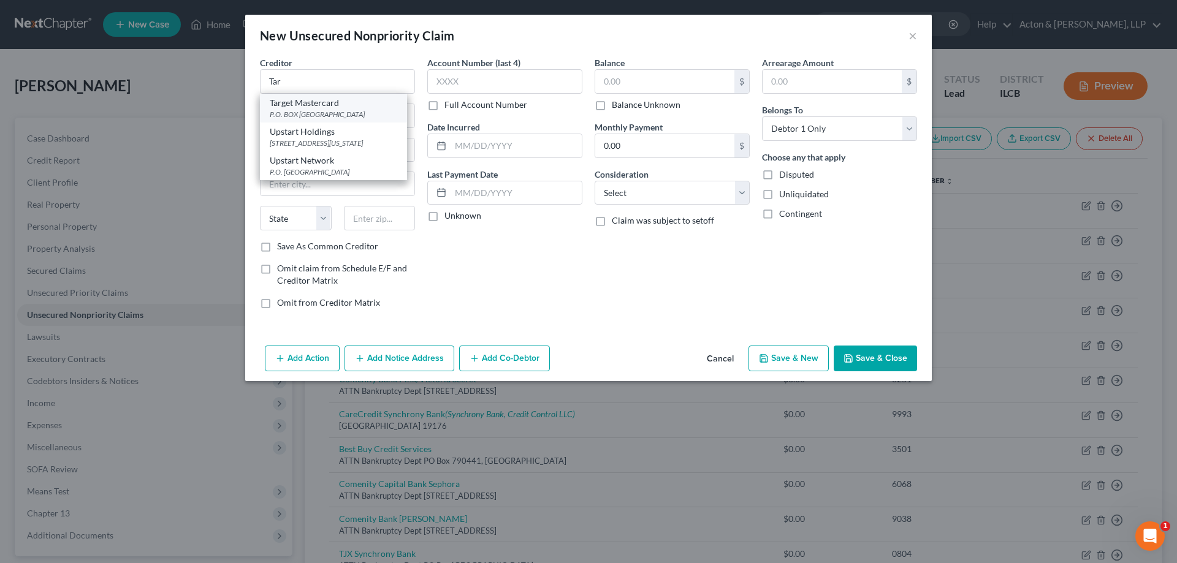
click at [316, 113] on div "P.O. BOX [GEOGRAPHIC_DATA]" at bounding box center [333, 114] width 127 height 10
click at [275, 119] on input "P.O. BOX 660170" at bounding box center [338, 115] width 154 height 23
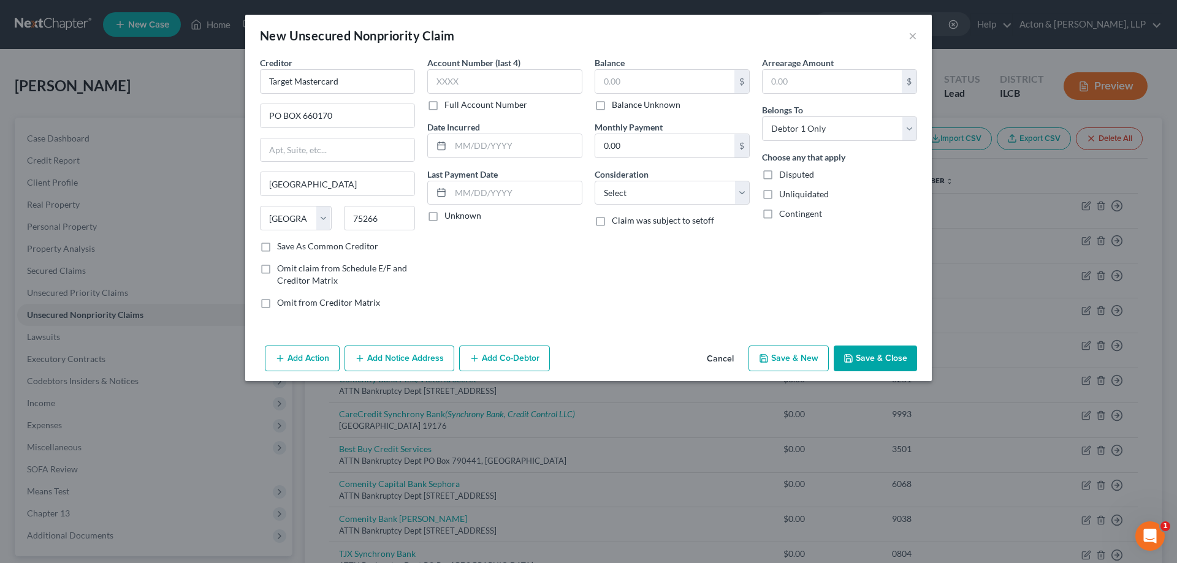
click at [546, 282] on div "Account Number (last 4) Full Account Number Date Incurred Last Payment Date Unk…" at bounding box center [504, 187] width 167 height 262
click at [430, 79] on input "text" at bounding box center [504, 81] width 155 height 25
click at [508, 143] on input "text" at bounding box center [516, 145] width 131 height 23
click at [533, 261] on div "Account Number (last 4) 0345 Full Account Number Date Incurred 05/2021 Last Pay…" at bounding box center [504, 187] width 167 height 262
click at [673, 191] on select "Select Cable / Satellite Services Collection Agency Credit Card Debt Debt Couns…" at bounding box center [672, 193] width 155 height 25
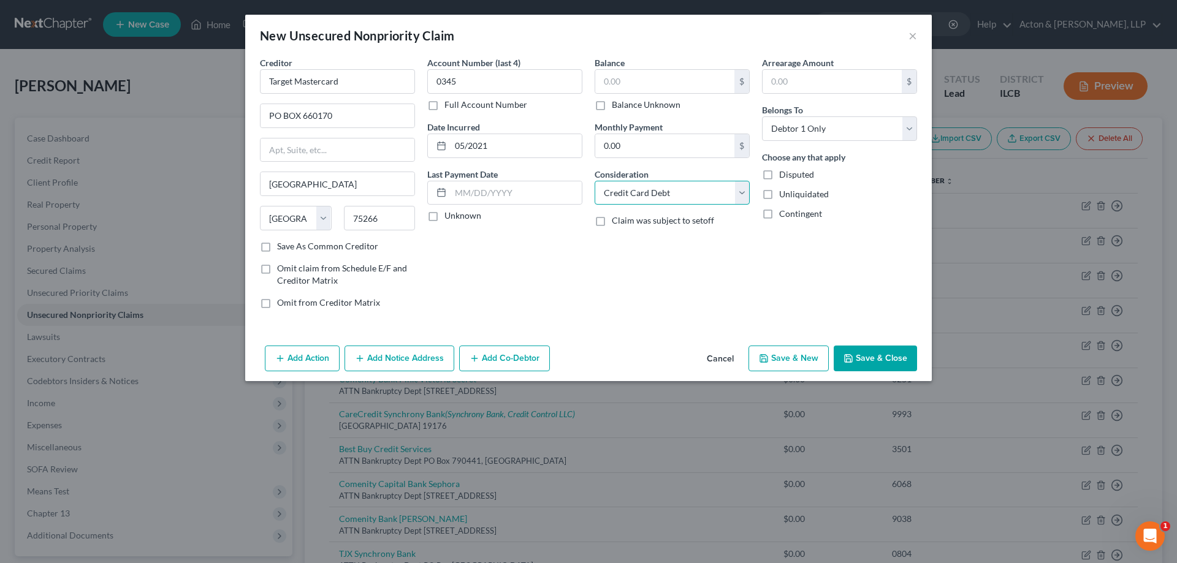
click at [595, 181] on select "Select Cable / Satellite Services Collection Agency Credit Card Debt Debt Couns…" at bounding box center [672, 193] width 155 height 25
click at [864, 353] on button "Save & Close" at bounding box center [875, 359] width 83 height 26
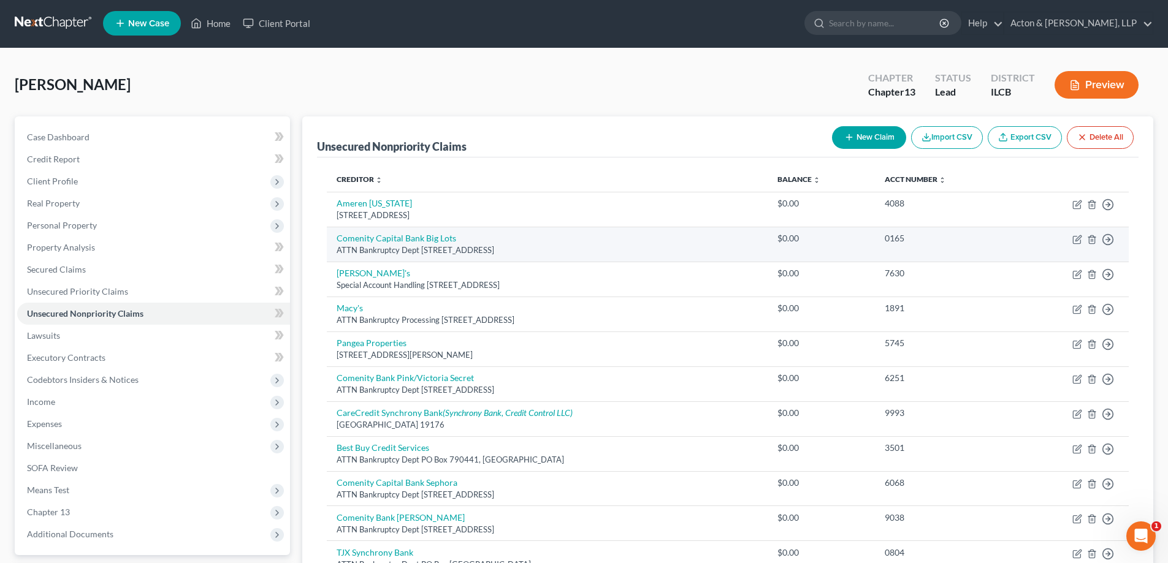
scroll to position [0, 0]
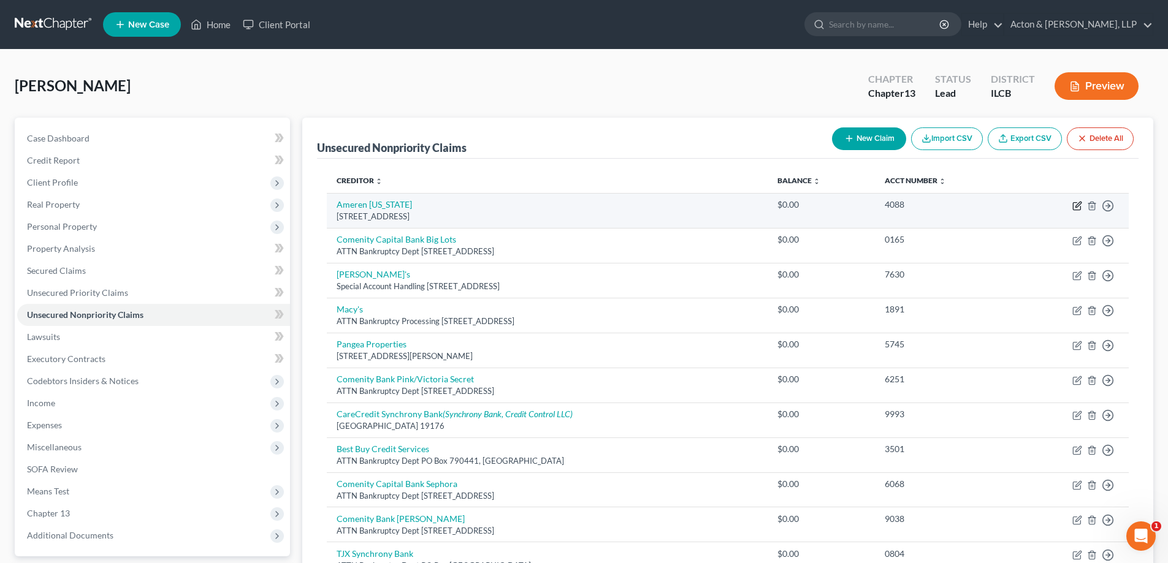
click at [1079, 207] on icon "button" at bounding box center [1077, 206] width 10 height 10
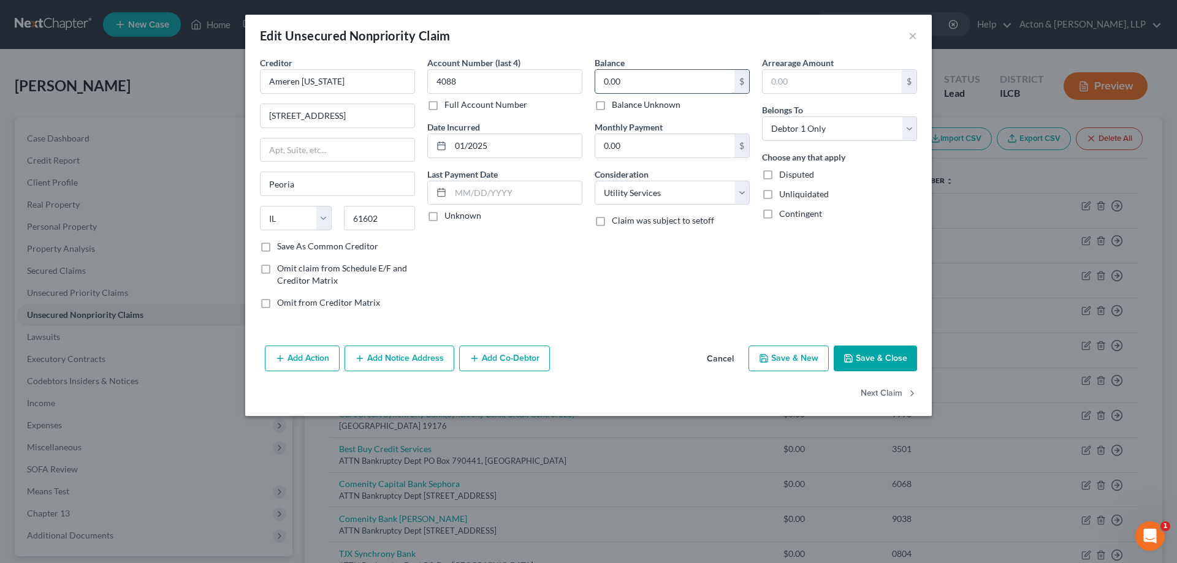
click at [600, 86] on input "0.00" at bounding box center [664, 81] width 139 height 23
click at [536, 283] on div "Account Number (last 4) 4088 Full Account Number Date Incurred 01/2025 Last Pay…" at bounding box center [504, 187] width 167 height 262
click at [870, 359] on button "Save & Close" at bounding box center [875, 359] width 83 height 26
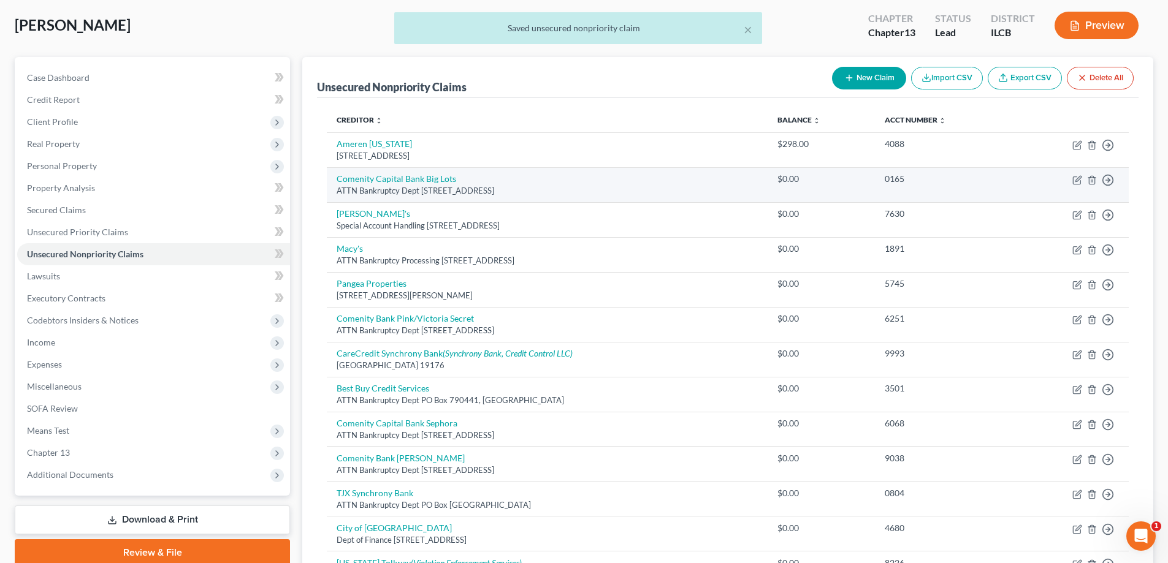
scroll to position [61, 0]
click at [1077, 177] on icon "button" at bounding box center [1077, 180] width 10 height 10
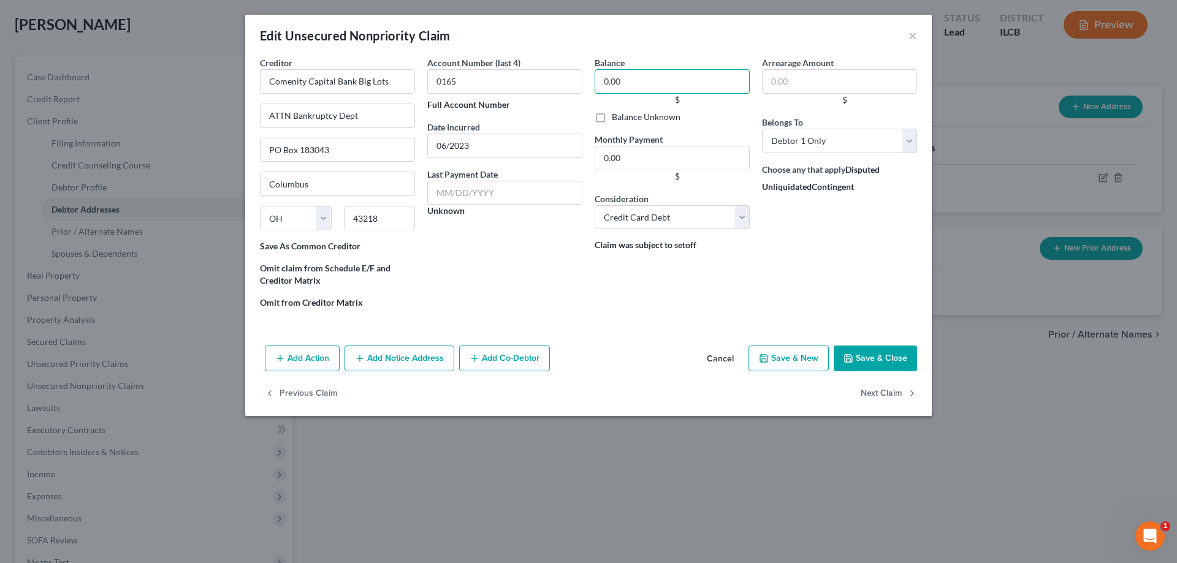
click at [600, 79] on input "0.00" at bounding box center [672, 81] width 155 height 25
click at [641, 278] on div "Balance 0.00 $ Balance Unknown Balance Undetermined 68 $ Balance Unknown Monthl…" at bounding box center [671, 187] width 167 height 262
click at [863, 359] on button "Save & Close" at bounding box center [875, 359] width 83 height 26
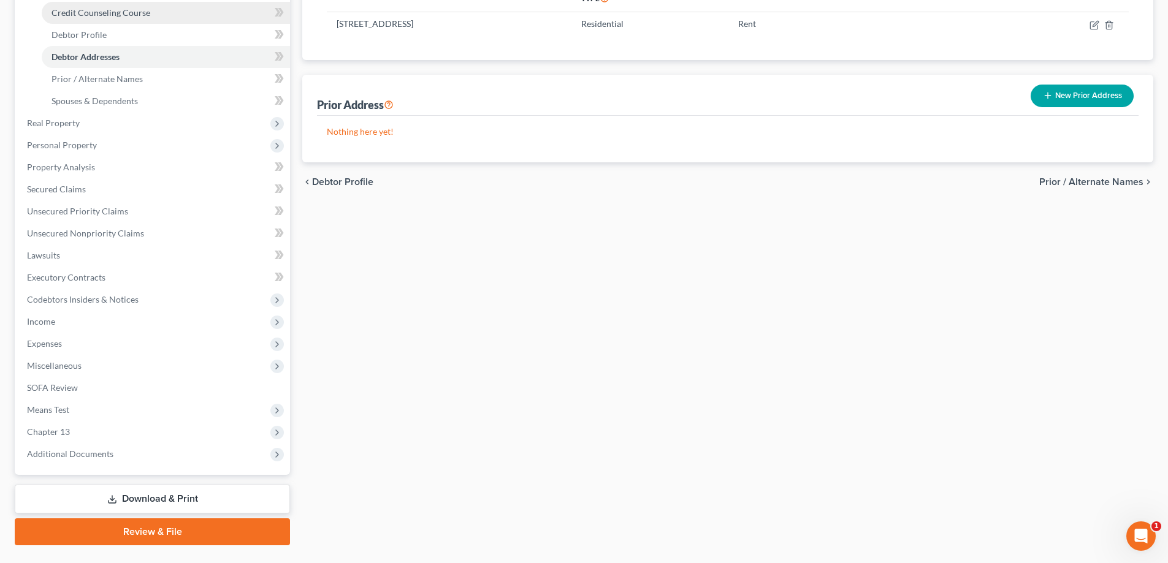
scroll to position [243, 0]
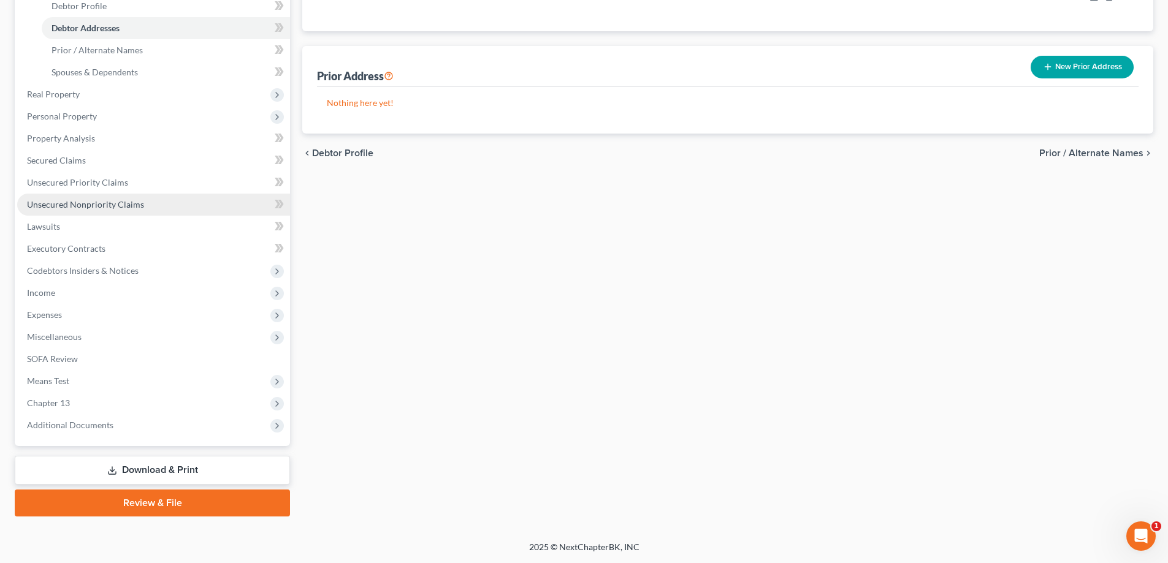
click at [82, 204] on span "Unsecured Nonpriority Claims" at bounding box center [85, 204] width 117 height 10
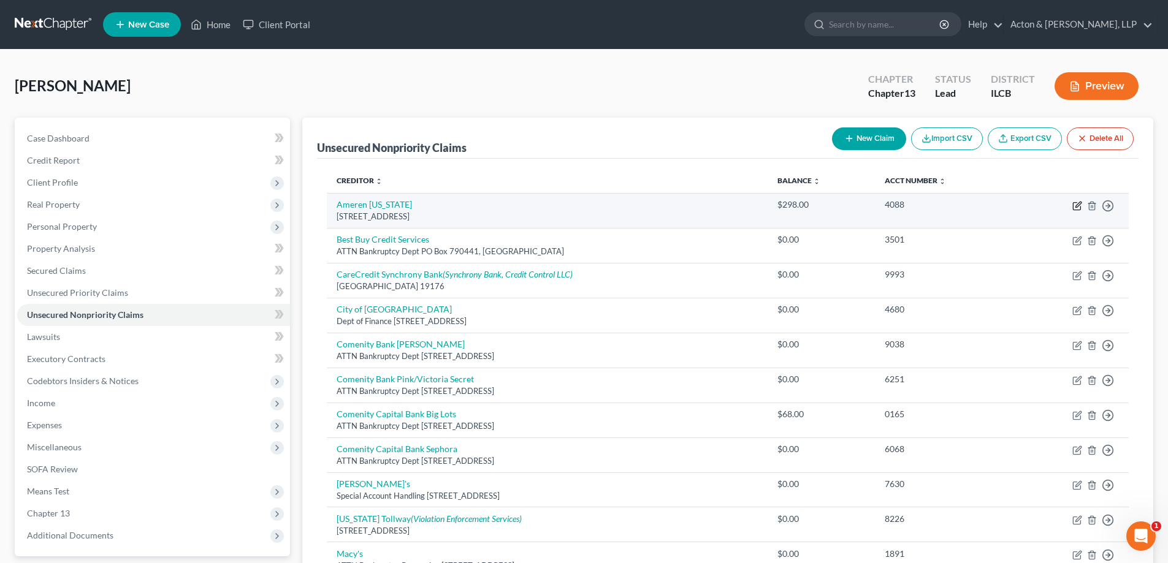
click at [1077, 205] on icon "button" at bounding box center [1077, 206] width 10 height 10
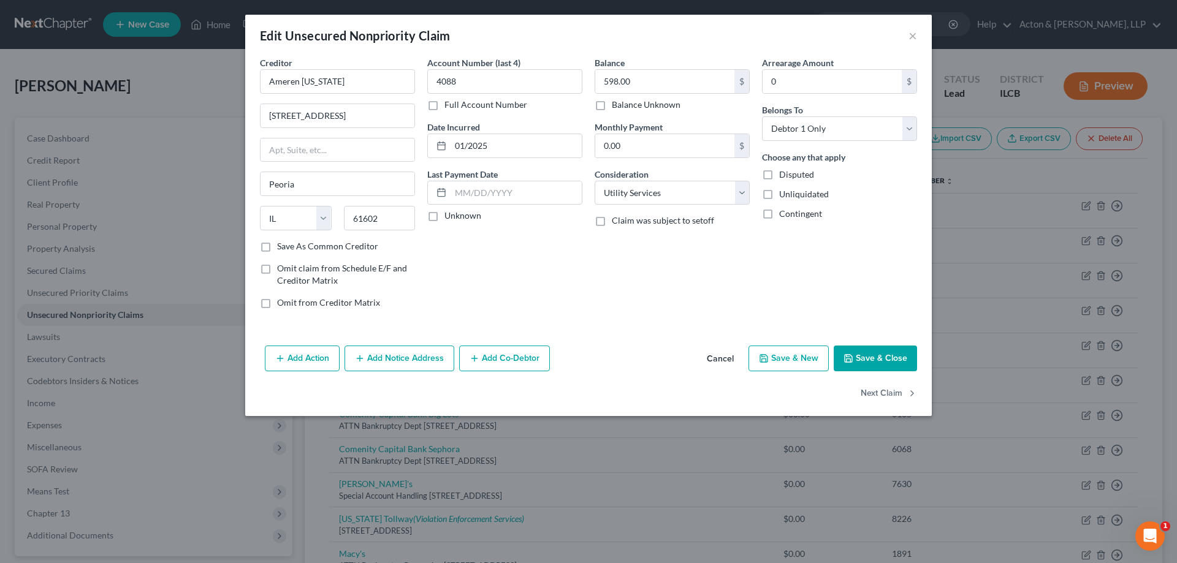
click at [880, 358] on button "Save & Close" at bounding box center [875, 359] width 83 height 26
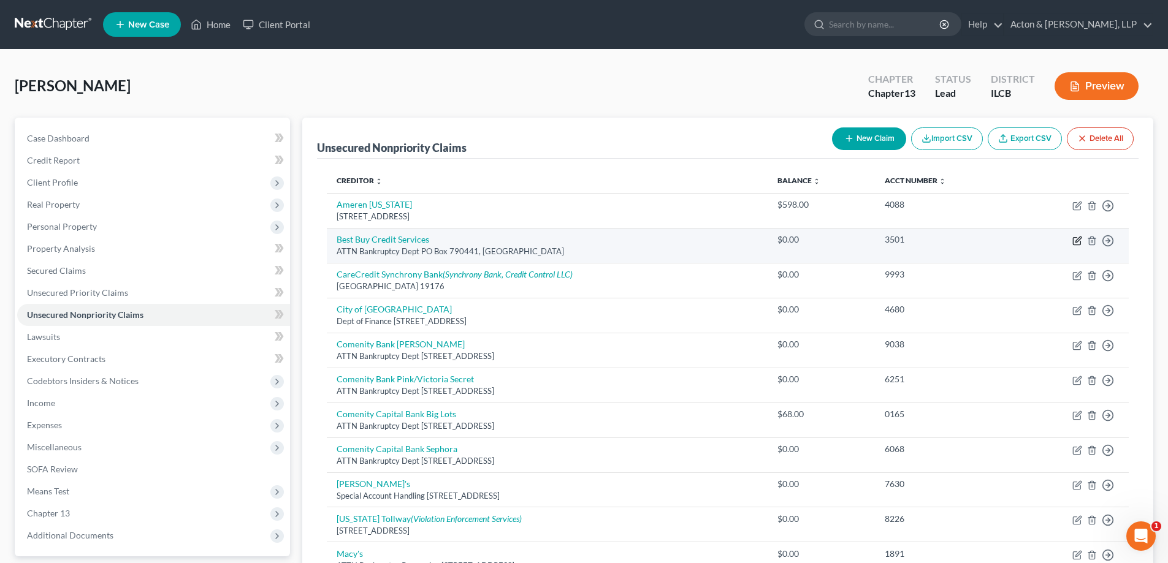
click at [1076, 242] on icon "button" at bounding box center [1078, 240] width 6 height 6
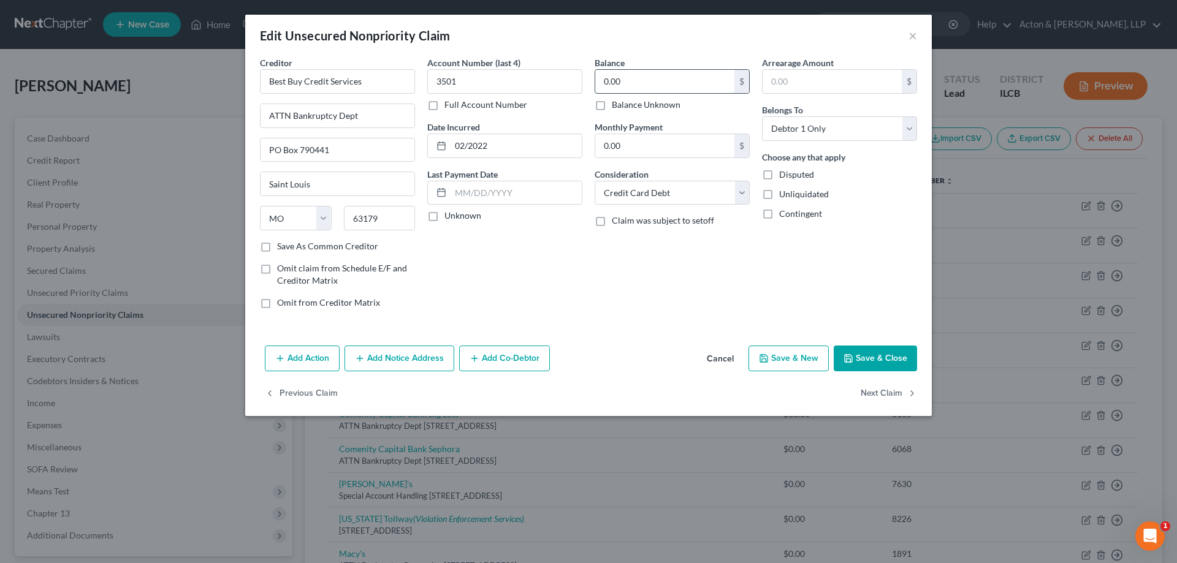
click at [609, 80] on input "0.00" at bounding box center [664, 81] width 139 height 23
click at [566, 276] on div "Account Number (last 4) 3501 Full Account Number Date Incurred 02/2022 Last Pay…" at bounding box center [504, 187] width 167 height 262
click at [871, 360] on button "Save & Close" at bounding box center [875, 359] width 83 height 26
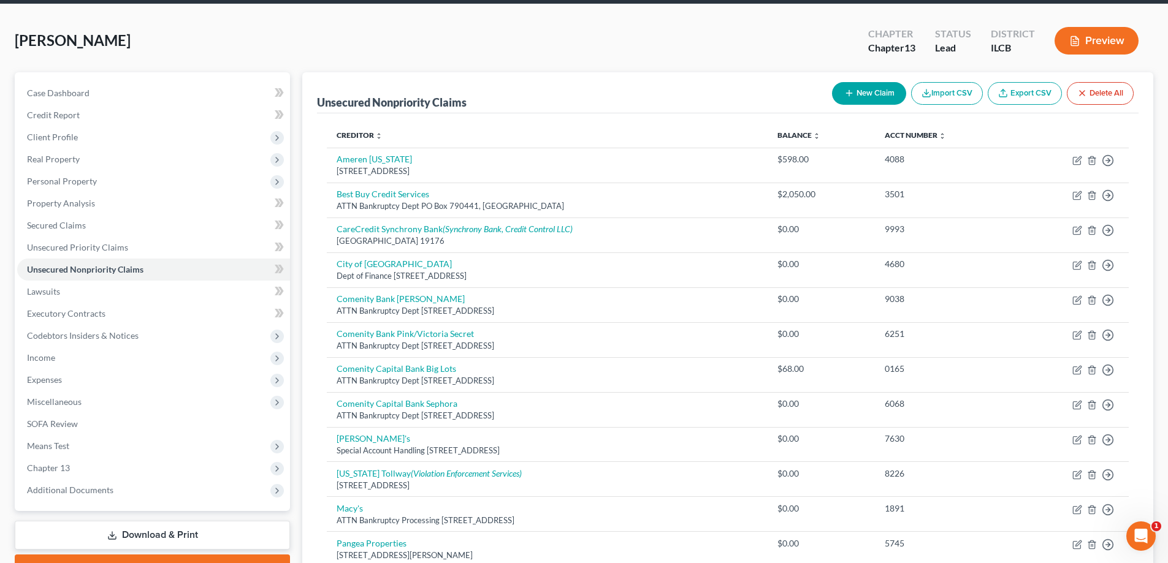
scroll to position [123, 0]
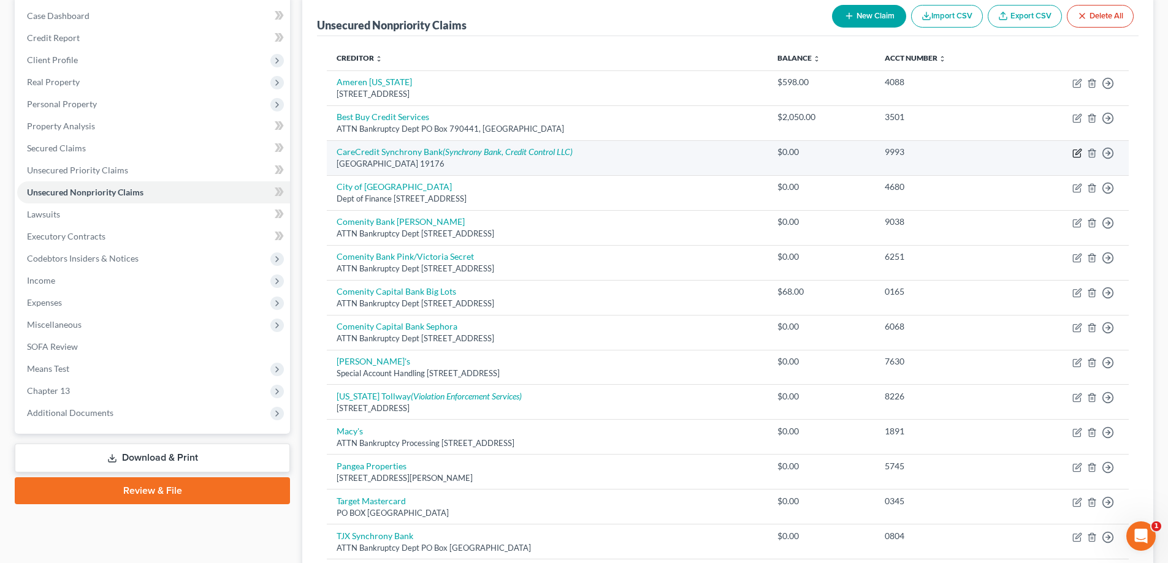
click at [1078, 153] on icon "button" at bounding box center [1078, 152] width 6 height 6
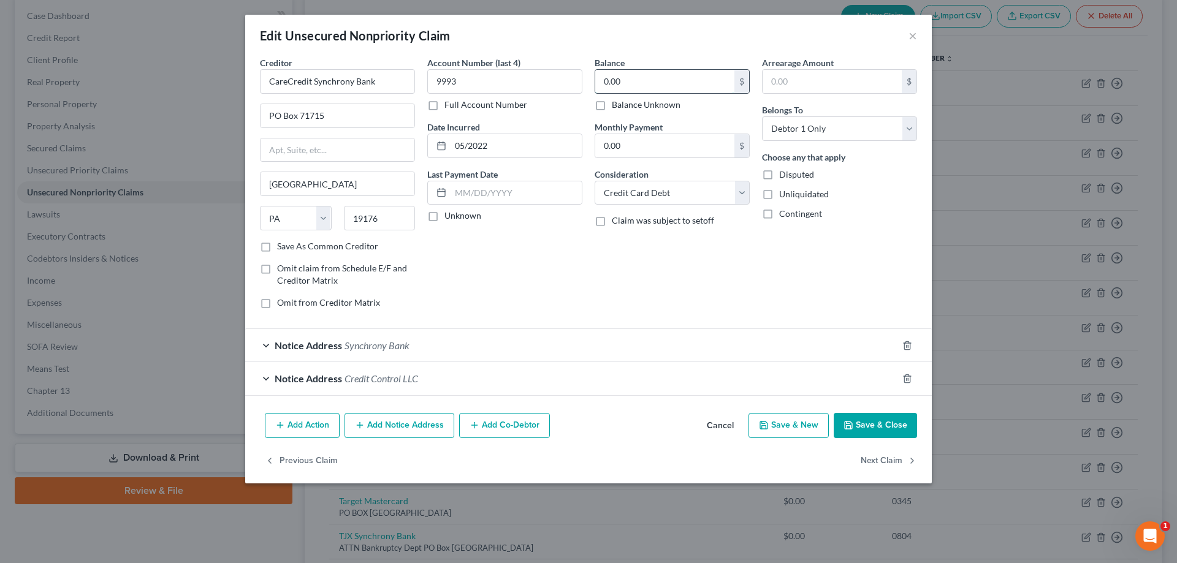
click at [601, 72] on input "0.00" at bounding box center [664, 81] width 139 height 23
click at [660, 271] on div "Balance 2,658.00 $ Balance Unknown Balance Undetermined 2,658 $ Balance Unknown…" at bounding box center [671, 187] width 167 height 262
click at [869, 423] on button "Save & Close" at bounding box center [875, 426] width 83 height 26
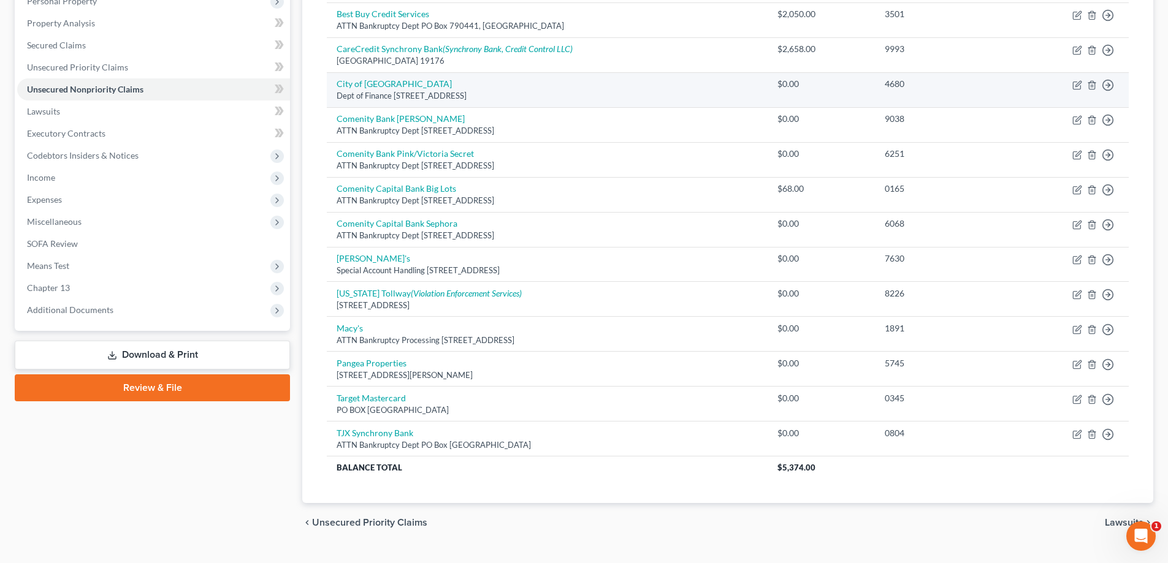
scroll to position [245, 0]
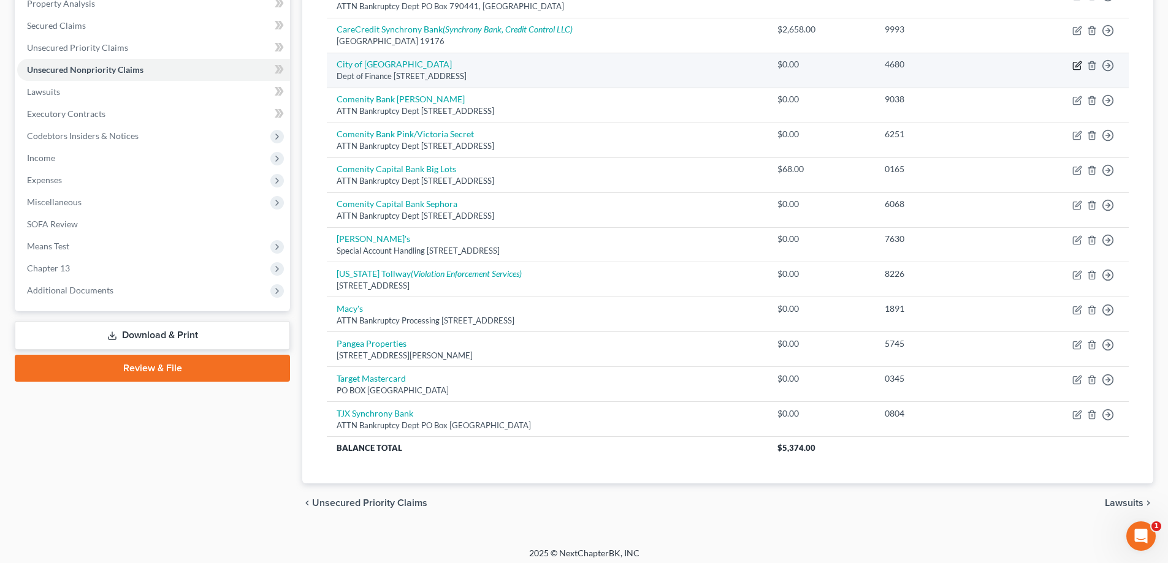
click at [1075, 65] on icon "button" at bounding box center [1077, 66] width 10 height 10
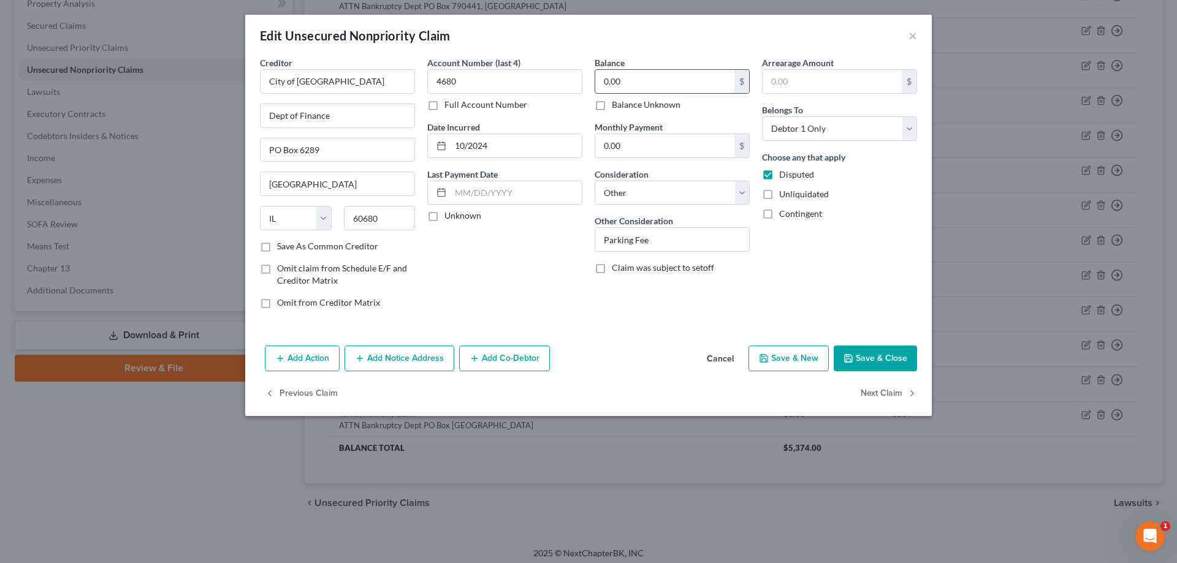
click at [601, 81] on input "0.00" at bounding box center [664, 81] width 139 height 23
click at [651, 284] on div "Balance 75.00 $ Balance Unknown Balance Undetermined 75 $ Balance Unknown Month…" at bounding box center [671, 187] width 167 height 262
click at [779, 172] on label "Disputed" at bounding box center [796, 175] width 35 height 12
click at [784, 172] on input "Disputed" at bounding box center [788, 173] width 8 height 8
click at [875, 359] on button "Save & Close" at bounding box center [875, 359] width 83 height 26
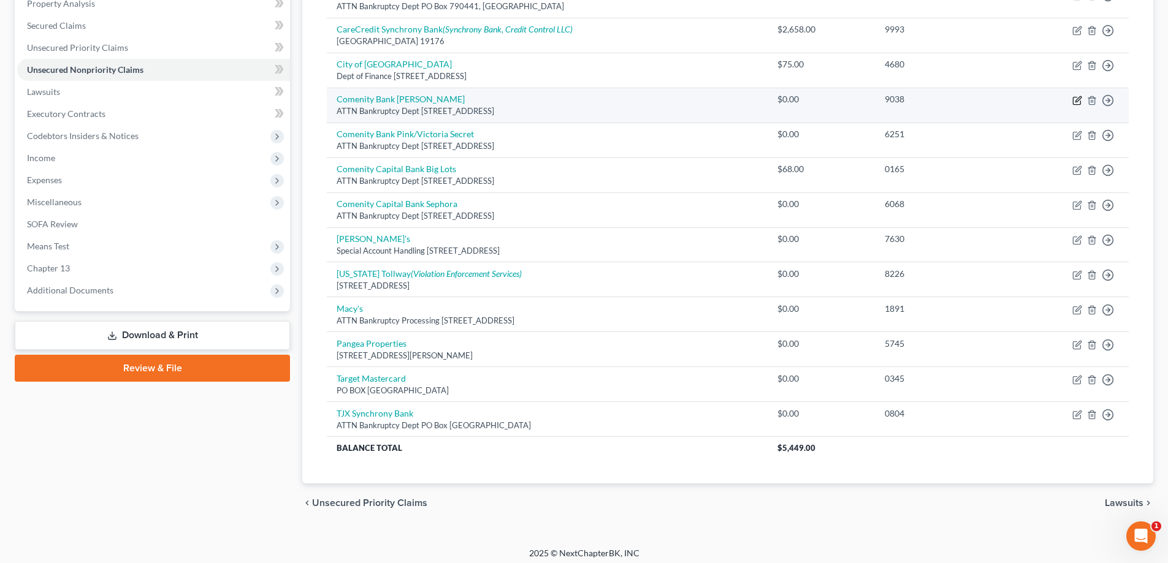
click at [1075, 101] on icon "button" at bounding box center [1077, 101] width 10 height 10
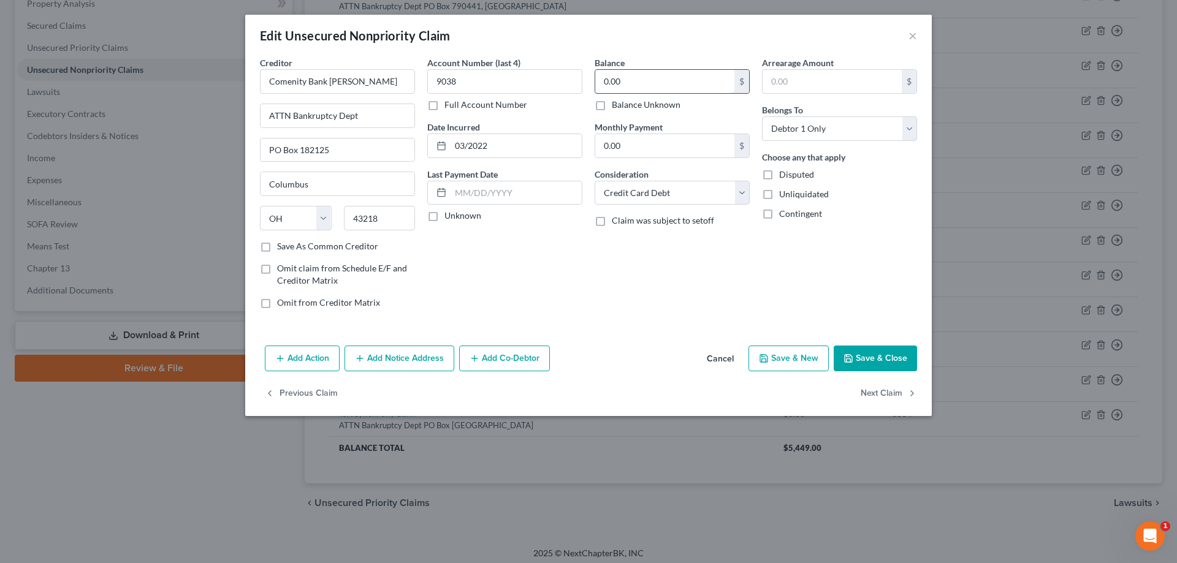
click at [598, 82] on input "0.00" at bounding box center [664, 81] width 139 height 23
click at [663, 256] on div "Balance 730.00 $ Balance Unknown Balance Undetermined 730 $ Balance Unknown Mon…" at bounding box center [671, 187] width 167 height 262
click at [870, 363] on button "Save & Close" at bounding box center [875, 359] width 83 height 26
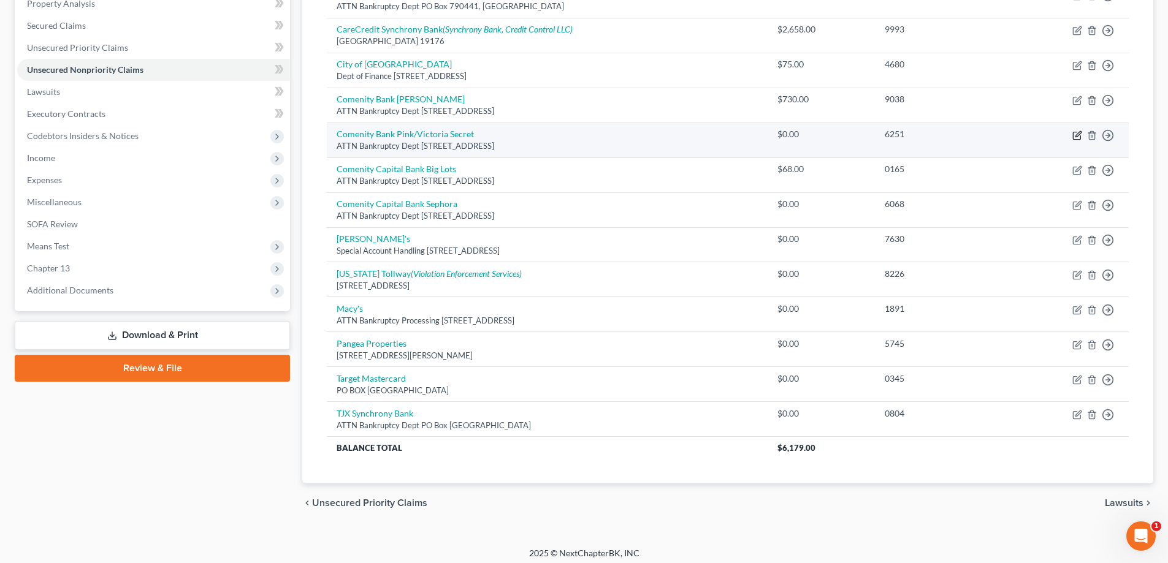
click at [1076, 135] on icon "button" at bounding box center [1077, 136] width 10 height 10
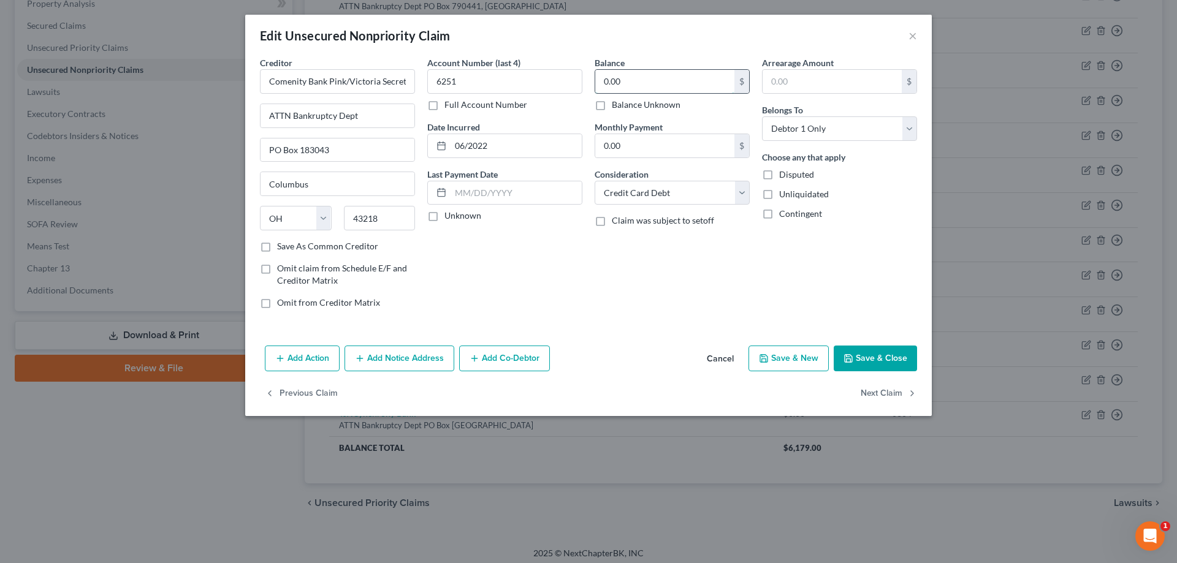
click at [601, 79] on input "0.00" at bounding box center [664, 81] width 139 height 23
click at [588, 287] on div "Balance 421.00 $ Balance Unknown Balance Undetermined 421 $ Balance Unknown Mon…" at bounding box center [671, 187] width 167 height 262
click at [861, 354] on button "Save & Close" at bounding box center [875, 359] width 83 height 26
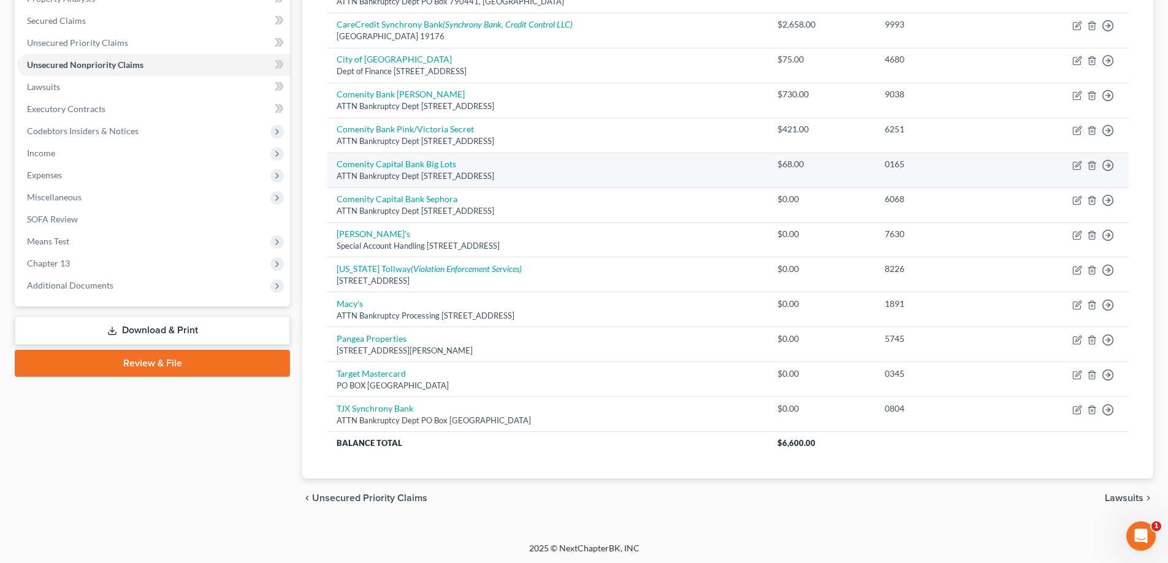
scroll to position [251, 0]
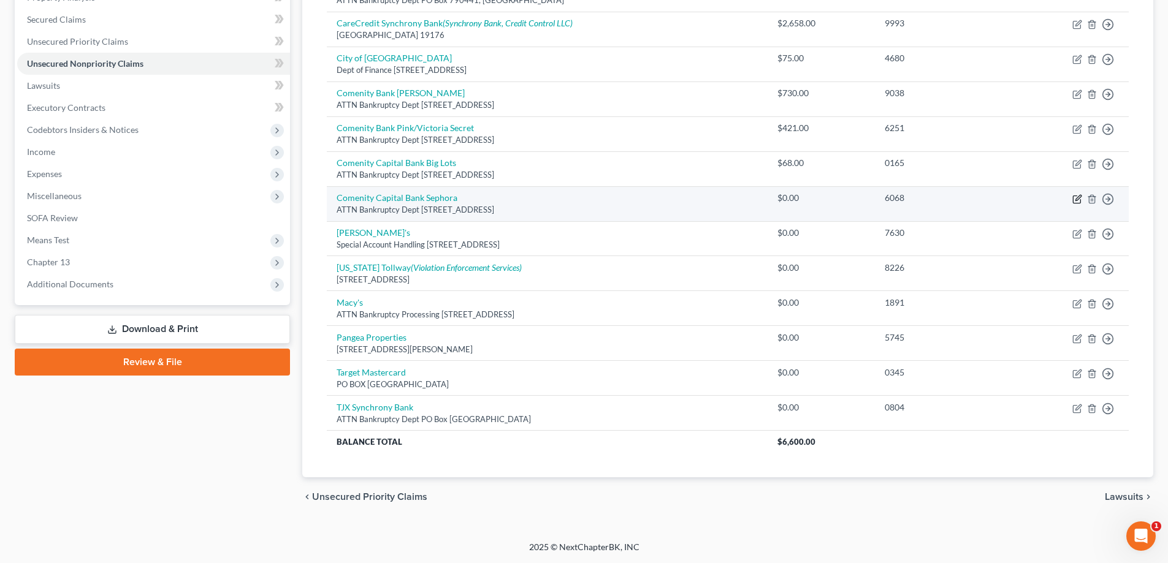
click at [1075, 199] on icon "button" at bounding box center [1077, 199] width 10 height 10
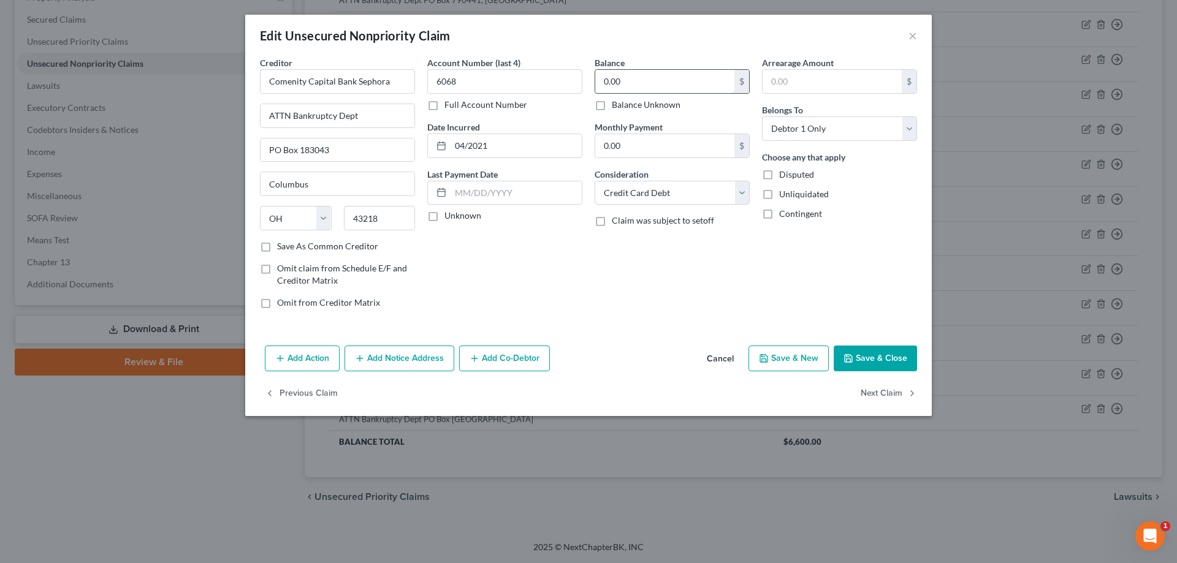
click at [607, 81] on input "0.00" at bounding box center [664, 81] width 139 height 23
click at [711, 272] on div "Balance 355.00 $ Balance Unknown Balance Undetermined 355 $ Balance Unknown Mon…" at bounding box center [671, 187] width 167 height 262
click at [870, 357] on button "Save & Close" at bounding box center [875, 359] width 83 height 26
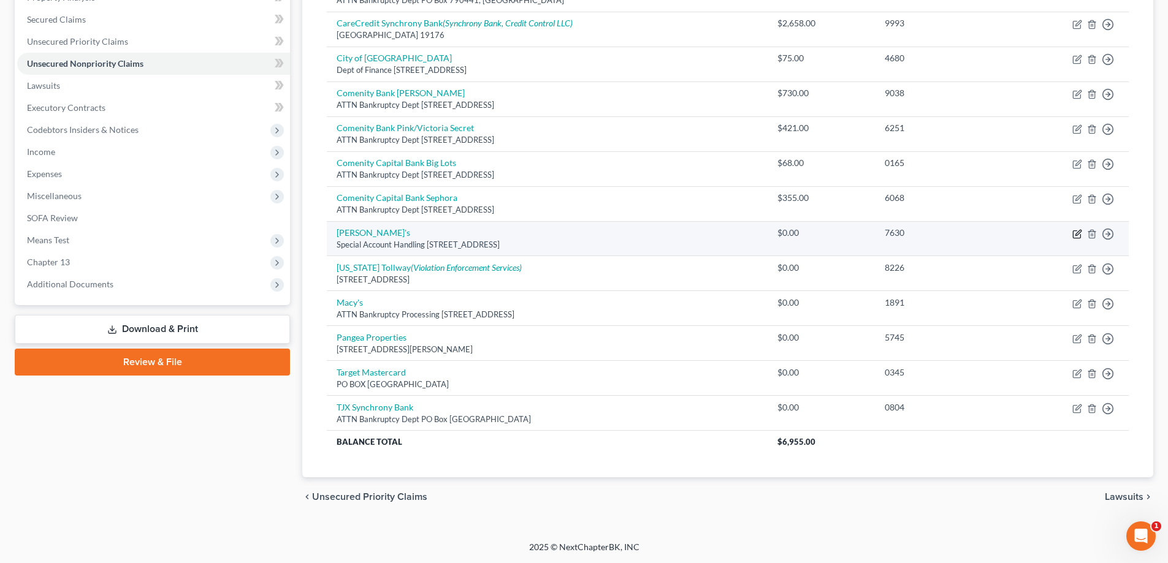
click at [1074, 234] on icon "button" at bounding box center [1077, 234] width 10 height 10
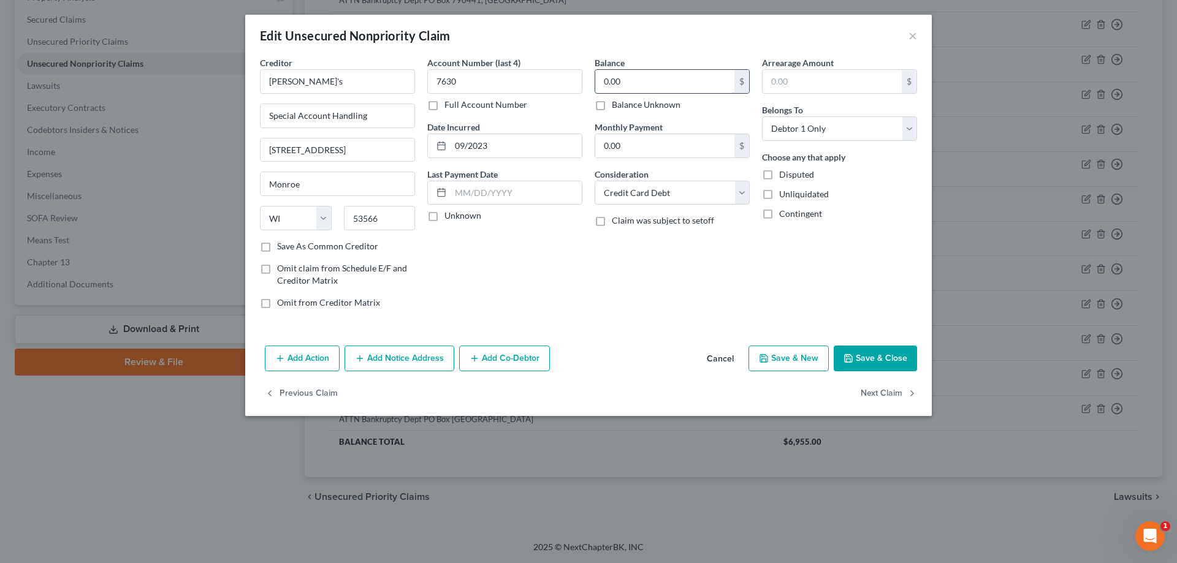
click at [633, 84] on input "0.00" at bounding box center [664, 81] width 139 height 23
click at [631, 291] on div "Balance 359.00 $ Balance Unknown Balance Undetermined 359 $ Balance Unknown Mon…" at bounding box center [671, 187] width 167 height 262
click at [874, 365] on button "Save & Close" at bounding box center [875, 359] width 83 height 26
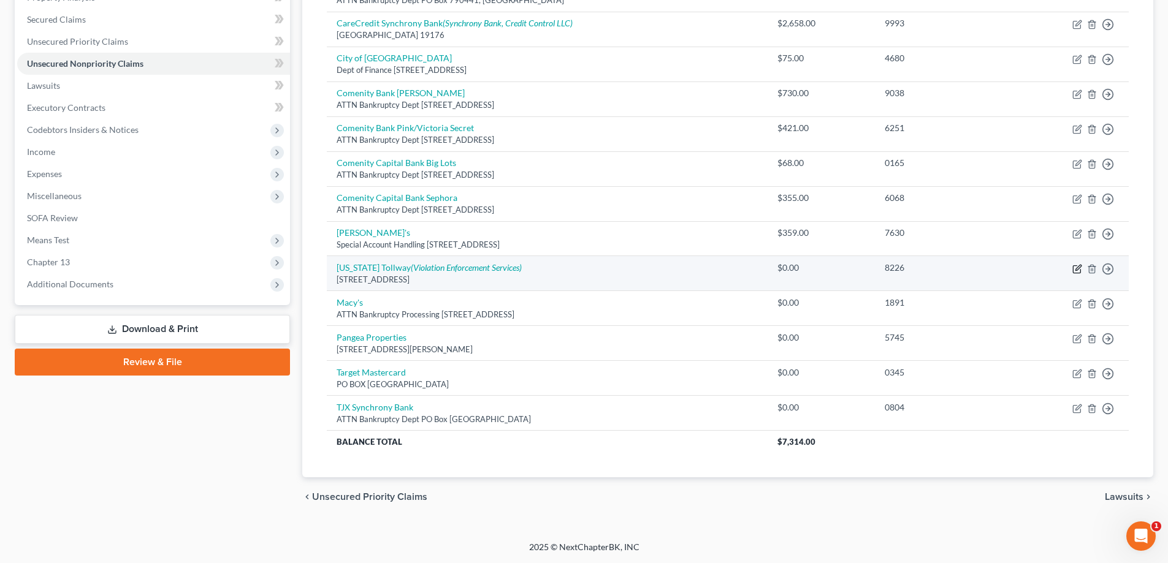
click at [1075, 268] on icon "button" at bounding box center [1077, 269] width 10 height 10
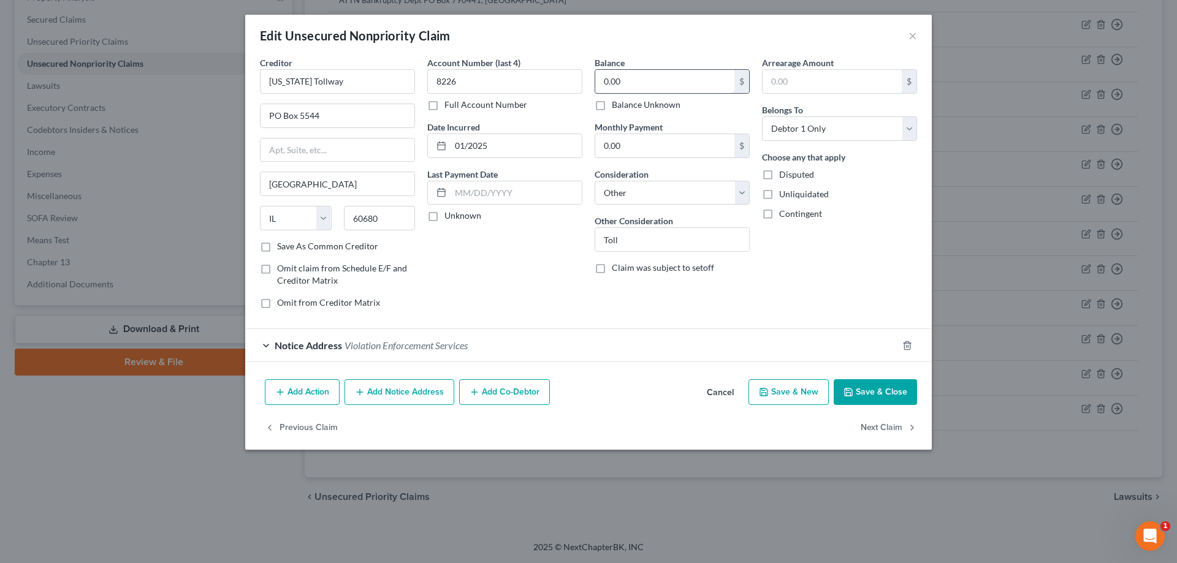
click at [603, 78] on input "0.00" at bounding box center [664, 81] width 139 height 23
click at [889, 397] on button "Save & Close" at bounding box center [875, 392] width 83 height 26
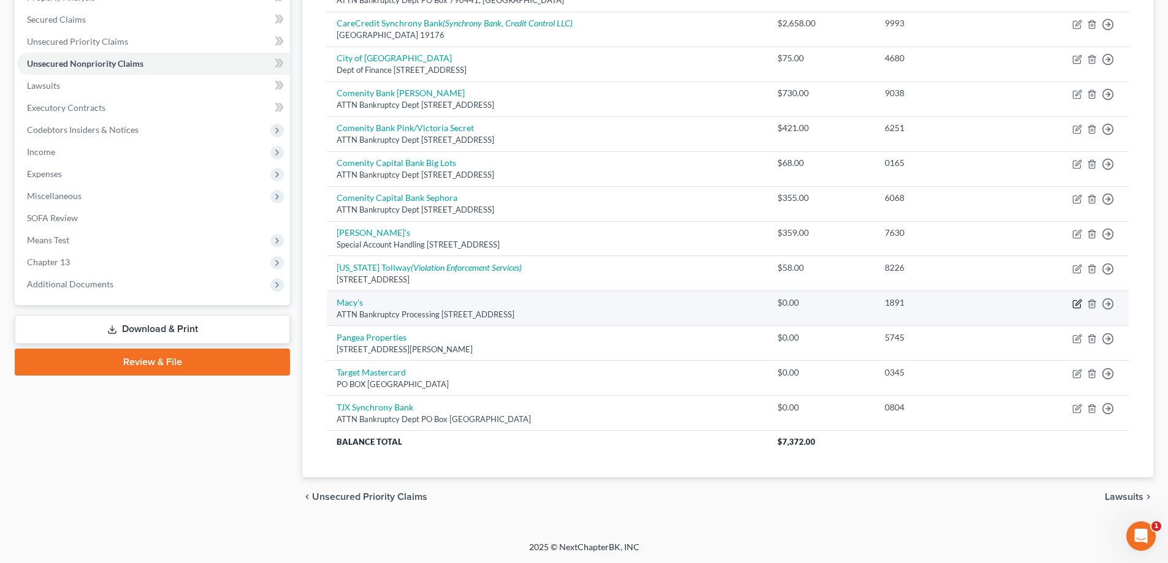
click at [1079, 304] on icon "button" at bounding box center [1077, 304] width 10 height 10
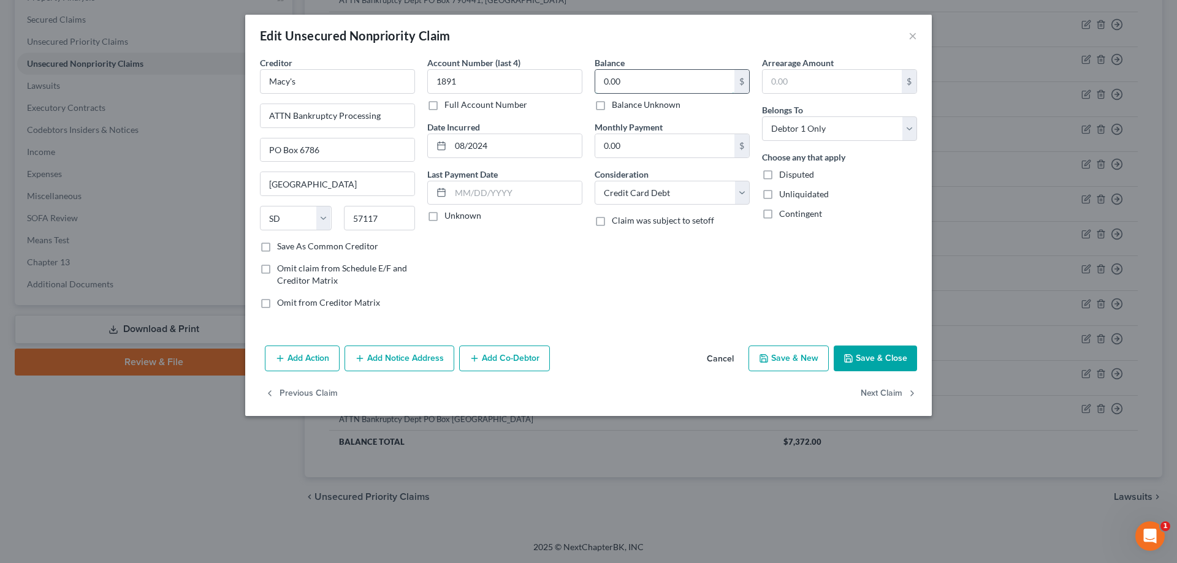
click at [605, 78] on input "0.00" at bounding box center [664, 81] width 139 height 23
click at [725, 267] on div "Balance 75.00 $ Balance Unknown Balance Undetermined 75 $ Balance Unknown Month…" at bounding box center [671, 187] width 167 height 262
click at [892, 362] on button "Save & Close" at bounding box center [875, 359] width 83 height 26
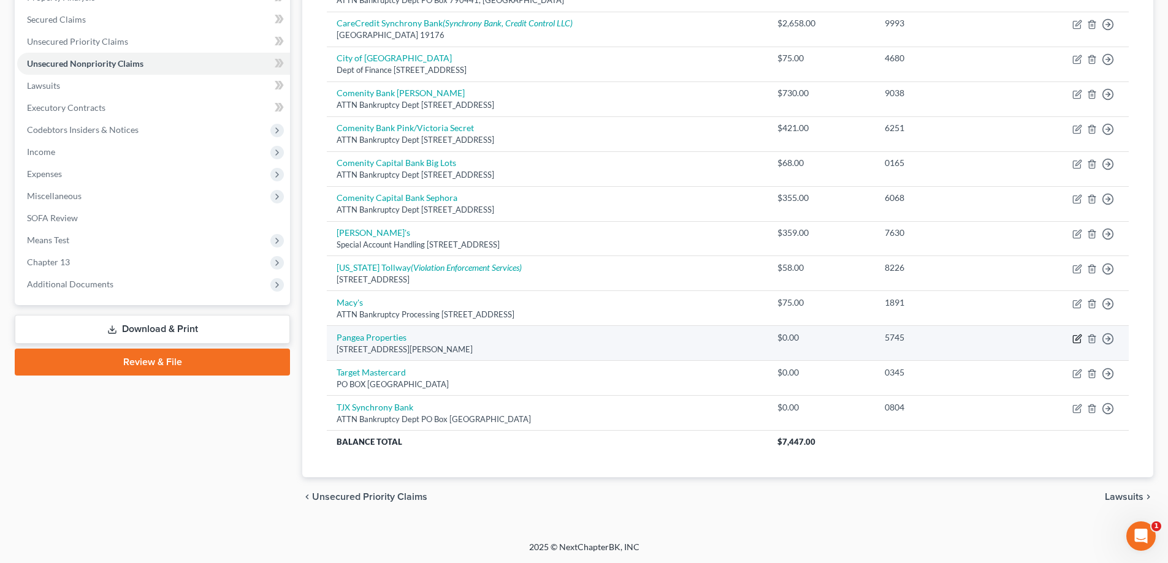
click at [1078, 338] on icon "button" at bounding box center [1077, 339] width 10 height 10
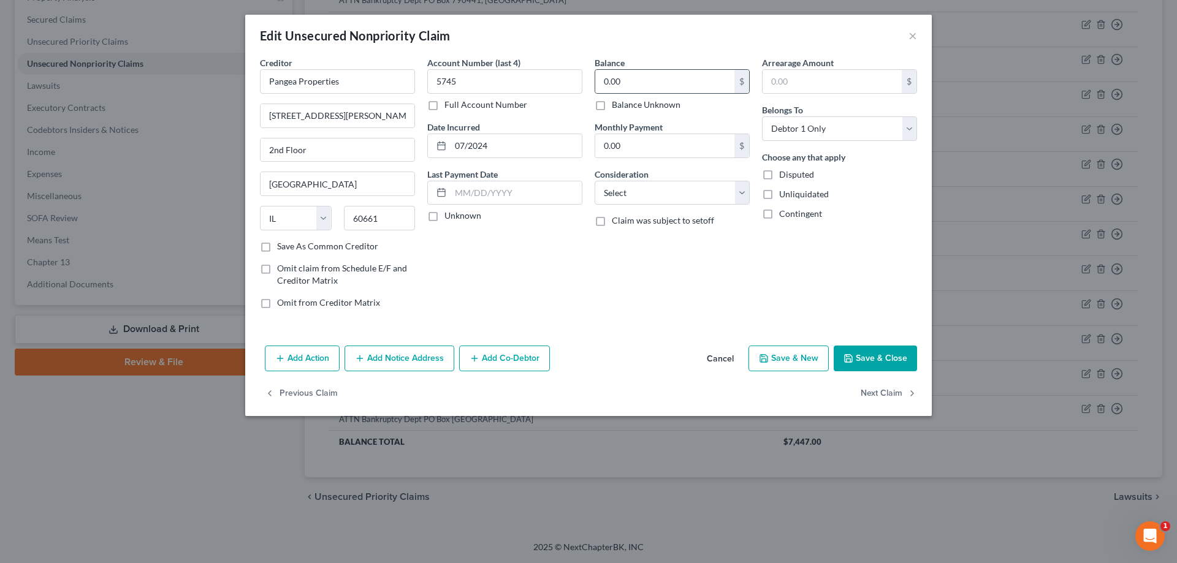
click at [595, 78] on div "0.00 $" at bounding box center [672, 81] width 155 height 25
click at [600, 80] on input "0.00" at bounding box center [664, 81] width 139 height 23
click at [598, 255] on div "Balance 500.00 $ Balance Unknown Balance Undetermined 500 $ Balance Unknown Mon…" at bounding box center [671, 187] width 167 height 262
click at [885, 353] on button "Save & Close" at bounding box center [875, 359] width 83 height 26
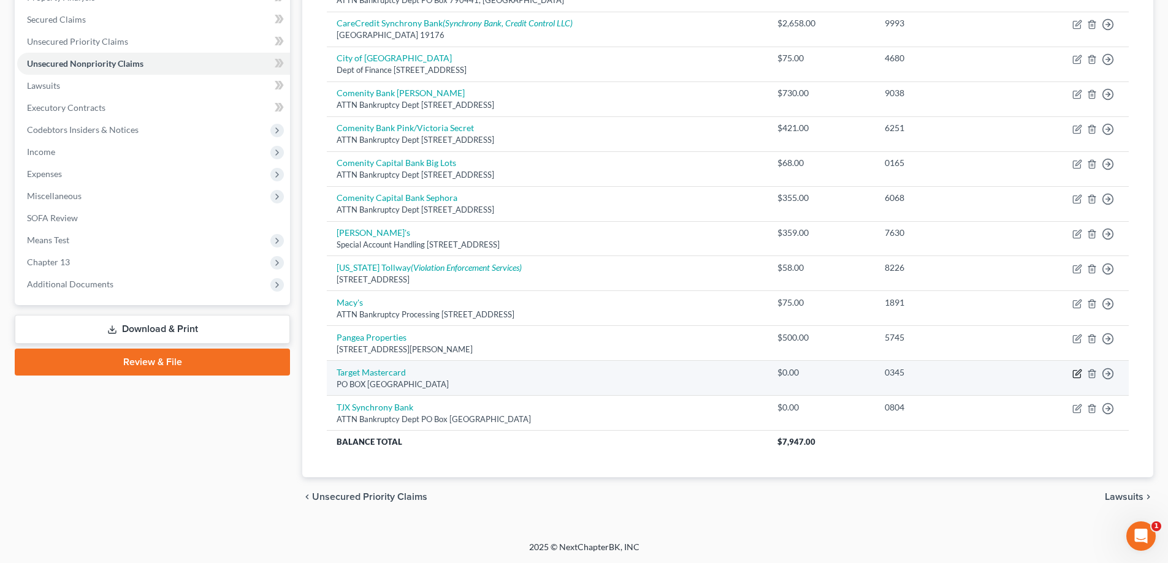
click at [1078, 375] on icon "button" at bounding box center [1078, 373] width 6 height 6
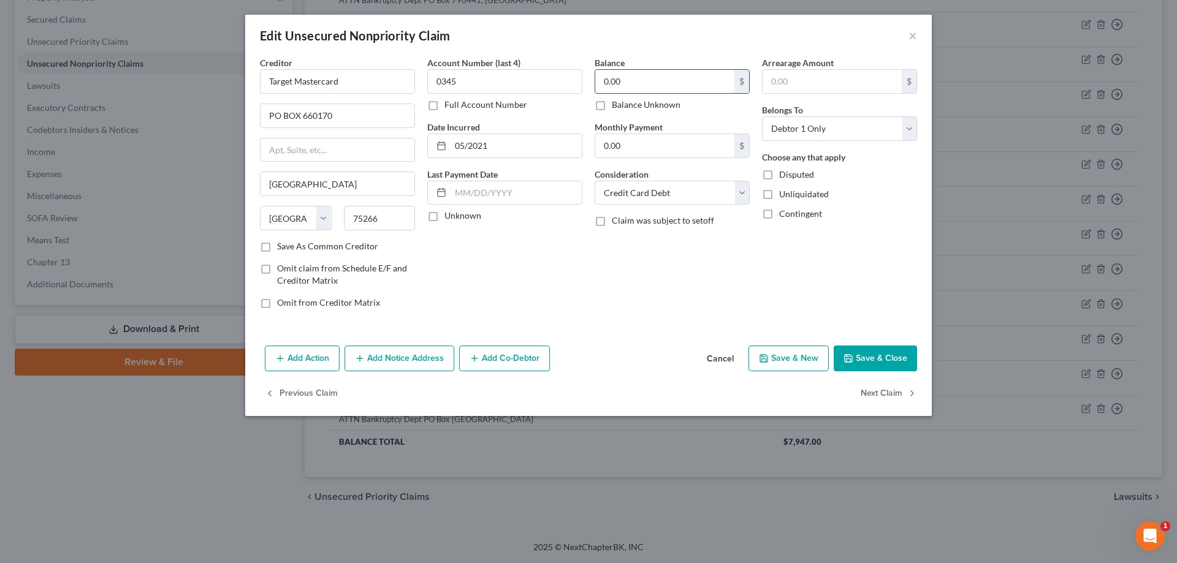
click at [598, 82] on input "0.00" at bounding box center [664, 81] width 139 height 23
click at [642, 257] on div "Balance 419.00 $ Balance Unknown Balance Undetermined 419 $ Balance Unknown Mon…" at bounding box center [671, 187] width 167 height 262
click at [878, 357] on button "Save & Close" at bounding box center [875, 359] width 83 height 26
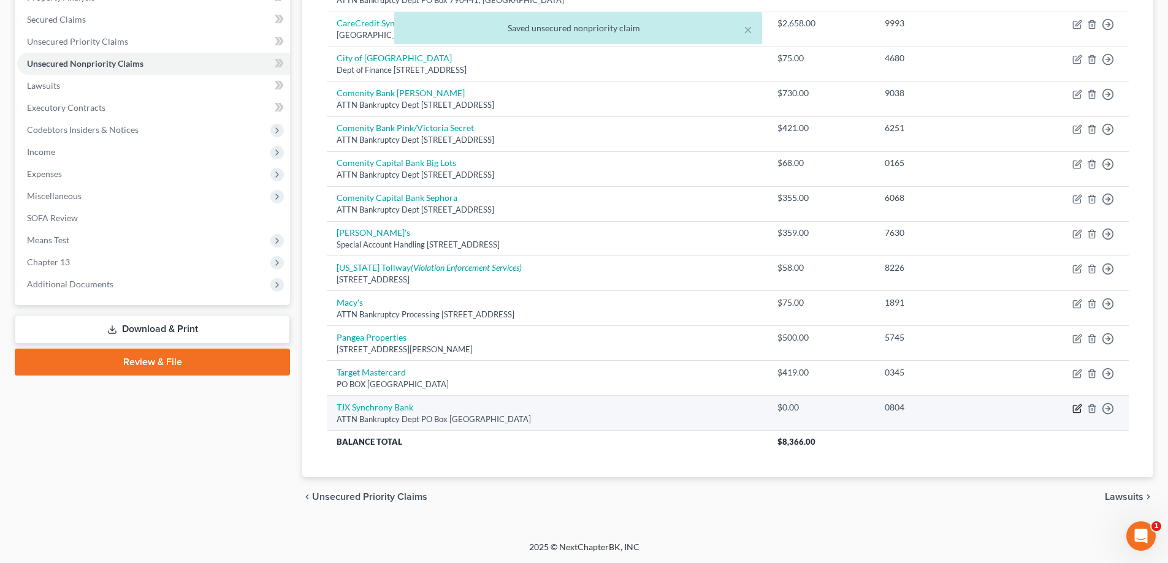
click at [1076, 412] on icon "button" at bounding box center [1077, 409] width 10 height 10
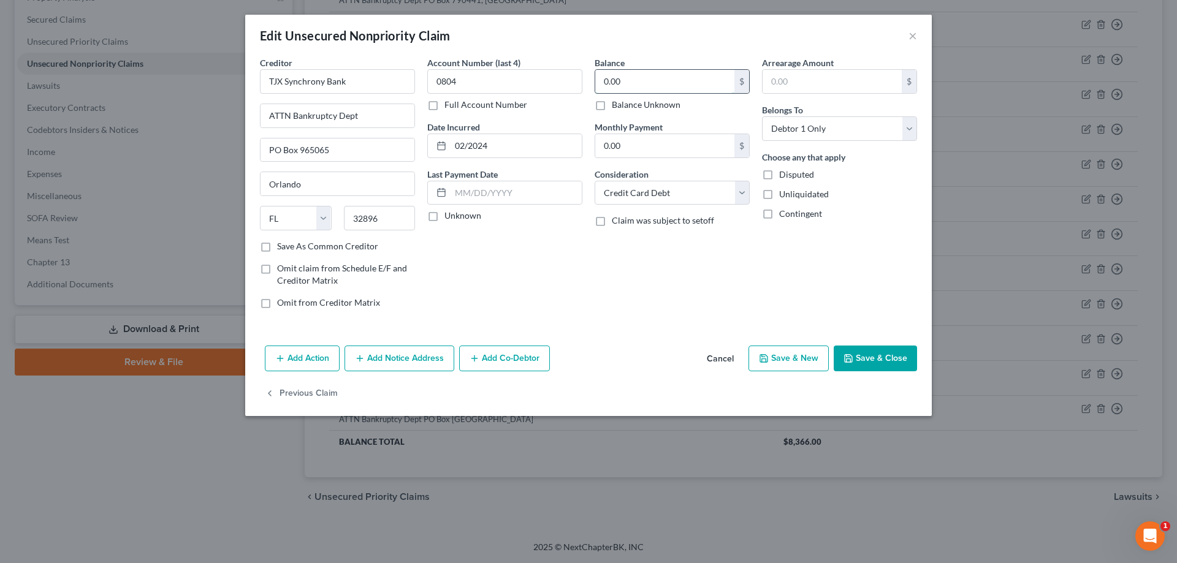
click at [599, 78] on input "0.00" at bounding box center [664, 81] width 139 height 23
click at [719, 241] on div "Balance 324.00 $ Balance Unknown Balance Undetermined 324 $ Balance Unknown Mon…" at bounding box center [671, 187] width 167 height 262
click at [889, 364] on button "Save & Close" at bounding box center [875, 359] width 83 height 26
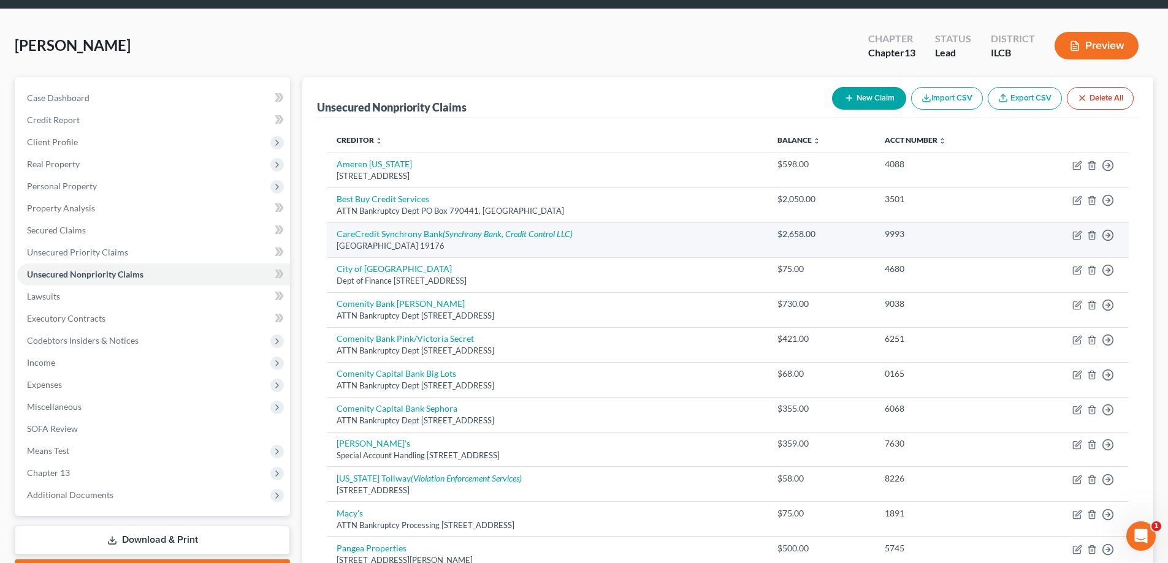
scroll to position [6, 0]
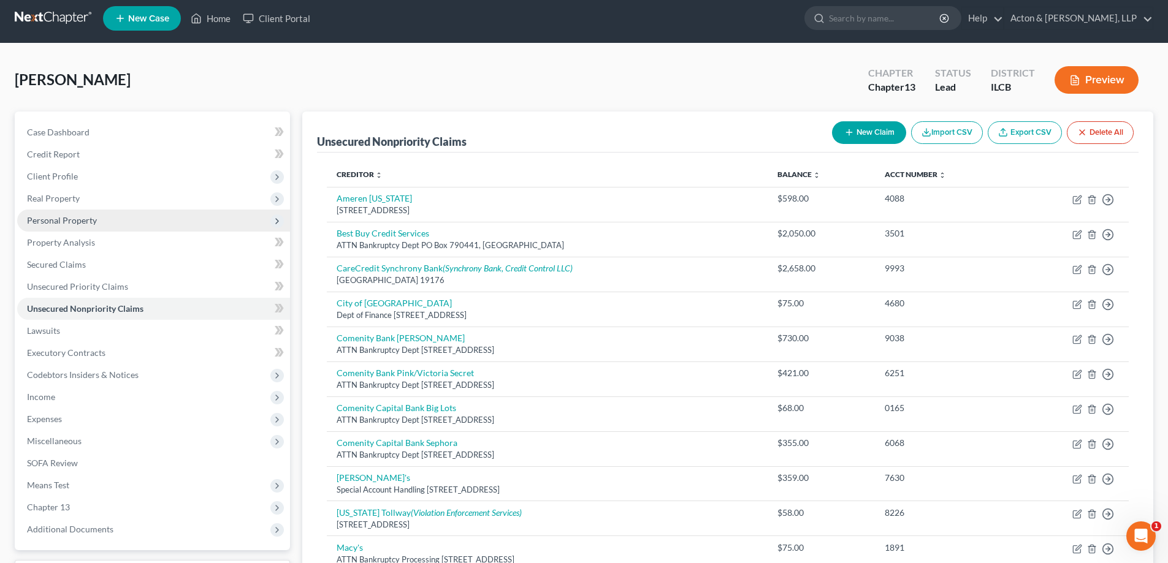
click at [61, 221] on span "Personal Property" at bounding box center [62, 220] width 70 height 10
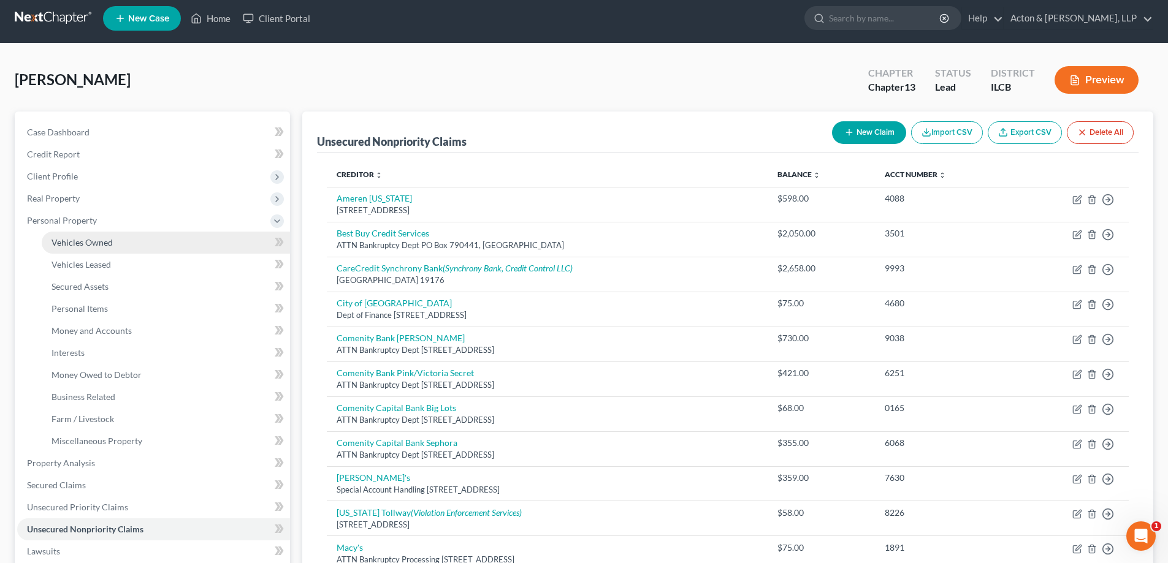
click at [68, 247] on span "Vehicles Owned" at bounding box center [81, 242] width 61 height 10
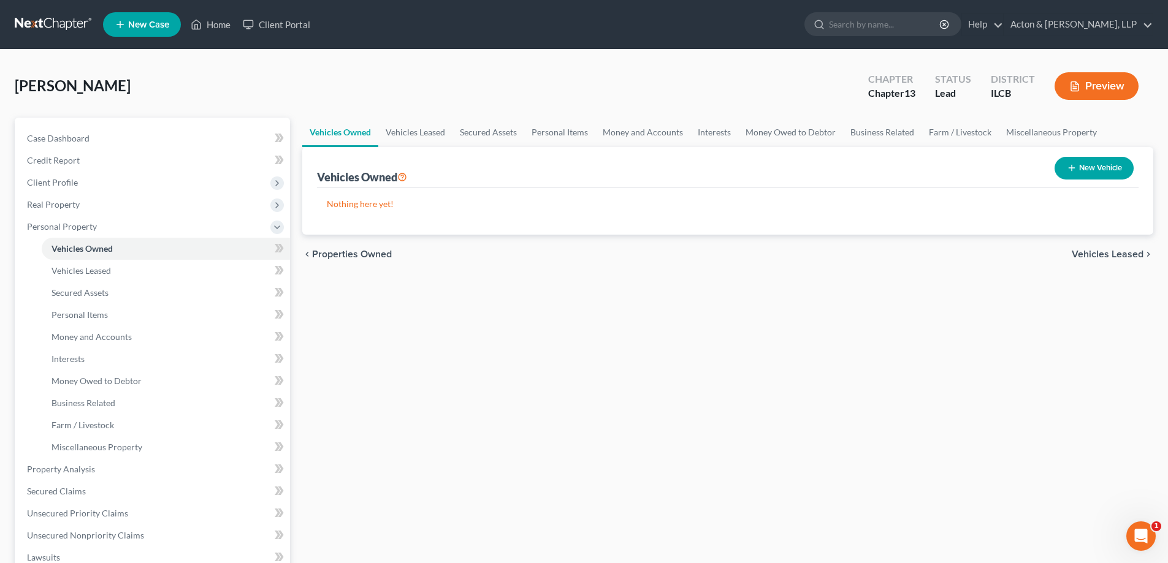
click at [1102, 169] on button "New Vehicle" at bounding box center [1093, 168] width 79 height 23
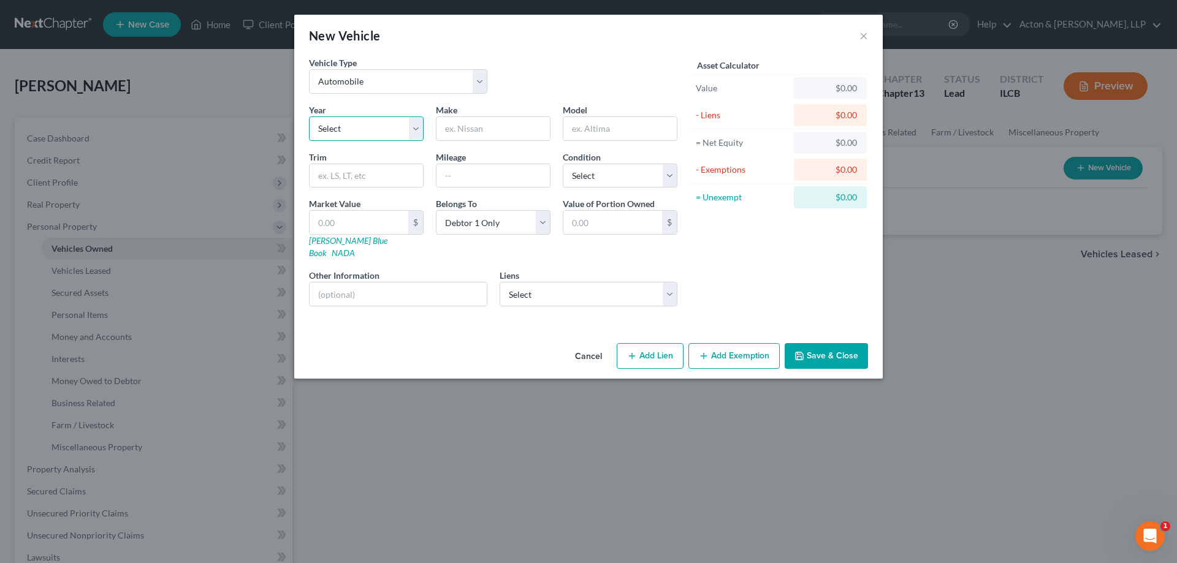
click at [421, 127] on select "Select 2026 2025 2024 2023 2022 2021 2020 2019 2018 2017 2016 2015 2014 2013 20…" at bounding box center [366, 128] width 115 height 25
click at [309, 116] on select "Select 2026 2025 2024 2023 2022 2021 2020 2019 2018 2017 2016 2015 2014 2013 20…" at bounding box center [366, 128] width 115 height 25
click at [455, 130] on input "text" at bounding box center [492, 128] width 113 height 23
click at [606, 132] on input "text" at bounding box center [619, 128] width 113 height 23
click at [365, 176] on input "text" at bounding box center [366, 175] width 113 height 23
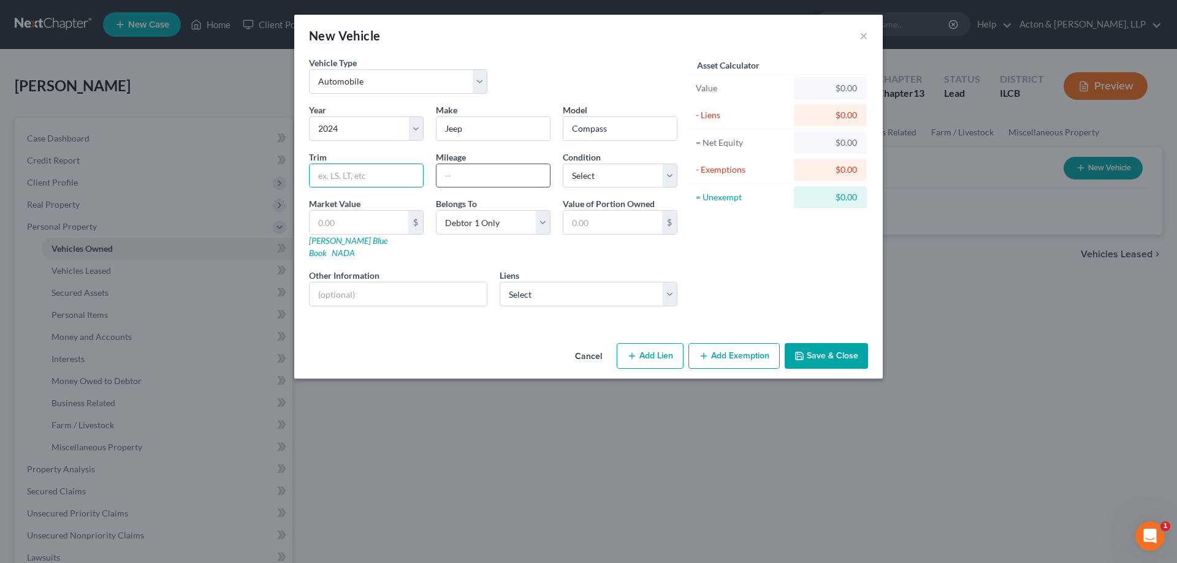
click at [468, 178] on input "text" at bounding box center [492, 175] width 113 height 23
click at [671, 177] on select "Select Excellent Very Good Good Fair Poor" at bounding box center [620, 176] width 115 height 25
click at [563, 164] on select "Select Excellent Very Good Good Fair Poor" at bounding box center [620, 176] width 115 height 25
click at [341, 242] on link "[PERSON_NAME] Blue Book" at bounding box center [348, 246] width 78 height 23
click at [333, 224] on input "text" at bounding box center [359, 222] width 99 height 23
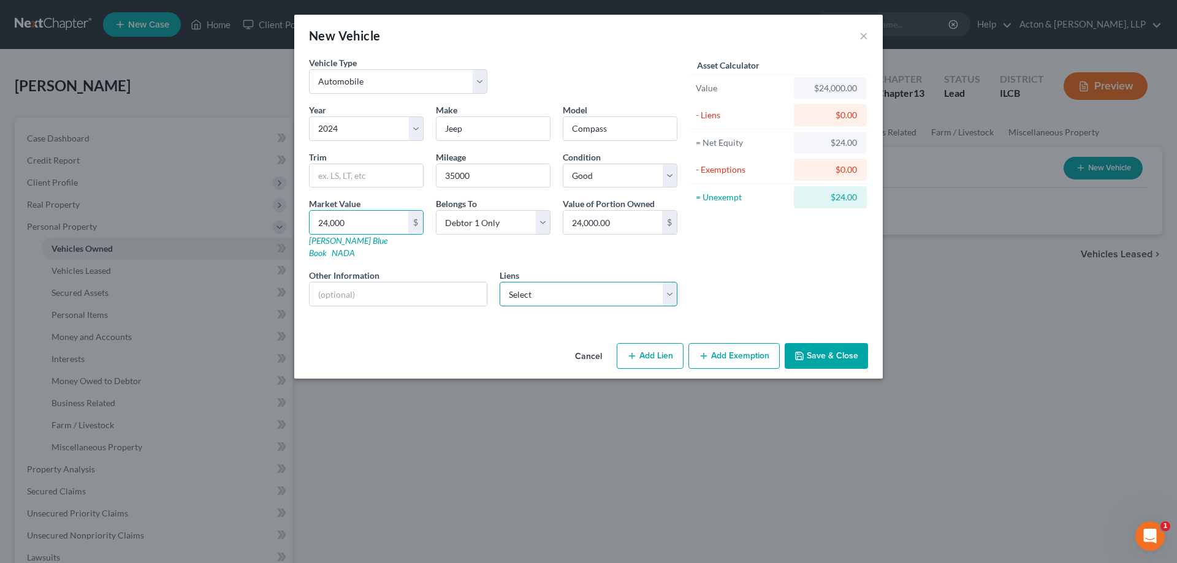
click at [673, 284] on select "Select Chrysler Capital - $0.00" at bounding box center [589, 294] width 178 height 25
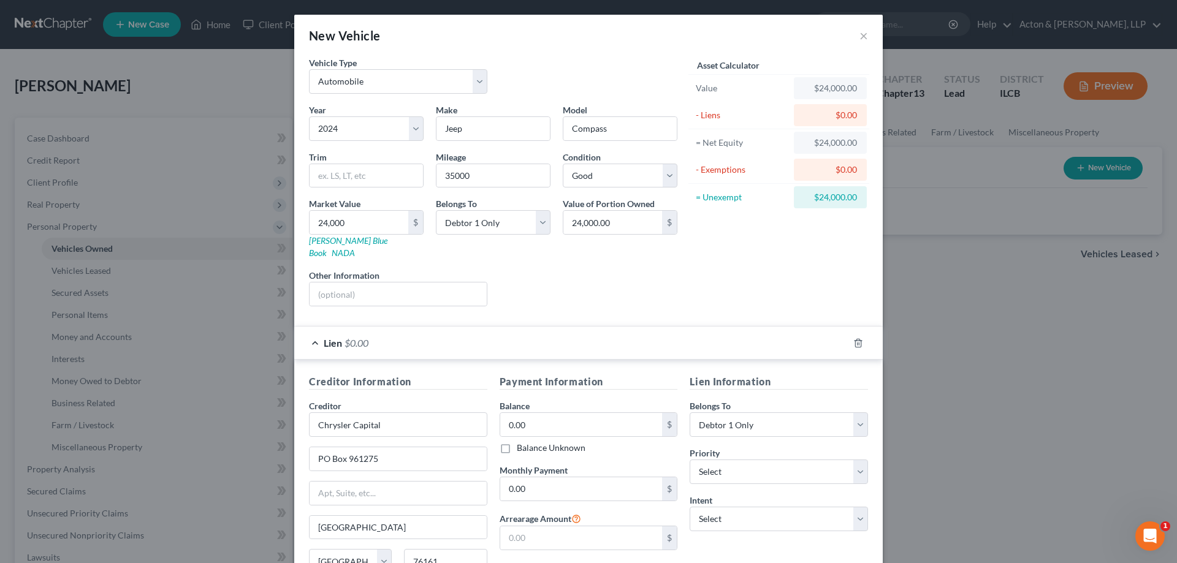
click at [761, 297] on div "Asset Calculator Value $24,000.00 - Liens $0.00 = Net Equity $24,000.00 - Exemp…" at bounding box center [778, 186] width 191 height 260
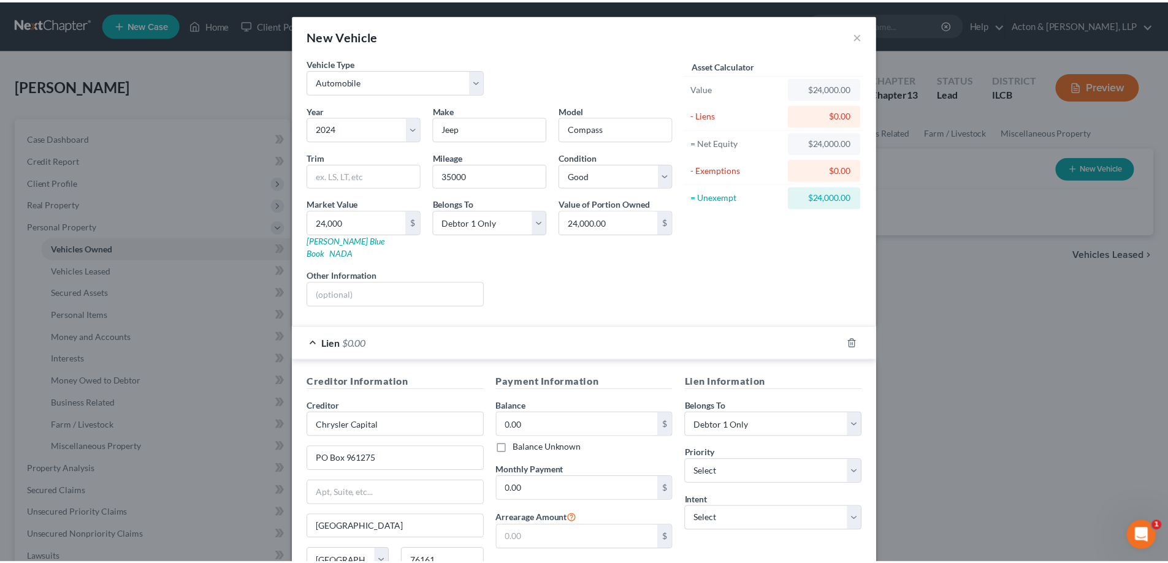
scroll to position [107, 0]
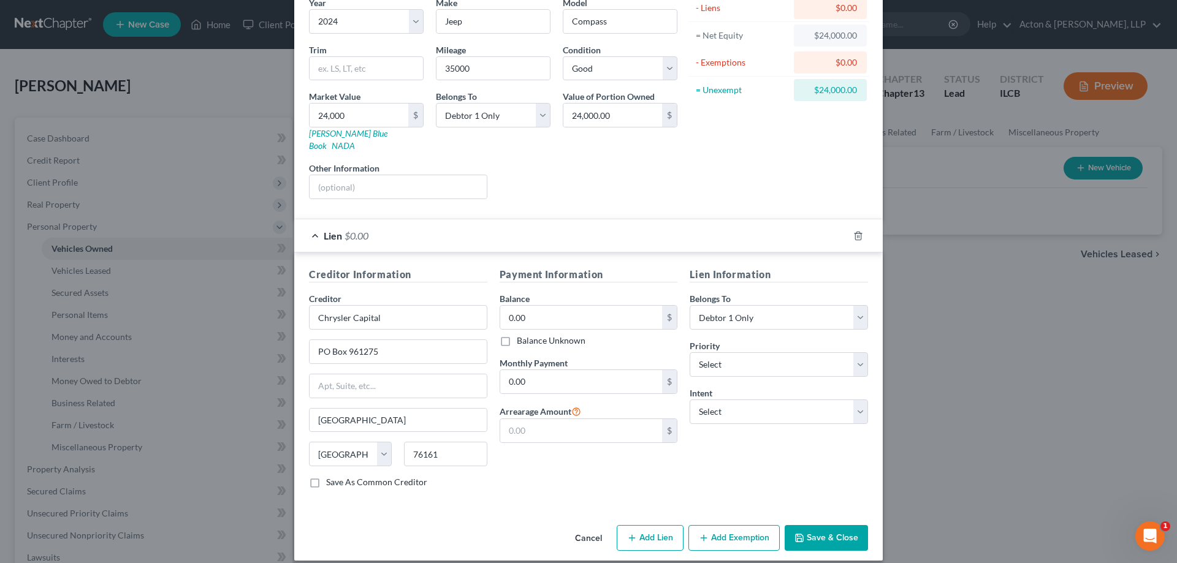
click at [819, 525] on button "Save & Close" at bounding box center [826, 538] width 83 height 26
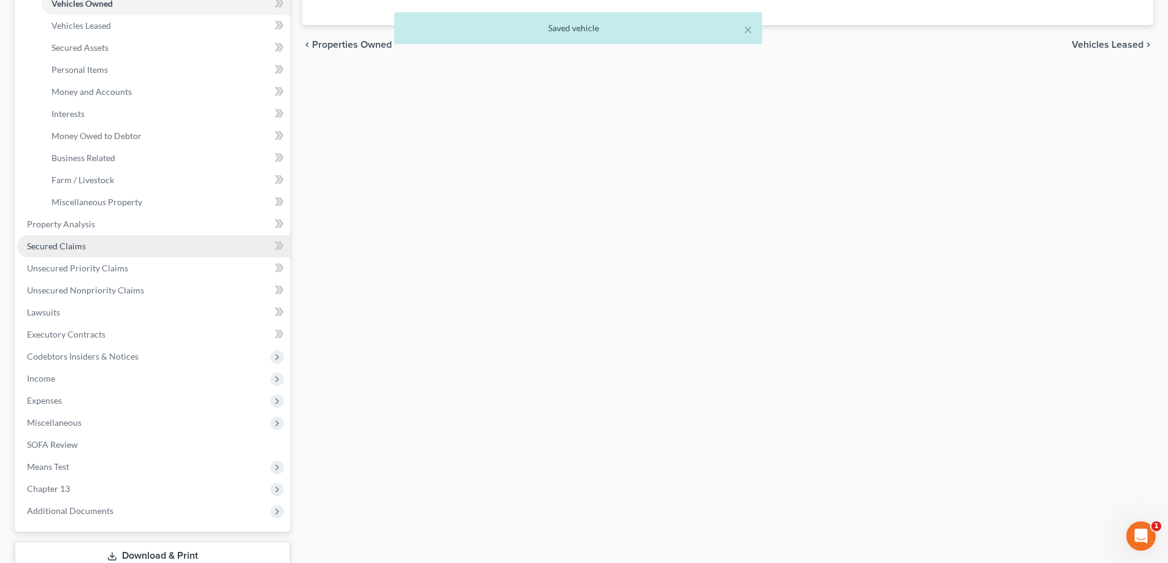
click at [67, 246] on span "Secured Claims" at bounding box center [56, 246] width 59 height 10
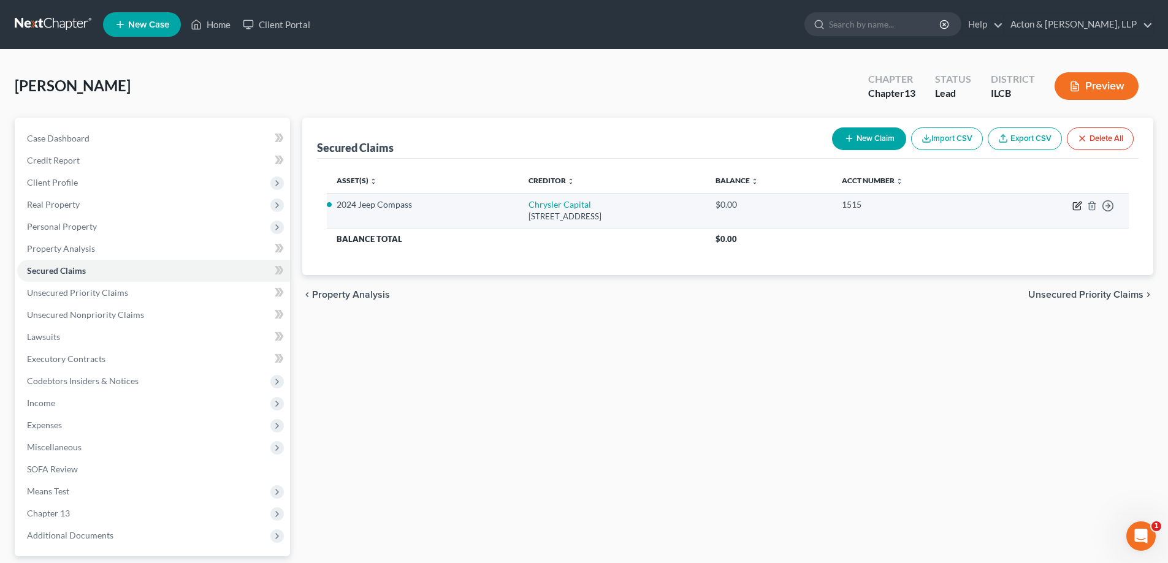
click at [1075, 206] on icon "button" at bounding box center [1077, 206] width 10 height 10
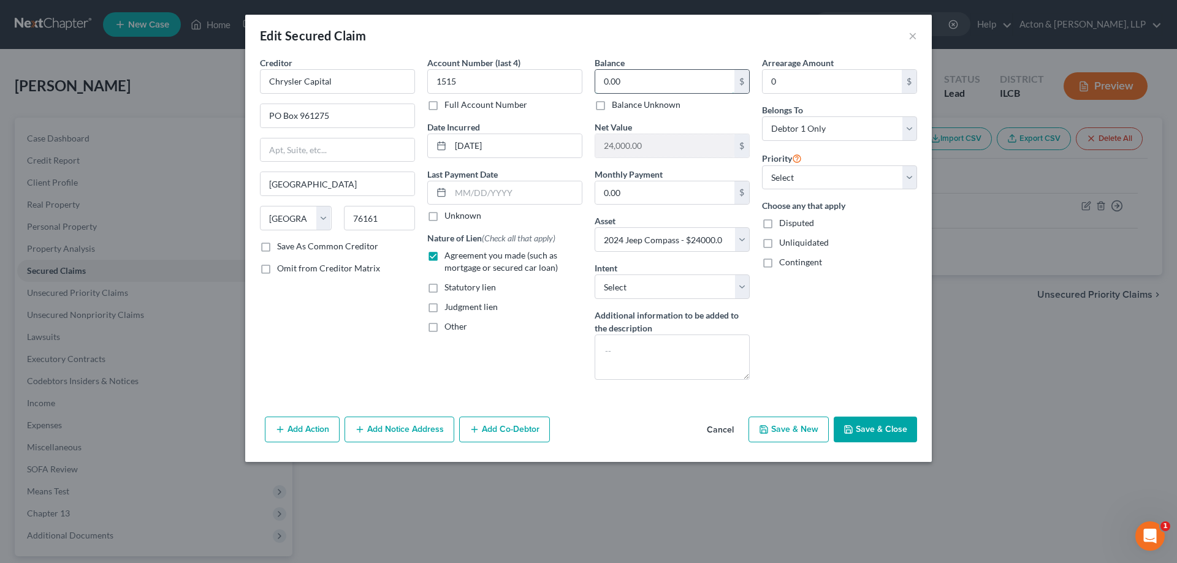
click at [599, 80] on input "0.00" at bounding box center [664, 81] width 139 height 23
click at [648, 354] on textarea at bounding box center [672, 357] width 155 height 45
click at [609, 194] on input "0.00" at bounding box center [664, 192] width 139 height 23
click at [502, 367] on div "Account Number (last 4) 1515 Full Account Number Date Incurred [DATE] Last Paym…" at bounding box center [504, 222] width 167 height 333
click at [739, 288] on select "Select Surrender Redeem Reaffirm Avoid Other" at bounding box center [672, 287] width 155 height 25
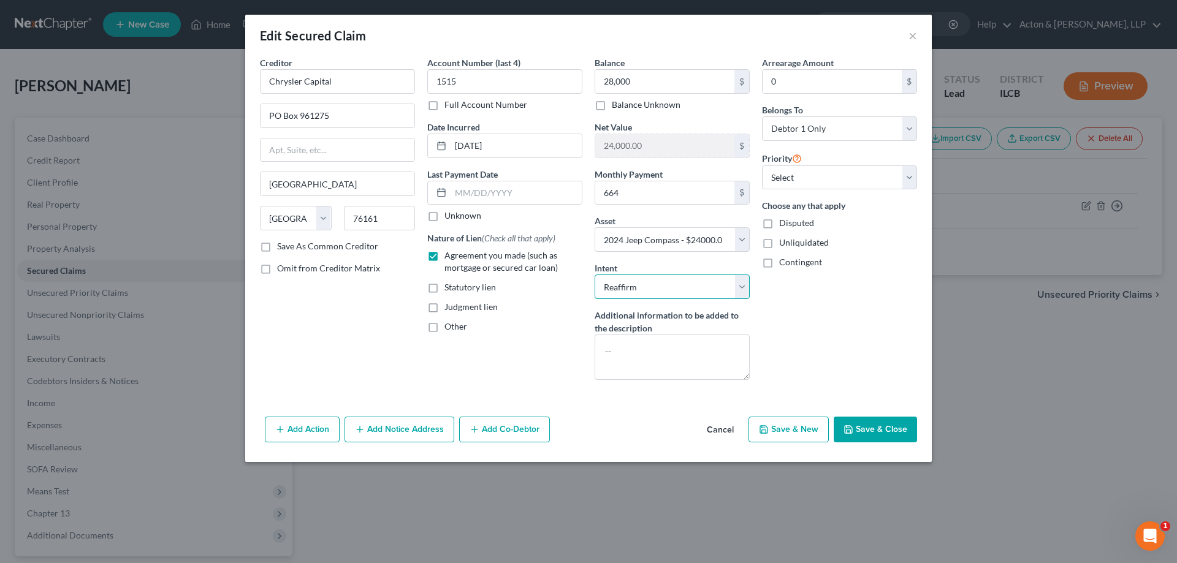
click at [595, 275] on select "Select Surrender Redeem Reaffirm Avoid Other" at bounding box center [672, 287] width 155 height 25
click at [683, 346] on textarea at bounding box center [672, 357] width 155 height 45
click at [765, 80] on input "0" at bounding box center [832, 81] width 139 height 23
click at [907, 179] on select "Select 1st 2nd 3rd 4th 5th 6th 7th 8th 9th 10th 11th 12th 13th 14th 15th 16th 1…" at bounding box center [839, 178] width 155 height 25
click at [762, 166] on select "Select 1st 2nd 3rd 4th 5th 6th 7th 8th 9th 10th 11th 12th 13th 14th 15th 16th 1…" at bounding box center [839, 178] width 155 height 25
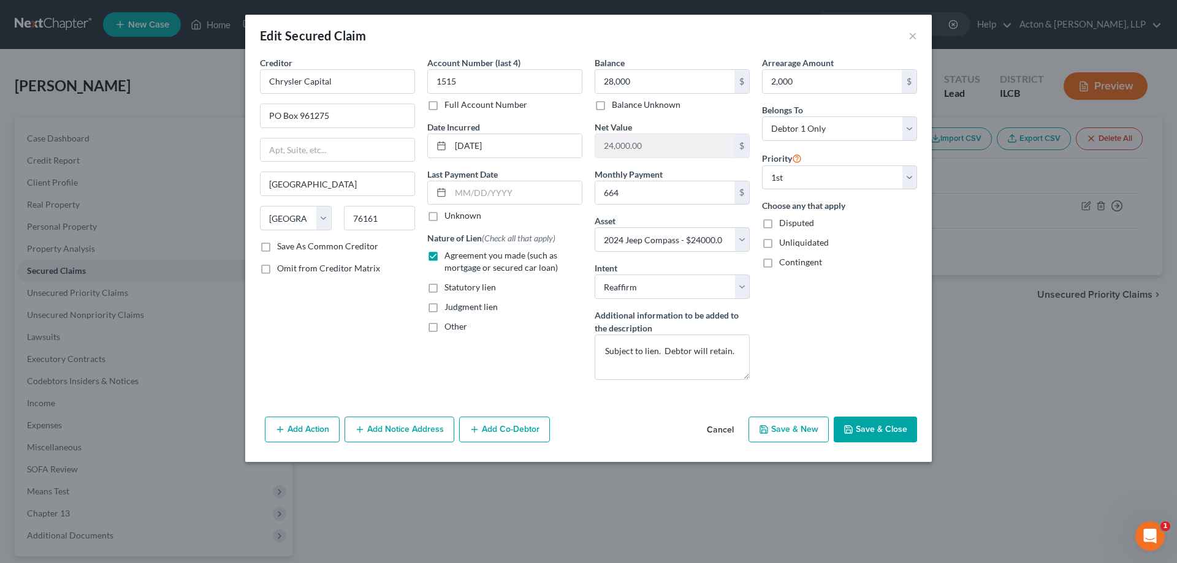
click at [868, 424] on button "Save & Close" at bounding box center [875, 430] width 83 height 26
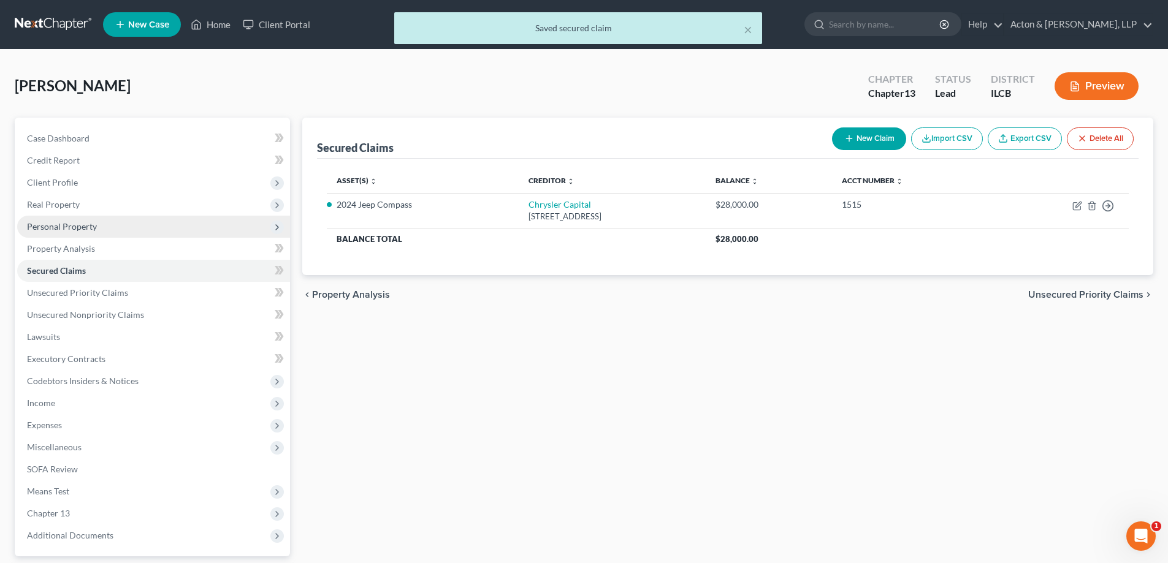
click at [61, 227] on span "Personal Property" at bounding box center [62, 226] width 70 height 10
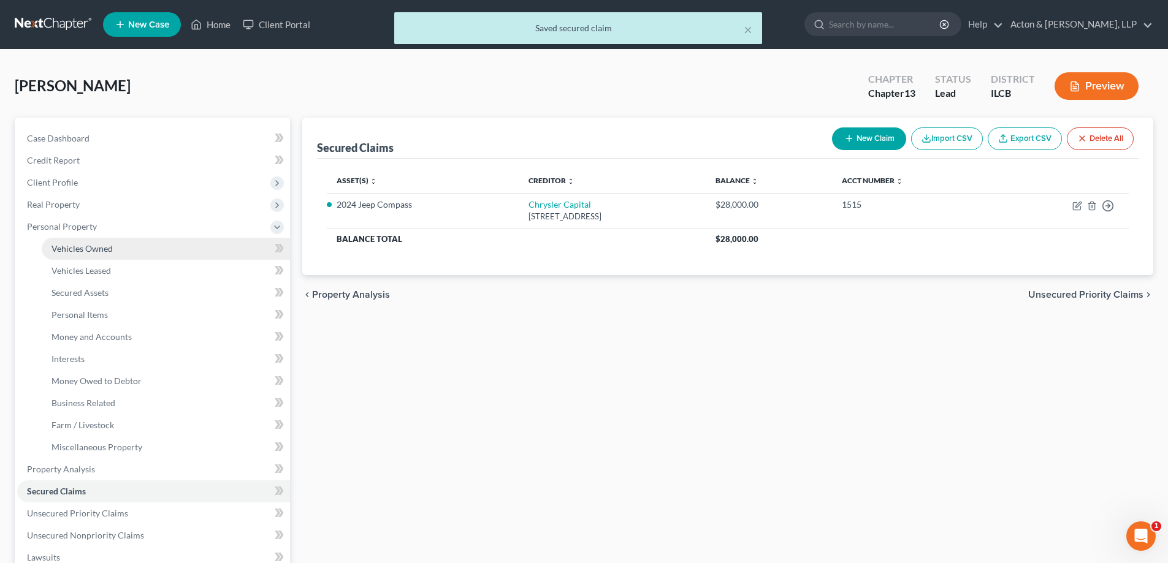
click at [71, 244] on span "Vehicles Owned" at bounding box center [81, 248] width 61 height 10
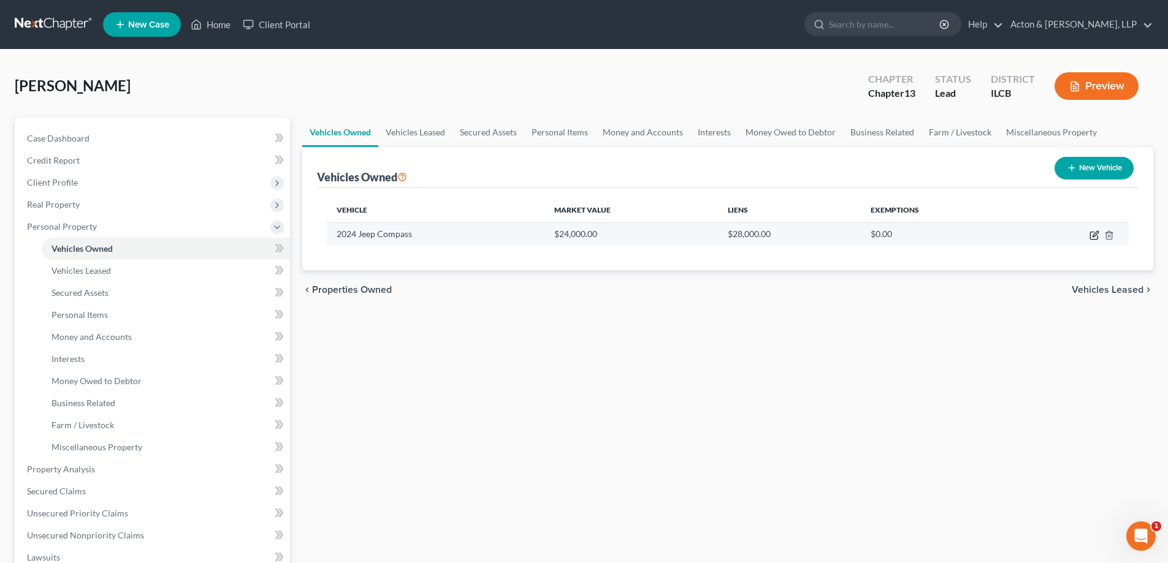
click at [1094, 235] on icon "button" at bounding box center [1095, 234] width 6 height 6
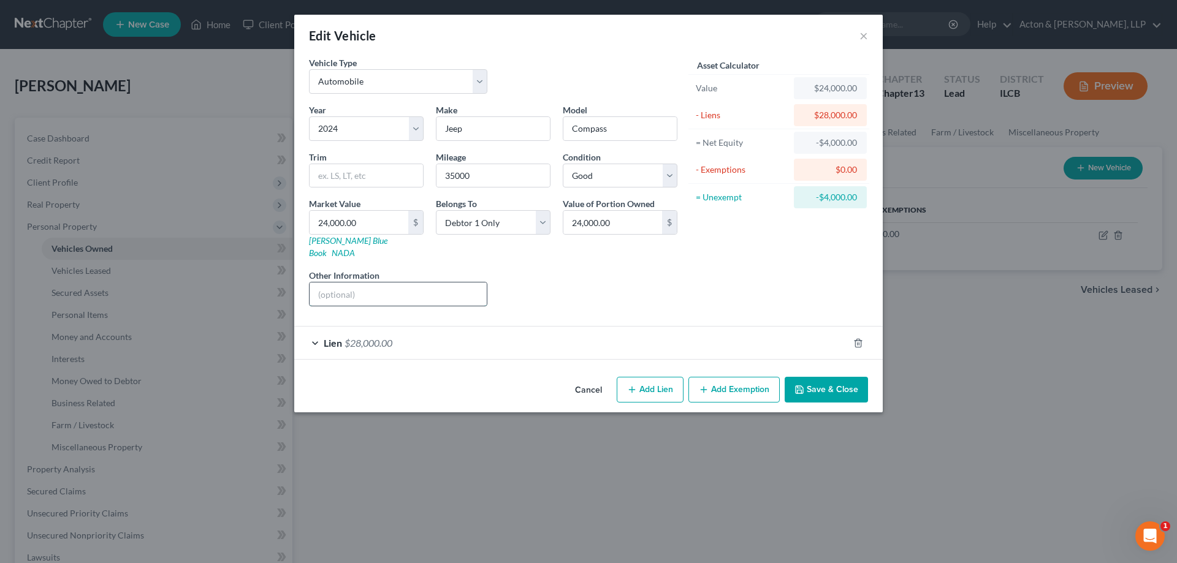
drag, startPoint x: 361, startPoint y: 281, endPoint x: 441, endPoint y: 283, distance: 80.3
click at [361, 283] on input "text" at bounding box center [398, 294] width 177 height 23
click at [756, 377] on button "Add Exemption" at bounding box center [733, 390] width 91 height 26
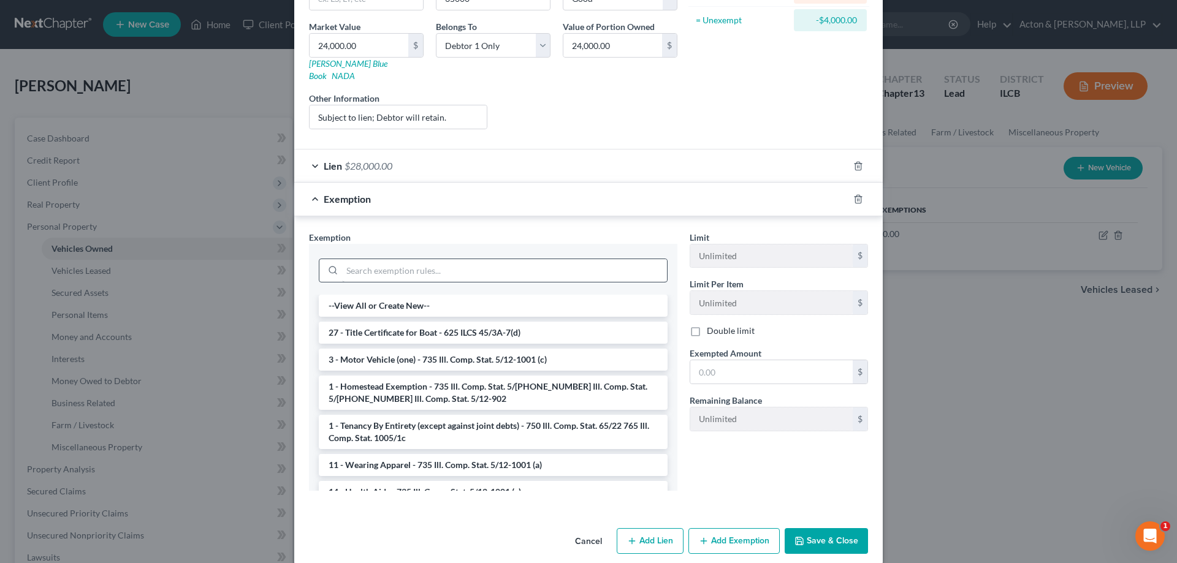
scroll to position [180, 0]
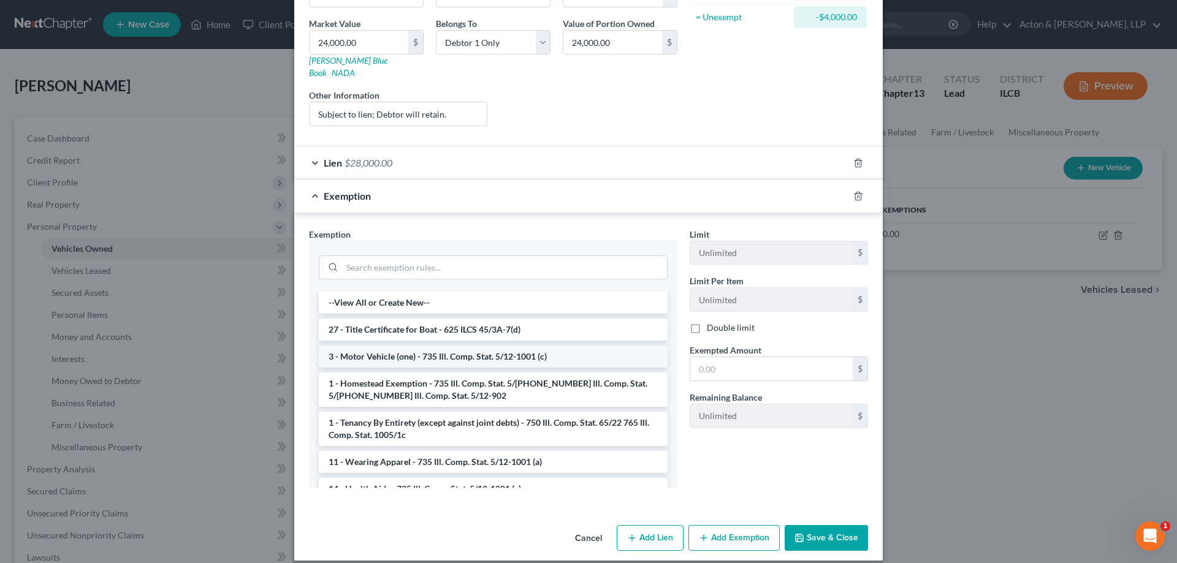
click at [372, 346] on li "3 - Motor Vehicle (one) - 735 Ill. Comp. Stat. 5/12-1001 (c)" at bounding box center [493, 357] width 349 height 22
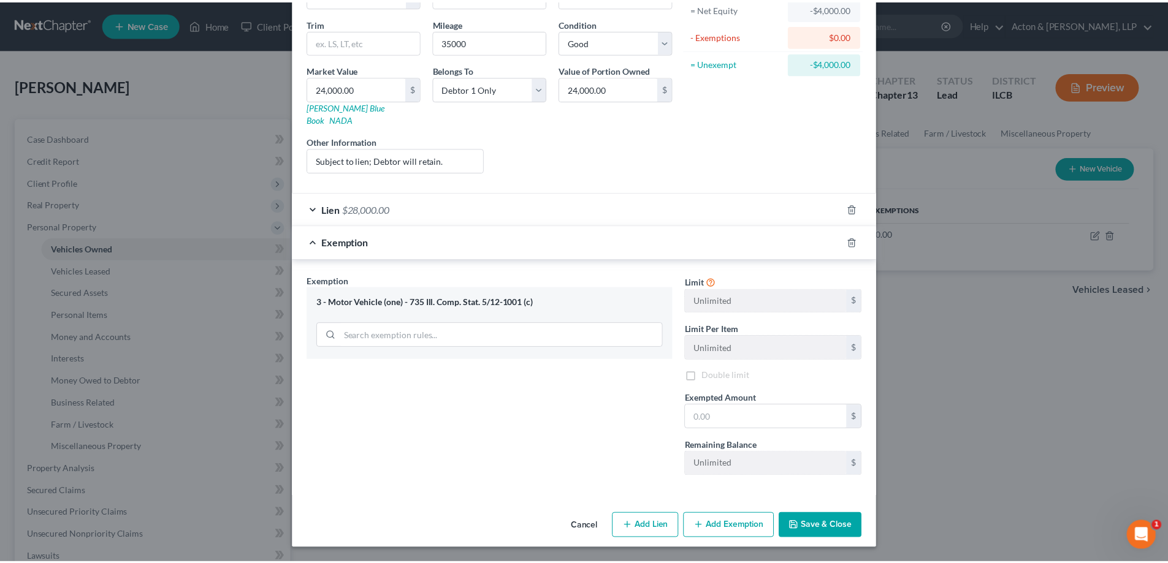
scroll to position [122, 0]
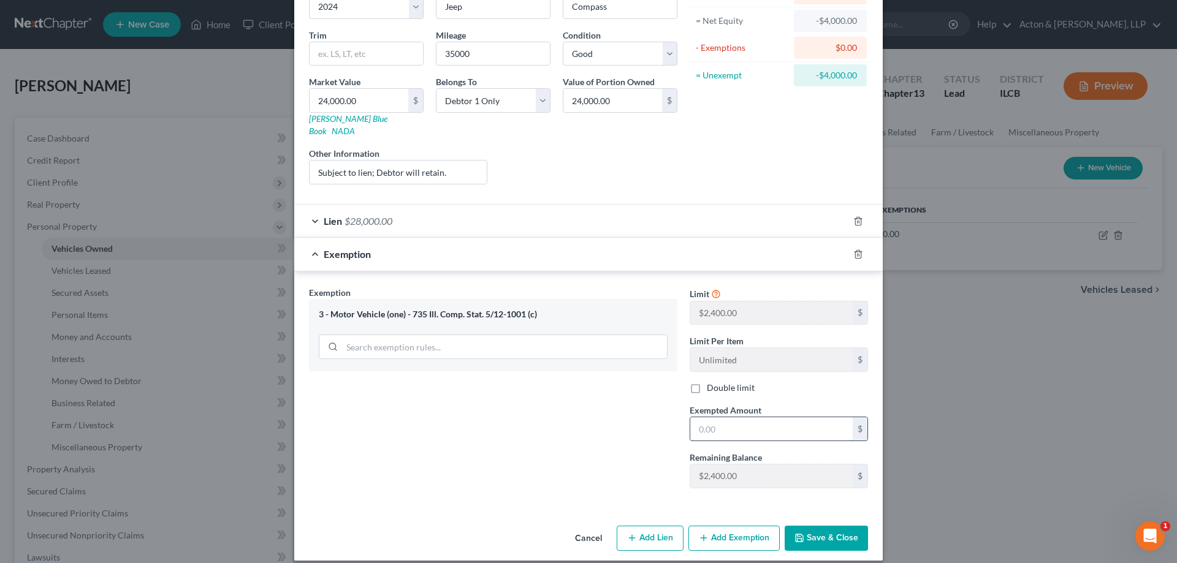
drag, startPoint x: 693, startPoint y: 424, endPoint x: 710, endPoint y: 422, distance: 17.8
click at [693, 424] on input "text" at bounding box center [771, 428] width 162 height 23
click at [629, 455] on div "Exemption Set must be selected for CA. Exemption * 3 - Motor Vehicle (one) - 73…" at bounding box center [493, 392] width 381 height 212
click at [813, 526] on button "Save & Close" at bounding box center [826, 539] width 83 height 26
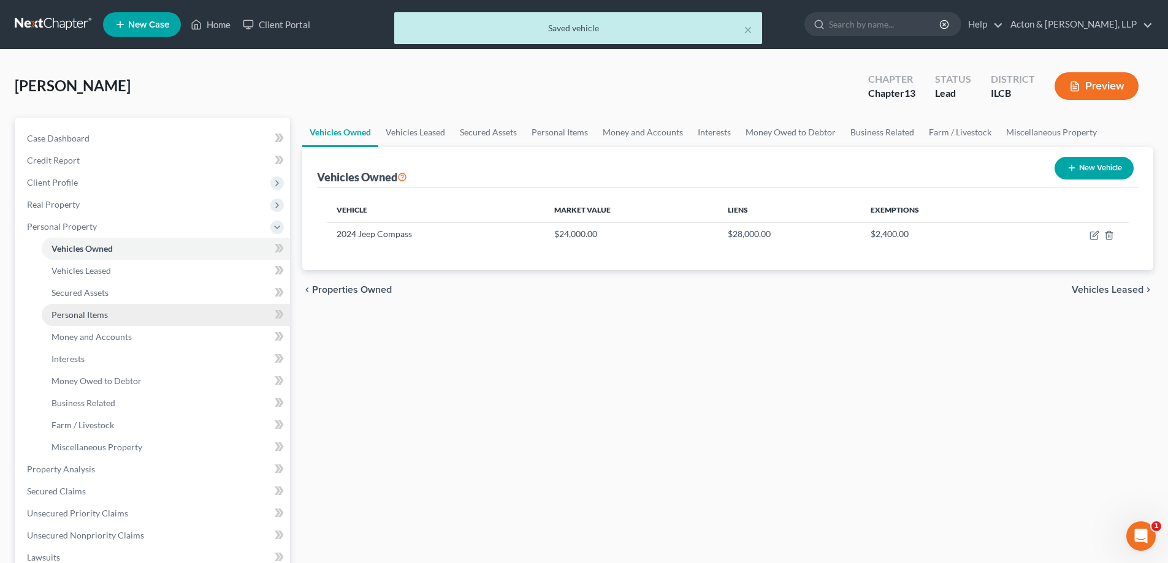
click at [84, 314] on span "Personal Items" at bounding box center [79, 315] width 56 height 10
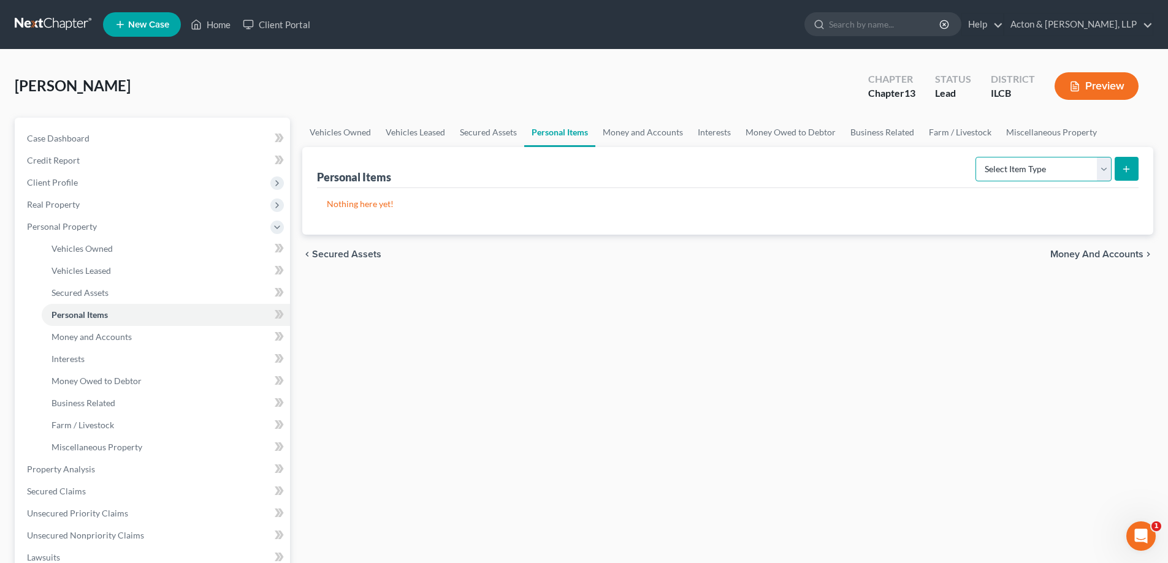
click at [1101, 172] on select "Select Item Type Clothing Collectibles Of Value Electronics Firearms Household …" at bounding box center [1043, 169] width 136 height 25
click at [976, 157] on select "Select Item Type Clothing Collectibles Of Value Electronics Firearms Household …" at bounding box center [1043, 169] width 136 height 25
click at [1130, 169] on icon "submit" at bounding box center [1126, 169] width 10 height 10
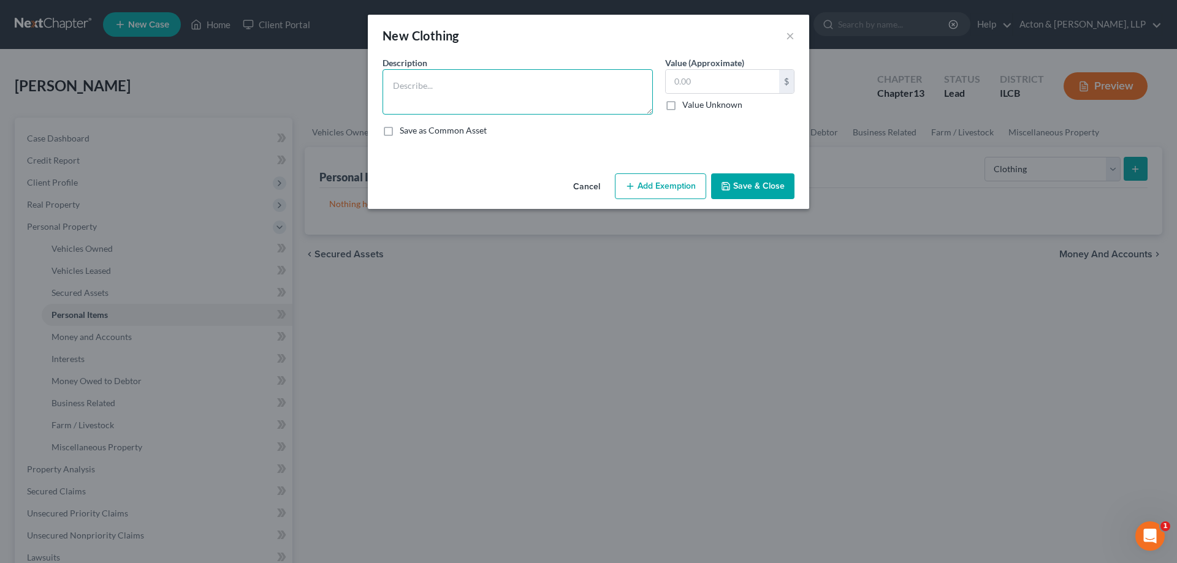
click at [438, 78] on textarea at bounding box center [517, 91] width 270 height 45
click at [671, 181] on button "Add Exemption" at bounding box center [660, 186] width 91 height 26
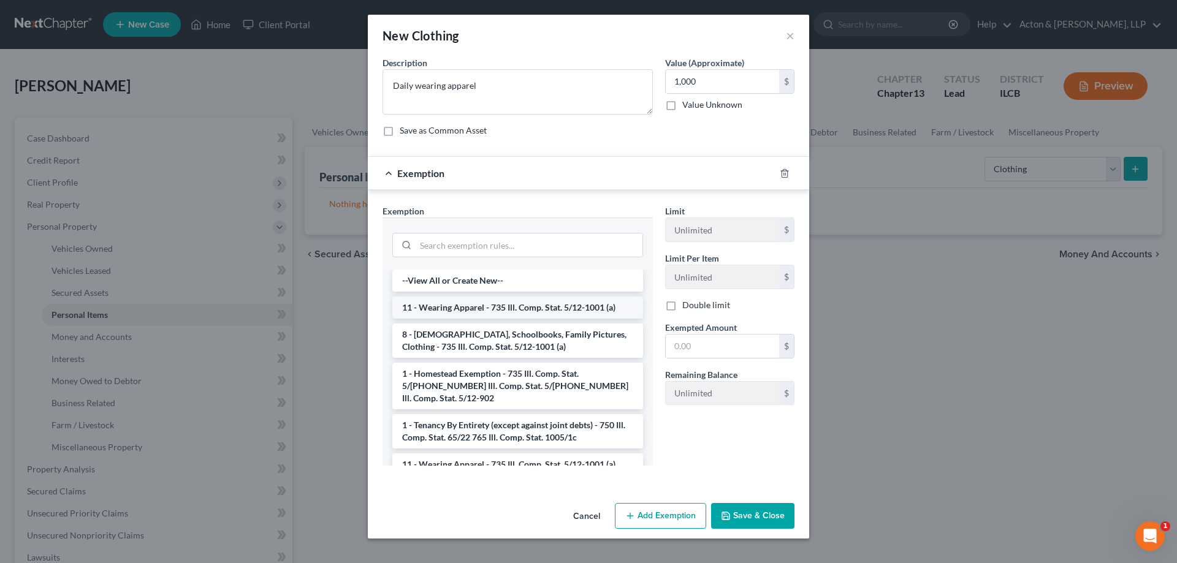
click at [523, 312] on li "11 - Wearing Apparel - 735 Ill. Comp. Stat. 5/12-1001 (a)" at bounding box center [517, 308] width 251 height 22
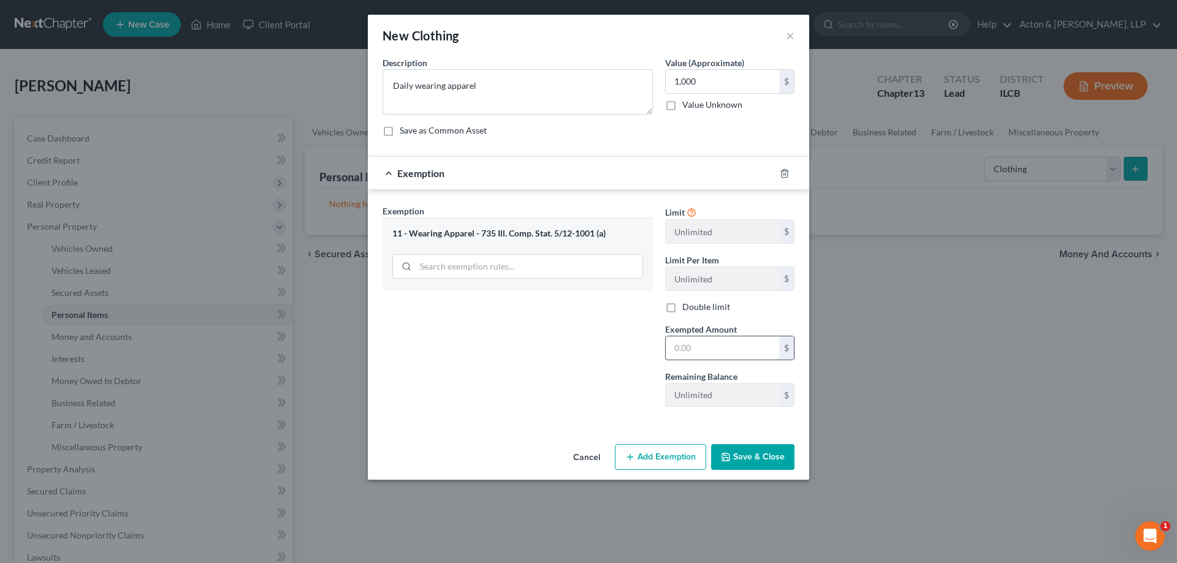
click at [669, 341] on input "text" at bounding box center [722, 348] width 113 height 23
drag, startPoint x: 595, startPoint y: 351, endPoint x: 606, endPoint y: 354, distance: 11.5
click at [595, 351] on div "Exemption Set must be selected for CA. Exemption * 11 - Wearing Apparel - 735 I…" at bounding box center [517, 311] width 283 height 212
click at [757, 461] on button "Save & Close" at bounding box center [752, 457] width 83 height 26
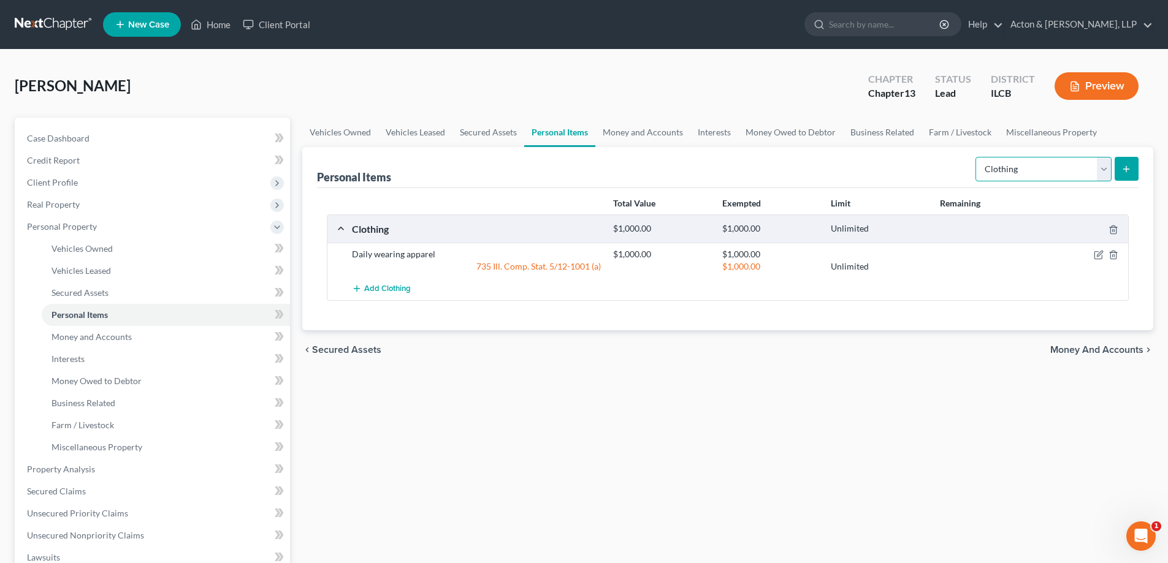
click at [1108, 169] on select "Select Item Type Clothing Collectibles Of Value Electronics Firearms Household …" at bounding box center [1043, 169] width 136 height 25
click at [976, 157] on select "Select Item Type Clothing Collectibles Of Value Electronics Firearms Household …" at bounding box center [1043, 169] width 136 height 25
click at [1132, 165] on button "submit" at bounding box center [1126, 169] width 24 height 24
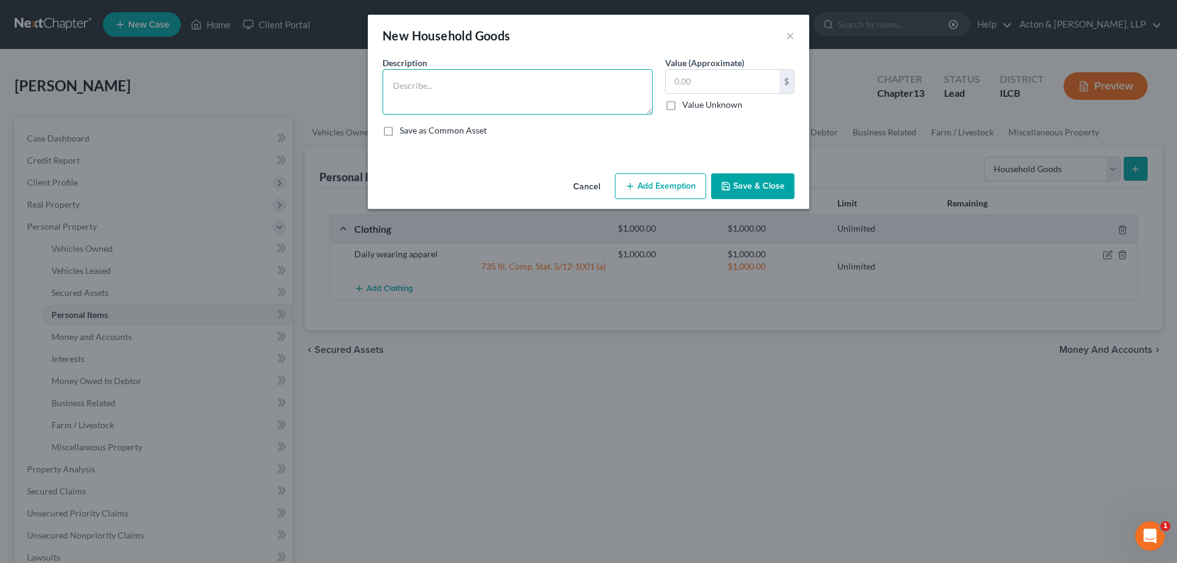
click at [477, 91] on textarea at bounding box center [517, 91] width 270 height 45
click at [456, 87] on textarea "Household goods, appliances, electronics," at bounding box center [517, 91] width 270 height 45
click at [622, 82] on textarea "Household goods and furnishings, appliances, electronics," at bounding box center [517, 91] width 270 height 45
click at [673, 77] on input "text" at bounding box center [722, 81] width 113 height 23
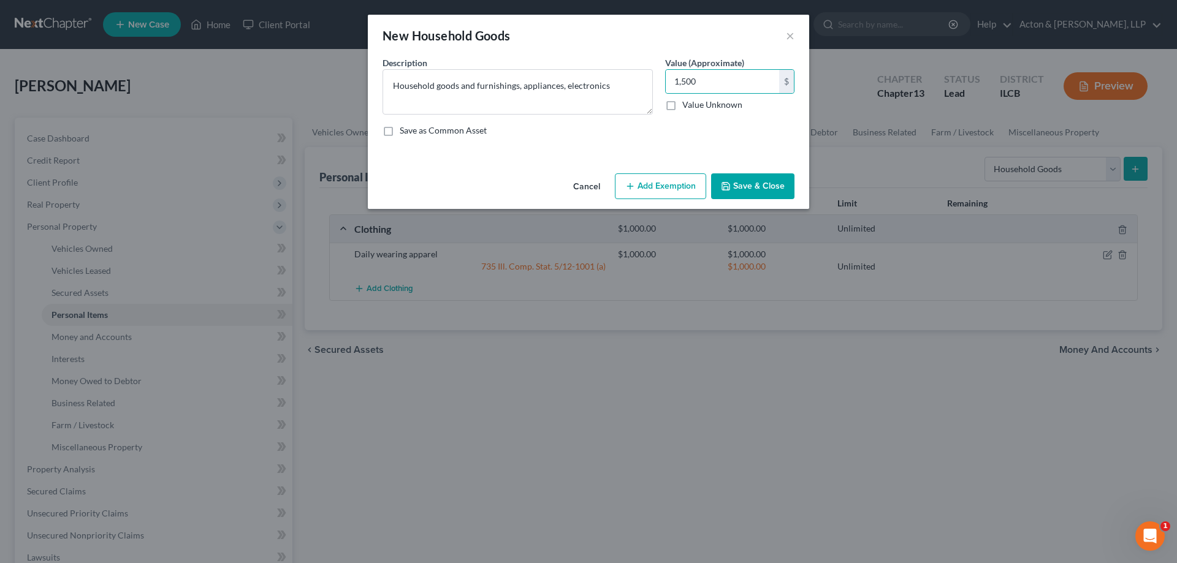
click at [681, 189] on button "Add Exemption" at bounding box center [660, 186] width 91 height 26
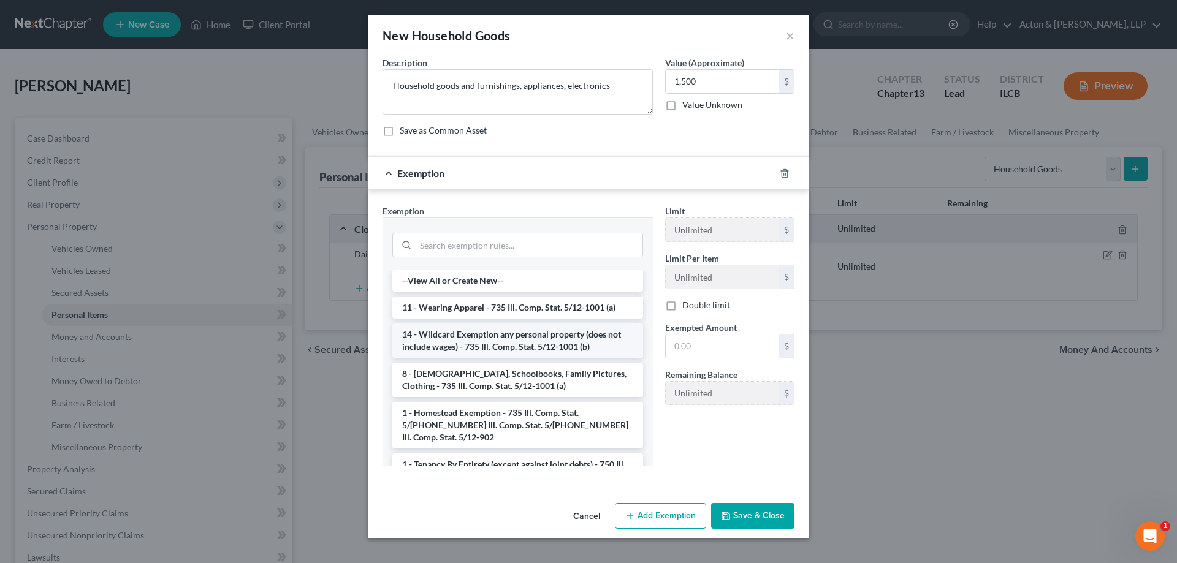
click at [478, 343] on li "14 - Wildcard Exemption any personal property (does not include wages) - 735 Il…" at bounding box center [517, 341] width 251 height 34
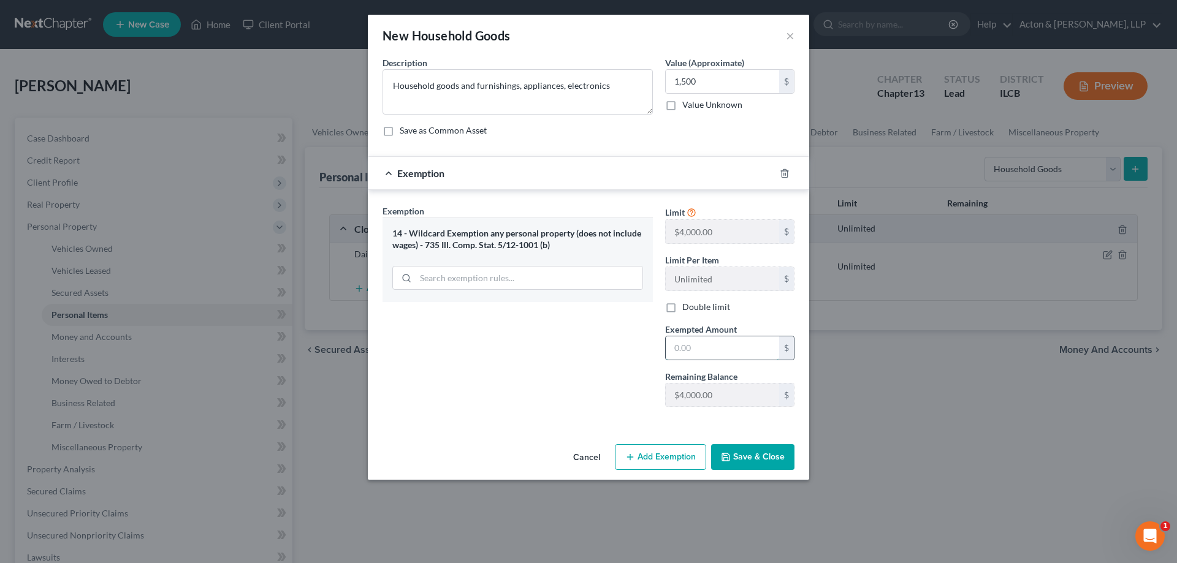
drag, startPoint x: 671, startPoint y: 344, endPoint x: 768, endPoint y: 349, distance: 97.6
click at [671, 344] on input "text" at bounding box center [722, 348] width 113 height 23
click at [756, 459] on button "Save & Close" at bounding box center [752, 457] width 83 height 26
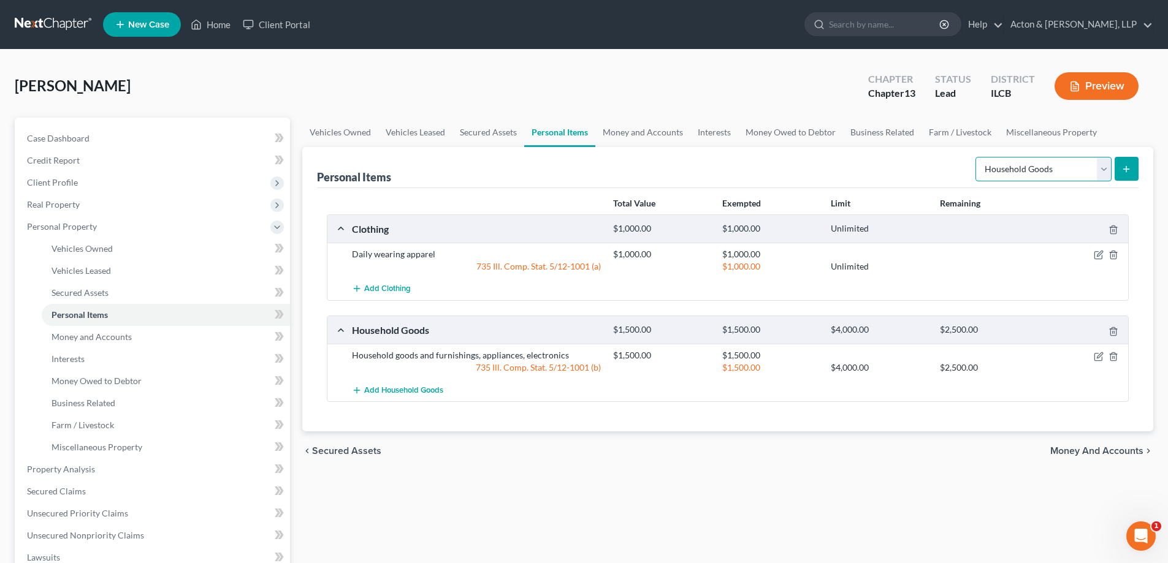
click at [1106, 165] on select "Select Item Type Clothing Collectibles Of Value Electronics Firearms Household …" at bounding box center [1043, 169] width 136 height 25
click at [885, 172] on div "Personal Items Select Item Type Clothing Collectibles Of Value Electronics Fire…" at bounding box center [727, 167] width 821 height 41
click at [1103, 167] on select "Select Item Type Clothing Collectibles Of Value Electronics Firearms Household …" at bounding box center [1043, 169] width 136 height 25
click at [95, 337] on span "Money and Accounts" at bounding box center [91, 337] width 80 height 10
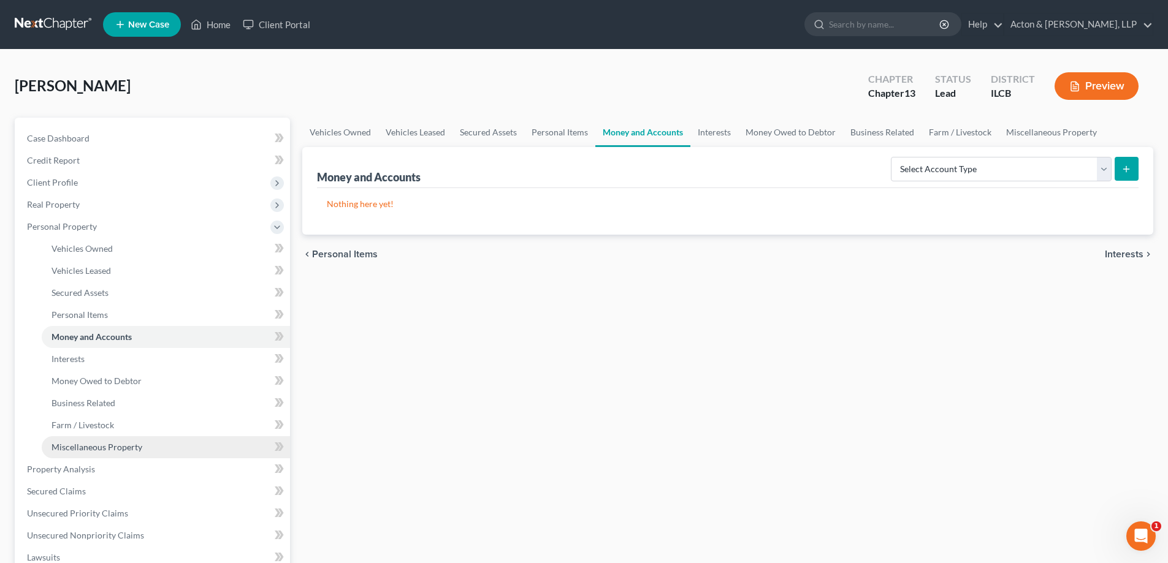
scroll to position [61, 0]
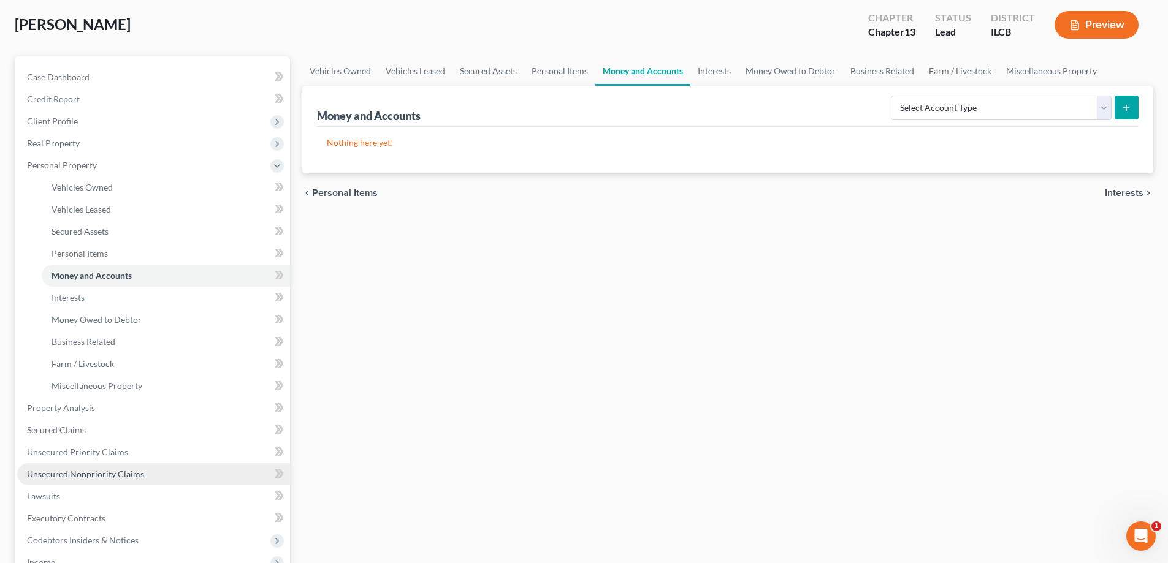
click at [99, 476] on span "Unsecured Nonpriority Claims" at bounding box center [85, 474] width 117 height 10
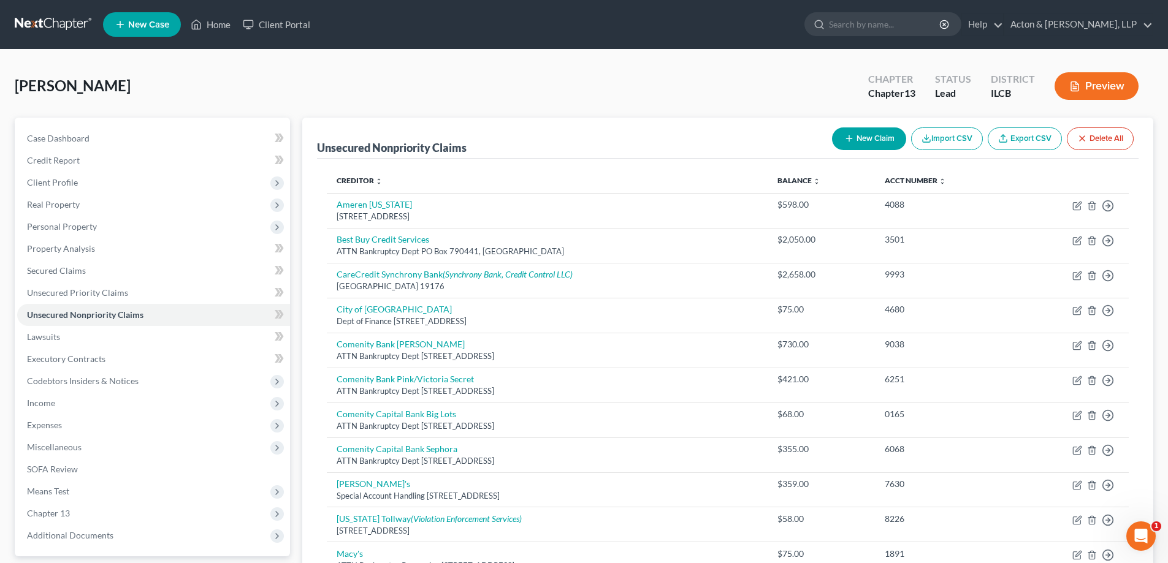
click at [858, 135] on button "New Claim" at bounding box center [869, 138] width 74 height 23
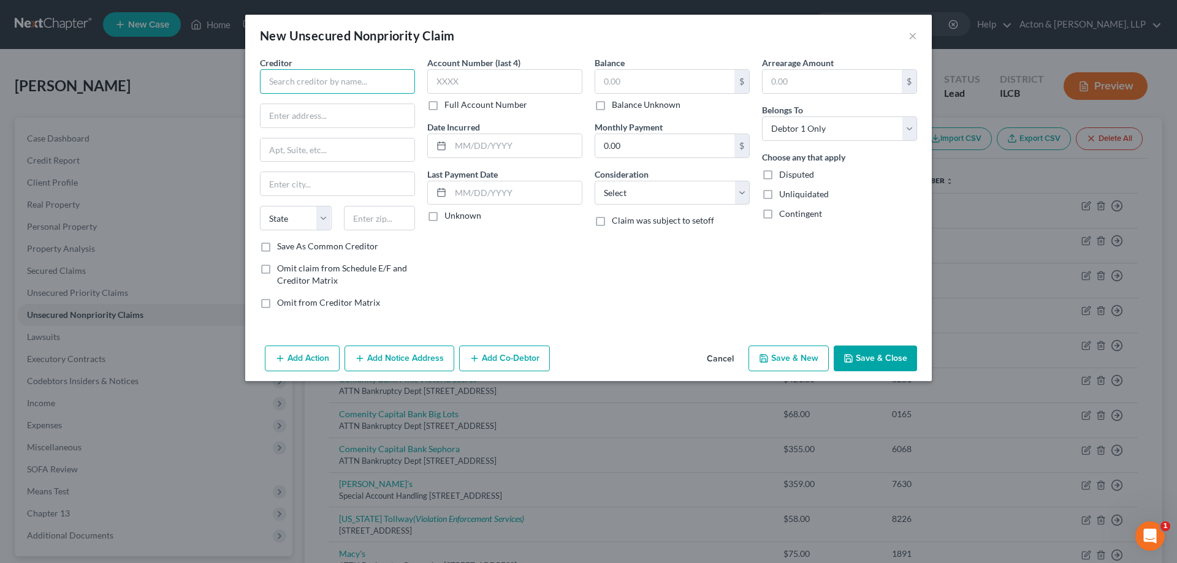
click at [388, 78] on input "text" at bounding box center [337, 81] width 155 height 25
drag, startPoint x: 384, startPoint y: 224, endPoint x: 420, endPoint y: 211, distance: 37.8
click at [384, 224] on input "text" at bounding box center [380, 218] width 72 height 25
click at [505, 268] on div "Account Number (last 4) Full Account Number Date Incurred Last Payment Date Unk…" at bounding box center [504, 187] width 167 height 262
click at [277, 243] on label "Save As Common Creditor" at bounding box center [327, 246] width 101 height 12
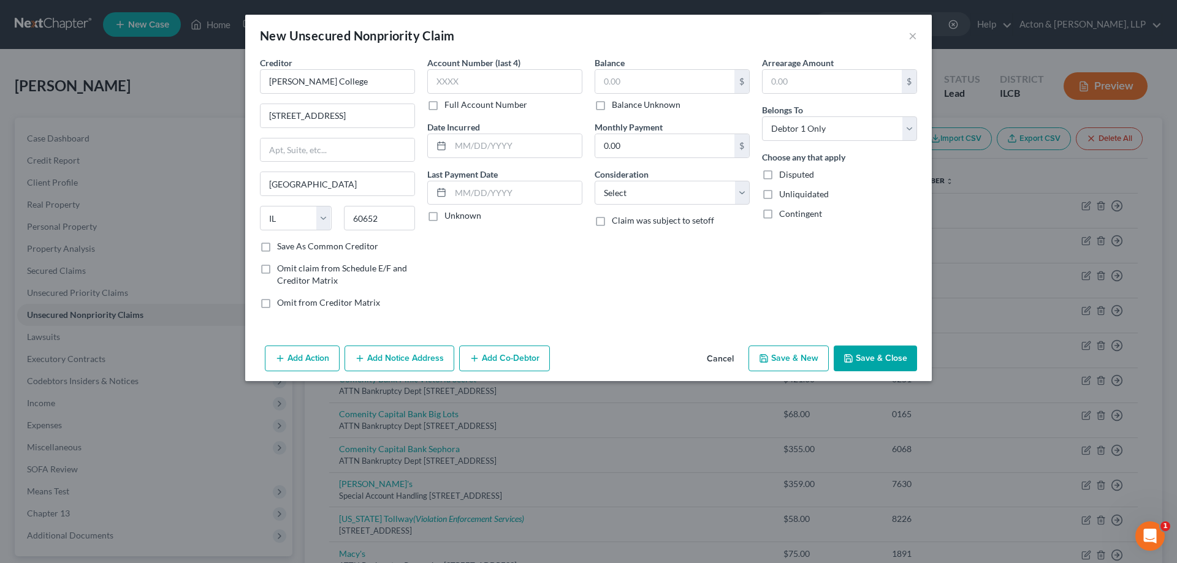
click at [282, 243] on input "Save As Common Creditor" at bounding box center [286, 244] width 8 height 8
click at [444, 84] on input "text" at bounding box center [504, 81] width 155 height 25
drag, startPoint x: 468, startPoint y: 146, endPoint x: 1018, endPoint y: 262, distance: 562.6
click at [468, 146] on input "text" at bounding box center [516, 145] width 131 height 23
click at [604, 80] on input "text" at bounding box center [664, 81] width 139 height 23
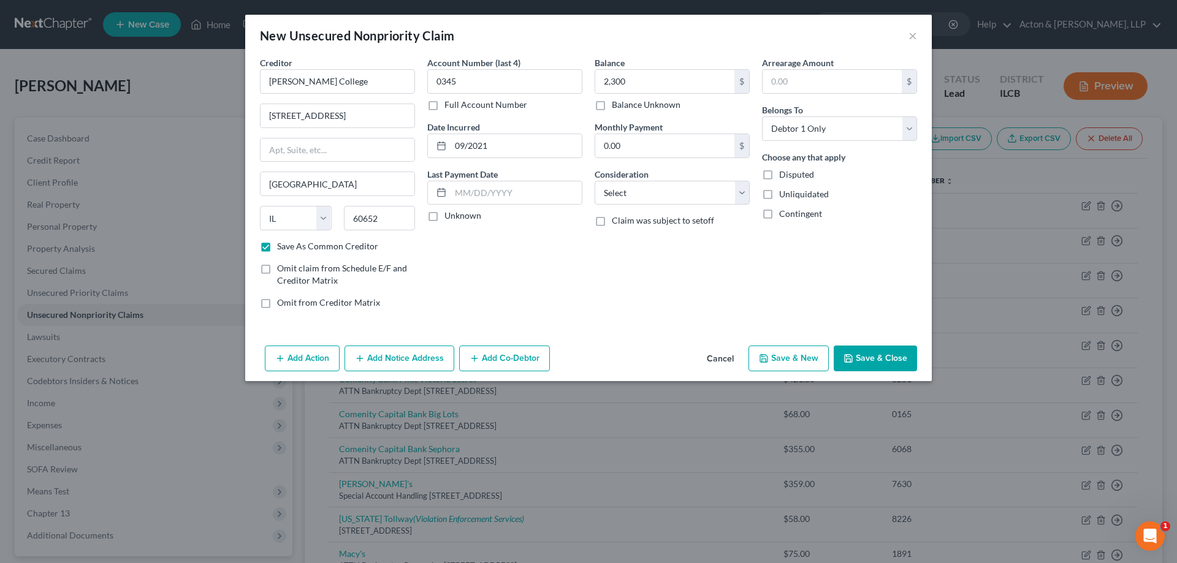
drag, startPoint x: 596, startPoint y: 268, endPoint x: 626, endPoint y: 188, distance: 85.5
click at [596, 267] on div "Balance 2,300.00 $ Balance Unknown Balance Undetermined 2,300 $ Balance Unknown…" at bounding box center [671, 187] width 167 height 262
click at [637, 191] on select "Select Cable / Satellite Services Collection Agency Credit Card Debt Debt Couns…" at bounding box center [672, 193] width 155 height 25
click at [595, 181] on select "Select Cable / Satellite Services Collection Agency Credit Card Debt Debt Couns…" at bounding box center [672, 193] width 155 height 25
drag, startPoint x: 625, startPoint y: 248, endPoint x: 809, endPoint y: 252, distance: 183.3
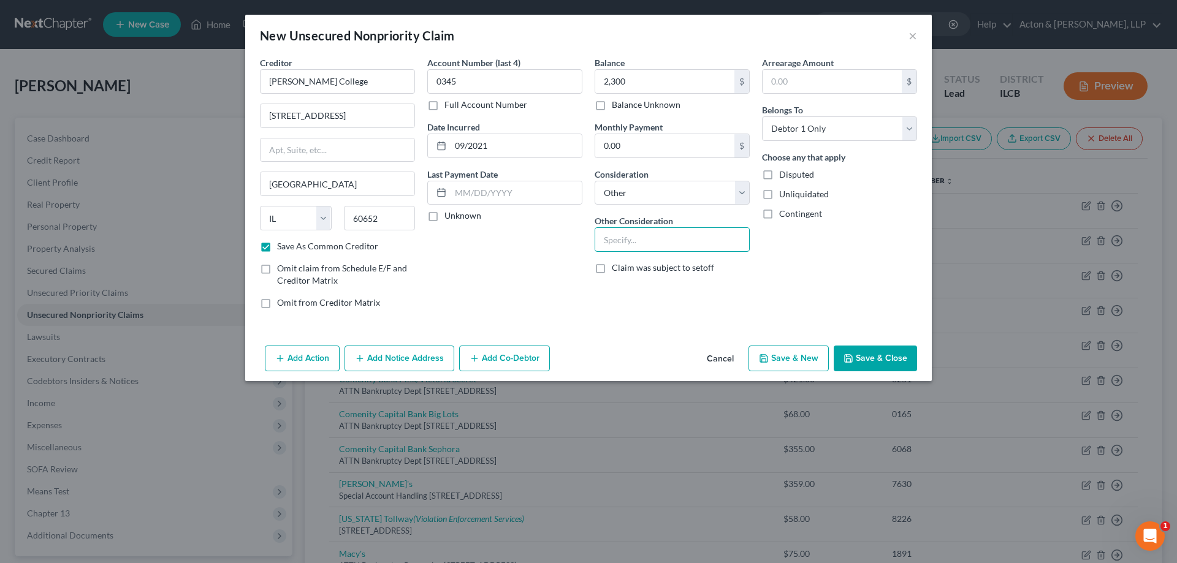
click at [625, 248] on input "text" at bounding box center [672, 239] width 154 height 23
click at [876, 362] on button "Save & Close" at bounding box center [875, 359] width 83 height 26
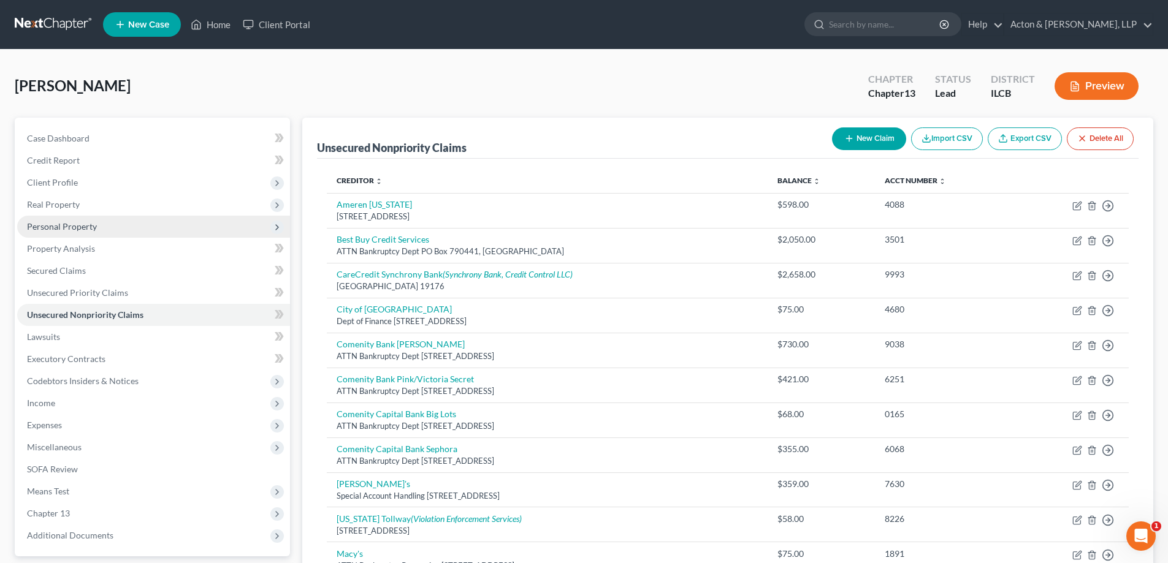
click at [71, 228] on span "Personal Property" at bounding box center [62, 226] width 70 height 10
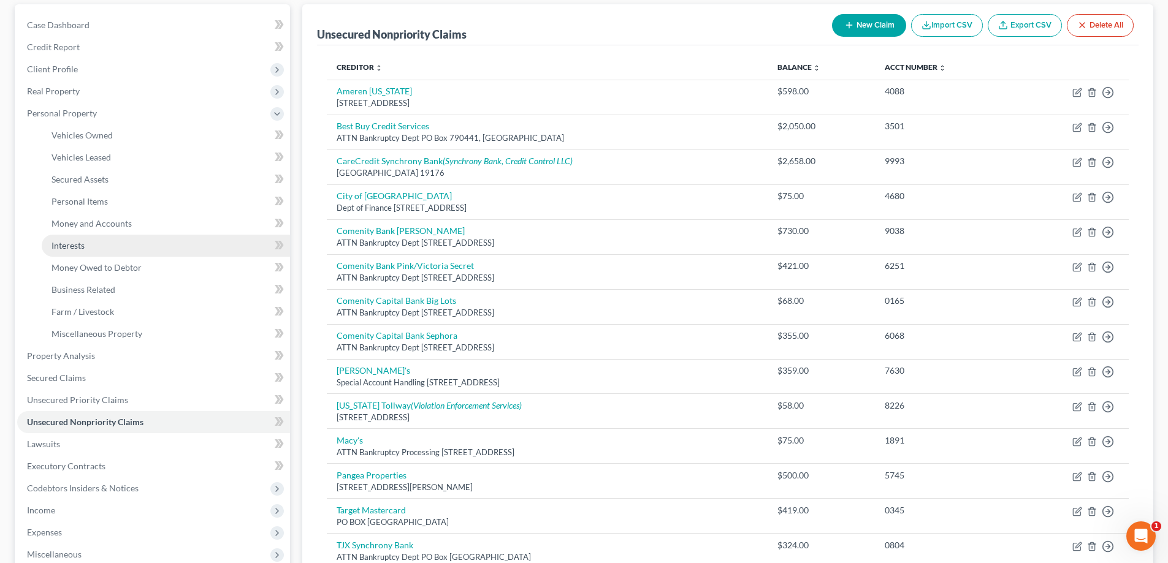
scroll to position [123, 0]
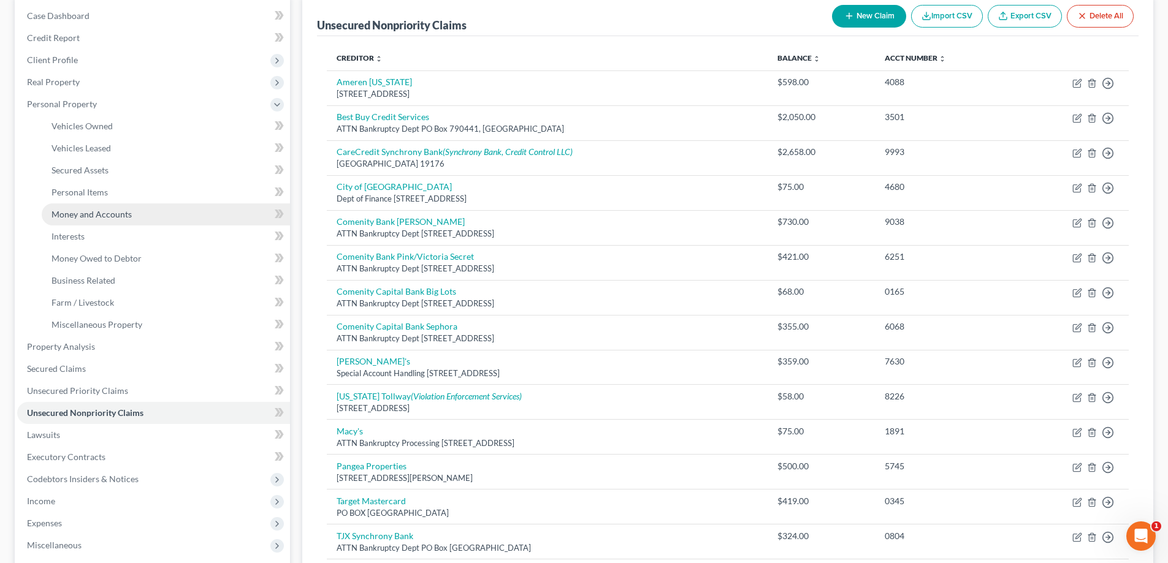
click at [99, 214] on span "Money and Accounts" at bounding box center [91, 214] width 80 height 10
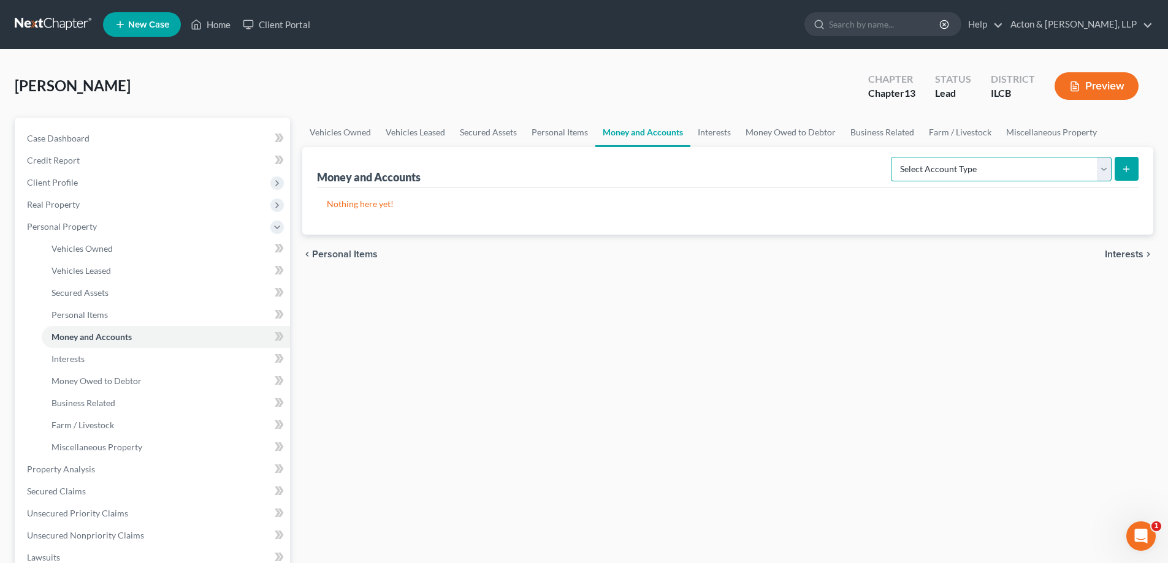
click at [1100, 167] on select "Select Account Type Brokerage Cash on Hand Certificates of Deposit Checking Acc…" at bounding box center [1001, 169] width 221 height 25
click at [893, 157] on select "Select Account Type Brokerage Cash on Hand Certificates of Deposit Checking Acc…" at bounding box center [1001, 169] width 221 height 25
click at [1127, 169] on icon "submit" at bounding box center [1126, 169] width 10 height 10
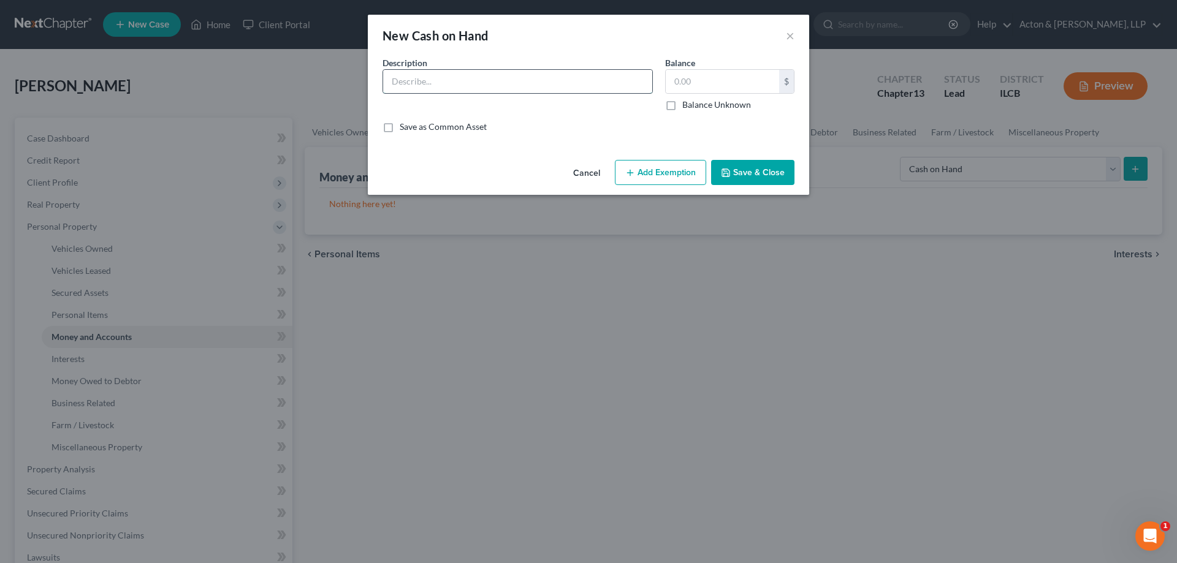
click at [432, 81] on input "text" at bounding box center [517, 81] width 269 height 23
click at [672, 80] on input "text" at bounding box center [722, 81] width 113 height 23
click at [674, 178] on button "Add Exemption" at bounding box center [660, 173] width 91 height 26
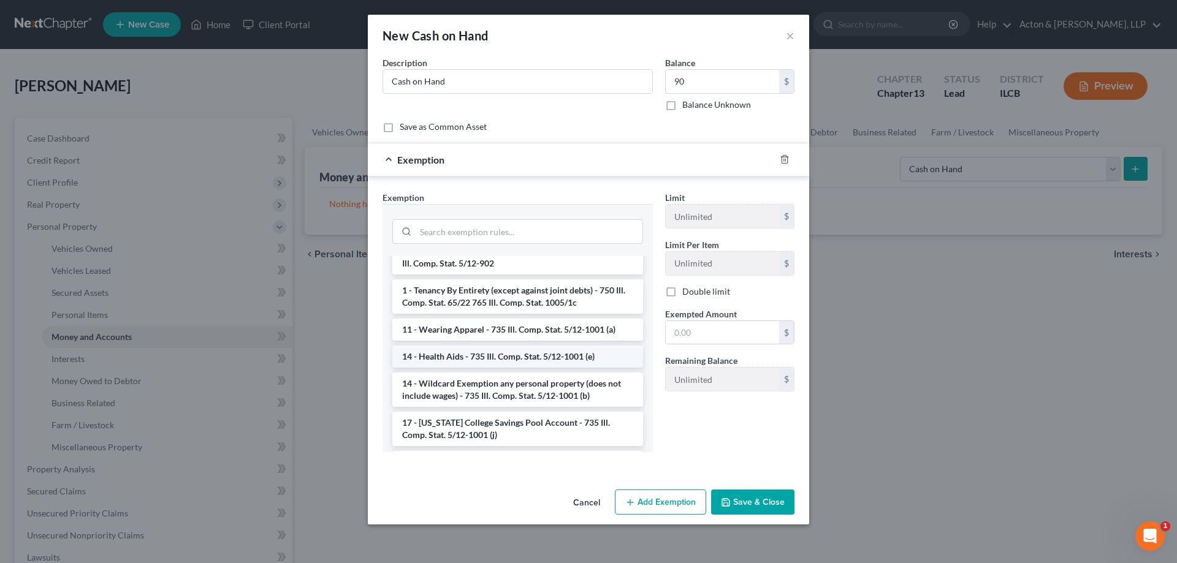
scroll to position [61, 0]
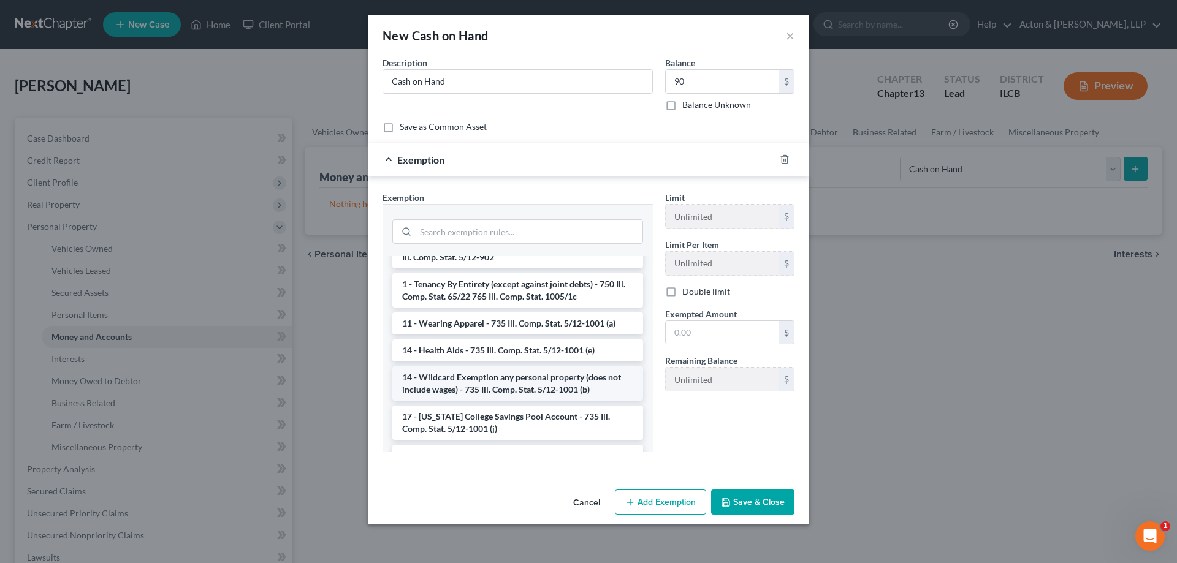
click at [484, 370] on li "14 - Wildcard Exemption any personal property (does not include wages) - 735 Il…" at bounding box center [517, 384] width 251 height 34
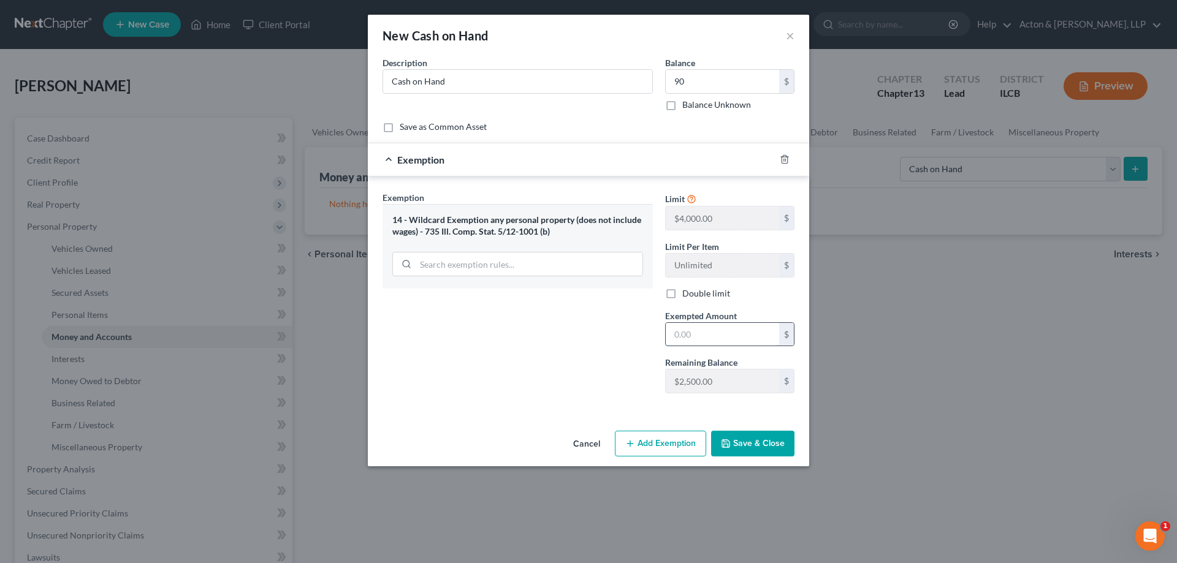
drag, startPoint x: 675, startPoint y: 337, endPoint x: 778, endPoint y: 341, distance: 102.5
click at [675, 337] on input "text" at bounding box center [722, 334] width 113 height 23
click at [739, 446] on button "Save & Close" at bounding box center [752, 444] width 83 height 26
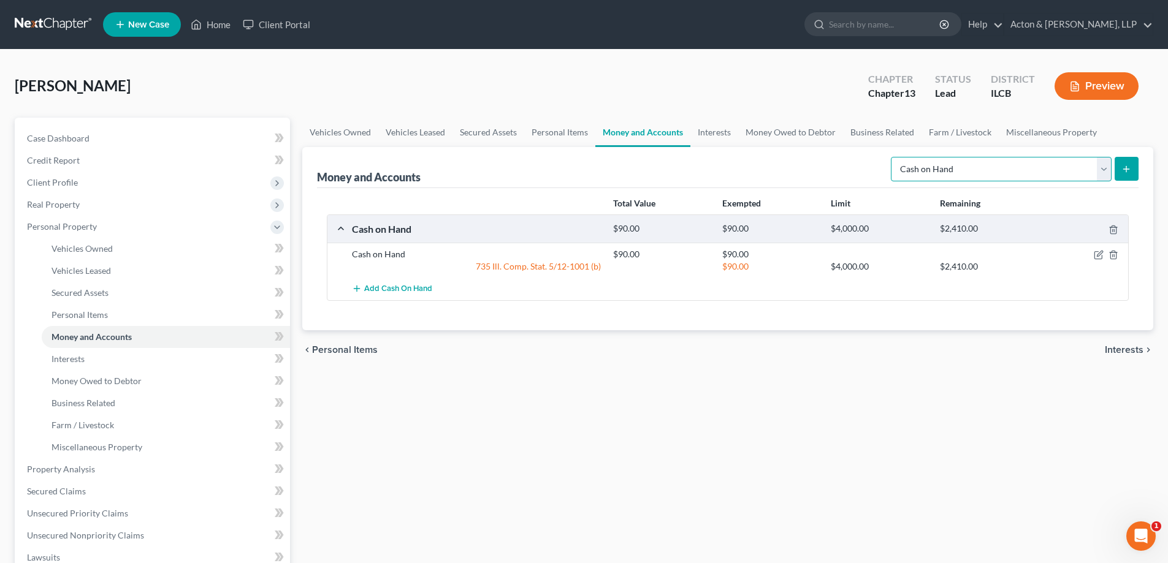
click at [1100, 168] on select "Select Account Type Brokerage Cash on Hand Certificates of Deposit Checking Acc…" at bounding box center [1001, 169] width 221 height 25
click at [893, 157] on select "Select Account Type Brokerage Cash on Hand Certificates of Deposit Checking Acc…" at bounding box center [1001, 169] width 221 height 25
click at [1133, 165] on button "submit" at bounding box center [1126, 169] width 24 height 24
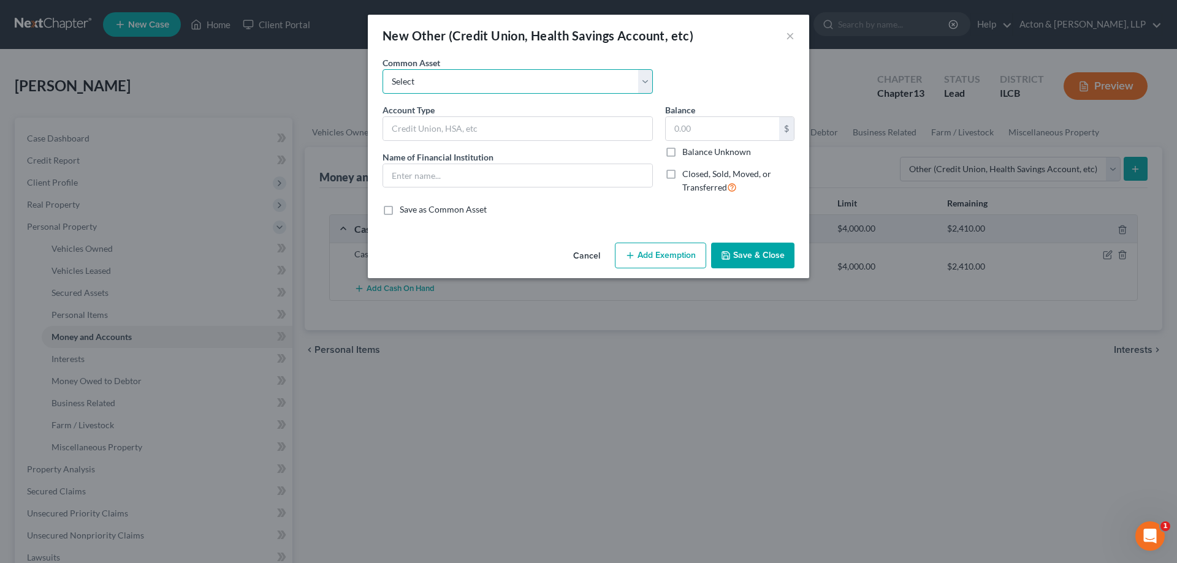
click at [422, 82] on select "Select Cash App PayPal Acorns Chime Card" at bounding box center [517, 81] width 270 height 25
drag, startPoint x: 457, startPoint y: 243, endPoint x: 457, endPoint y: 227, distance: 16.6
click at [457, 243] on div "Cancel Add Exemption Save & Close" at bounding box center [588, 258] width 441 height 40
click at [430, 129] on input "text" at bounding box center [517, 128] width 269 height 23
click at [671, 127] on input "text" at bounding box center [722, 128] width 113 height 23
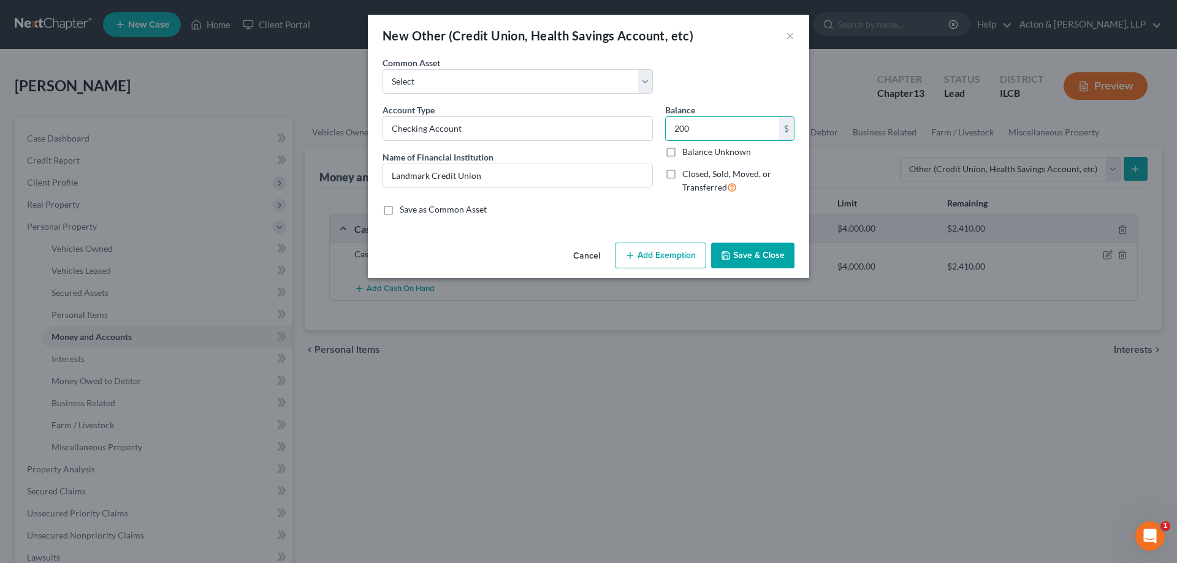
click at [656, 258] on button "Add Exemption" at bounding box center [660, 256] width 91 height 26
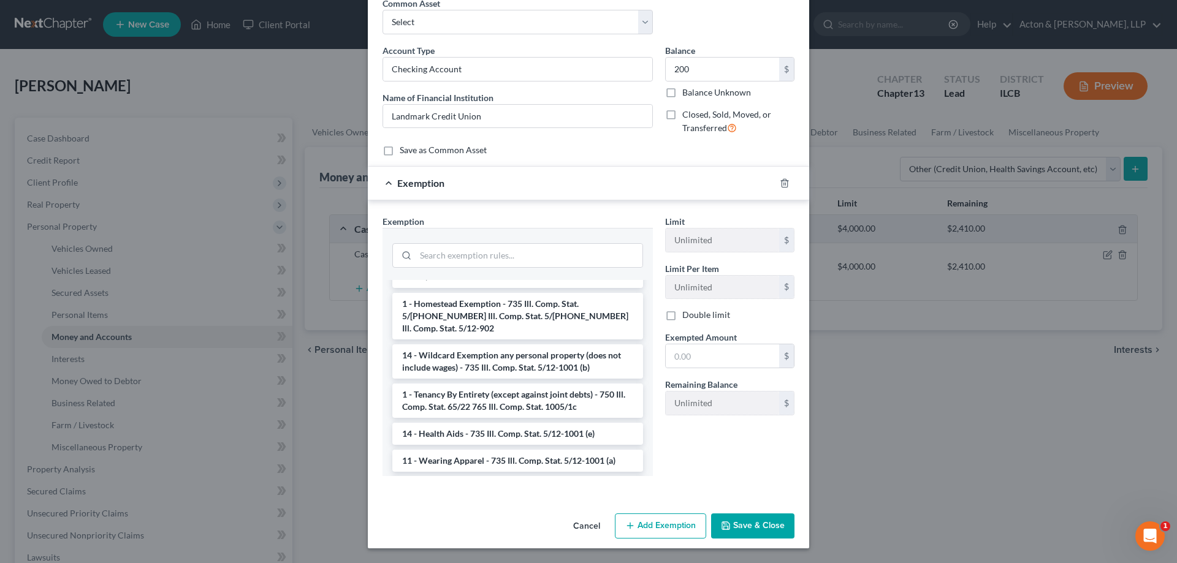
scroll to position [1165, 0]
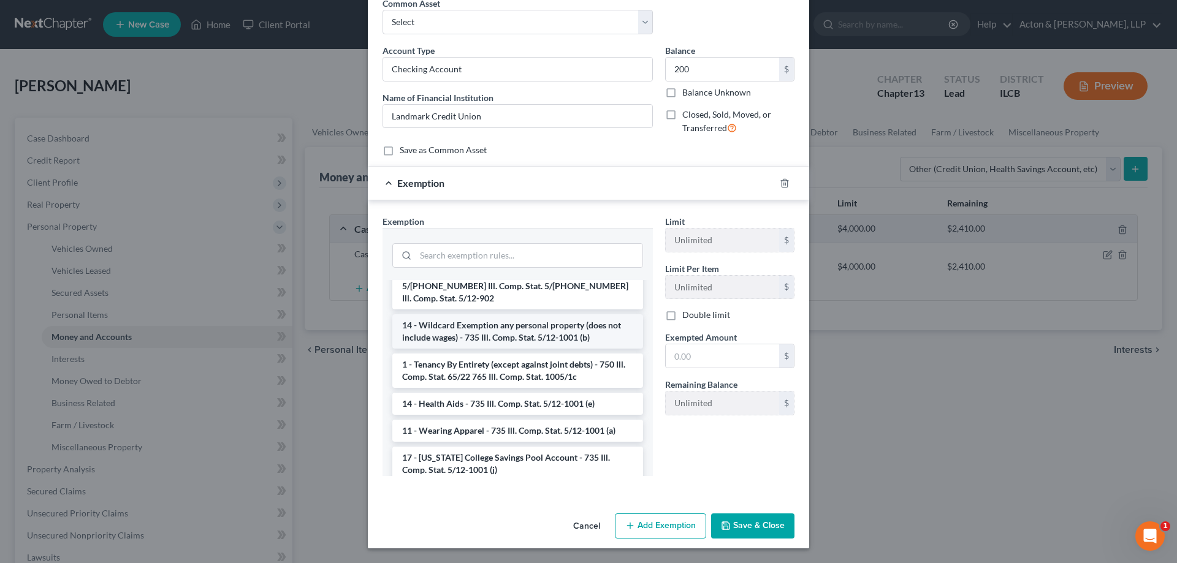
click at [484, 349] on li "14 - Wildcard Exemption any personal property (does not include wages) - 735 Il…" at bounding box center [517, 331] width 251 height 34
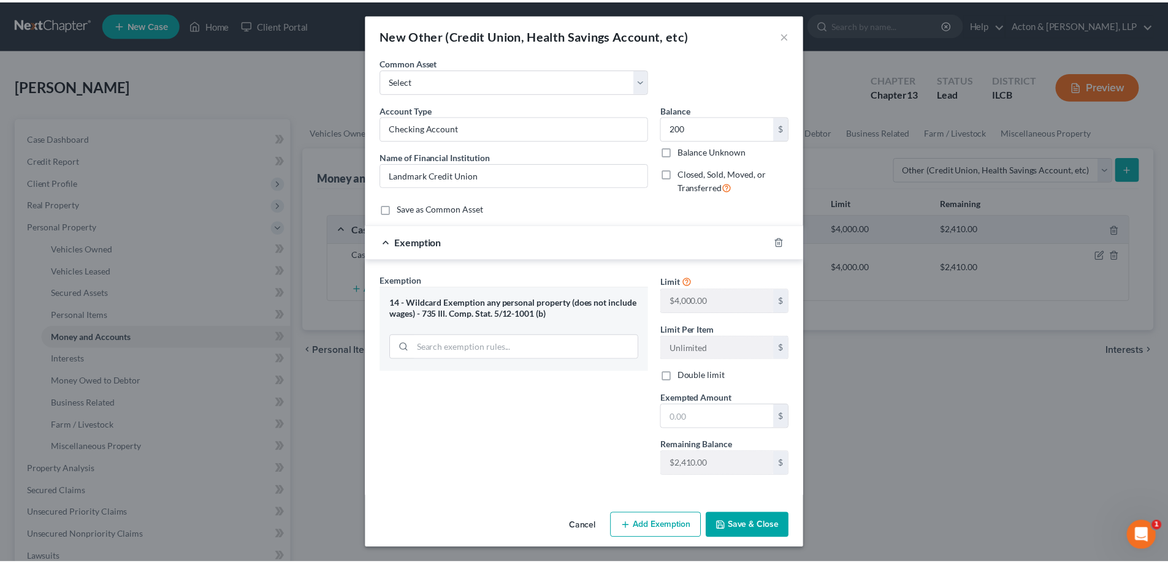
scroll to position [1, 0]
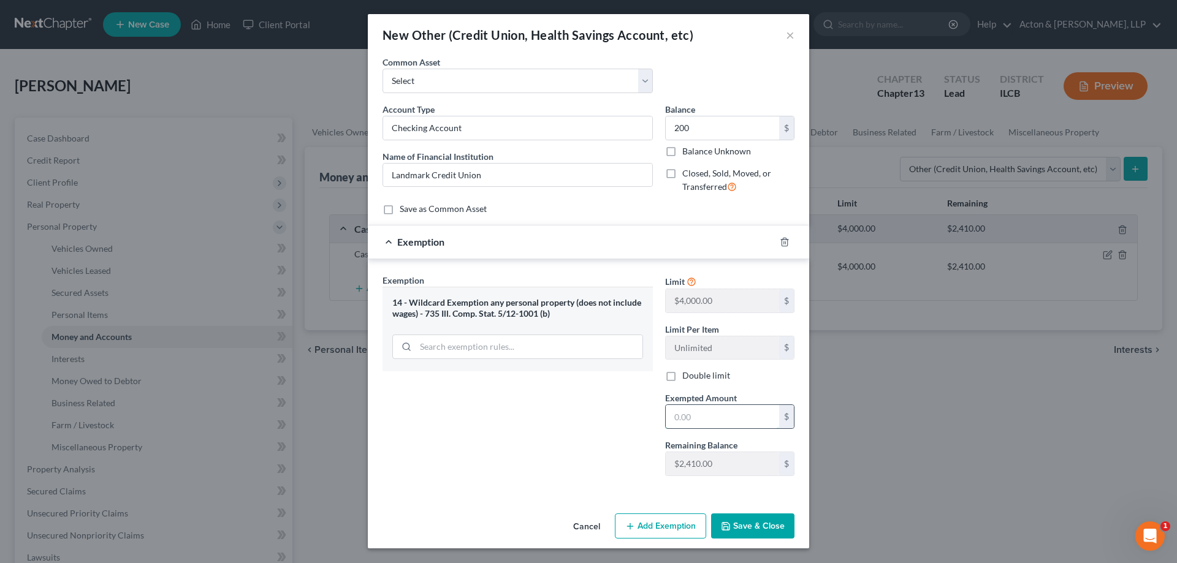
drag, startPoint x: 671, startPoint y: 416, endPoint x: 683, endPoint y: 409, distance: 14.3
click at [671, 416] on input "text" at bounding box center [722, 416] width 113 height 23
click at [538, 471] on div "Exemption Set must be selected for CA. Exemption * 14 - Wildcard Exemption any …" at bounding box center [517, 380] width 283 height 212
click at [752, 527] on button "Save & Close" at bounding box center [752, 527] width 83 height 26
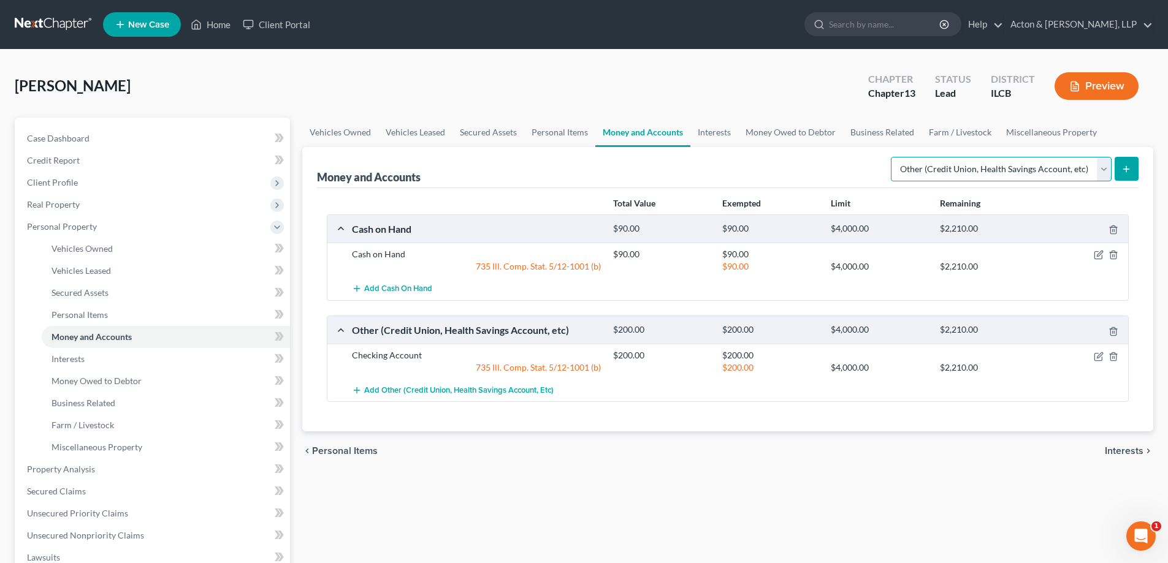
click at [1106, 168] on select "Select Account Type Brokerage Cash on Hand Certificates of Deposit Checking Acc…" at bounding box center [1001, 169] width 221 height 25
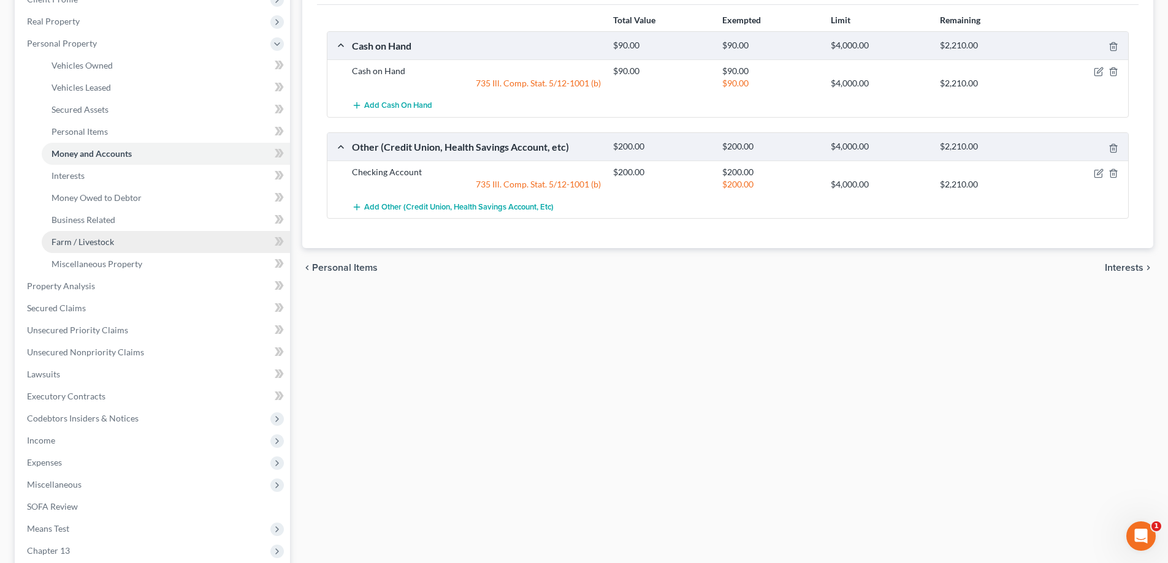
scroll to position [184, 0]
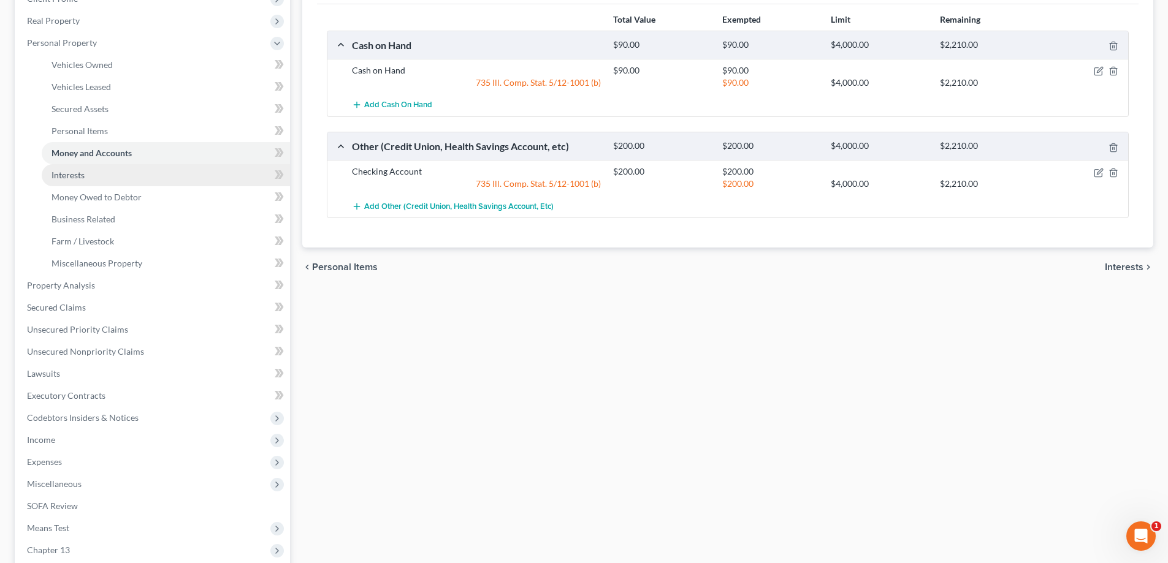
click at [77, 180] on span "Interests" at bounding box center [67, 175] width 33 height 10
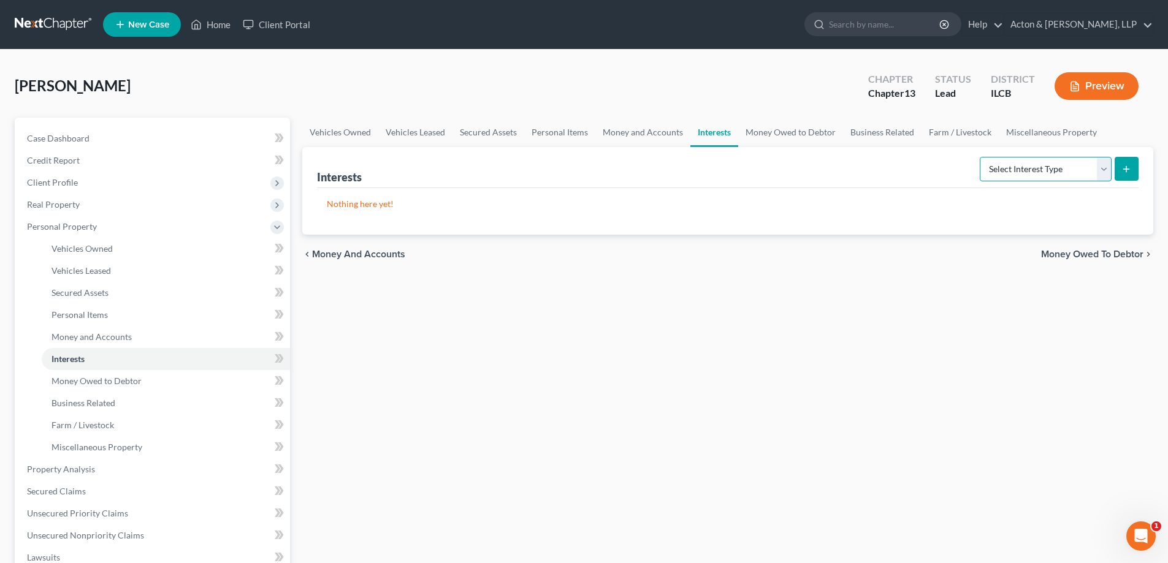
click at [1103, 172] on select "Select Interest Type 401K Annuity Bond Education IRA Government Bond Government…" at bounding box center [1046, 169] width 132 height 25
drag, startPoint x: 647, startPoint y: 346, endPoint x: 637, endPoint y: 340, distance: 11.1
click at [647, 346] on div "Vehicles Owned Vehicles Leased Secured Assets Personal Items Money and Accounts…" at bounding box center [727, 483] width 863 height 730
click at [113, 381] on span "Money Owed to Debtor" at bounding box center [96, 381] width 90 height 10
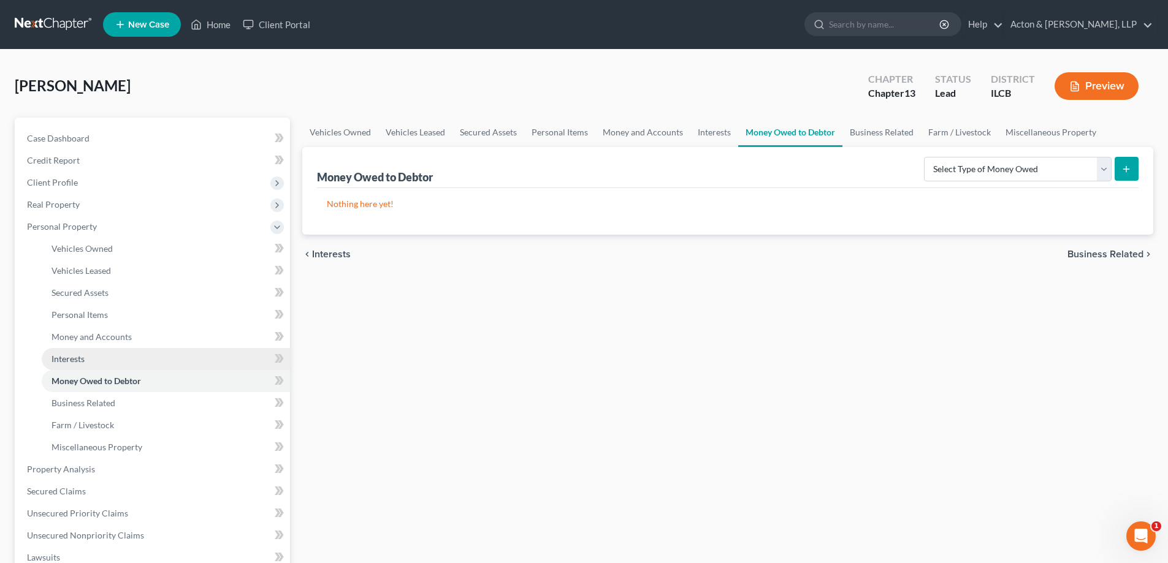
click at [62, 351] on link "Interests" at bounding box center [166, 359] width 248 height 22
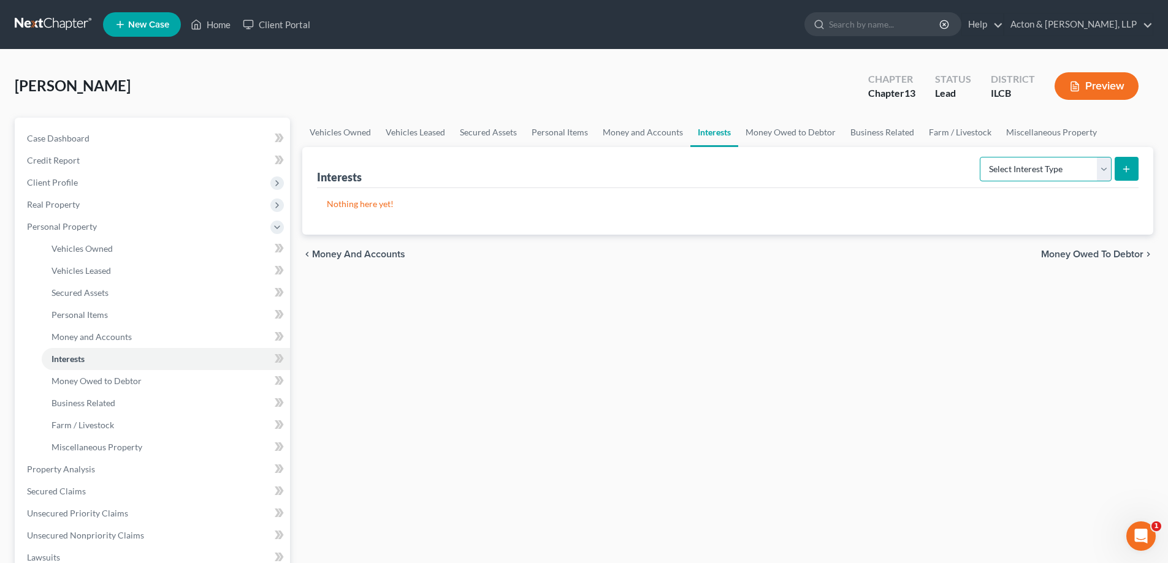
click at [1105, 172] on select "Select Interest Type 401K Annuity Bond Education IRA Government Bond Government…" at bounding box center [1046, 169] width 132 height 25
click at [83, 378] on span "Money Owed to Debtor" at bounding box center [96, 381] width 90 height 10
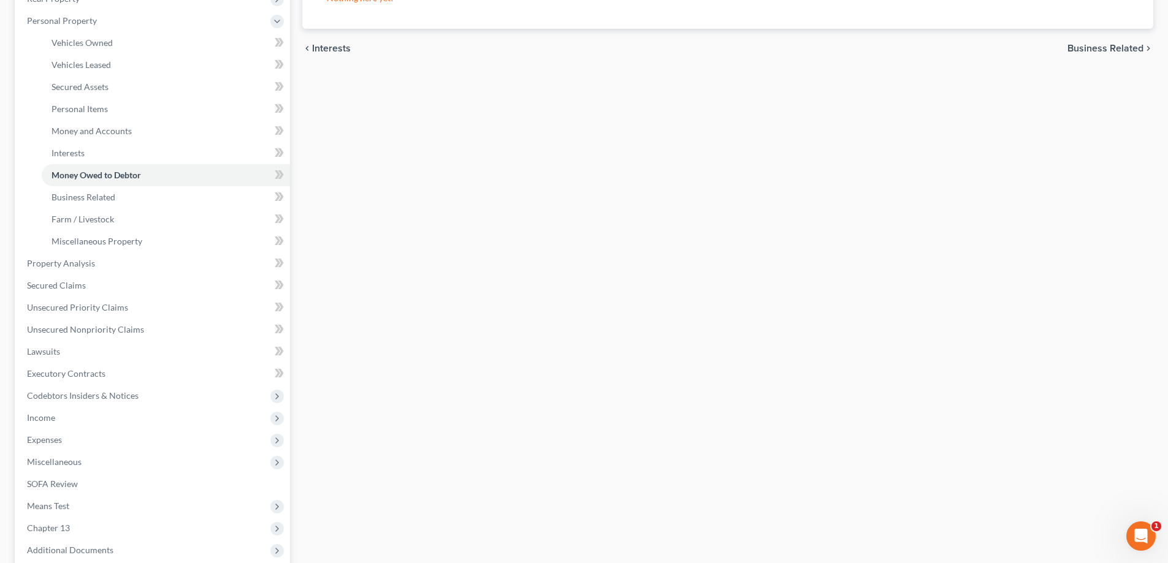
scroll to position [245, 0]
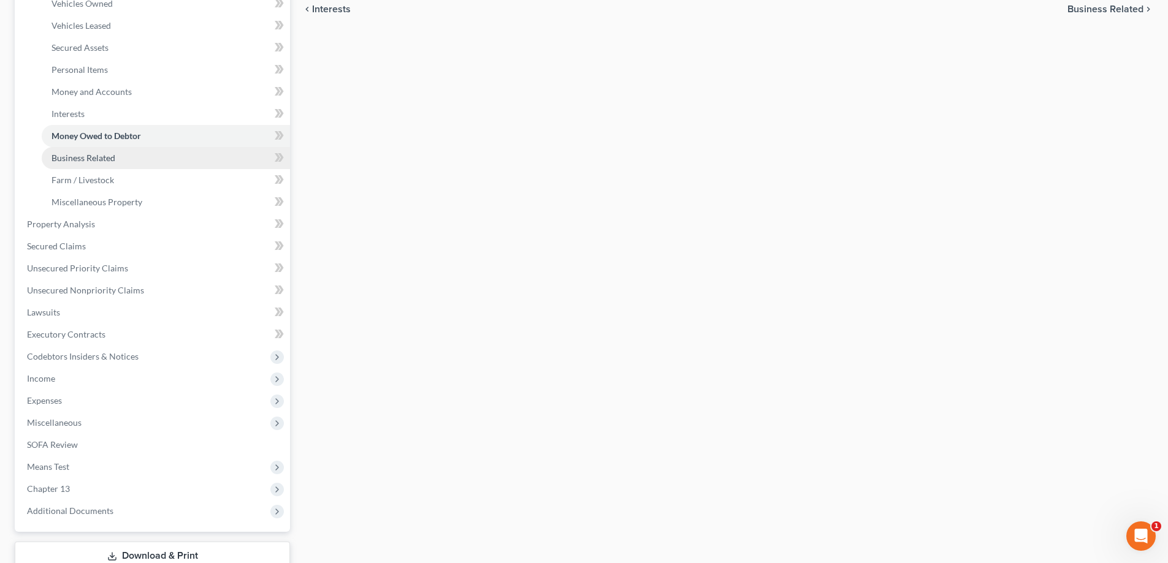
click at [101, 161] on span "Business Related" at bounding box center [83, 158] width 64 height 10
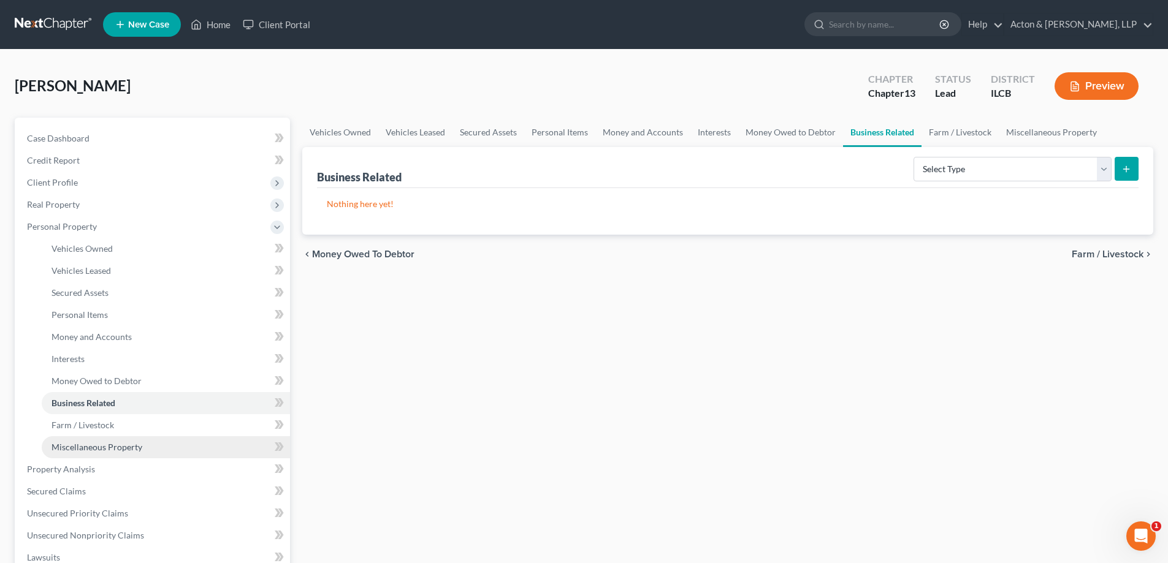
drag, startPoint x: 134, startPoint y: 448, endPoint x: 232, endPoint y: 445, distance: 98.1
click at [134, 447] on span "Miscellaneous Property" at bounding box center [96, 447] width 91 height 10
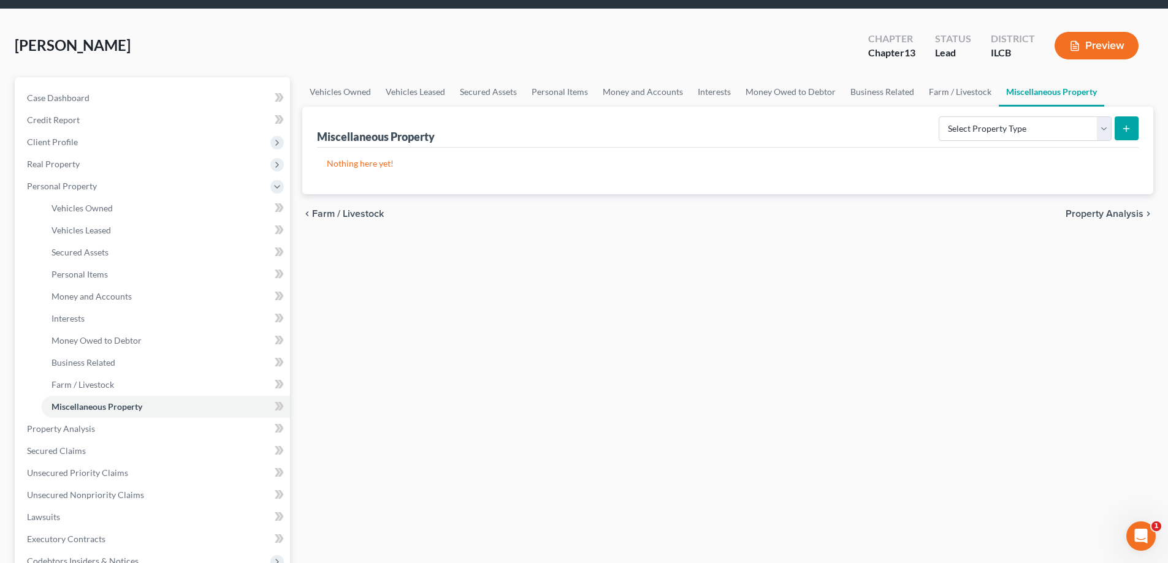
scroll to position [61, 0]
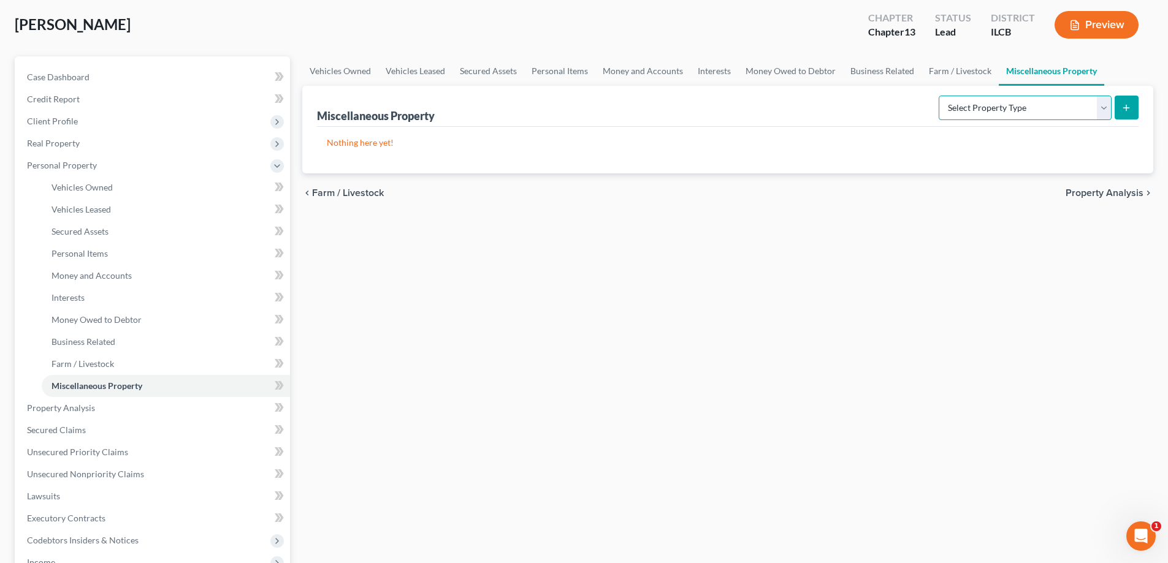
click at [1101, 105] on select "Select Property Type Assigned for Creditor Benefit [DATE] Holding for Another N…" at bounding box center [1024, 108] width 173 height 25
click at [938, 274] on div "Vehicles Owned Vehicles Leased Secured Assets Personal Items Money and Accounts…" at bounding box center [727, 421] width 863 height 730
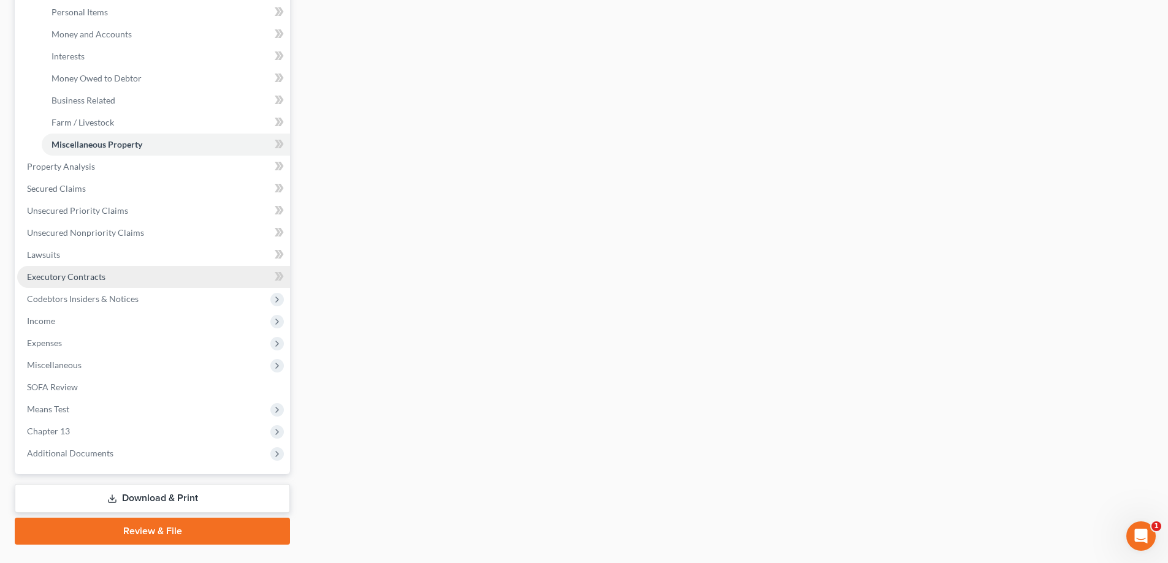
scroll to position [306, 0]
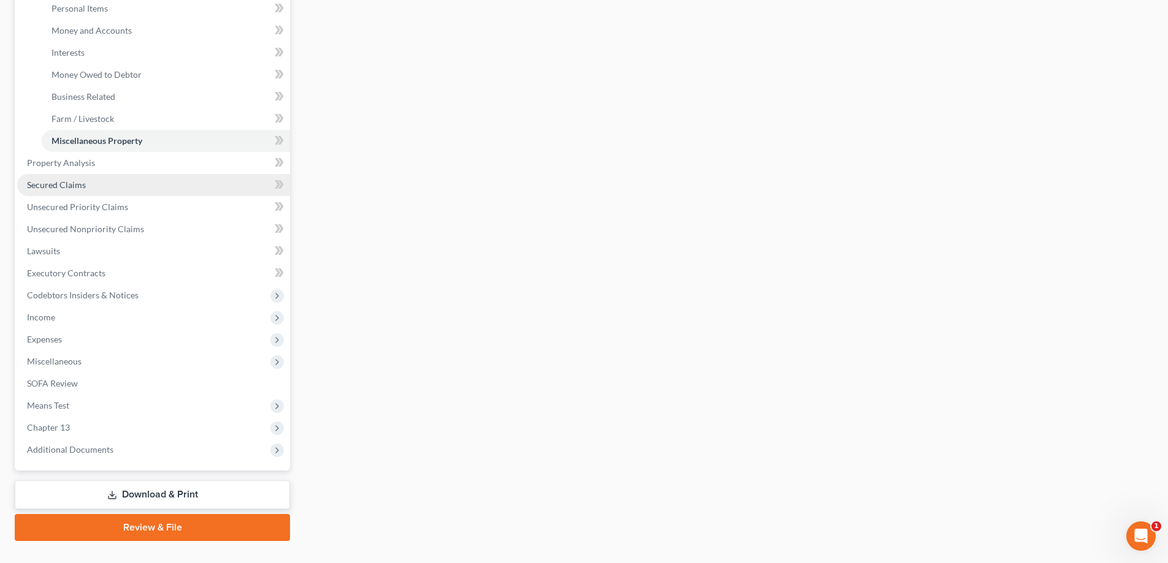
click at [54, 185] on span "Secured Claims" at bounding box center [56, 185] width 59 height 10
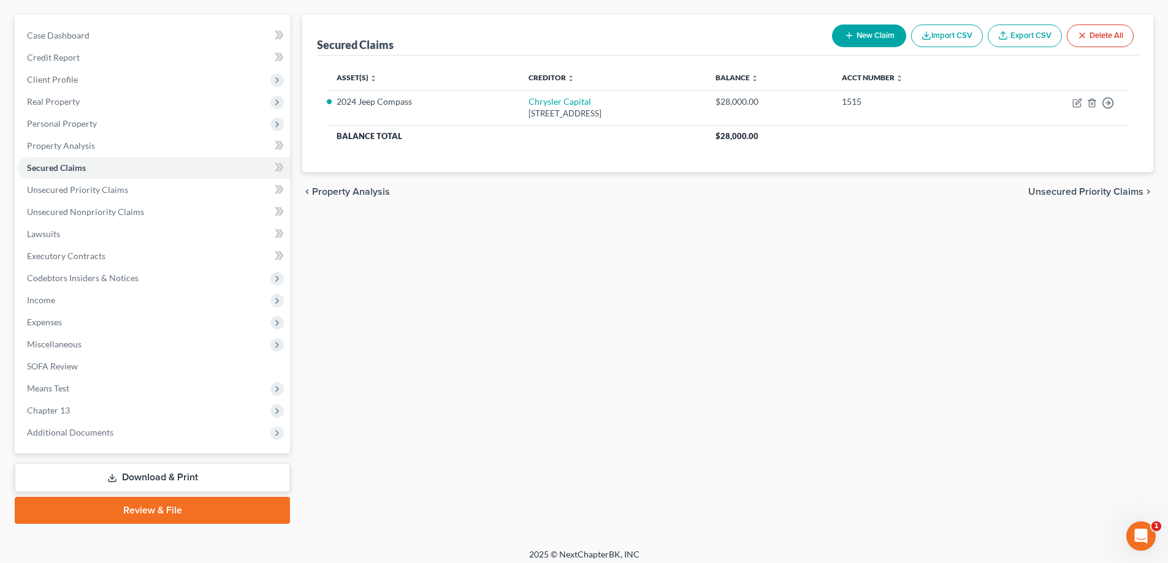
scroll to position [110, 0]
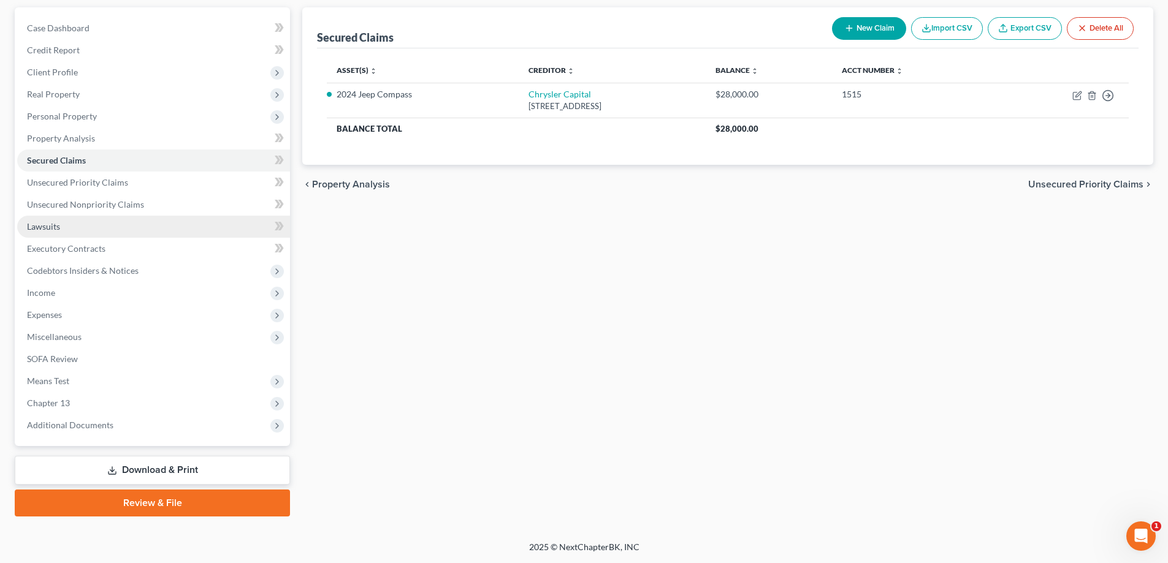
click at [45, 226] on span "Lawsuits" at bounding box center [43, 226] width 33 height 10
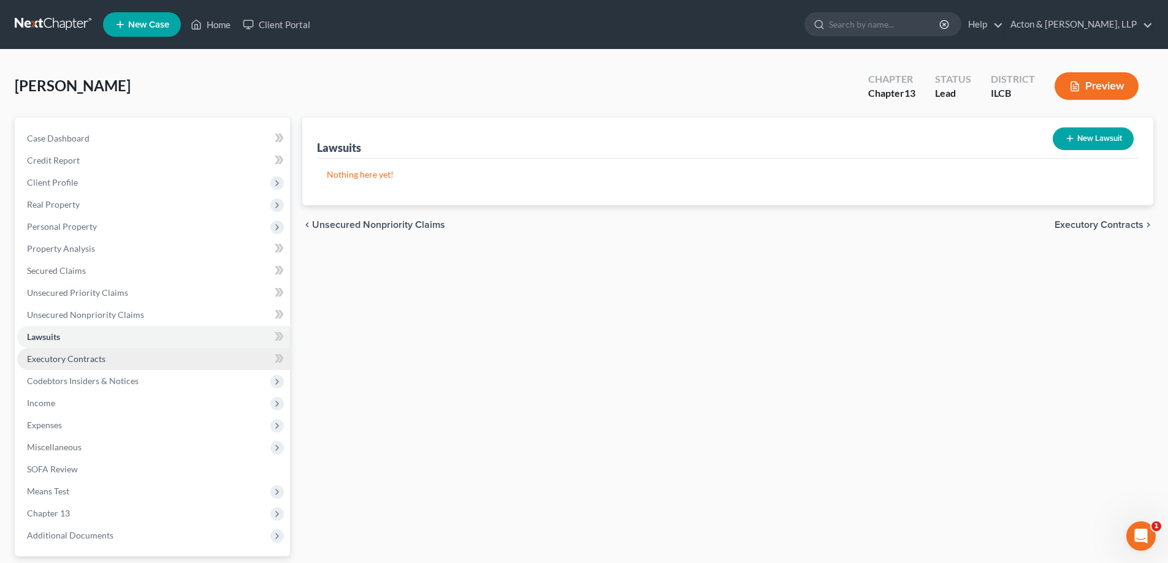
click at [67, 359] on span "Executory Contracts" at bounding box center [66, 359] width 78 height 10
click at [58, 342] on link "Lawsuits" at bounding box center [153, 337] width 273 height 22
click at [53, 360] on span "Executory Contracts" at bounding box center [66, 359] width 78 height 10
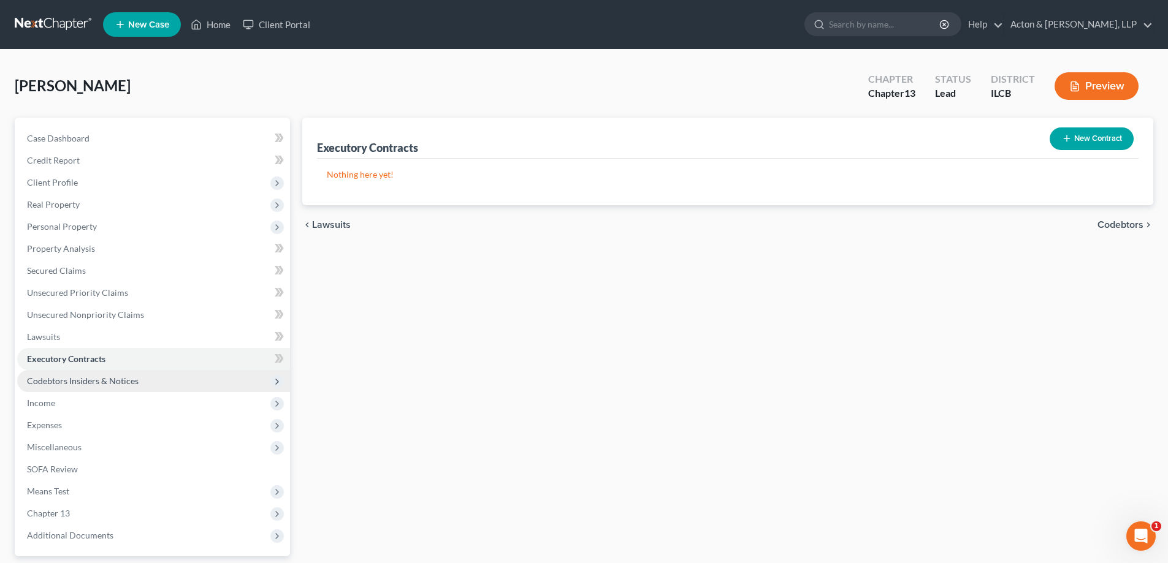
click at [57, 371] on span "Codebtors Insiders & Notices" at bounding box center [153, 381] width 273 height 22
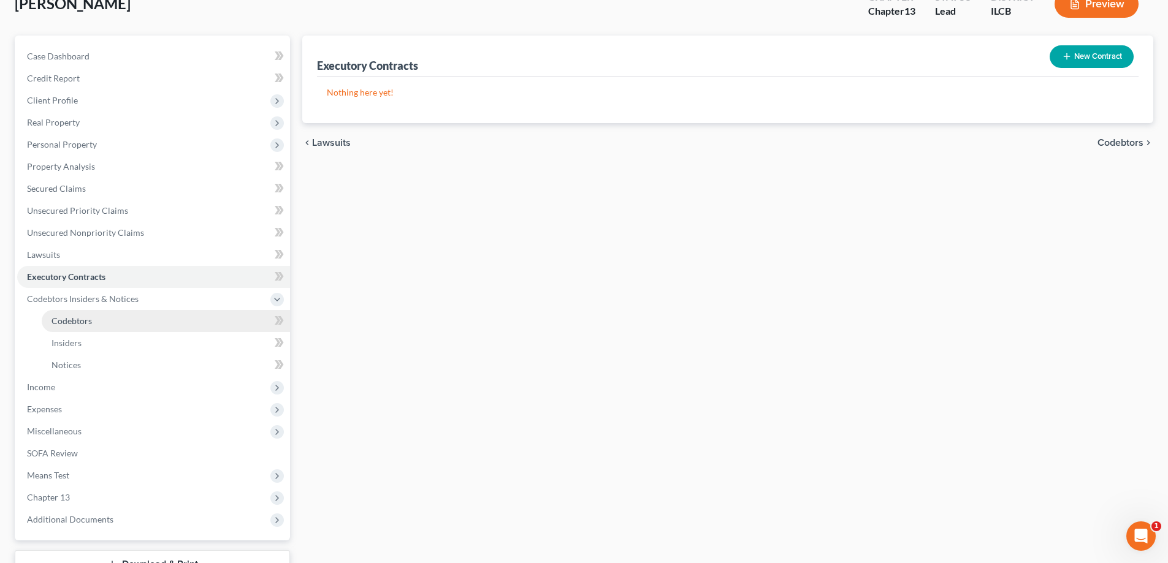
scroll to position [177, 0]
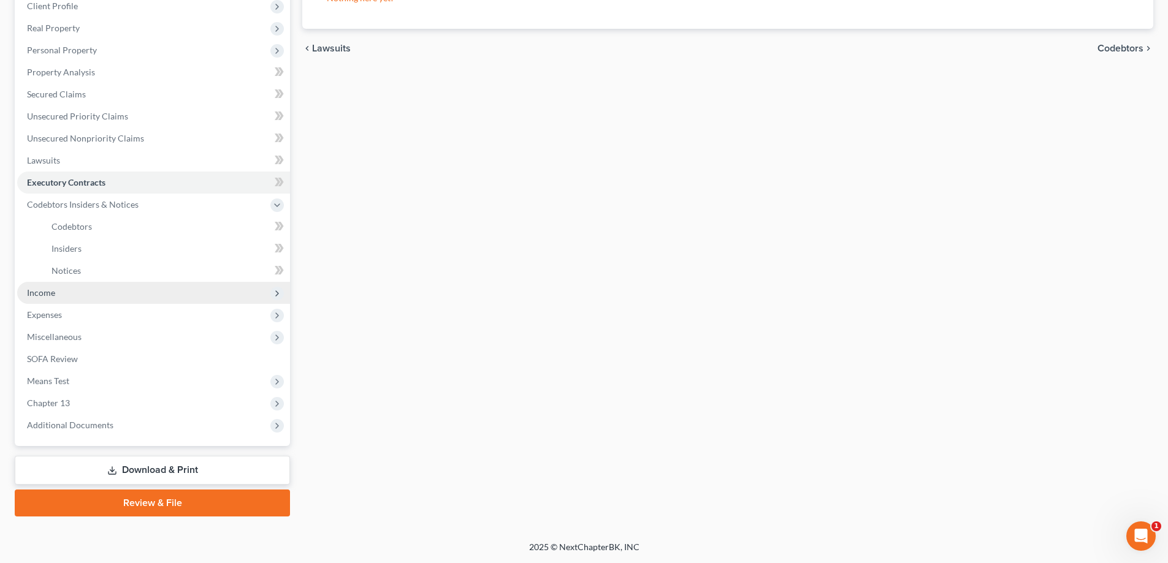
click at [41, 294] on span "Income" at bounding box center [41, 292] width 28 height 10
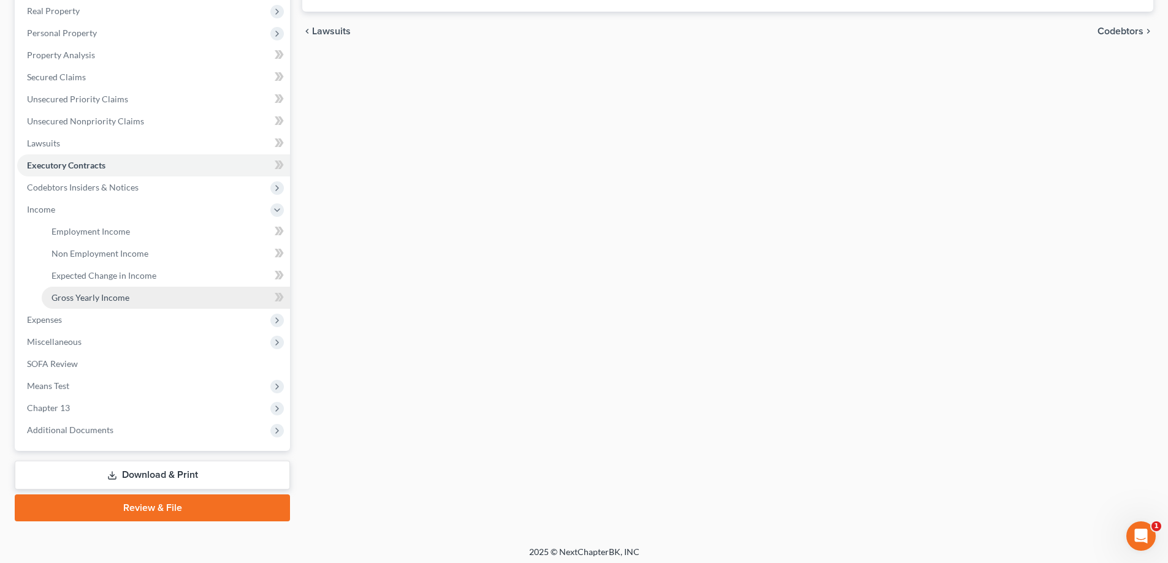
scroll to position [199, 0]
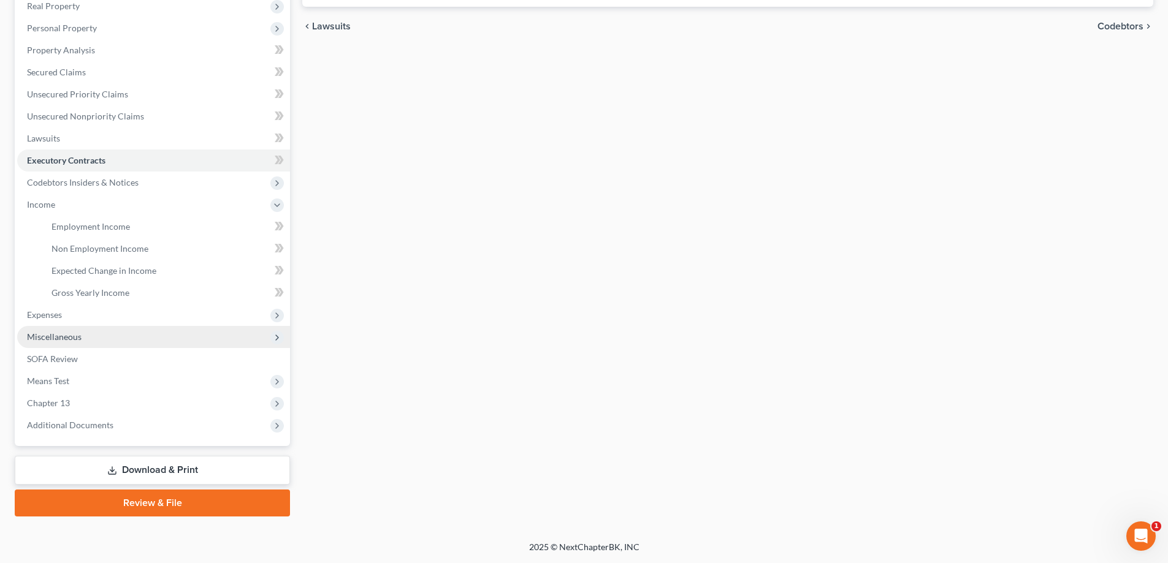
click at [44, 337] on span "Miscellaneous" at bounding box center [54, 337] width 55 height 10
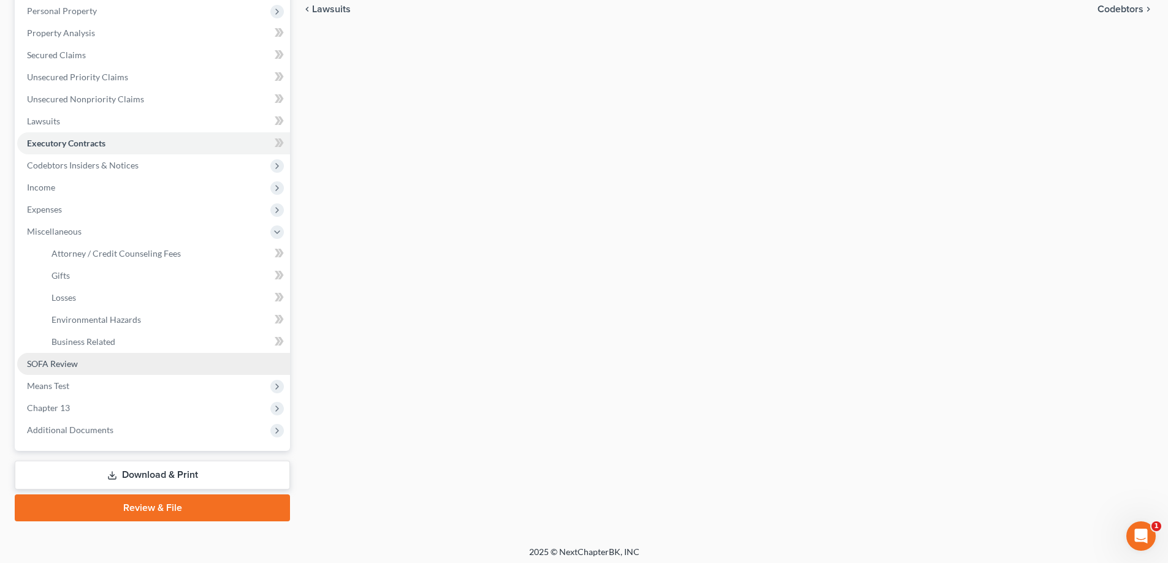
scroll to position [221, 0]
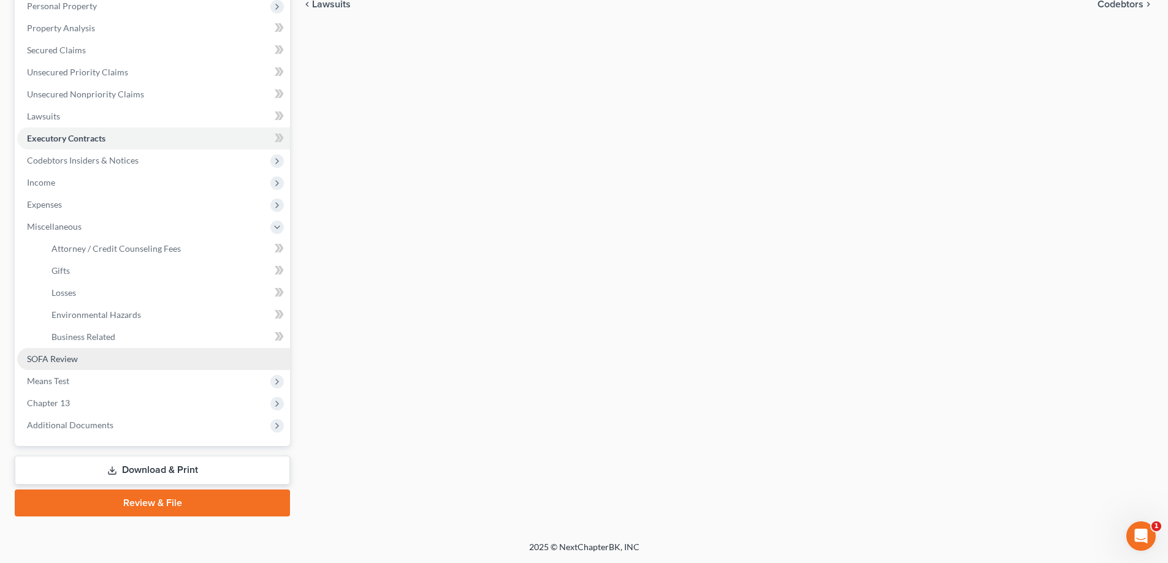
click at [55, 358] on span "SOFA Review" at bounding box center [52, 359] width 51 height 10
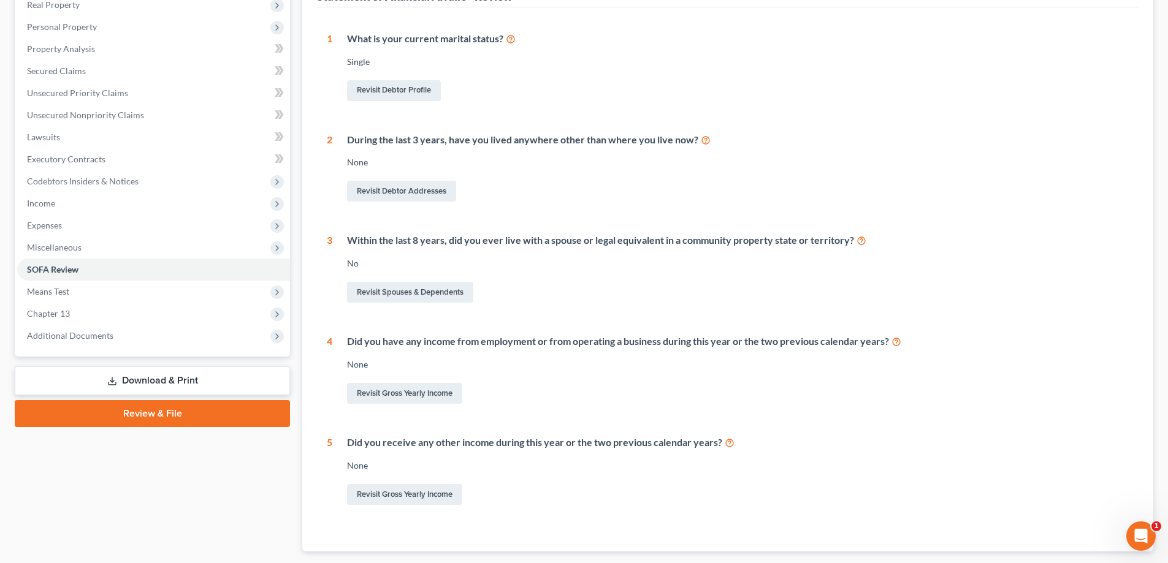
scroll to position [274, 0]
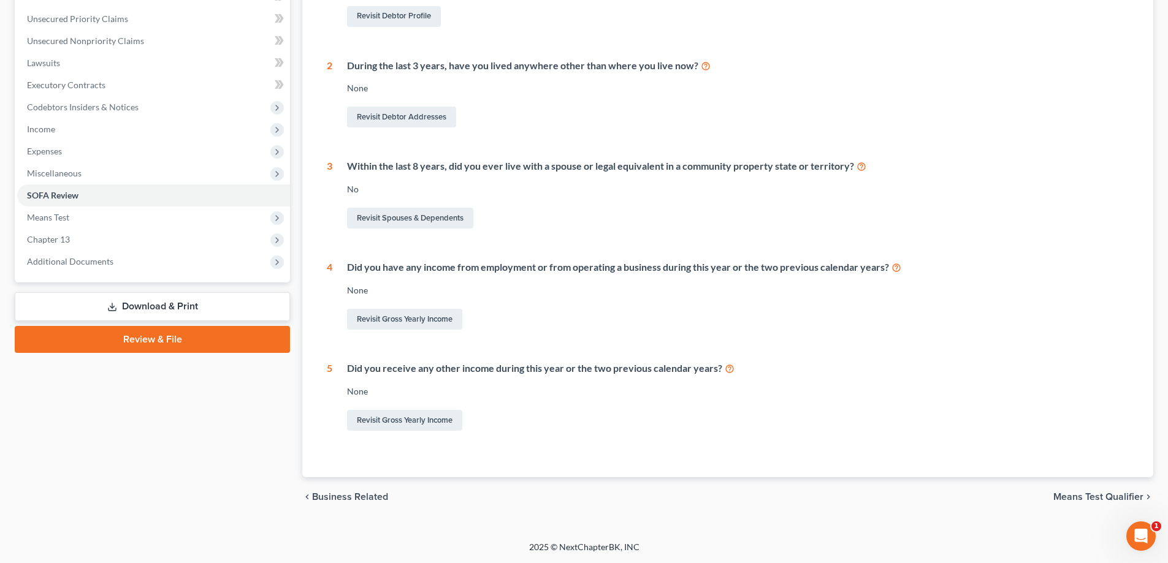
click at [154, 340] on link "Review & File" at bounding box center [152, 339] width 275 height 27
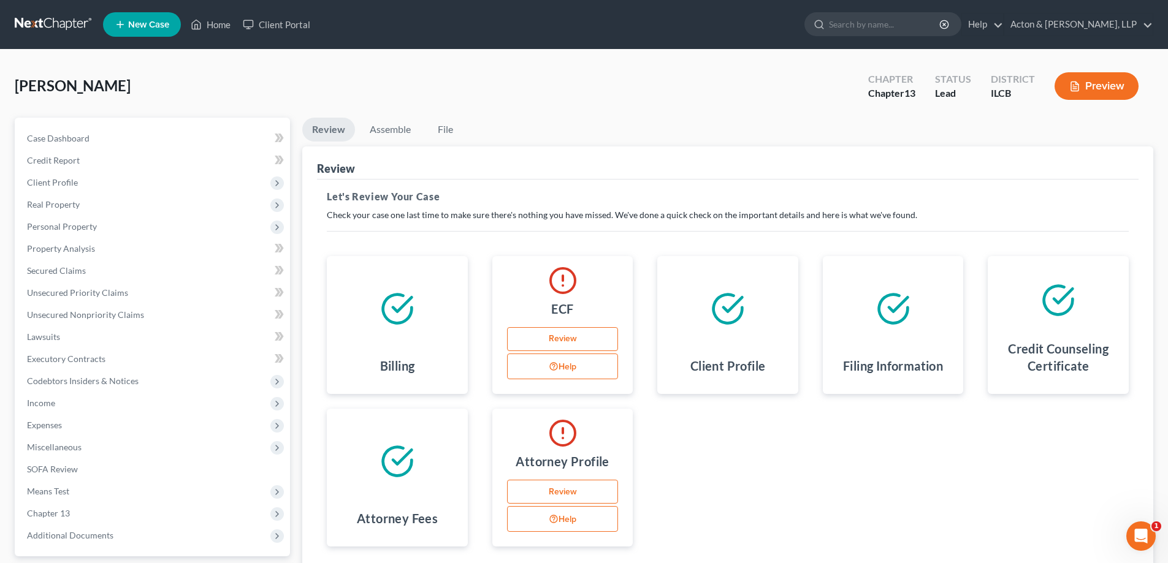
click at [563, 340] on link "Review" at bounding box center [563, 339] width 112 height 25
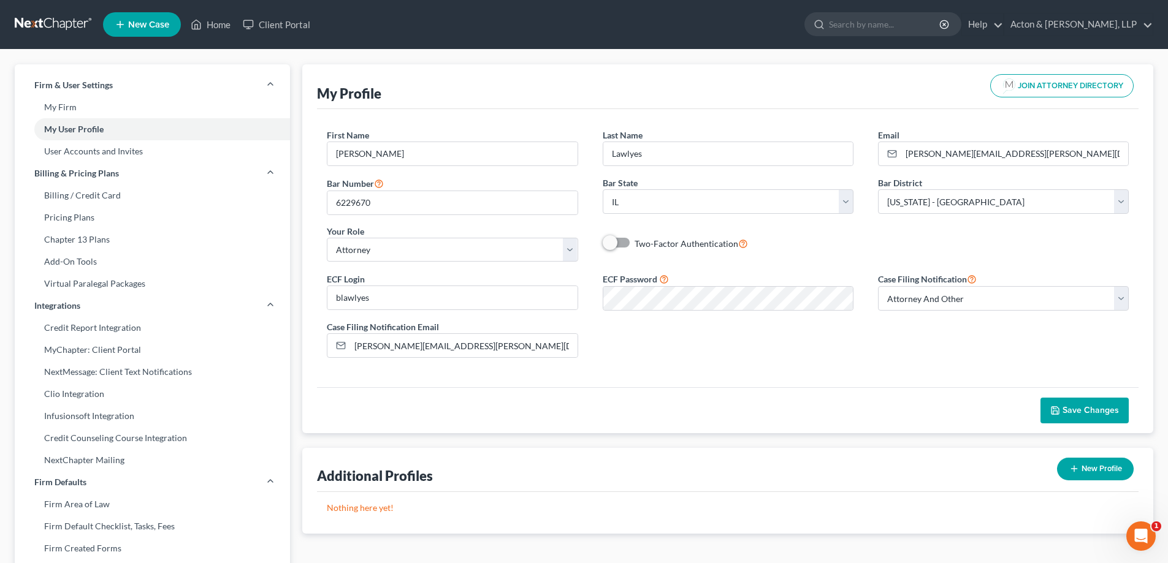
click at [1086, 408] on span "Save Changes" at bounding box center [1090, 410] width 56 height 10
click at [1136, 536] on icon "Open Intercom Messenger" at bounding box center [1141, 537] width 20 height 20
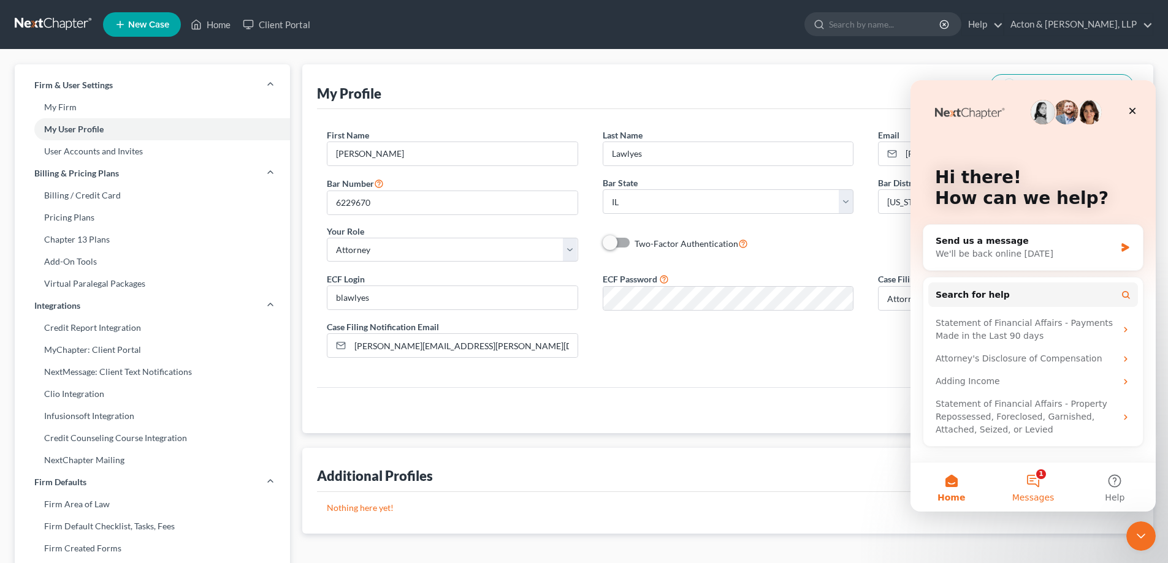
click at [1037, 482] on button "1 Messages" at bounding box center [1033, 487] width 82 height 49
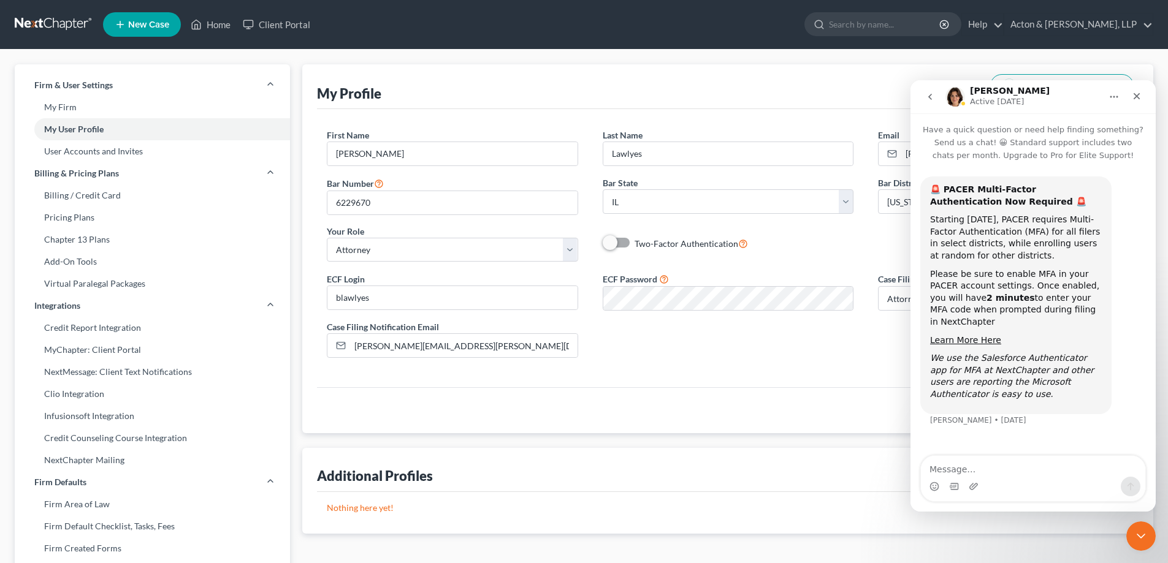
click at [1143, 535] on icon "Close Intercom Messenger" at bounding box center [1140, 536] width 15 height 15
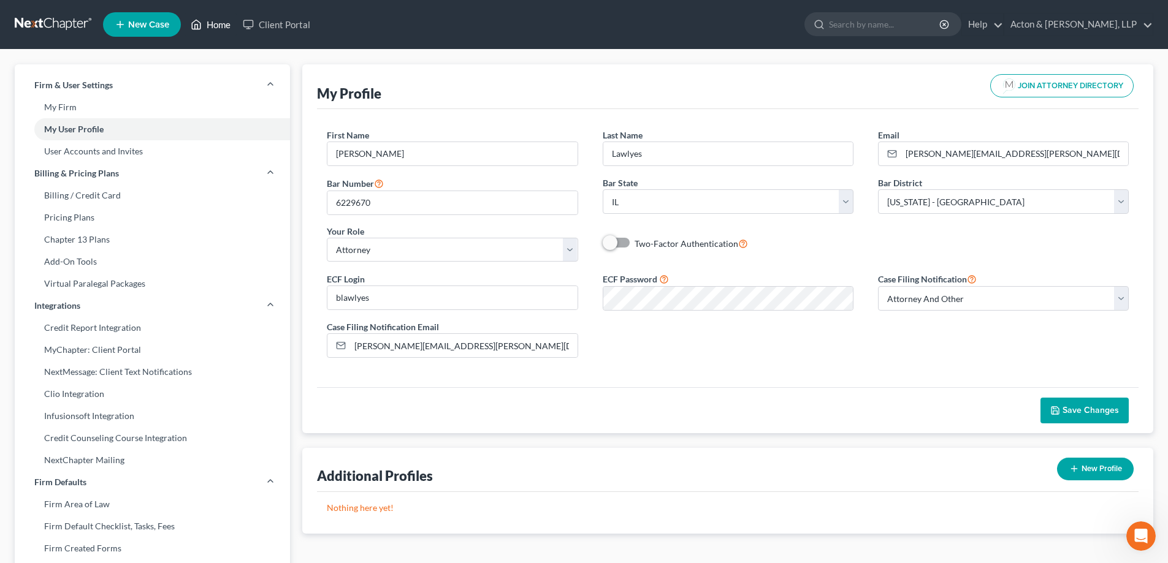
click at [216, 25] on link "Home" at bounding box center [211, 24] width 52 height 22
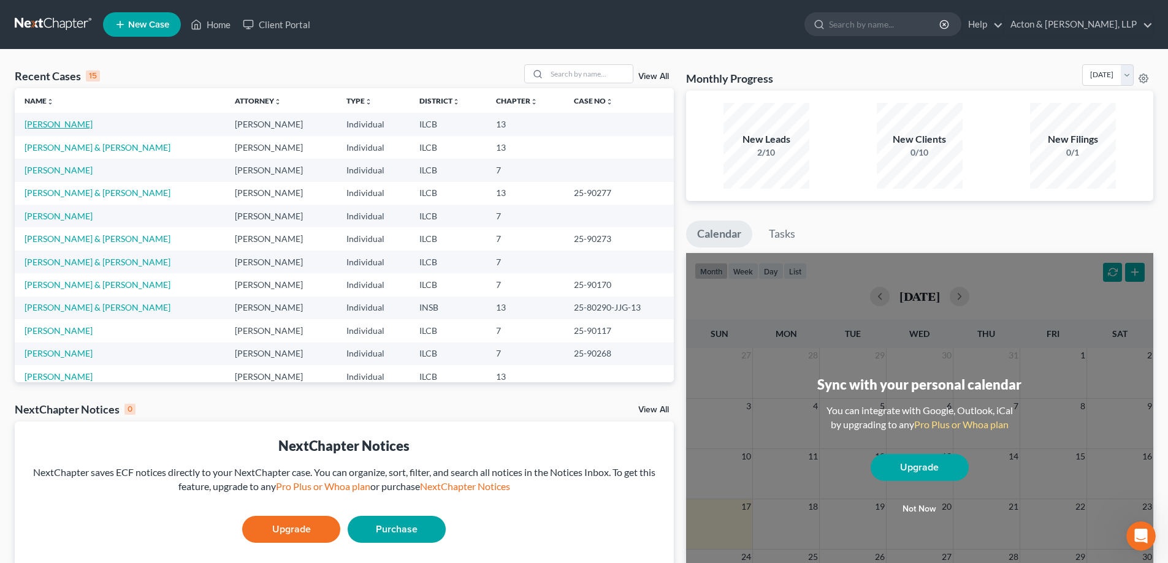
click at [60, 124] on link "[PERSON_NAME]" at bounding box center [59, 124] width 68 height 10
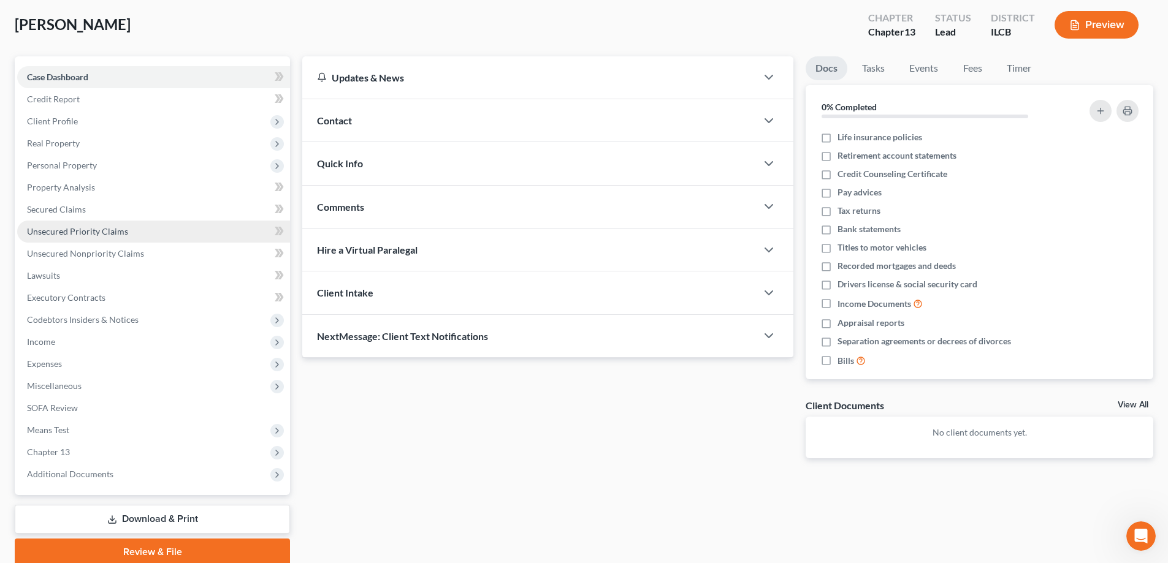
scroll to position [110, 0]
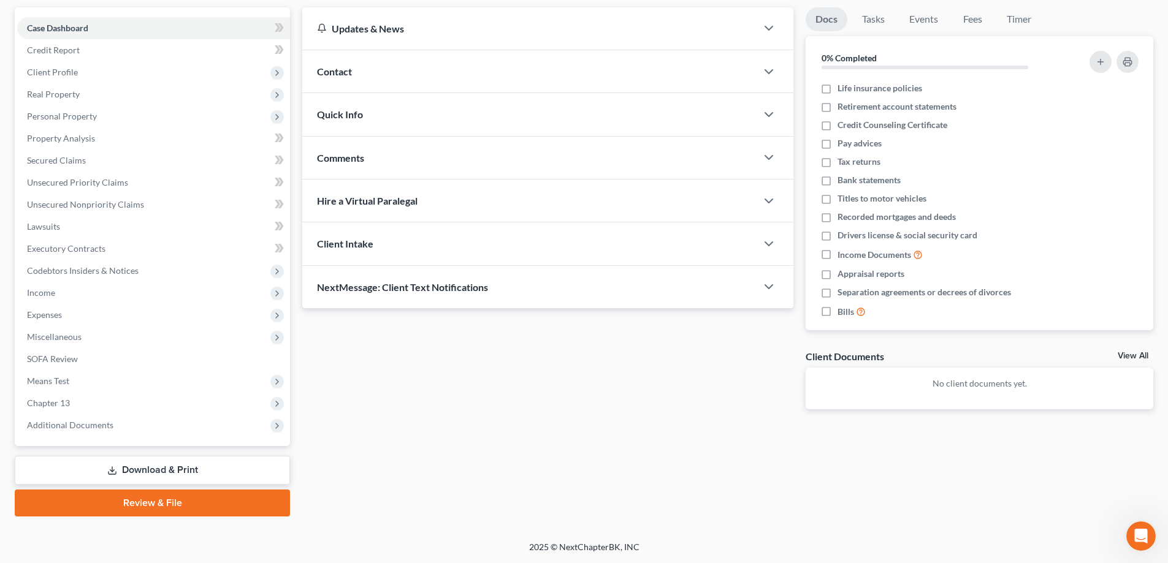
click at [175, 497] on link "Review & File" at bounding box center [152, 503] width 275 height 27
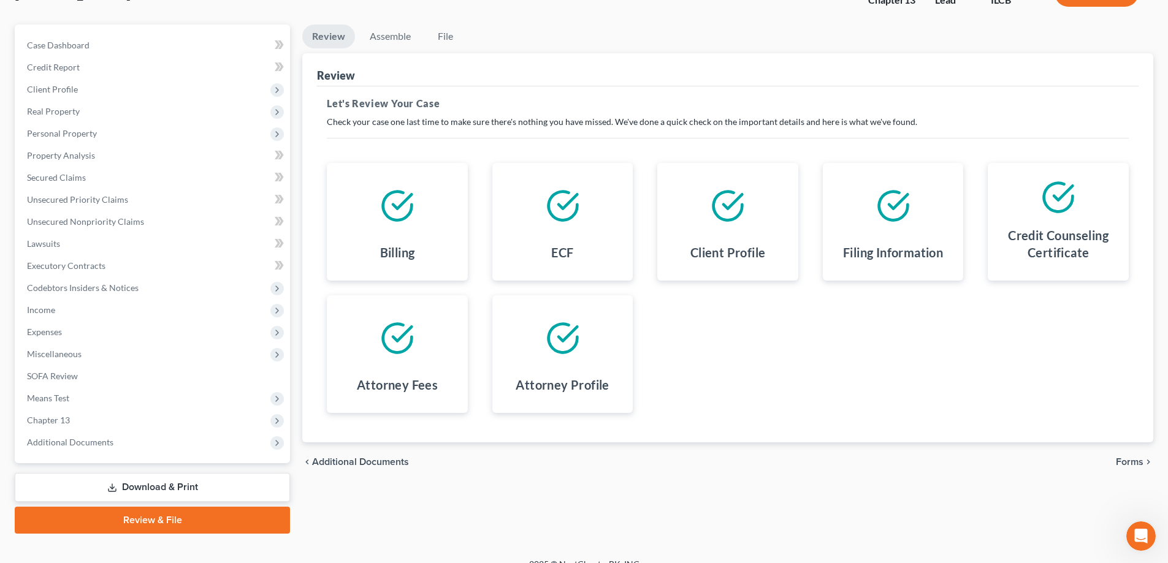
scroll to position [110, 0]
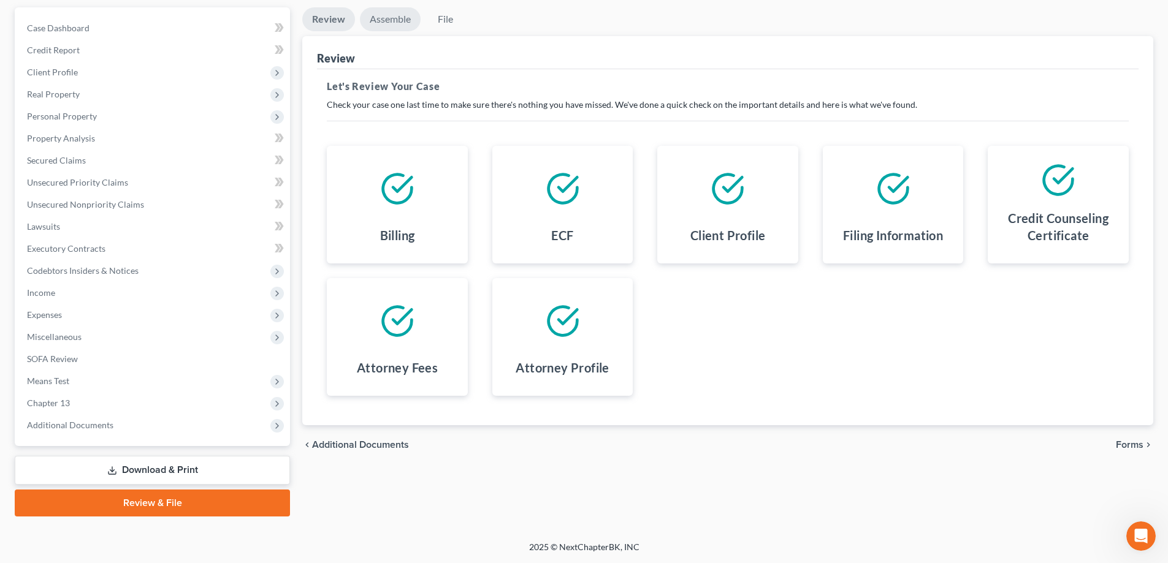
click at [393, 20] on link "Assemble" at bounding box center [390, 19] width 61 height 24
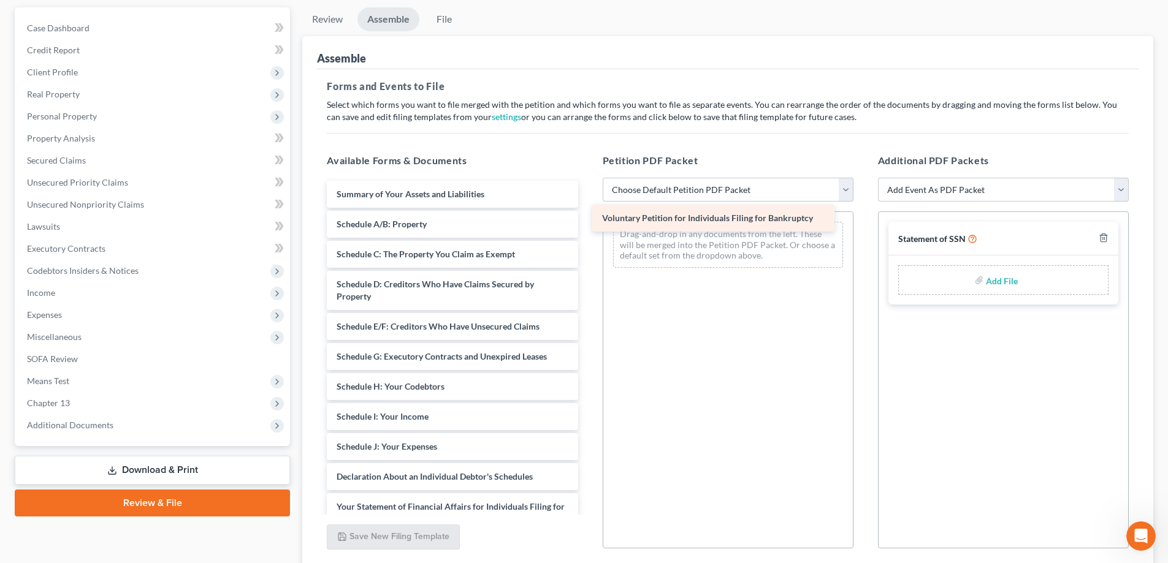
drag, startPoint x: 414, startPoint y: 195, endPoint x: 680, endPoint y: 219, distance: 266.5
click at [587, 219] on div "Voluntary Petition for Individuals Filing for Bankruptcy Voluntary Petition for…" at bounding box center [452, 438] width 270 height 514
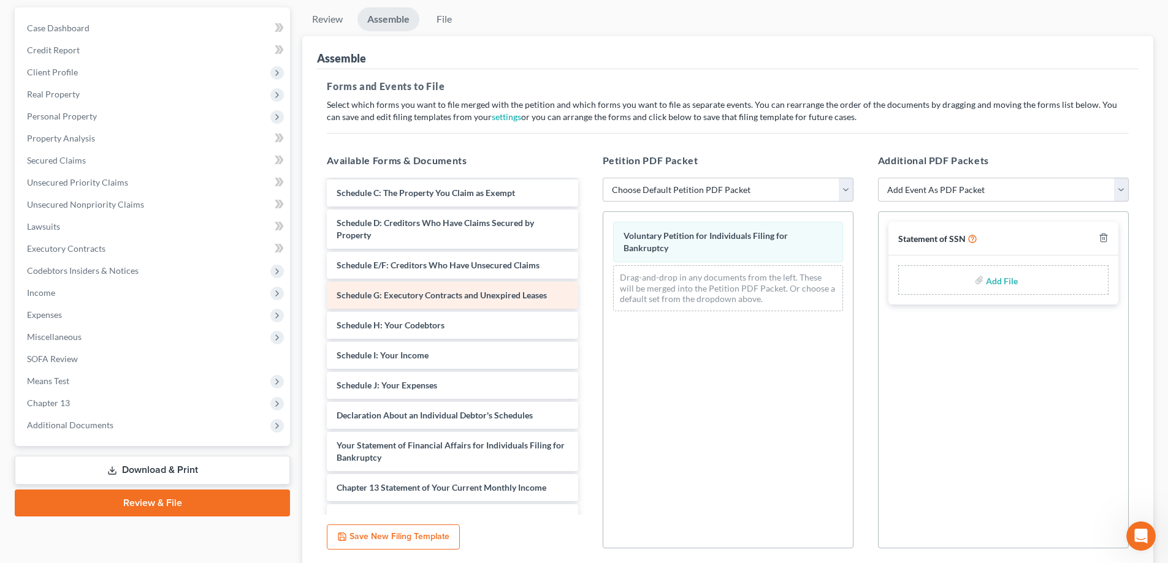
scroll to position [0, 0]
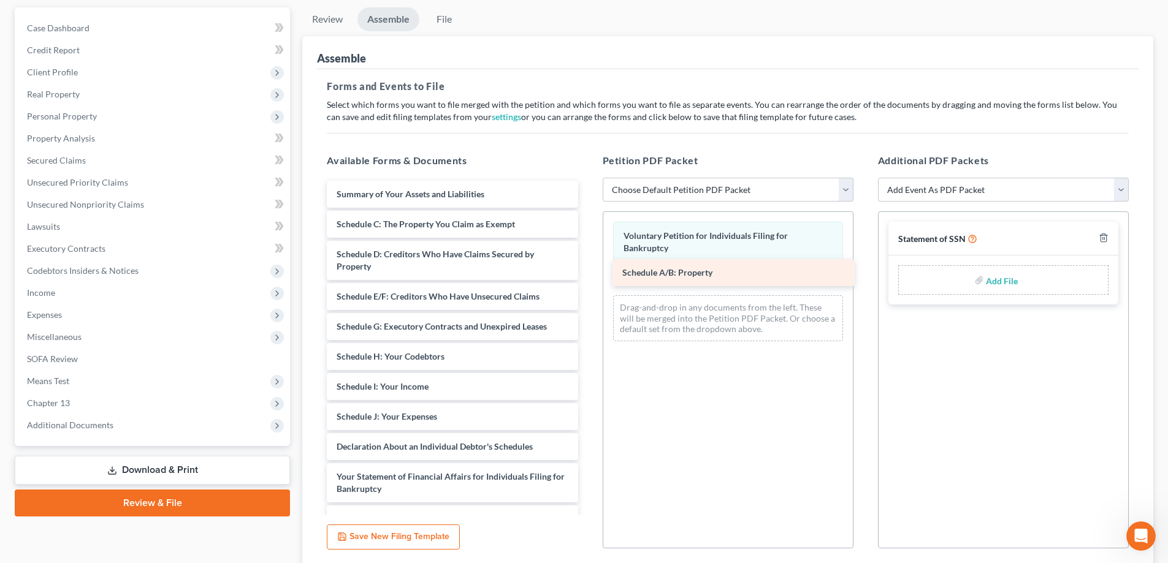
drag, startPoint x: 401, startPoint y: 227, endPoint x: 684, endPoint y: 278, distance: 287.1
click at [587, 276] on div "Schedule A/B: Property Summary of Your Assets and Liabilities Schedule A/B: Pro…" at bounding box center [452, 423] width 270 height 484
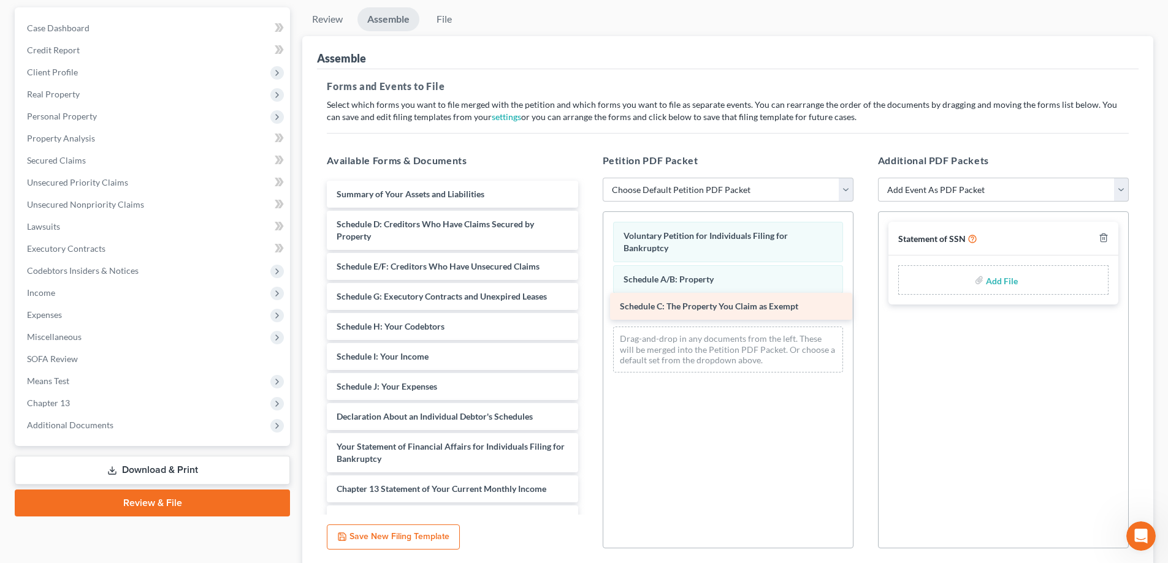
drag, startPoint x: 382, startPoint y: 223, endPoint x: 666, endPoint y: 305, distance: 294.9
click at [587, 305] on div "Schedule C: The Property You Claim as Exempt Summary of Your Assets and Liabili…" at bounding box center [452, 408] width 270 height 454
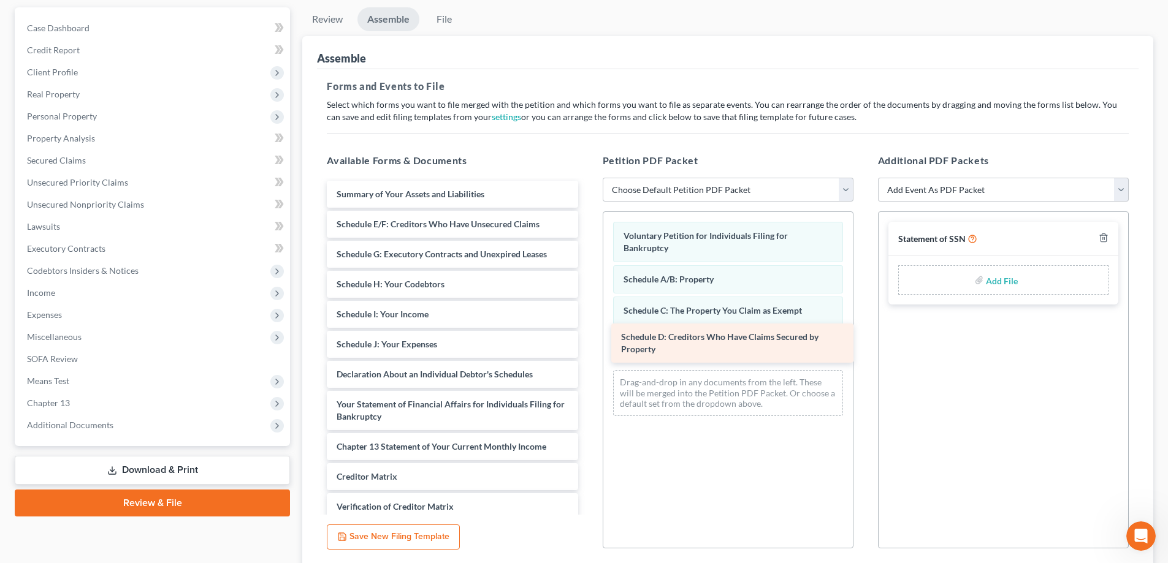
drag, startPoint x: 406, startPoint y: 227, endPoint x: 691, endPoint y: 340, distance: 306.0
click at [587, 340] on div "Schedule D: Creditors Who Have Claims Secured by Property Summary of Your Asset…" at bounding box center [452, 387] width 270 height 412
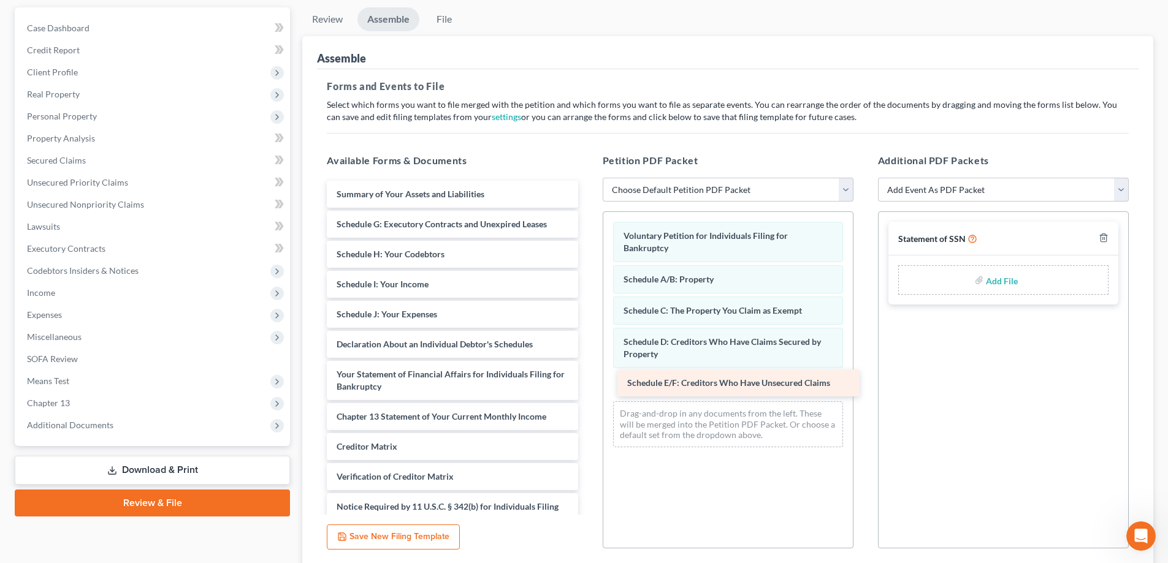
drag, startPoint x: 403, startPoint y: 227, endPoint x: 693, endPoint y: 386, distance: 331.1
click at [587, 386] on div "Schedule E/F: Creditors Who Have Unsecured Claims Summary of Your Assets and Li…" at bounding box center [452, 372] width 270 height 382
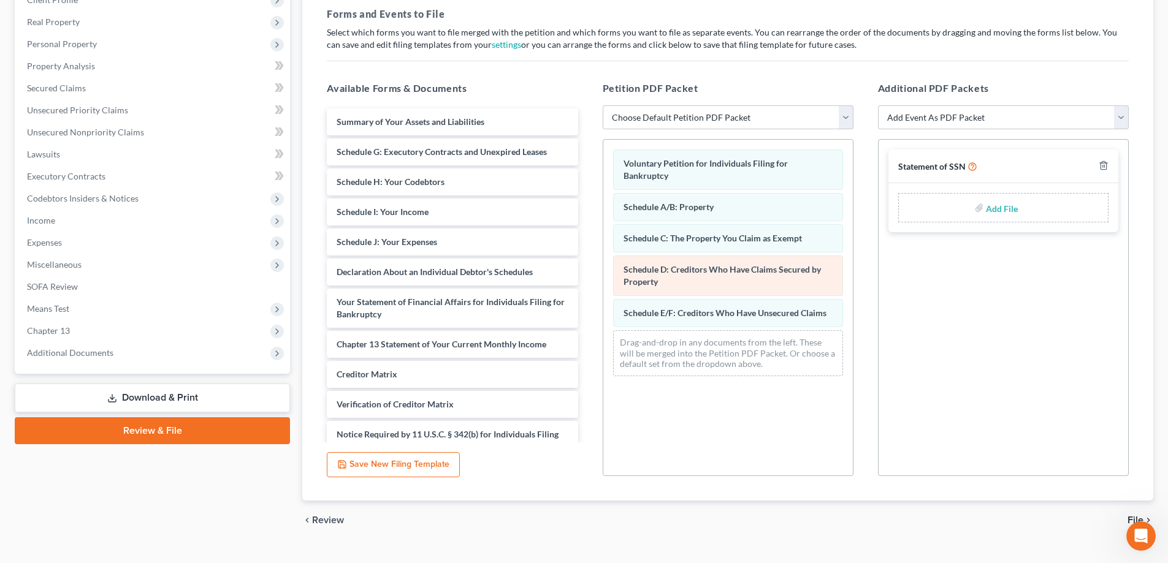
scroll to position [184, 0]
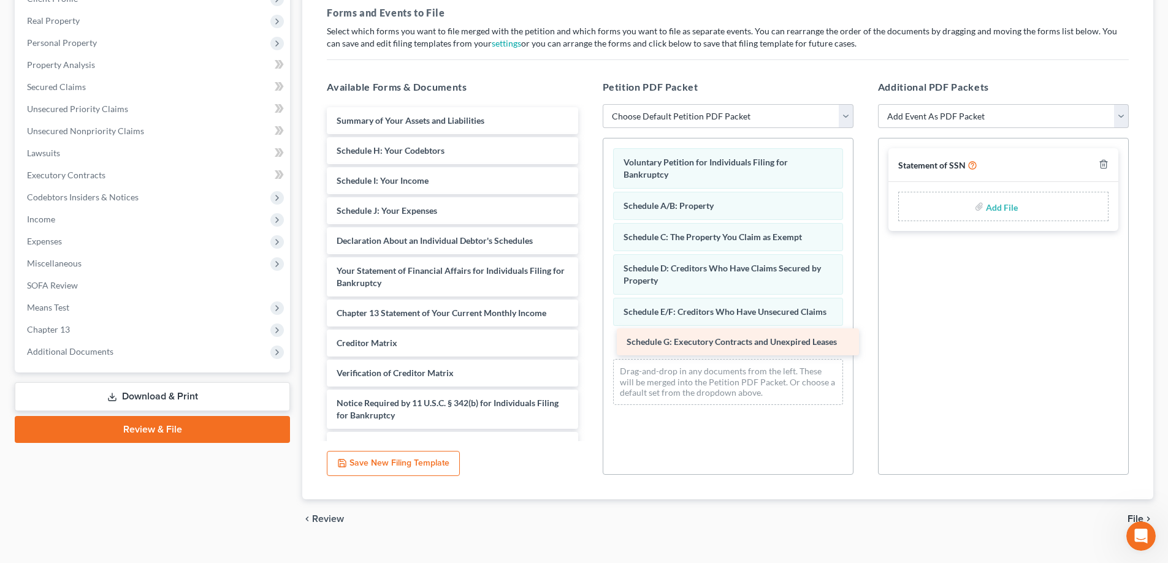
drag, startPoint x: 422, startPoint y: 151, endPoint x: 712, endPoint y: 342, distance: 347.3
click at [587, 342] on div "Schedule G: Executory Contracts and Unexpired Leases Summary of Your Assets and…" at bounding box center [452, 283] width 270 height 352
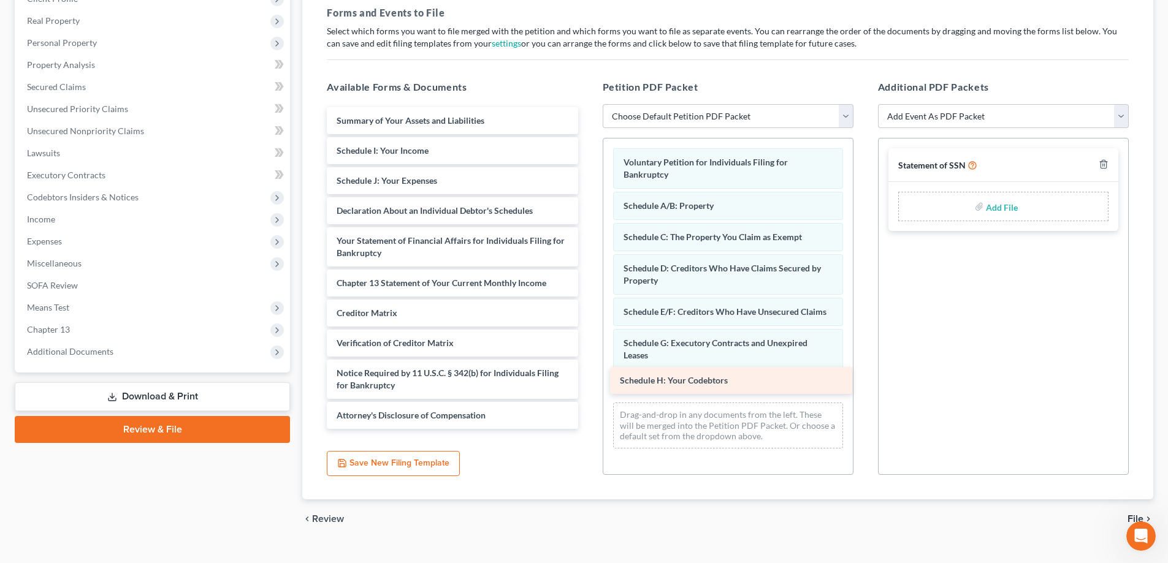
drag, startPoint x: 396, startPoint y: 148, endPoint x: 679, endPoint y: 378, distance: 364.7
click at [587, 378] on div "Schedule H: Your Codebtors Summary of Your Assets and Liabilities Schedule H: Y…" at bounding box center [452, 268] width 270 height 322
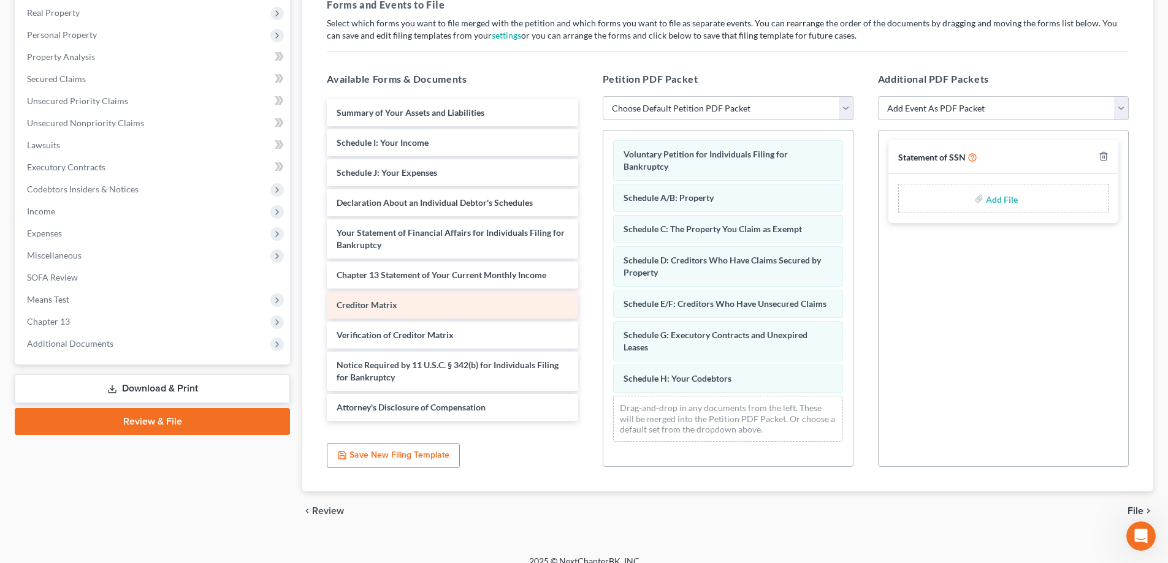
scroll to position [206, 0]
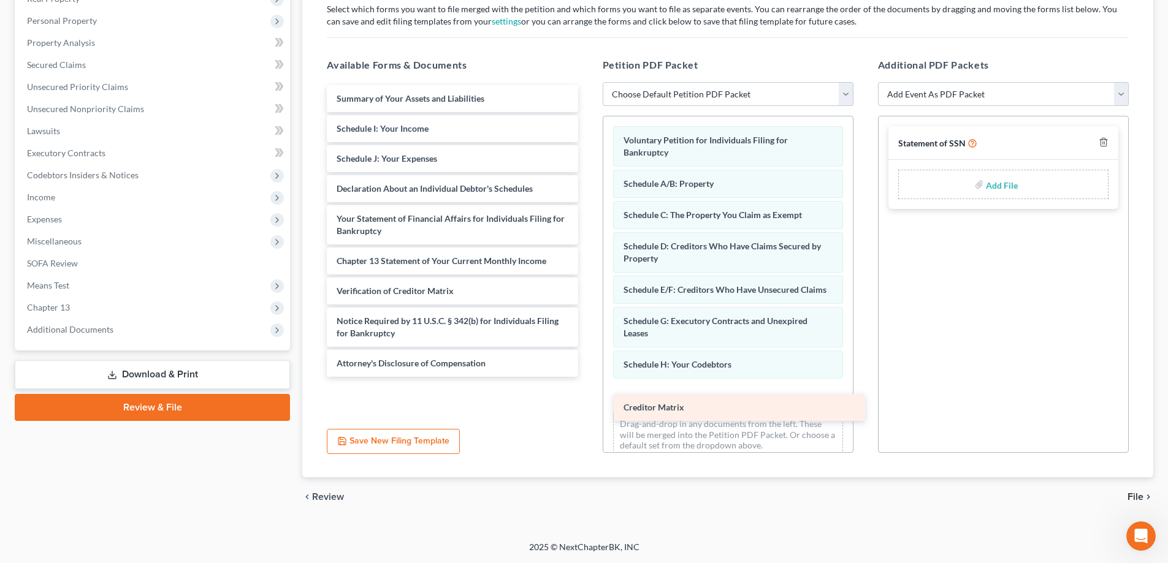
drag, startPoint x: 424, startPoint y: 293, endPoint x: 711, endPoint y: 409, distance: 309.6
click at [587, 377] on div "Creditor Matrix Summary of Your Assets and Liabilities Schedule I: Your Income …" at bounding box center [452, 231] width 270 height 292
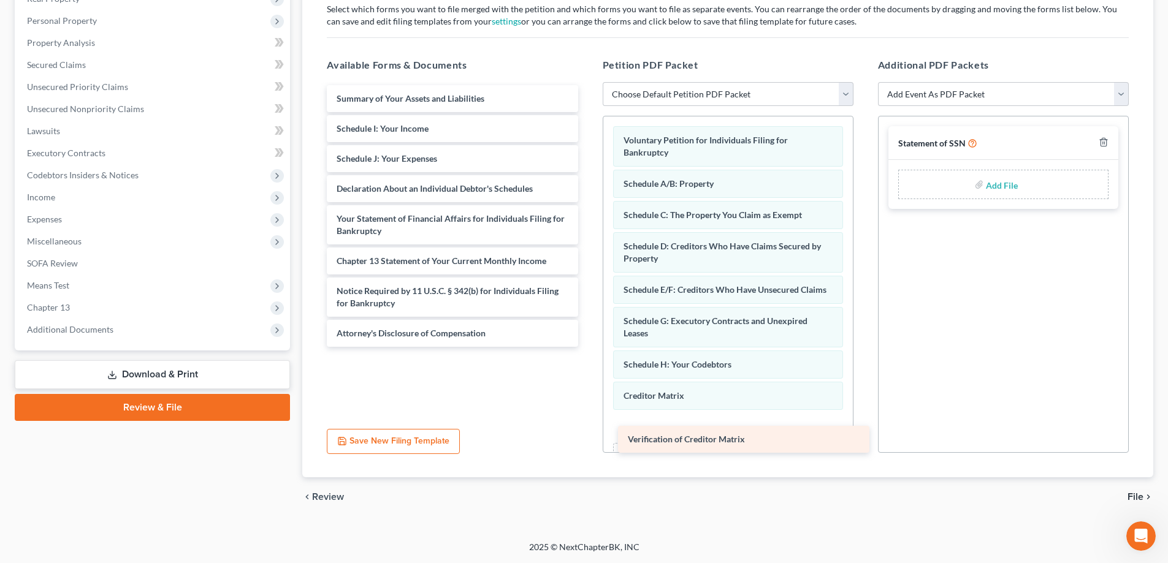
drag, startPoint x: 405, startPoint y: 287, endPoint x: 696, endPoint y: 435, distance: 326.8
click at [587, 347] on div "Verification of Creditor Matrix Summary of Your Assets and Liabilities Schedule…" at bounding box center [452, 216] width 270 height 262
drag, startPoint x: 389, startPoint y: 335, endPoint x: 676, endPoint y: 433, distance: 303.2
click at [587, 317] on div "Attorney's Disclosure of Compensation Summary of Your Assets and Liabilities Sc…" at bounding box center [452, 201] width 270 height 232
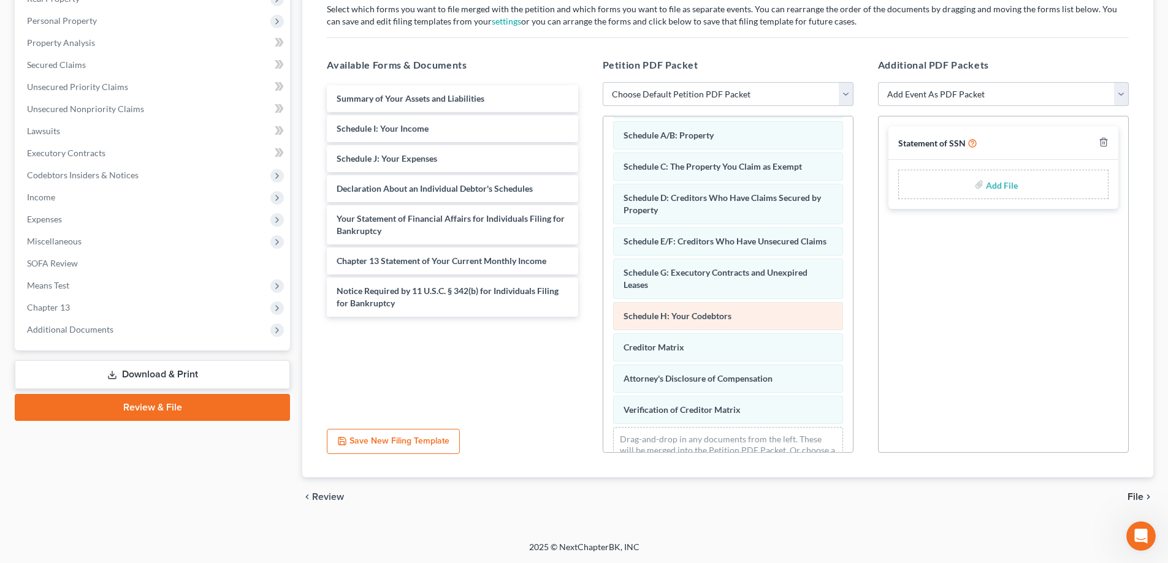
scroll to position [91, 0]
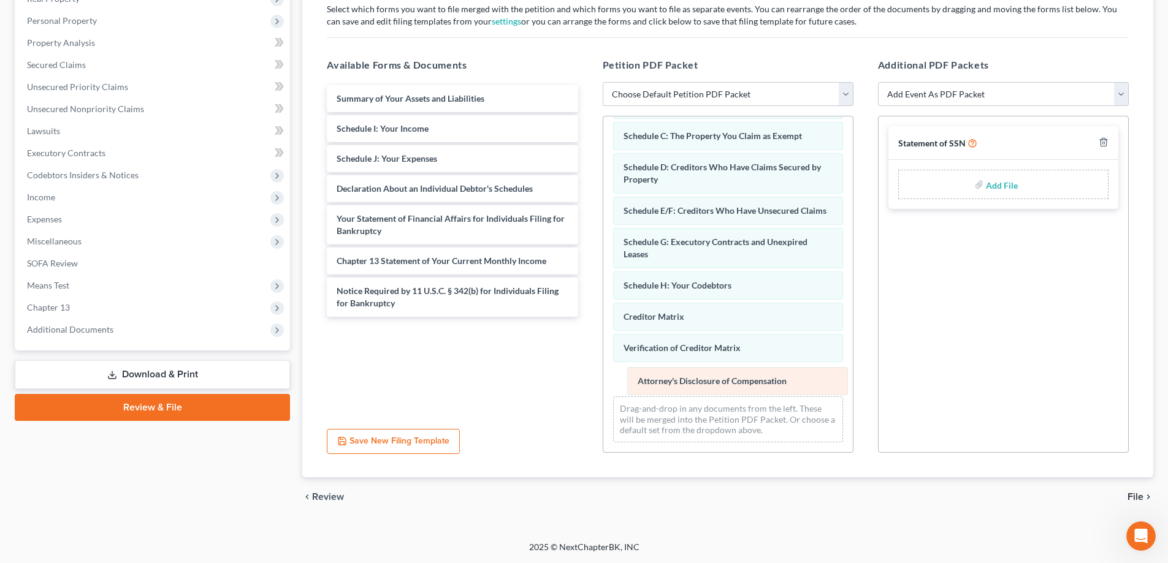
drag, startPoint x: 703, startPoint y: 348, endPoint x: 717, endPoint y: 381, distance: 36.0
click at [717, 381] on div "Attorney's Disclosure of Compensation Voluntary Petition for Individuals Filing…" at bounding box center [727, 244] width 249 height 415
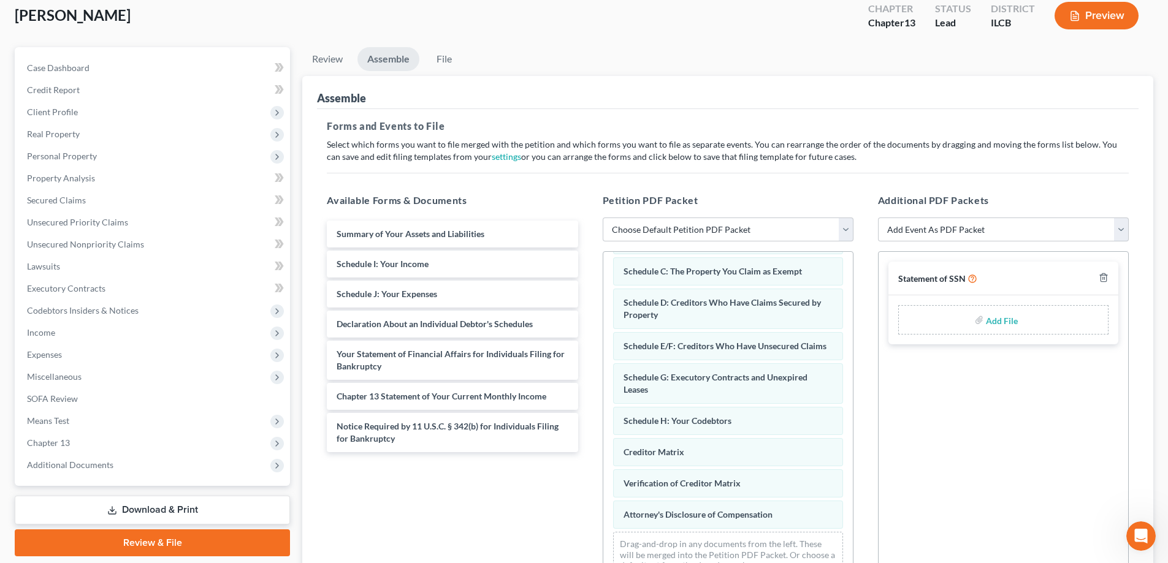
scroll to position [0, 0]
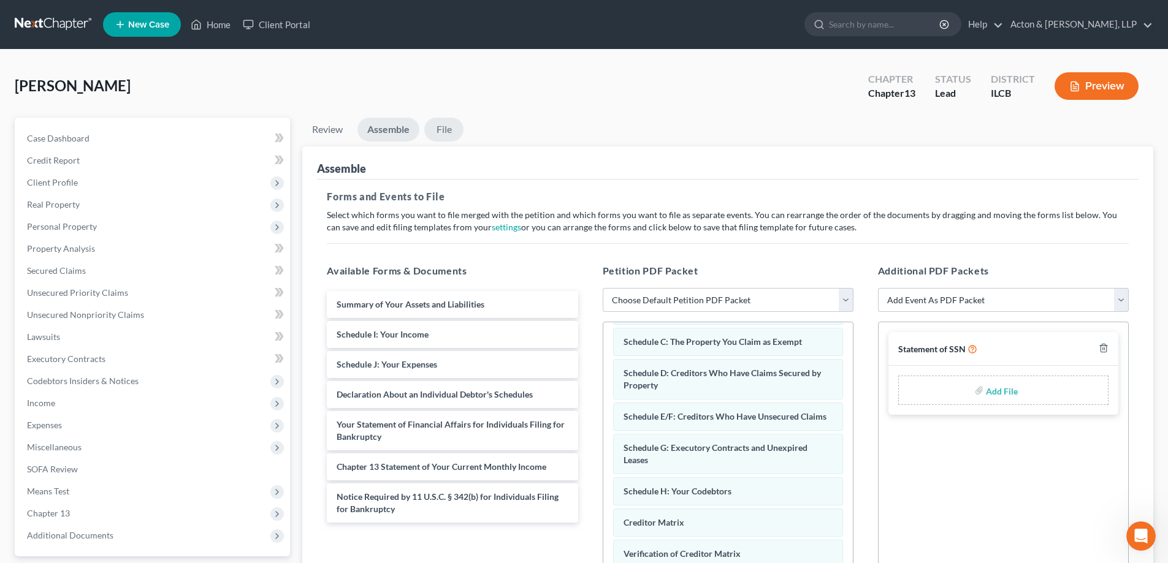
click at [447, 120] on link "File" at bounding box center [443, 130] width 39 height 24
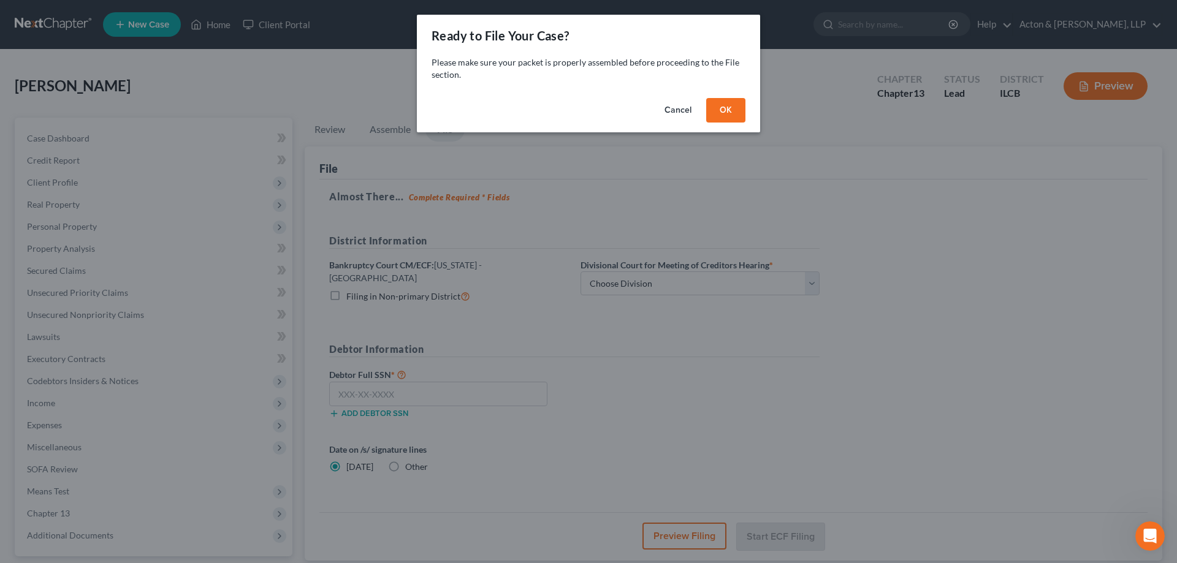
click at [728, 109] on button "OK" at bounding box center [725, 110] width 39 height 25
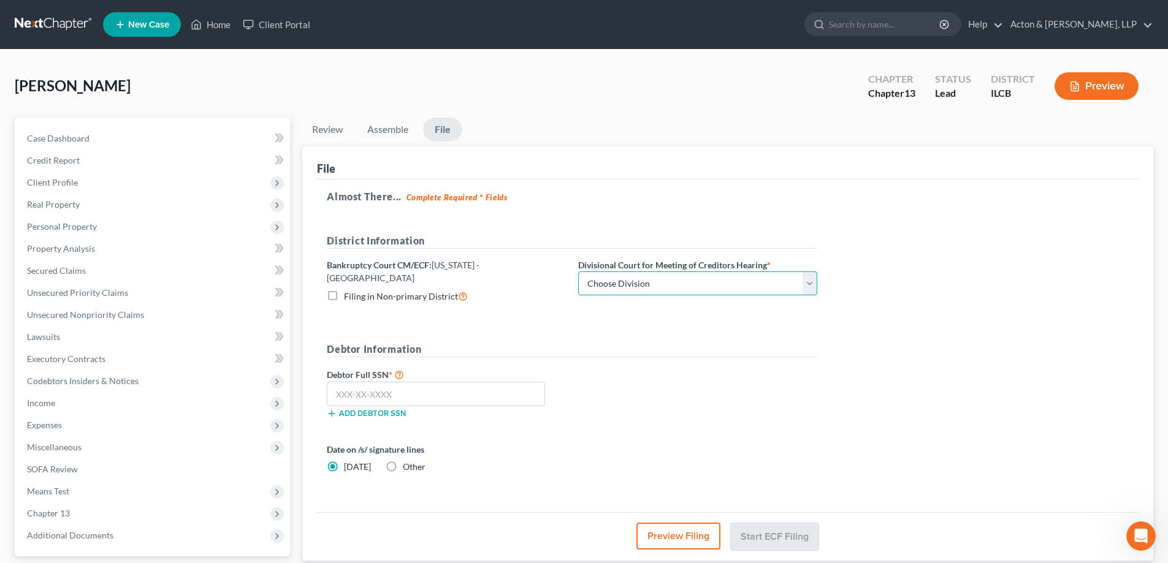
drag, startPoint x: 808, startPoint y: 286, endPoint x: 777, endPoint y: 293, distance: 32.1
click at [808, 286] on select "Choose Division Peoria Springfield [GEOGRAPHIC_DATA]" at bounding box center [697, 284] width 239 height 25
click at [578, 272] on select "Choose Division Peoria Springfield [GEOGRAPHIC_DATA]" at bounding box center [697, 284] width 239 height 25
click at [559, 311] on form "District Information Bankruptcy Court CM/ECF: [US_STATE] - Central Filing in No…" at bounding box center [572, 366] width 490 height 265
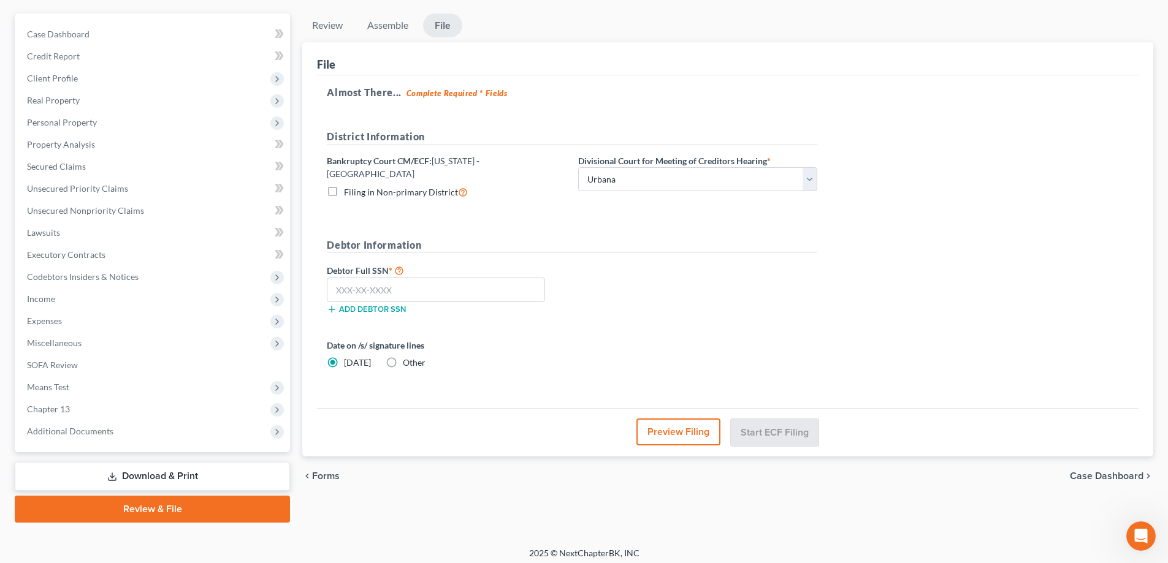
scroll to position [110, 0]
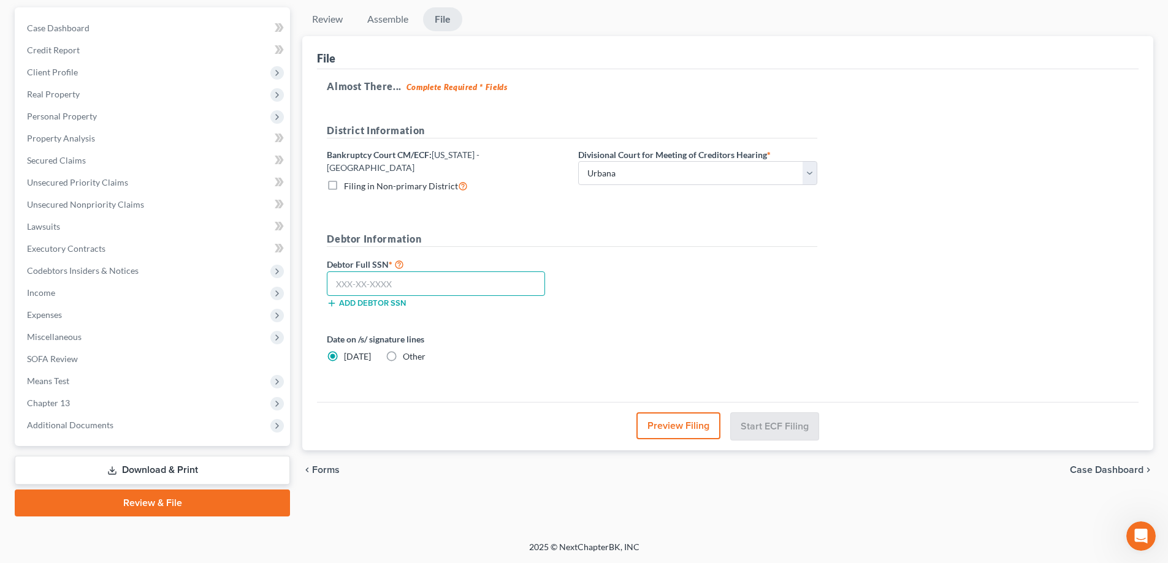
click at [340, 275] on input "text" at bounding box center [436, 284] width 218 height 25
click at [568, 347] on div "Date on /s/ signature lines [DATE] Other" at bounding box center [446, 348] width 251 height 30
click at [770, 419] on button "Start ECF Filing" at bounding box center [775, 426] width 88 height 27
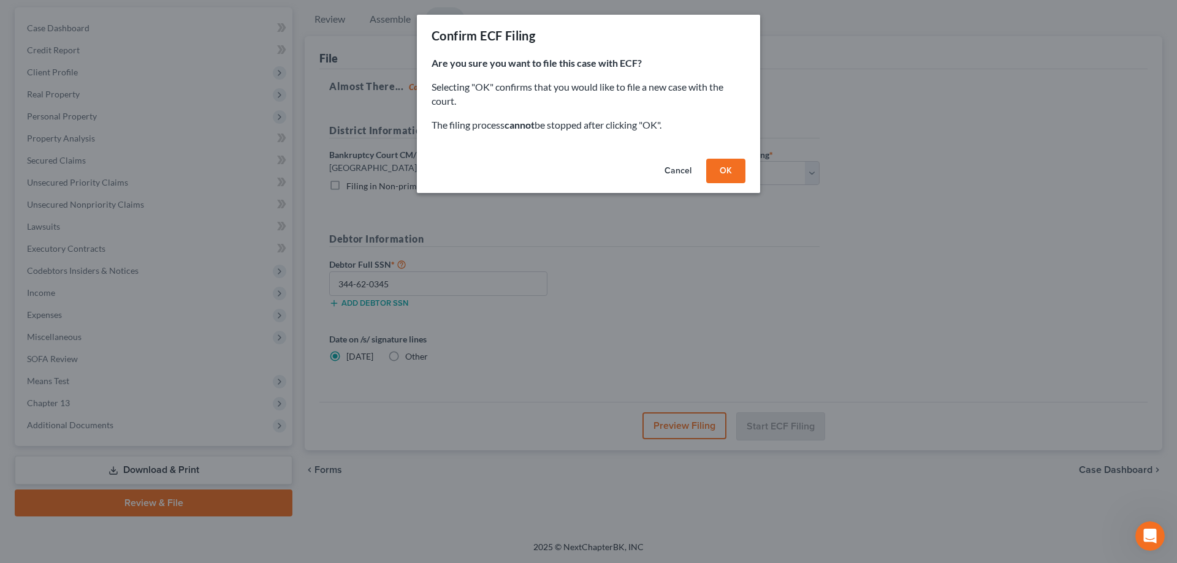
click at [729, 171] on button "OK" at bounding box center [725, 171] width 39 height 25
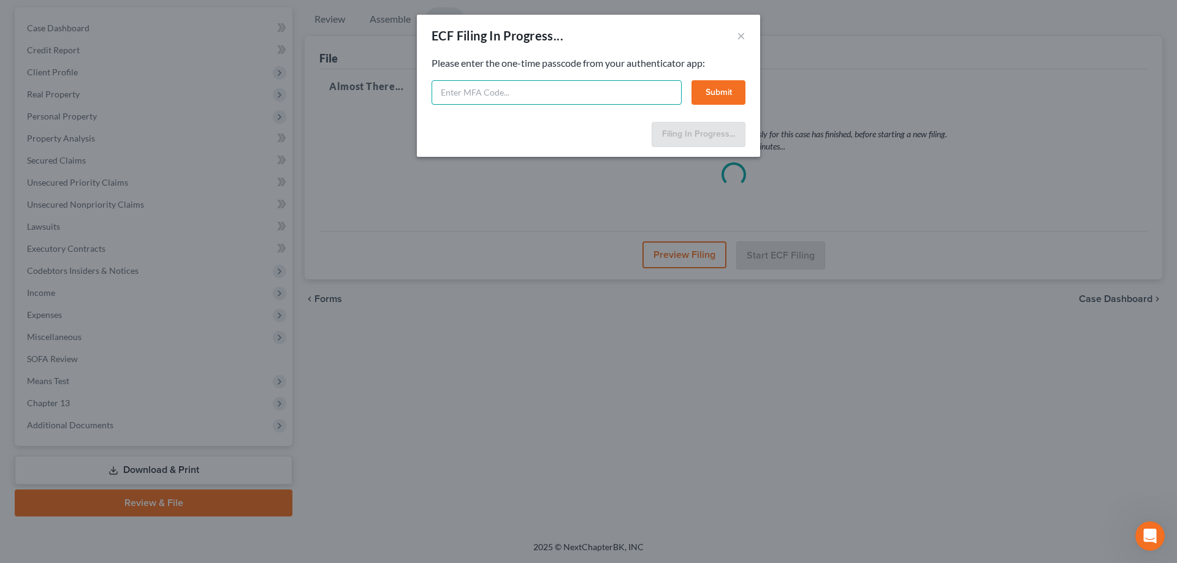
click at [449, 89] on input "text" at bounding box center [557, 92] width 250 height 25
paste input "az4c-0ba9-bglz-b6ch"
click at [723, 94] on button "Submit" at bounding box center [718, 92] width 54 height 25
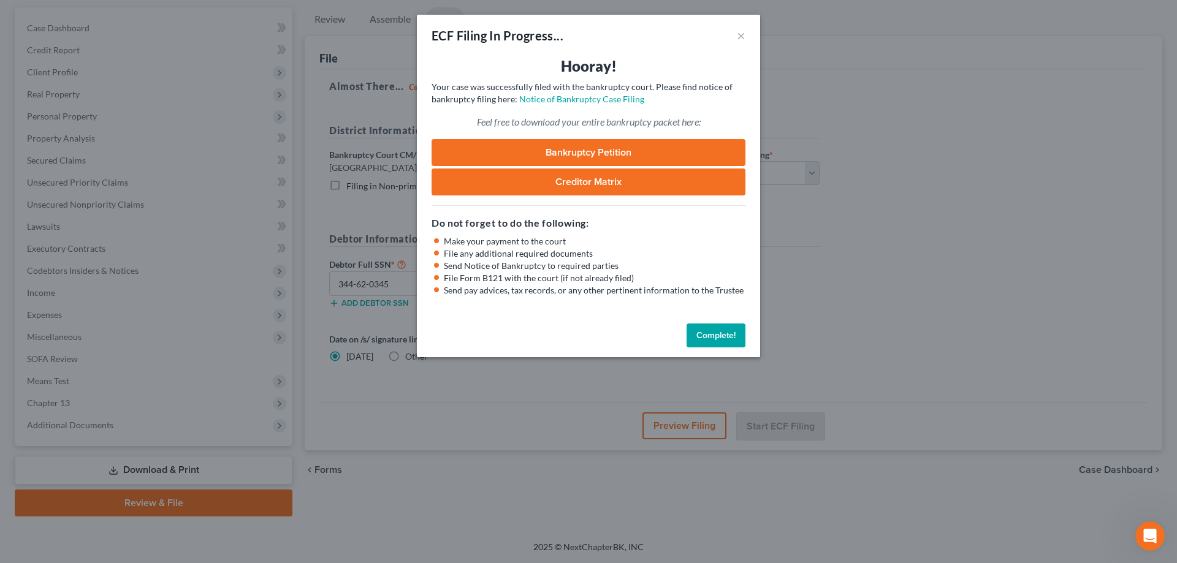
click at [592, 153] on link "Bankruptcy Petition" at bounding box center [589, 152] width 314 height 27
click at [564, 185] on link "Creditor Matrix" at bounding box center [589, 182] width 314 height 27
click at [702, 330] on button "Complete!" at bounding box center [716, 336] width 59 height 25
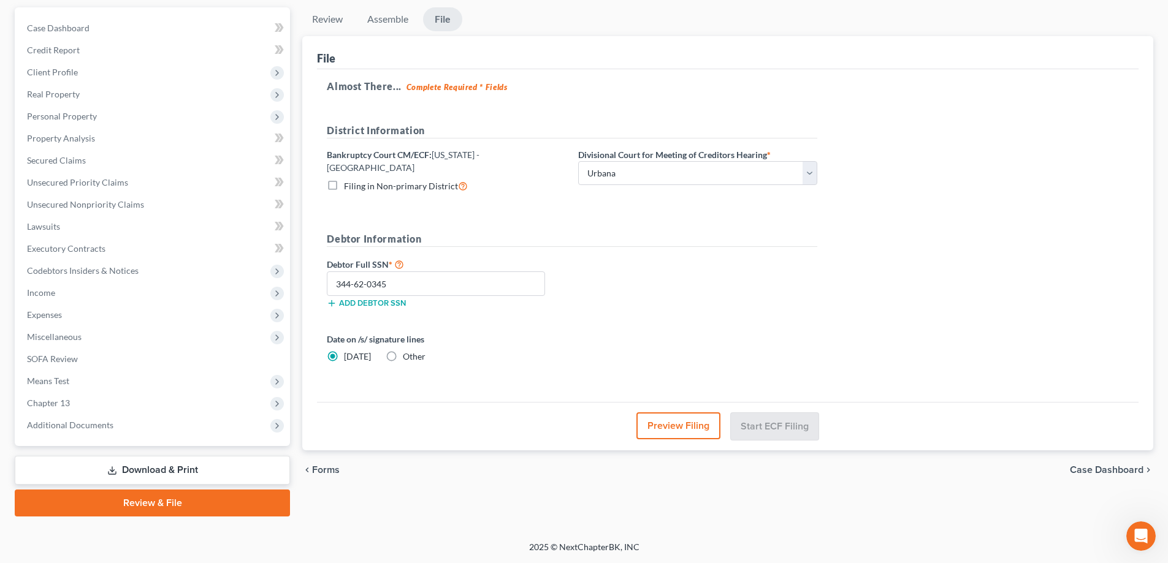
click at [165, 468] on link "Download & Print" at bounding box center [152, 470] width 275 height 29
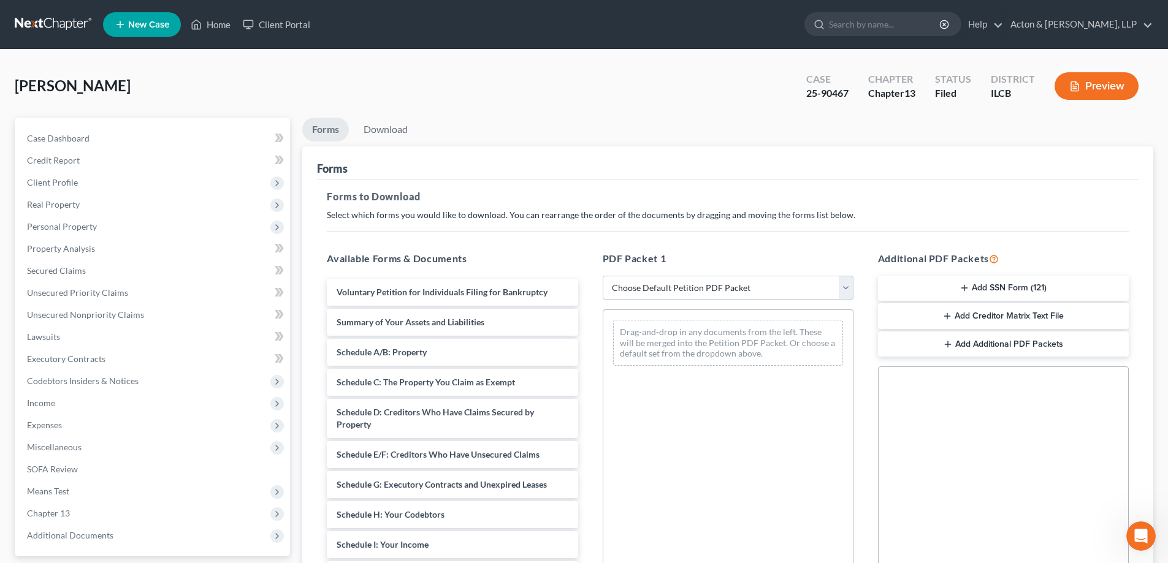
click at [1001, 287] on button "Add SSN Form (121)" at bounding box center [1003, 289] width 251 height 26
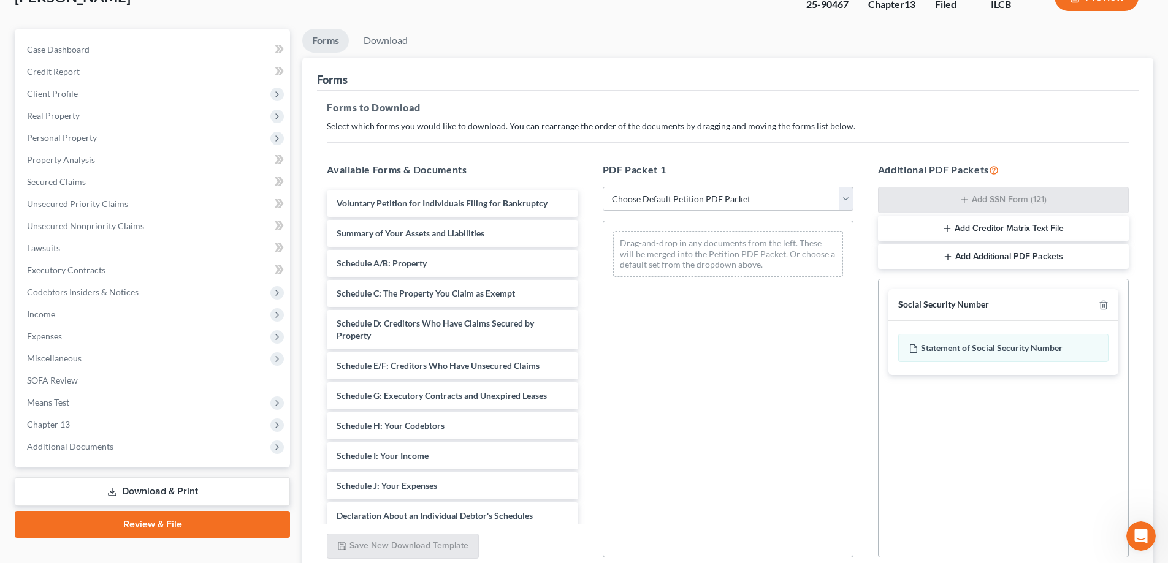
scroll to position [194, 0]
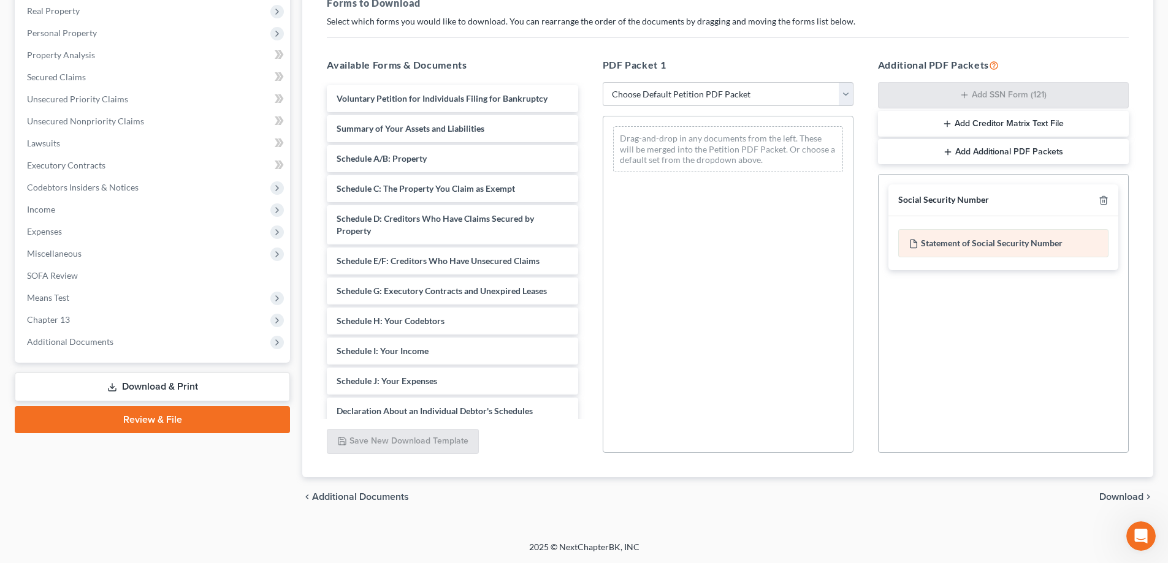
click at [959, 246] on div "Statement of Social Security Number" at bounding box center [1003, 243] width 210 height 28
click at [1125, 500] on span "Download" at bounding box center [1121, 497] width 44 height 10
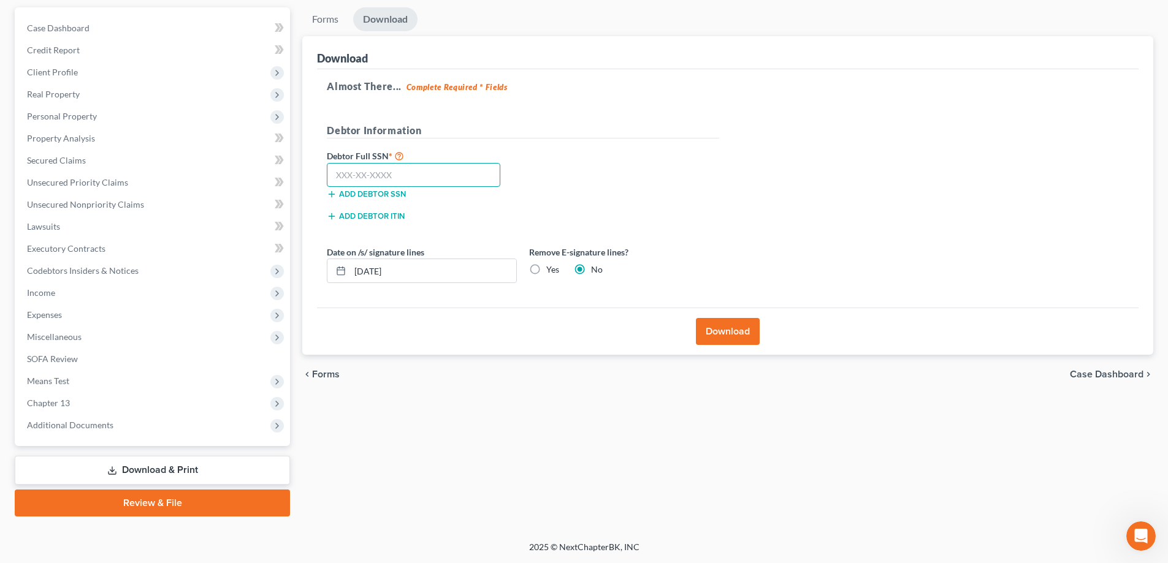
click at [338, 177] on input "text" at bounding box center [413, 175] width 173 height 25
click at [736, 335] on button "Download" at bounding box center [728, 331] width 64 height 27
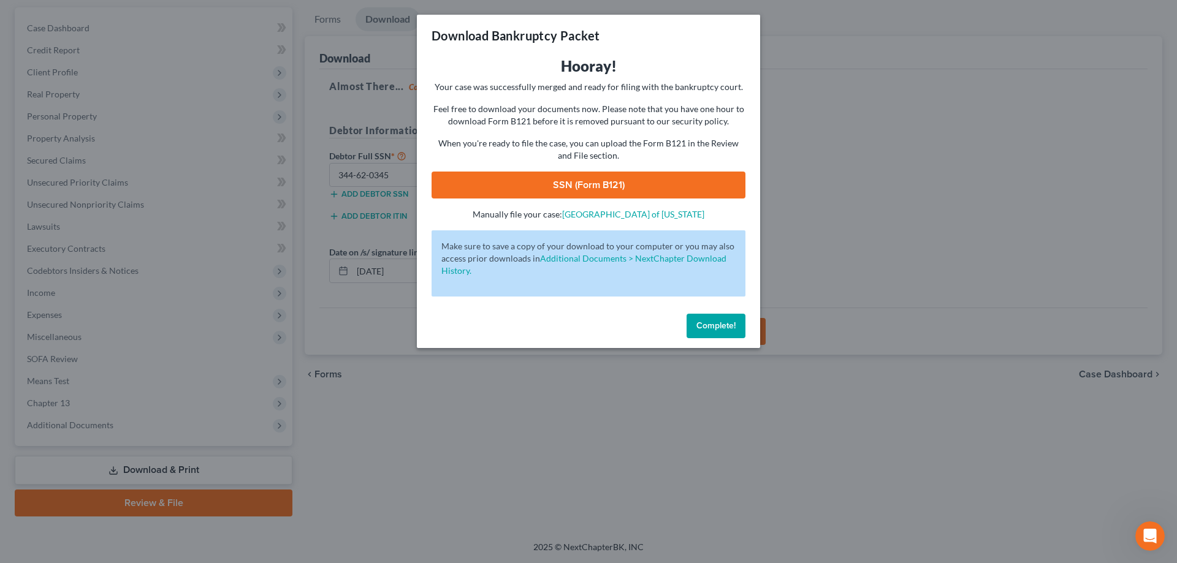
click at [535, 186] on link "SSN (Form B121)" at bounding box center [589, 185] width 314 height 27
click at [718, 322] on span "Complete!" at bounding box center [715, 326] width 39 height 10
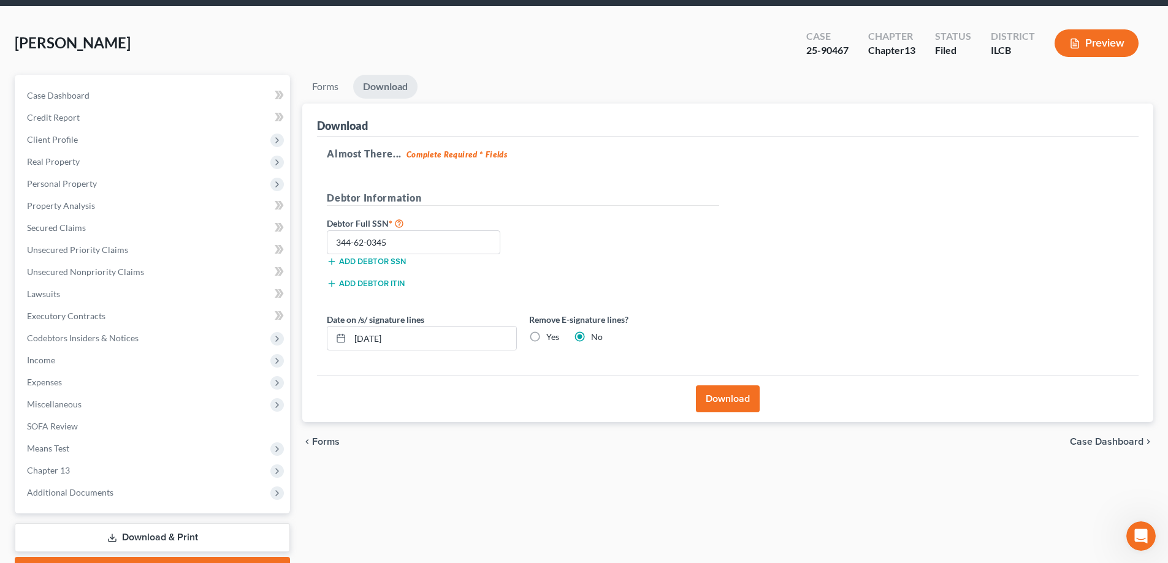
scroll to position [0, 0]
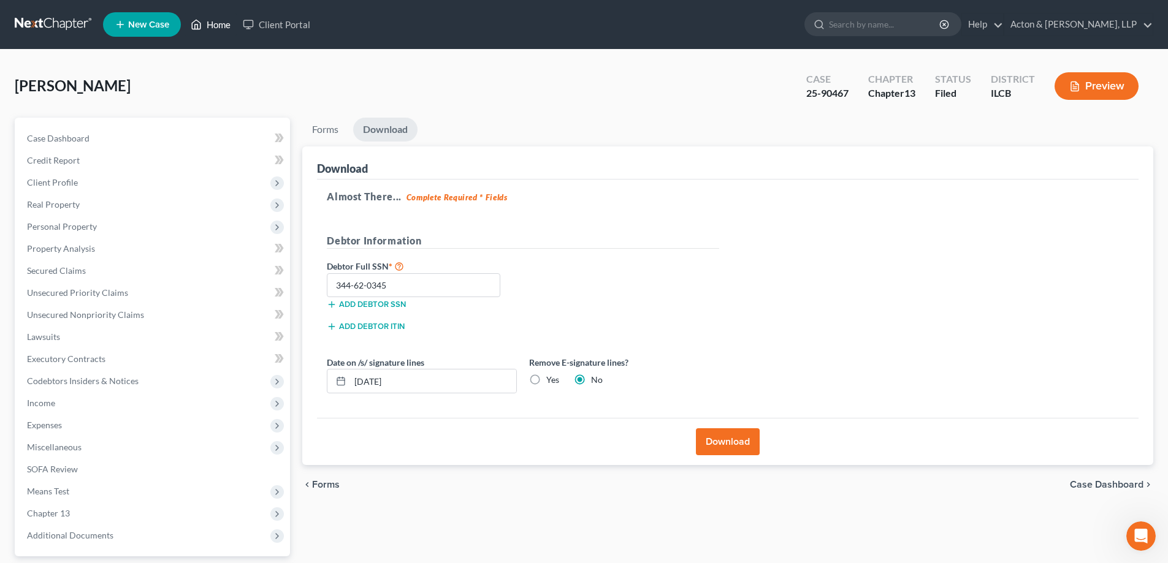
click at [217, 23] on link "Home" at bounding box center [211, 24] width 52 height 22
